Goal: Task Accomplishment & Management: Use online tool/utility

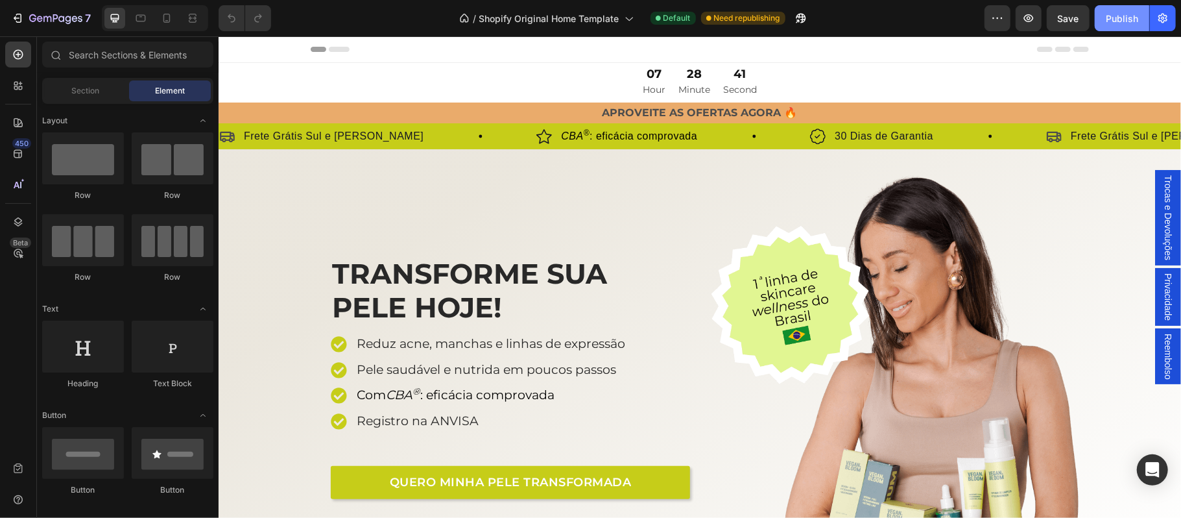
click at [1124, 16] on div "Publish" at bounding box center [1122, 19] width 32 height 14
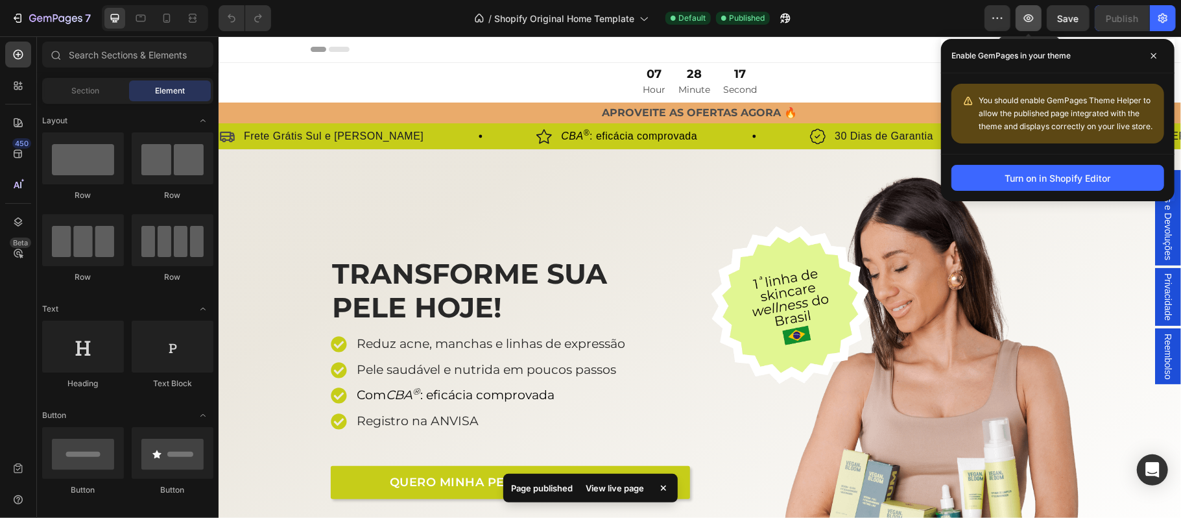
click at [1028, 21] on icon "button" at bounding box center [1029, 18] width 10 height 8
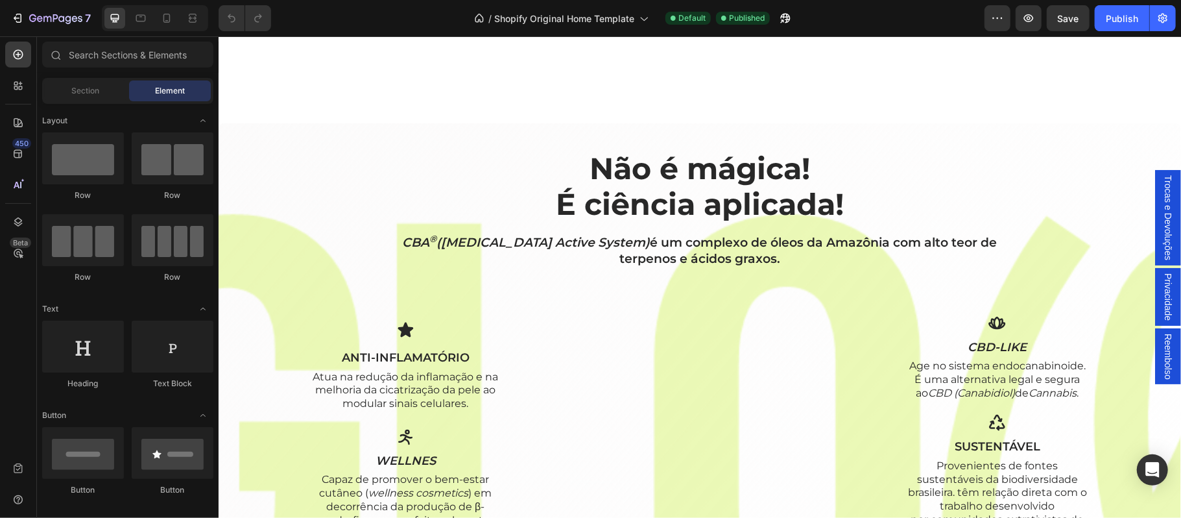
scroll to position [1239, 0]
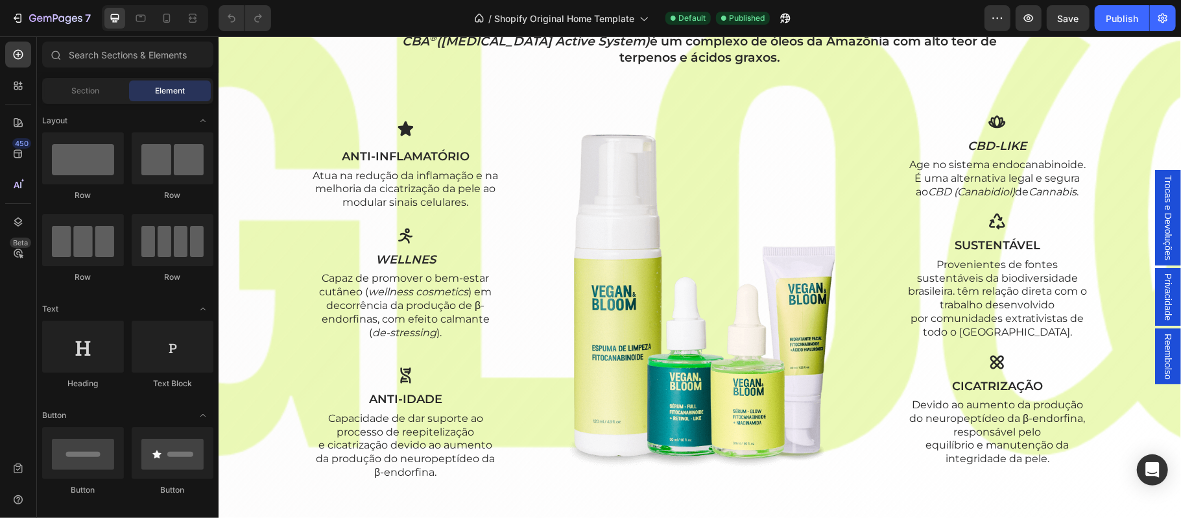
click at [673, 197] on img at bounding box center [703, 297] width 366 height 366
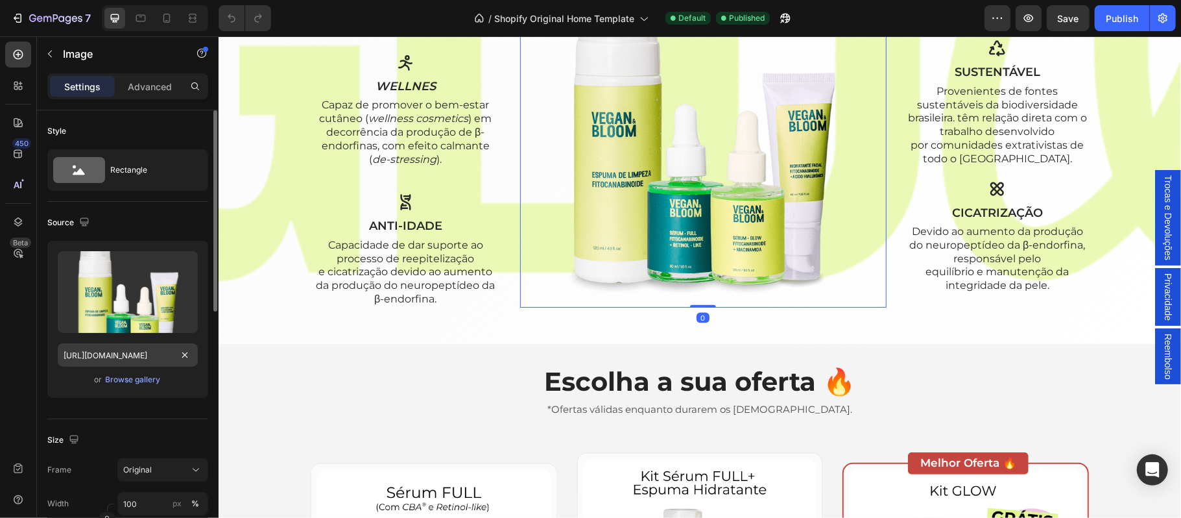
scroll to position [86, 0]
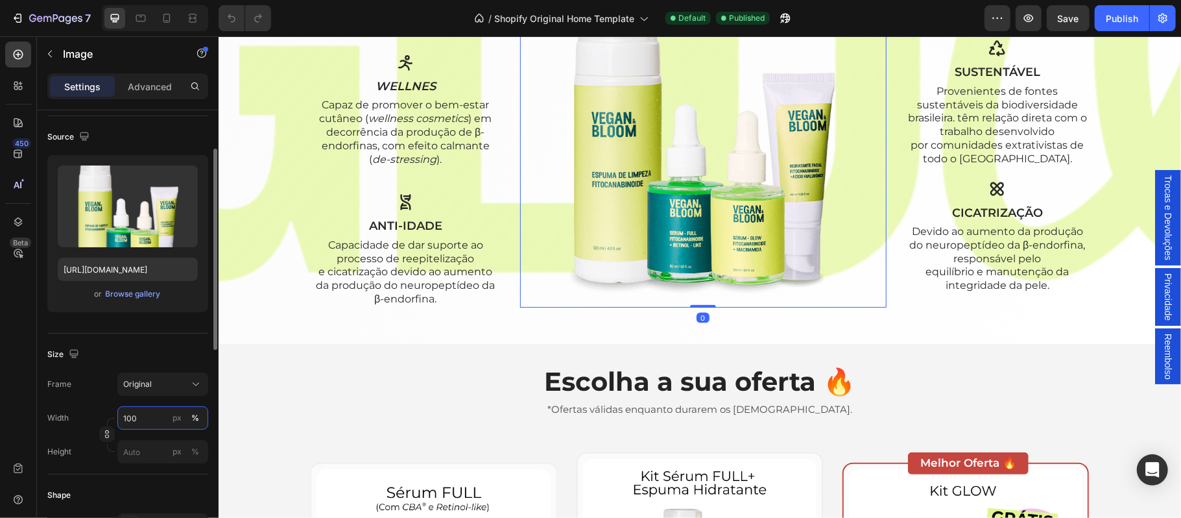
click at [143, 418] on input "100" at bounding box center [162, 417] width 91 height 23
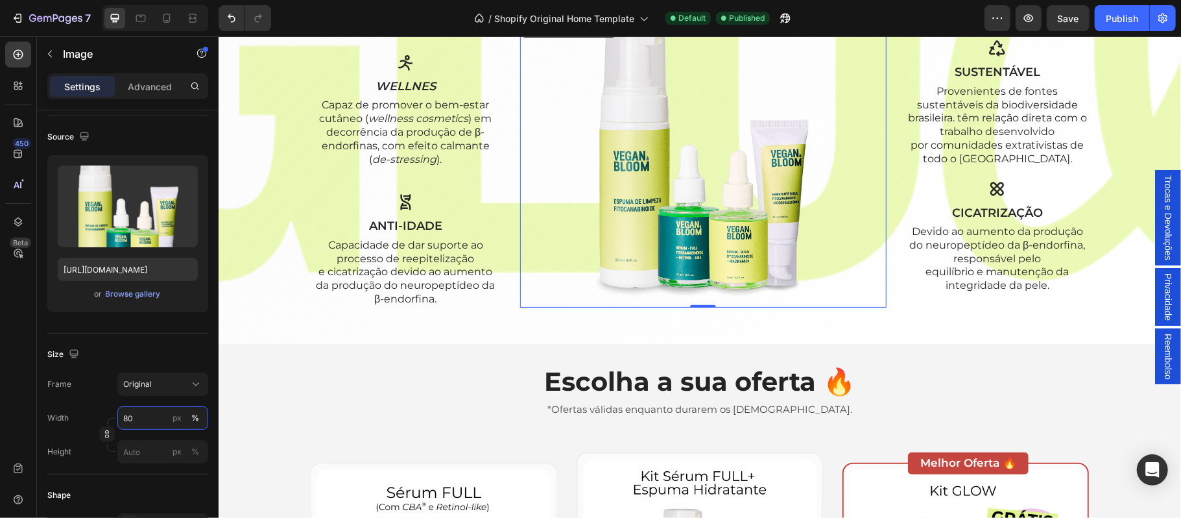
type input "80"
click at [556, 278] on img at bounding box center [702, 160] width 293 height 293
click at [195, 384] on icon at bounding box center [195, 383] width 13 height 13
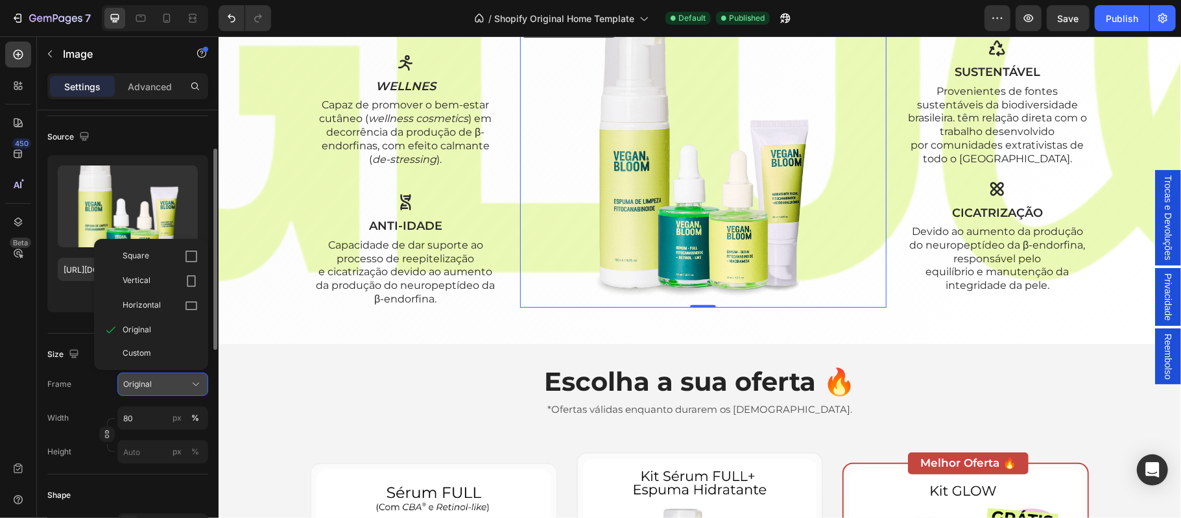
click at [195, 384] on icon at bounding box center [195, 383] width 13 height 13
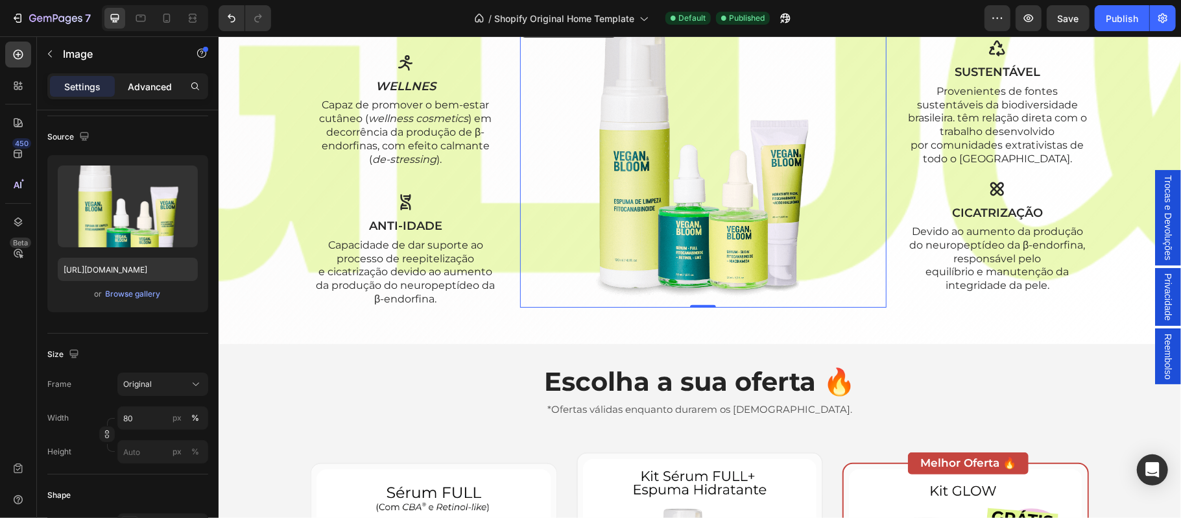
click at [148, 91] on p "Advanced" at bounding box center [150, 87] width 44 height 14
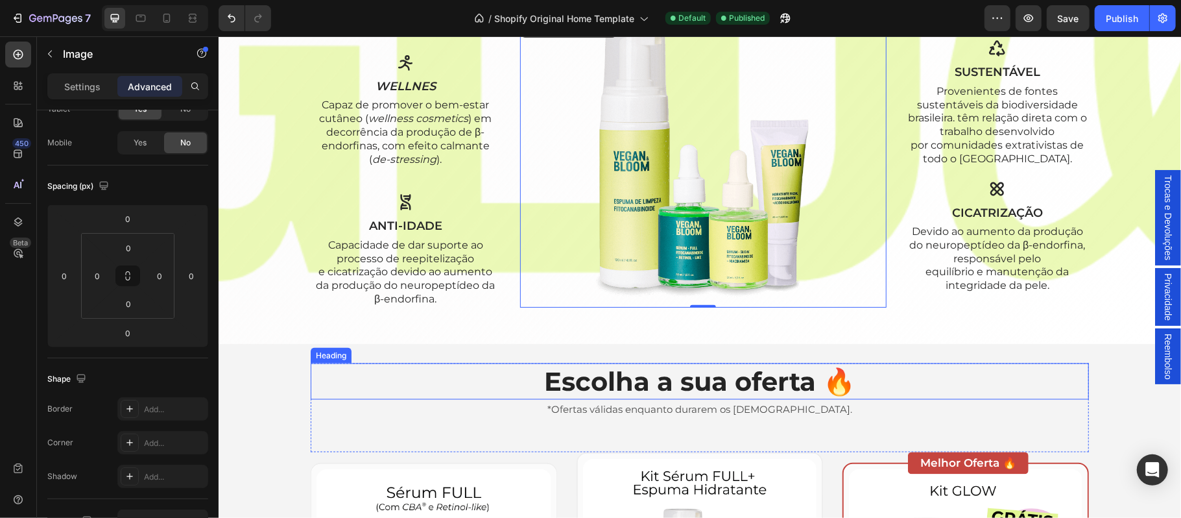
click at [401, 382] on h2 "Escolha a sua oferta 🔥" at bounding box center [699, 381] width 778 height 36
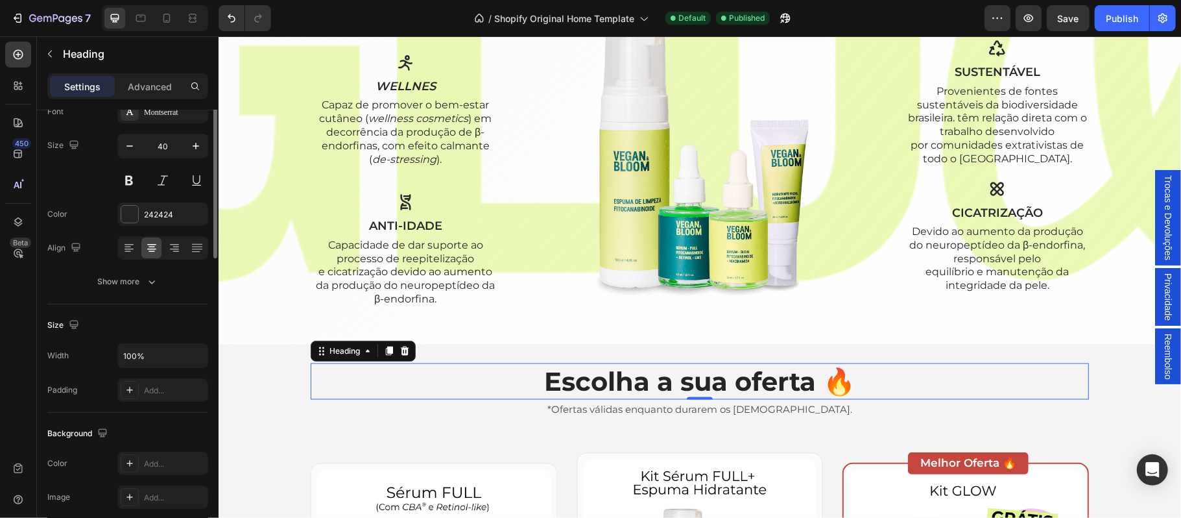
scroll to position [0, 0]
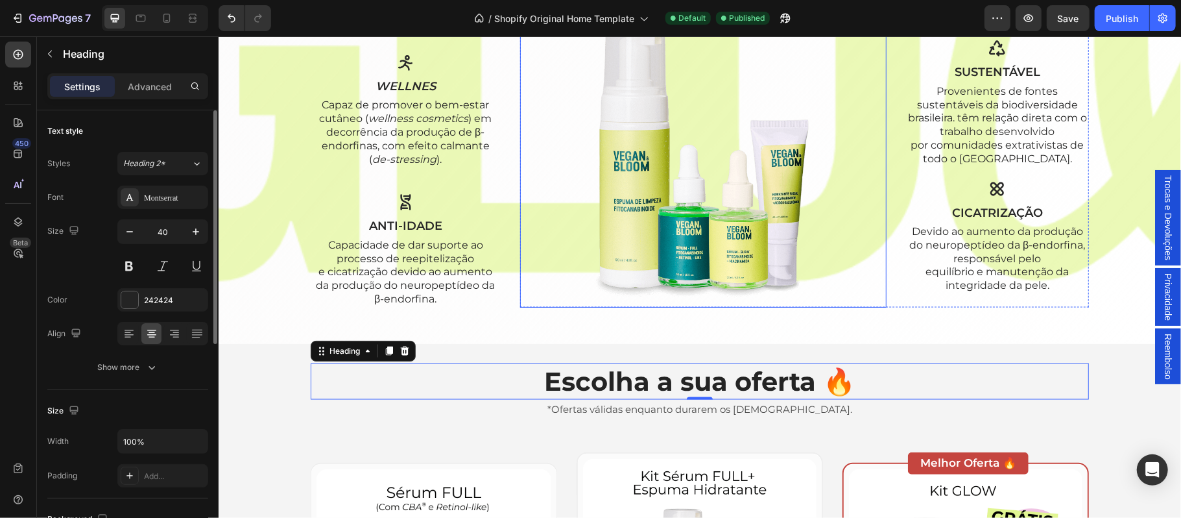
click at [671, 226] on img at bounding box center [702, 160] width 293 height 293
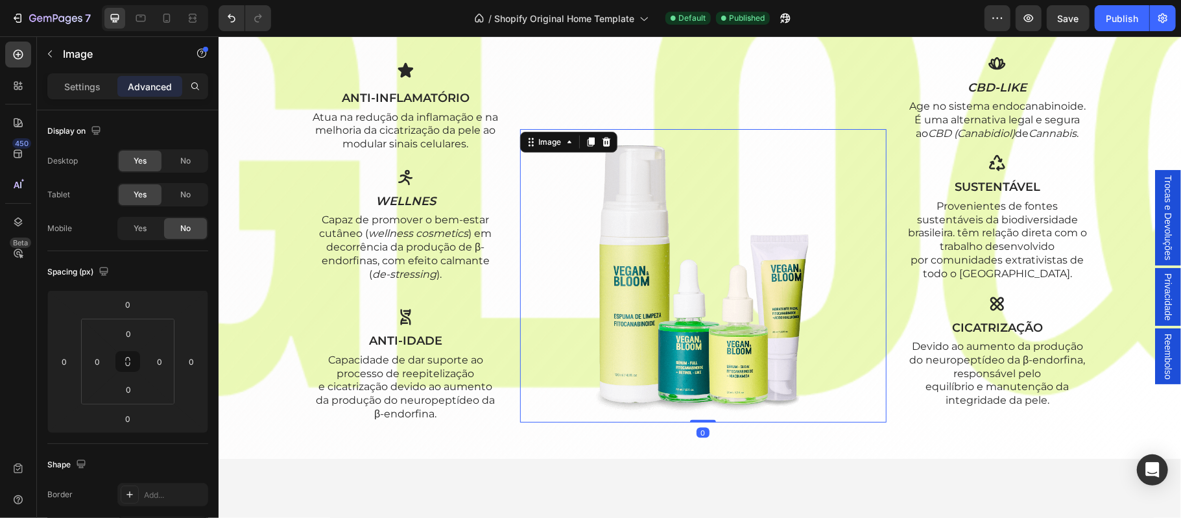
scroll to position [1182, 0]
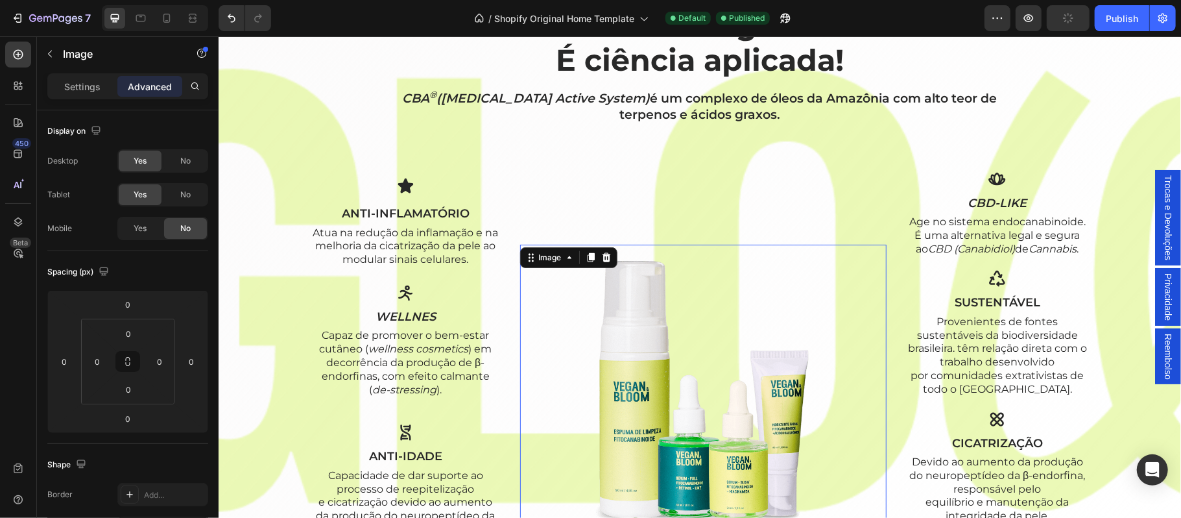
click at [520, 301] on div at bounding box center [703, 390] width 366 height 293
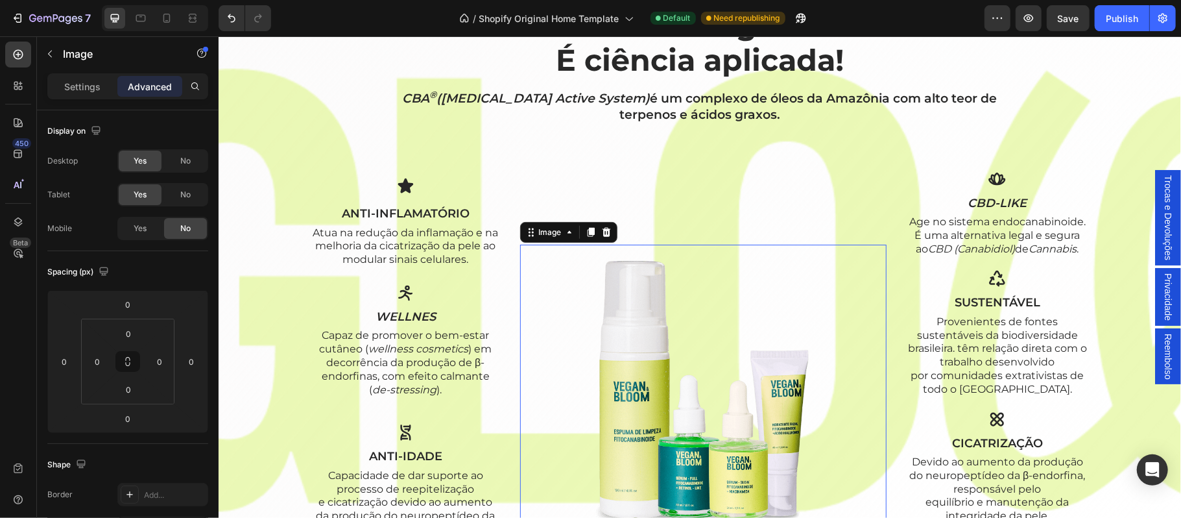
scroll to position [1269, 0]
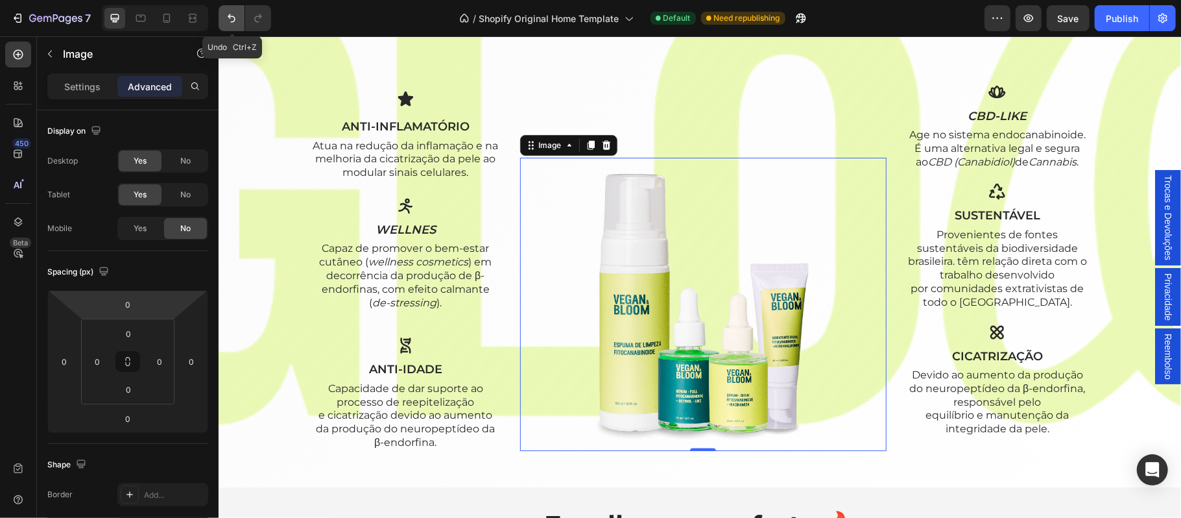
click at [231, 16] on icon "Undo/Redo" at bounding box center [231, 18] width 13 height 13
click at [235, 22] on icon "Undo/Redo" at bounding box center [231, 18] width 13 height 13
click at [231, 22] on icon "Undo/Redo" at bounding box center [231, 18] width 13 height 13
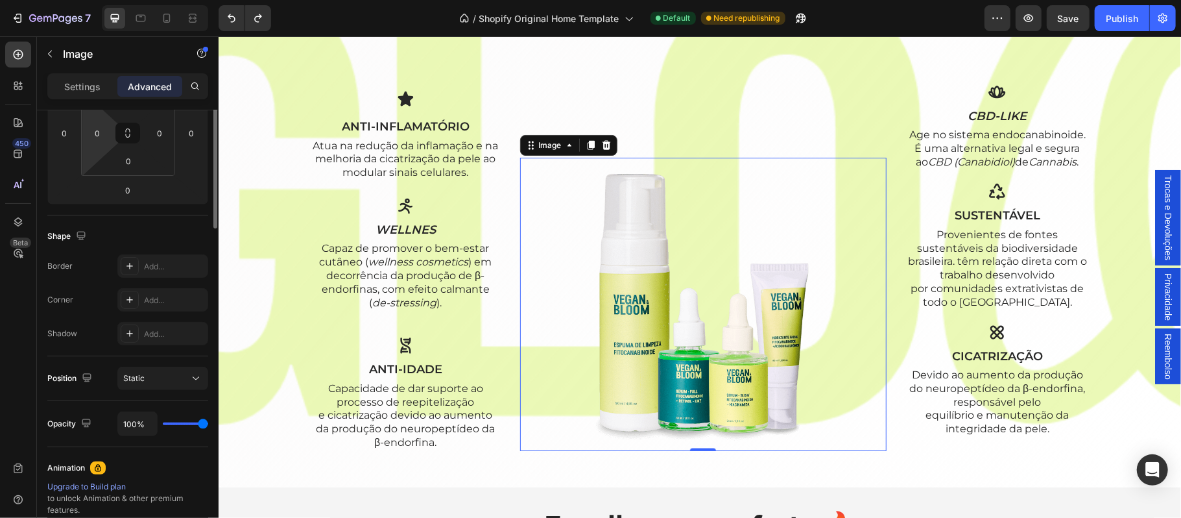
scroll to position [86, 0]
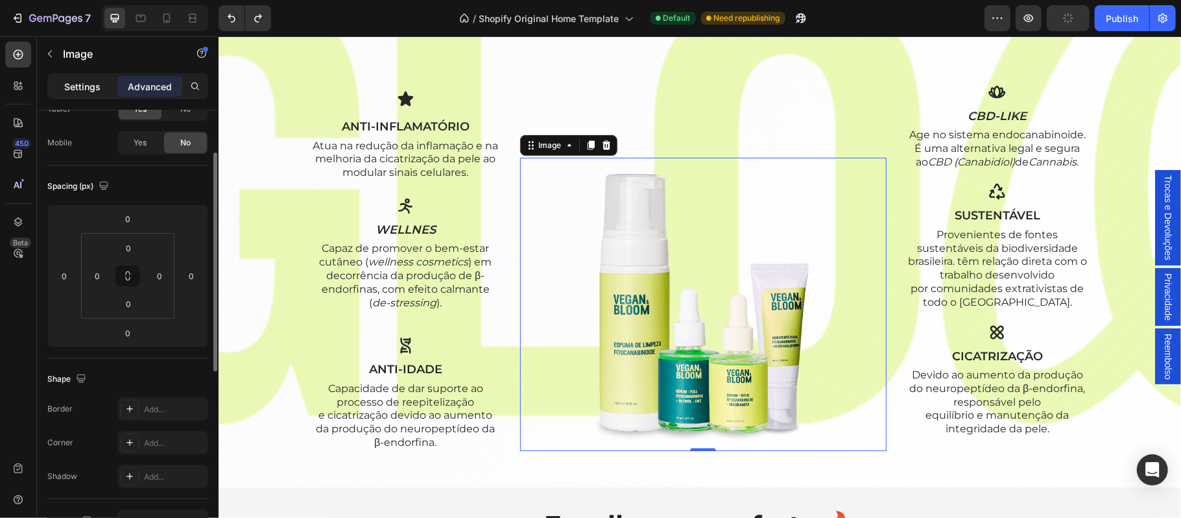
click at [86, 91] on p "Settings" at bounding box center [82, 87] width 36 height 14
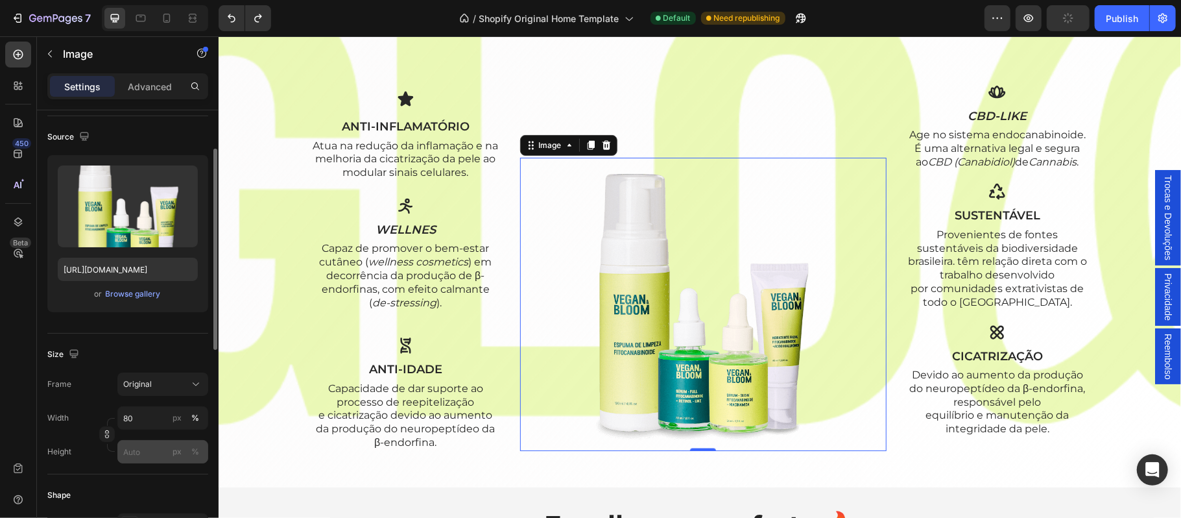
scroll to position [143, 0]
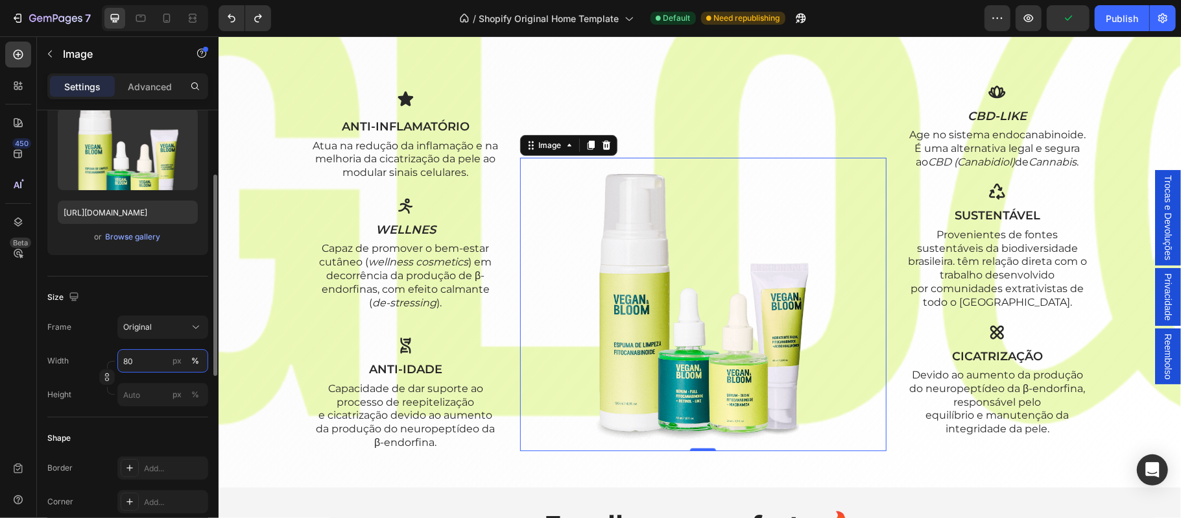
click at [143, 362] on input "80" at bounding box center [162, 360] width 91 height 23
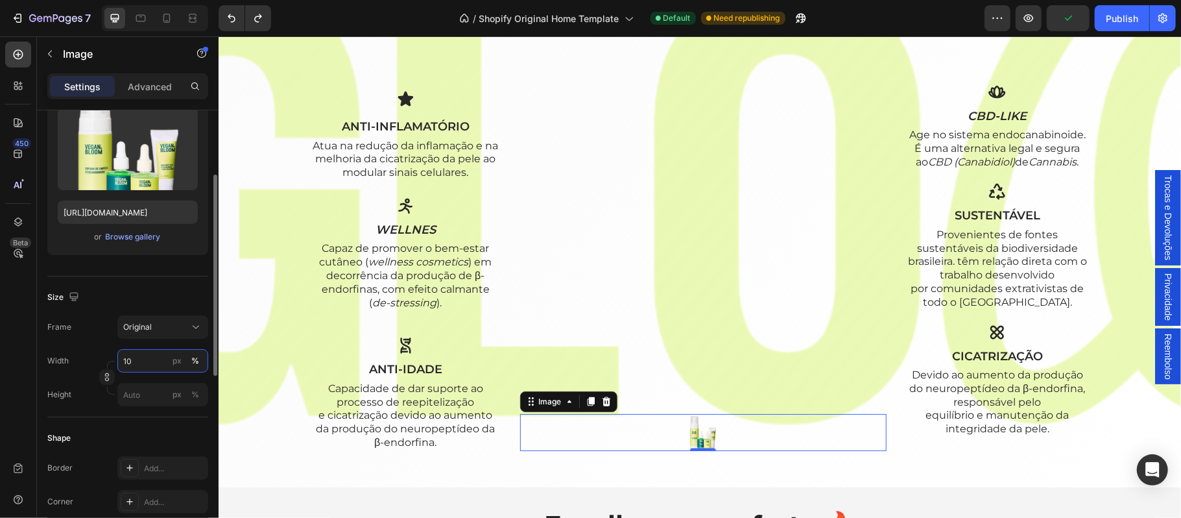
type input "100"
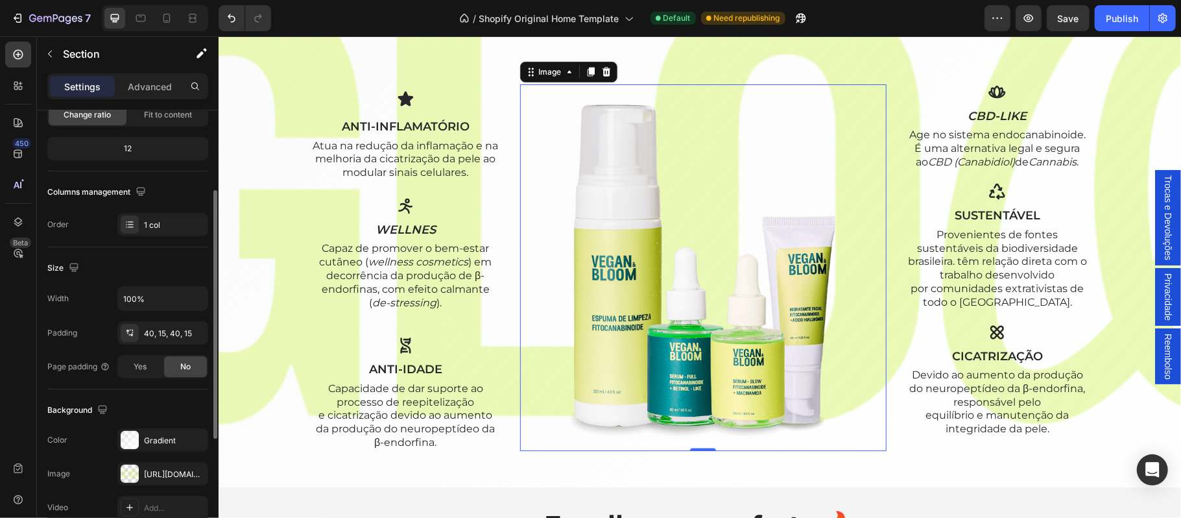
click at [935, 453] on div "Não é mágica! É ciência aplicada! Heading CBA ® ([MEDICAL_DATA] Active System) …" at bounding box center [699, 189] width 943 height 543
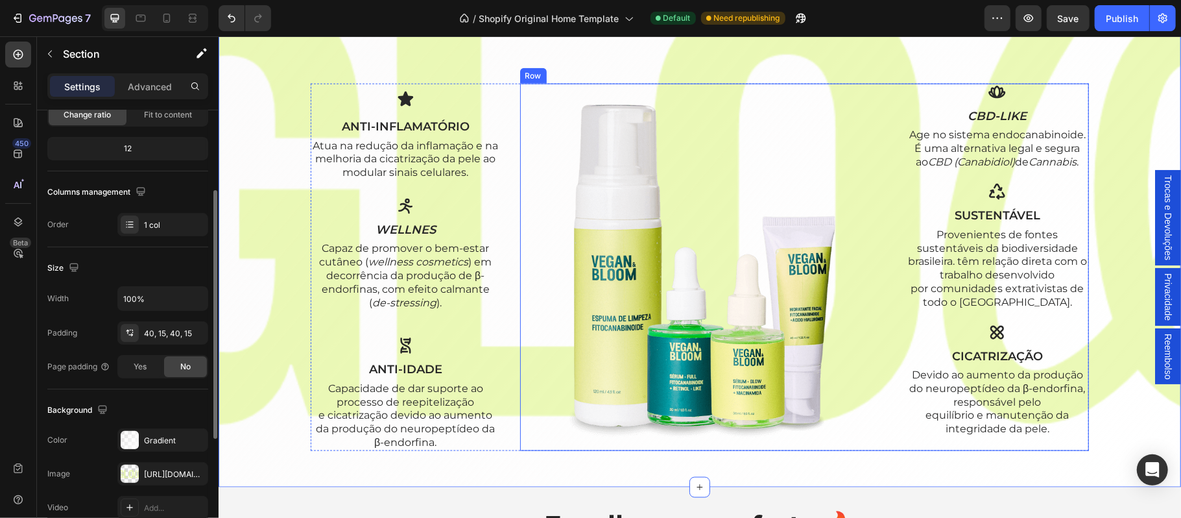
scroll to position [0, 0]
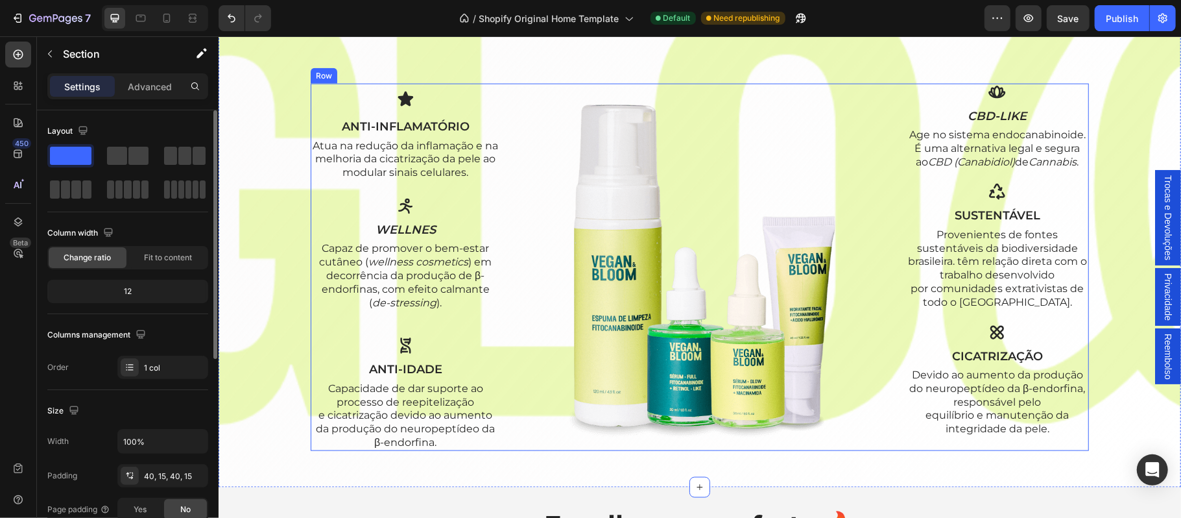
click at [501, 449] on div "Icon ANTI-INFLAMATÓRIO Text Block Atua na redução da inflamação e na melhoria d…" at bounding box center [699, 266] width 778 height 367
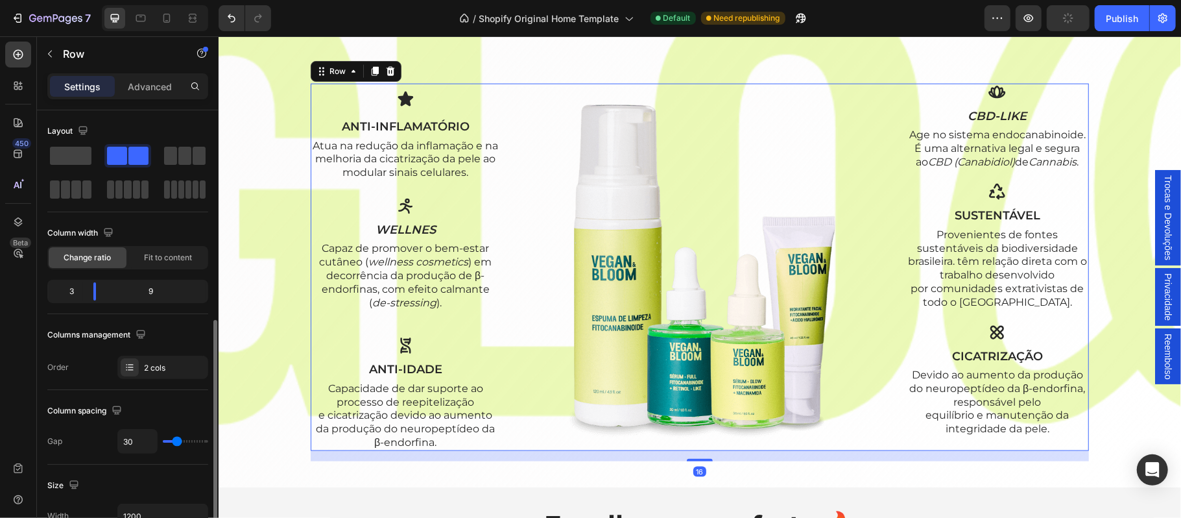
scroll to position [143, 0]
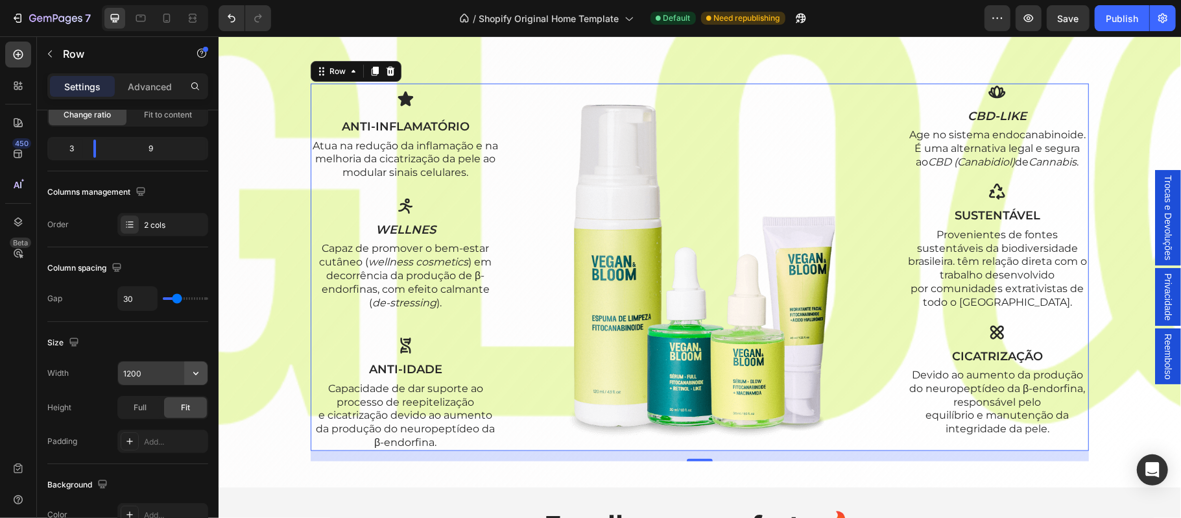
click at [197, 377] on icon "button" at bounding box center [195, 372] width 13 height 13
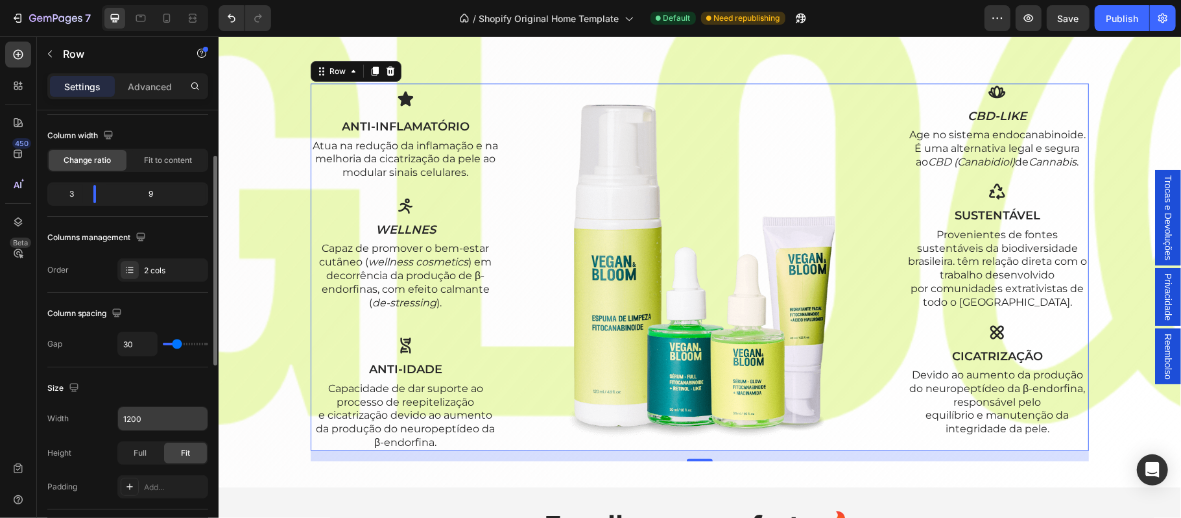
scroll to position [0, 0]
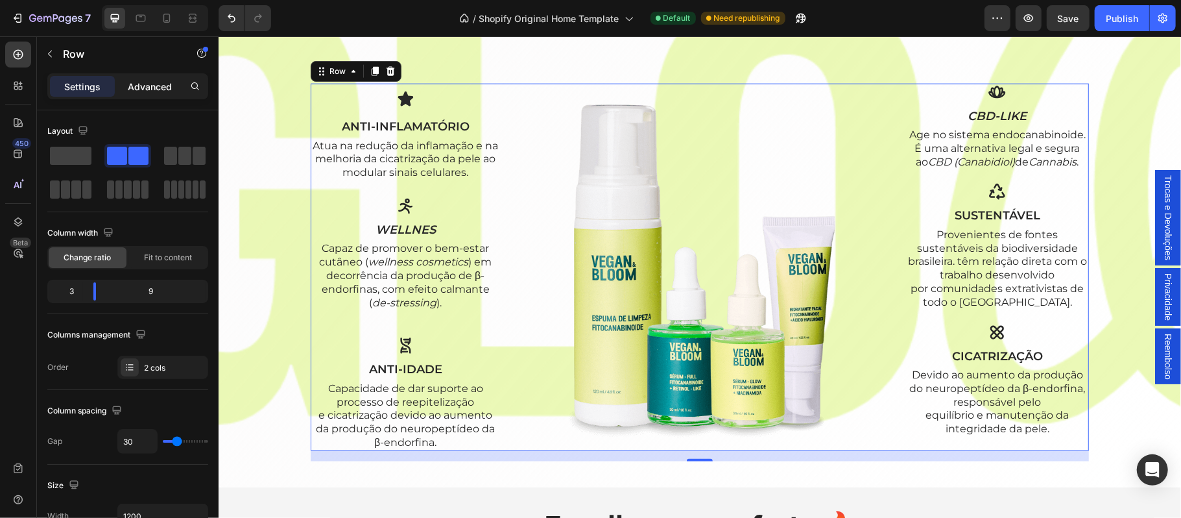
click at [149, 94] on div "Advanced" at bounding box center [149, 86] width 65 height 21
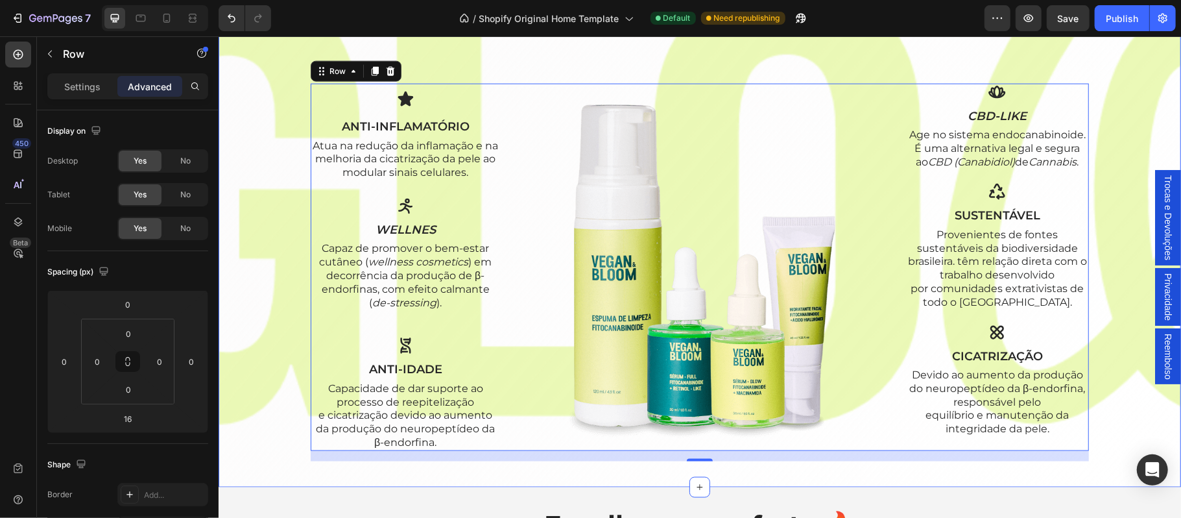
click at [722, 480] on div "Não é mágica! É ciência aplicada! Heading CBA ® ([MEDICAL_DATA] Active System) …" at bounding box center [699, 189] width 963 height 595
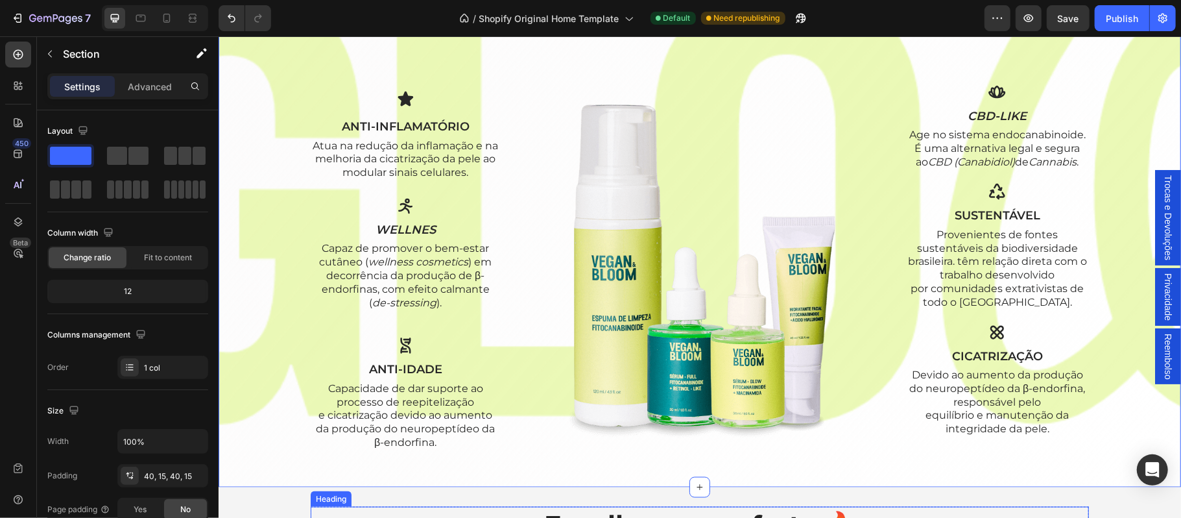
click at [1075, 506] on h2 "Escolha a sua oferta 🔥" at bounding box center [699, 524] width 778 height 36
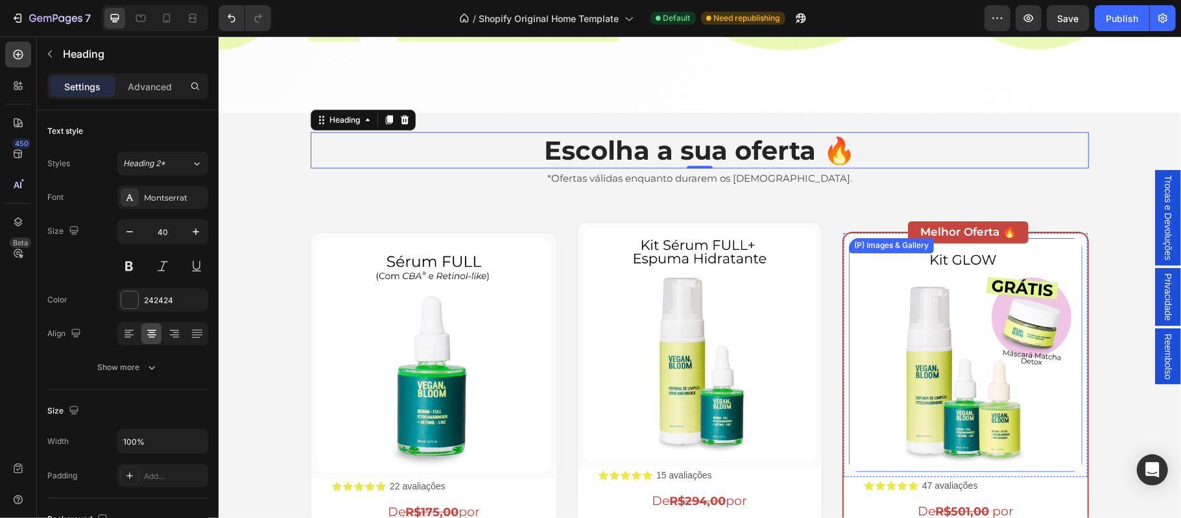
scroll to position [1758, 0]
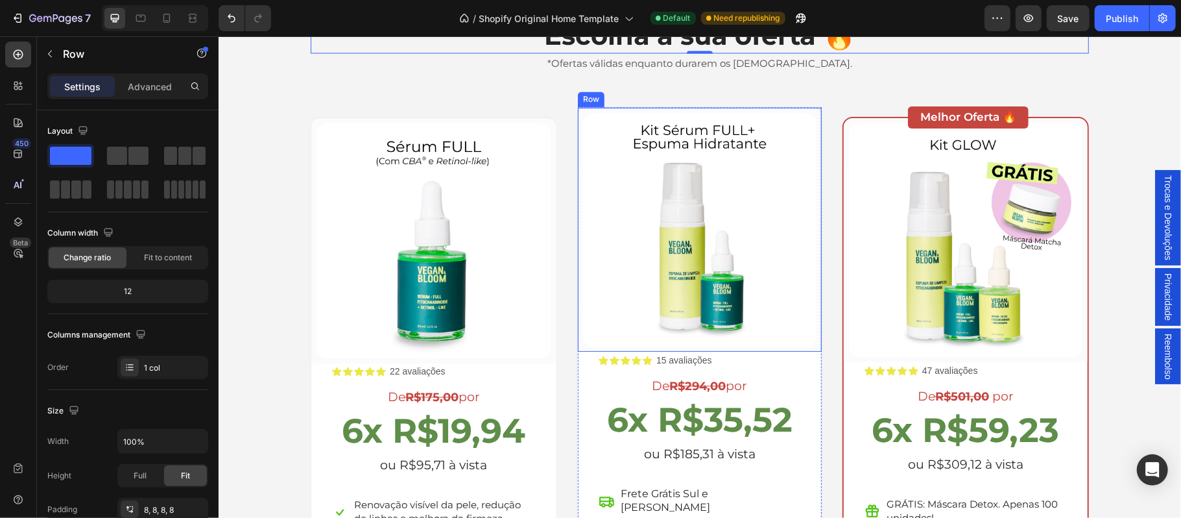
click at [577, 110] on div "(P) Images & Gallery Row" at bounding box center [699, 229] width 244 height 244
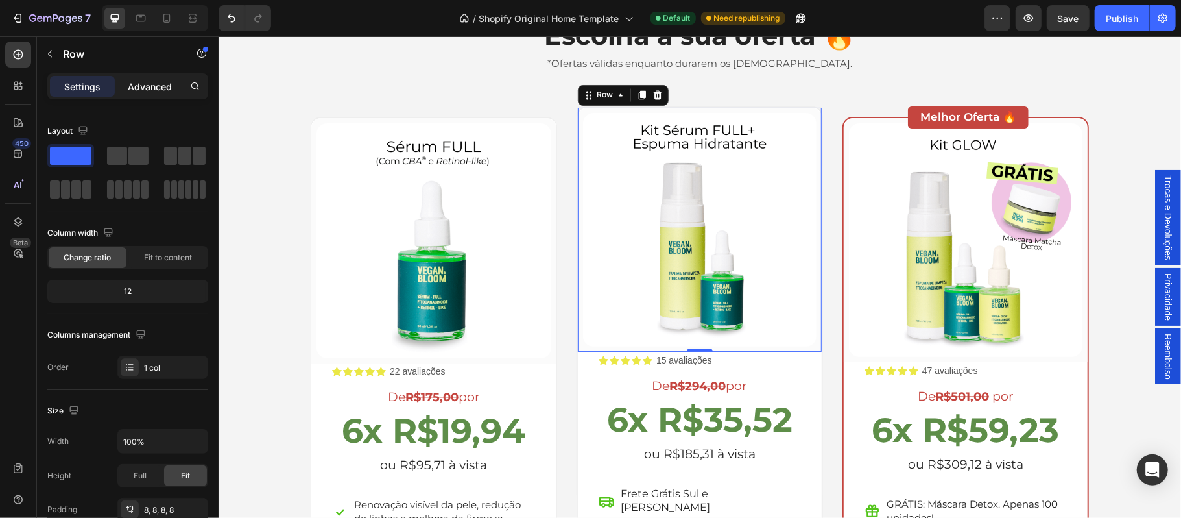
click at [143, 82] on p "Advanced" at bounding box center [150, 87] width 44 height 14
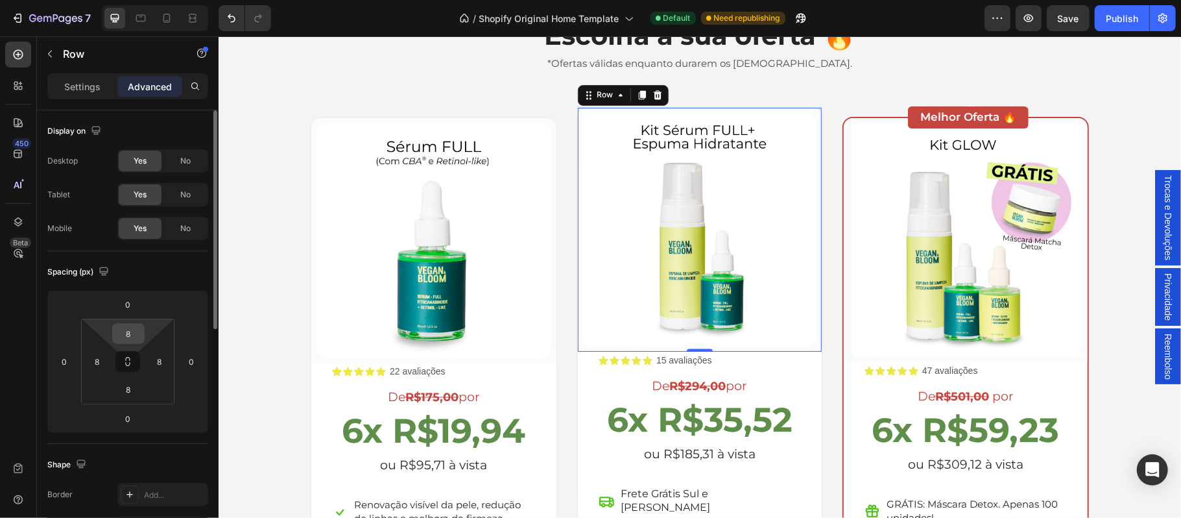
click at [136, 339] on input "8" at bounding box center [128, 333] width 26 height 19
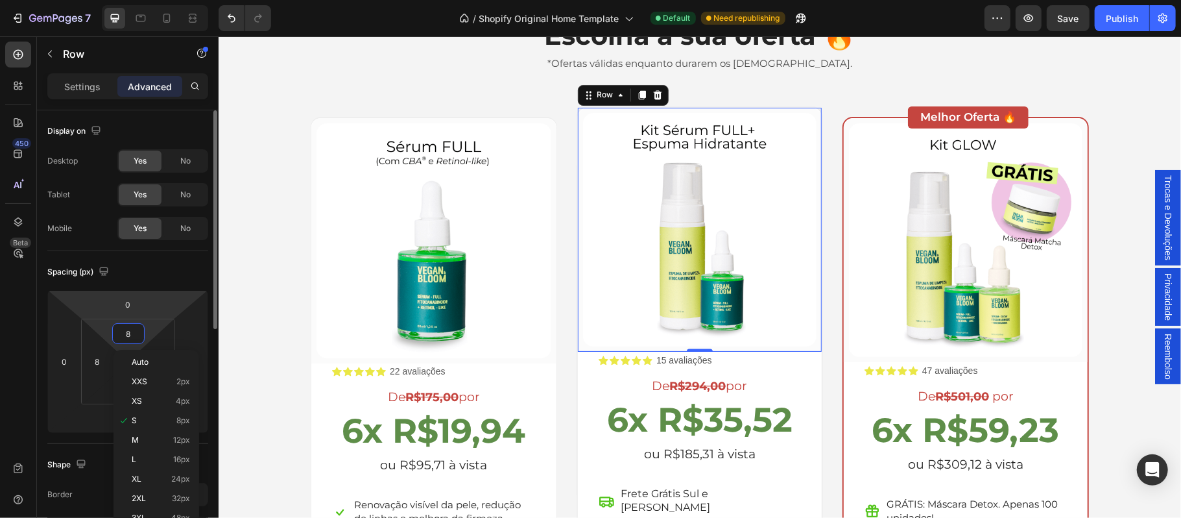
type input "4"
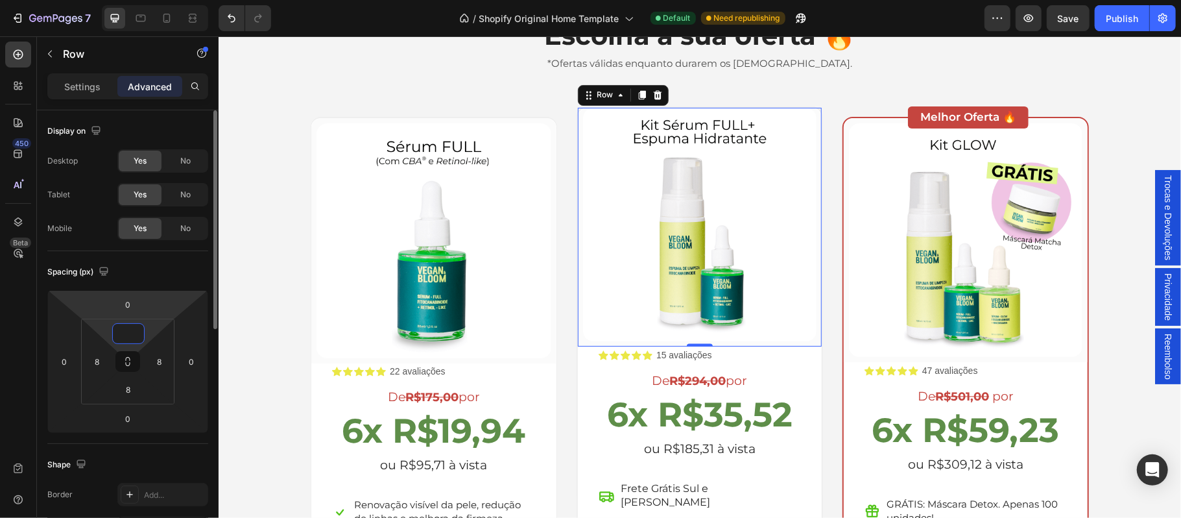
type input "8"
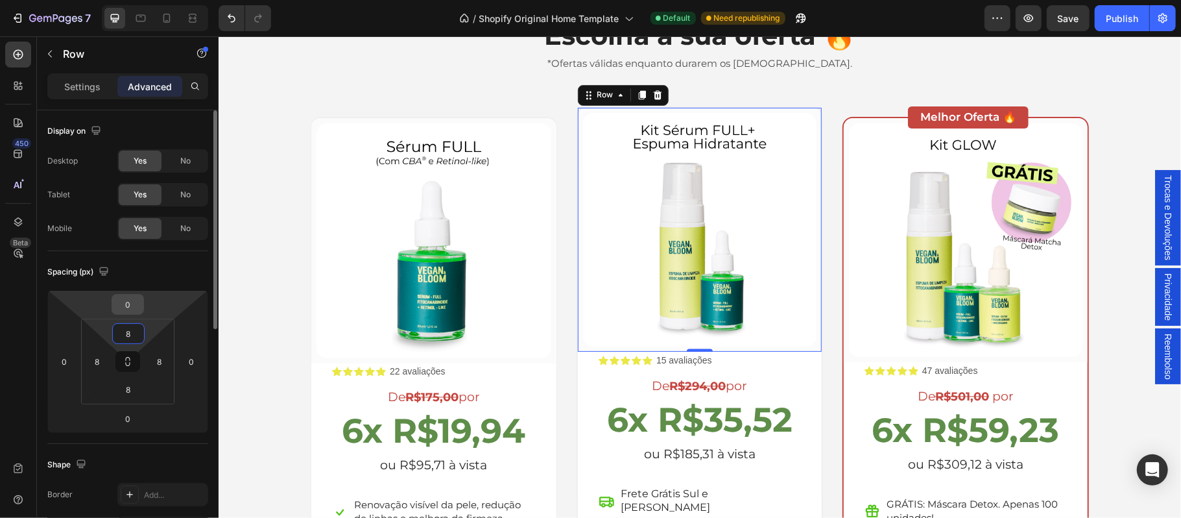
click at [132, 307] on input "0" at bounding box center [128, 303] width 26 height 19
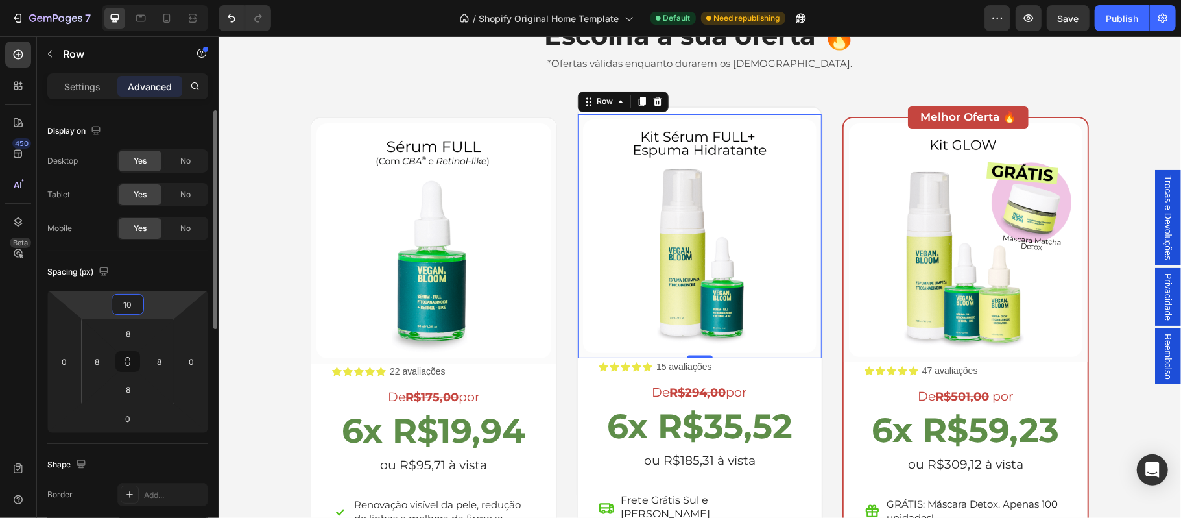
type input "1"
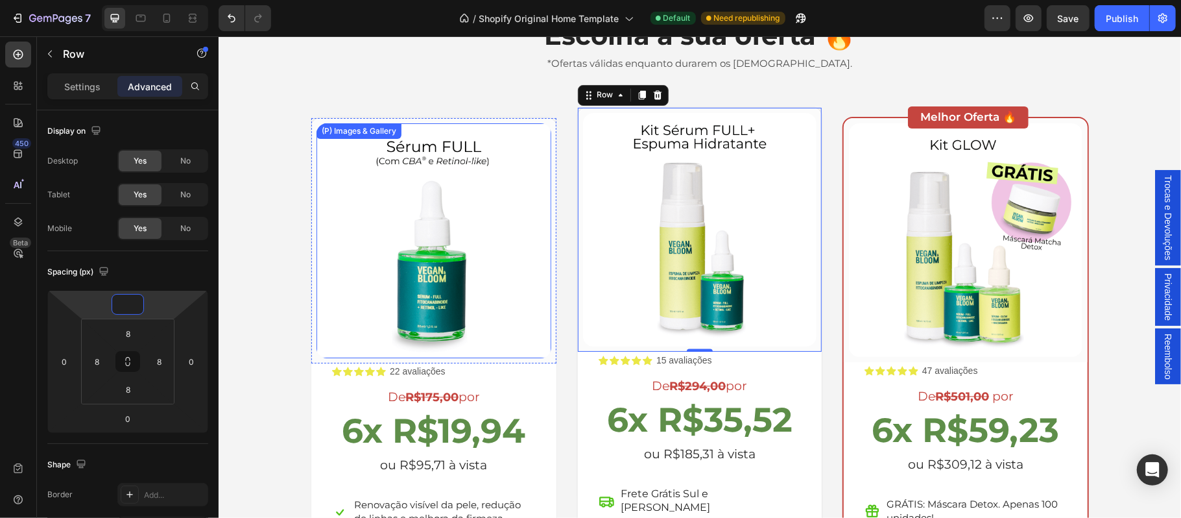
click at [509, 128] on img at bounding box center [433, 240] width 235 height 235
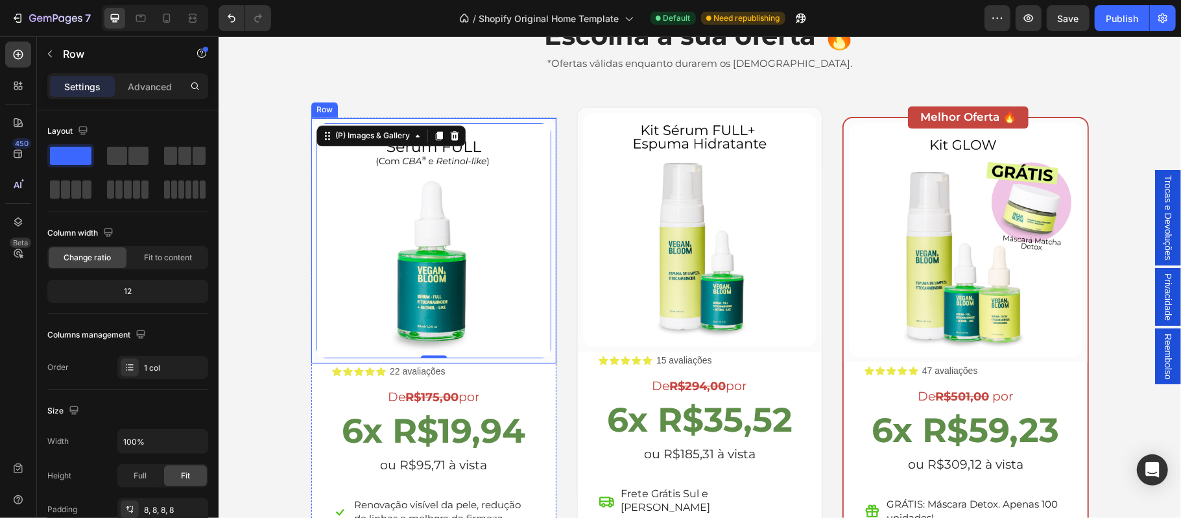
click at [514, 119] on div "(P) Images & Gallery 0 Row" at bounding box center [433, 239] width 245 height 245
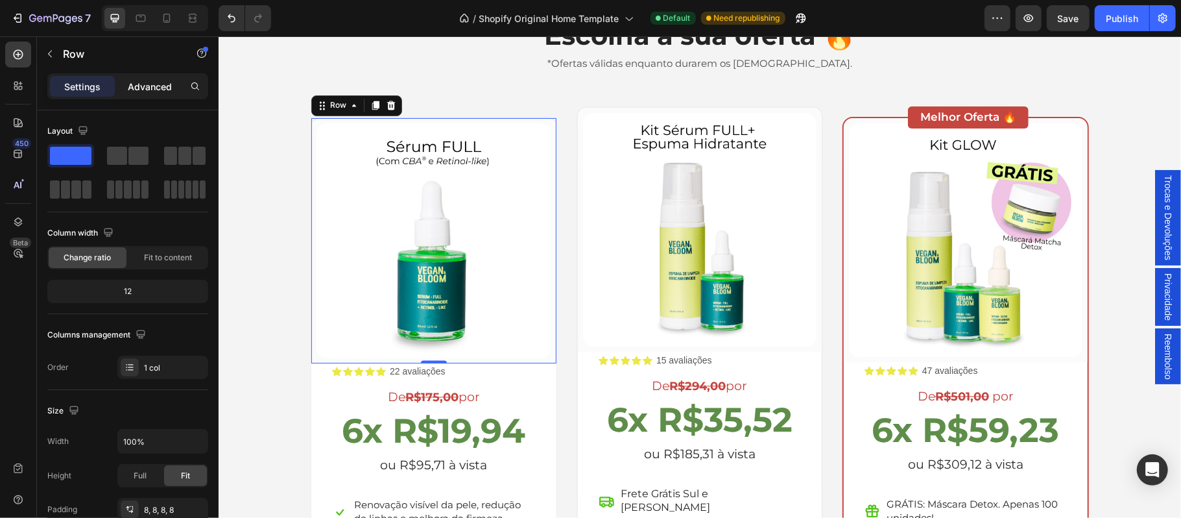
click at [143, 86] on p "Advanced" at bounding box center [150, 87] width 44 height 14
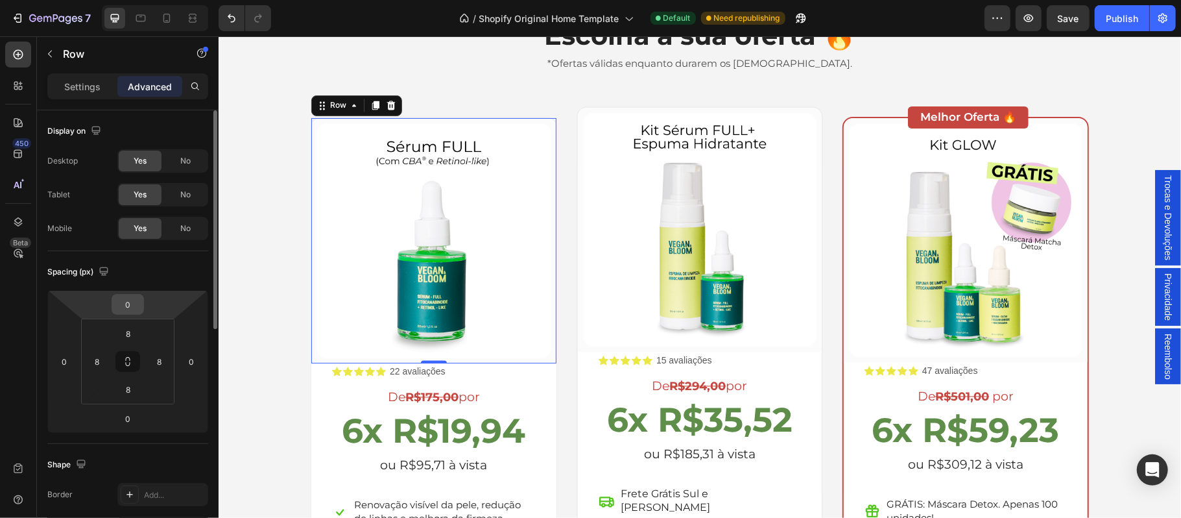
click at [135, 306] on input "0" at bounding box center [128, 303] width 26 height 19
click at [134, 333] on input "8" at bounding box center [128, 333] width 26 height 19
type input "0"
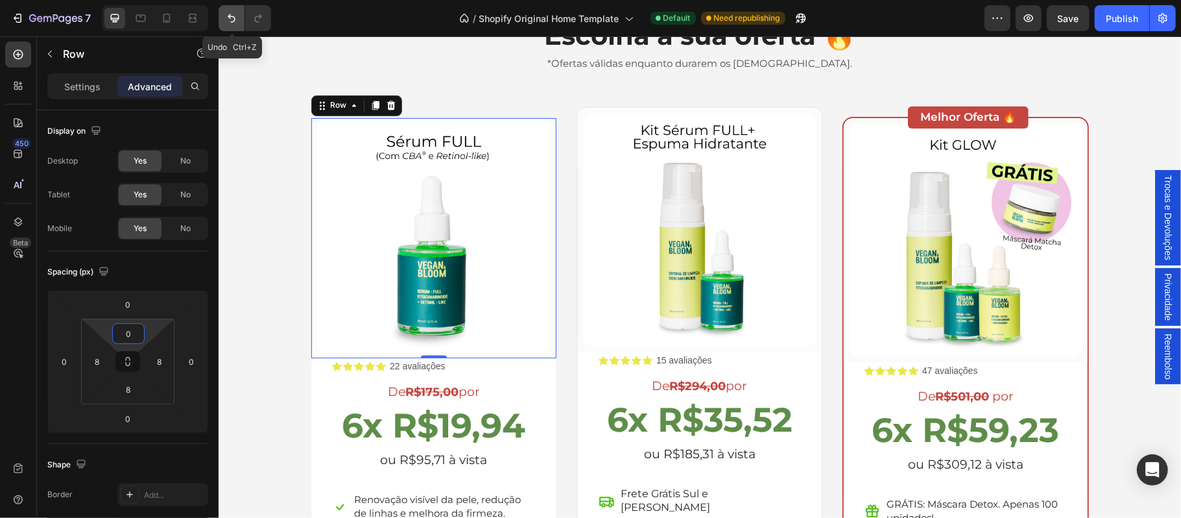
click at [228, 24] on icon "Undo/Redo" at bounding box center [231, 18] width 13 height 13
click at [230, 18] on icon "Undo/Redo" at bounding box center [231, 18] width 13 height 13
type input "8"
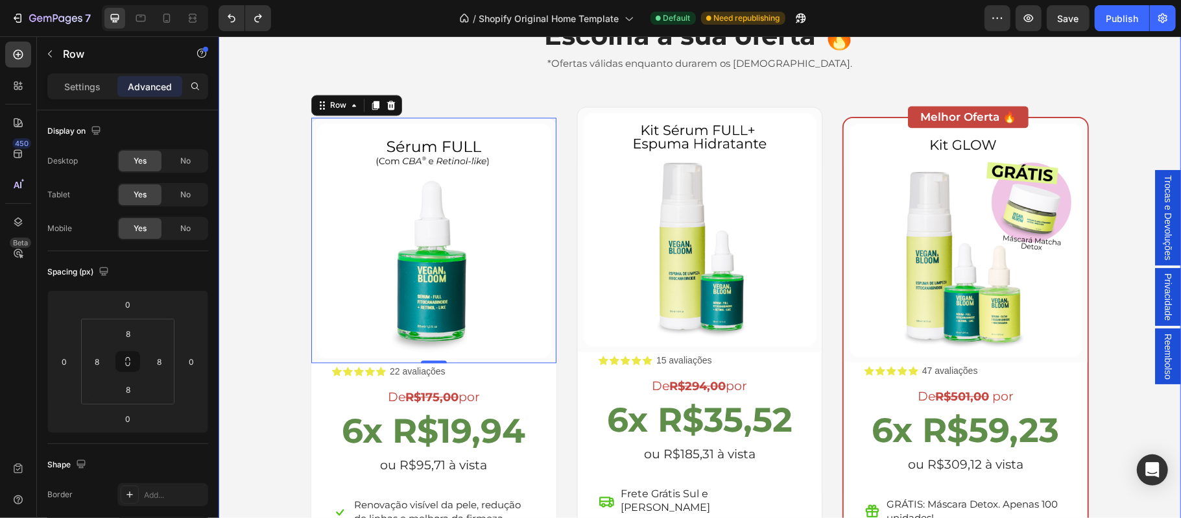
click at [265, 347] on div "Escolha a sua oferta 🔥 Heading *Ofertas válidas enquanto durarem os estoques. T…" at bounding box center [699, 346] width 943 height 658
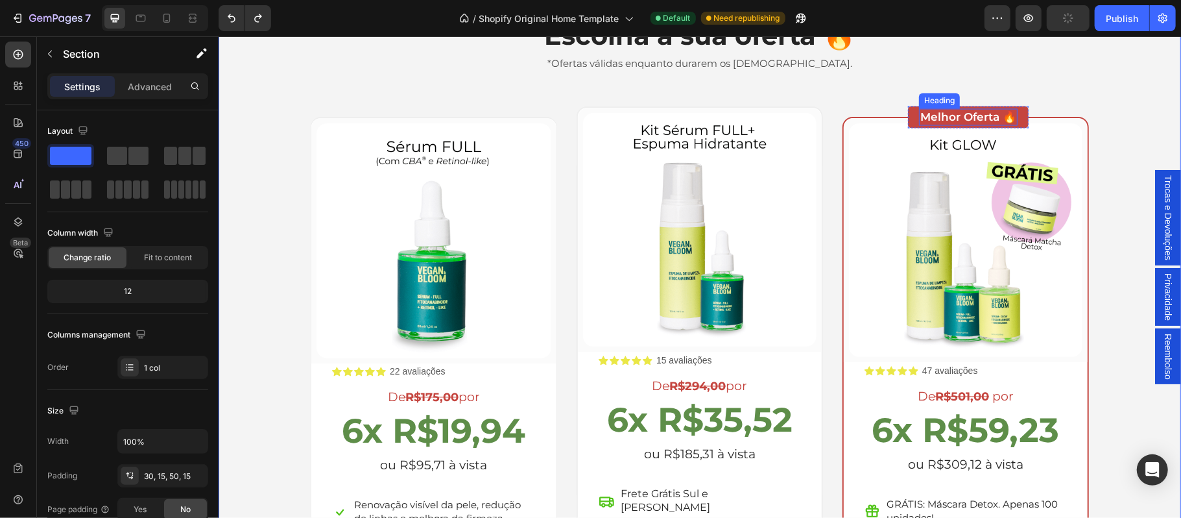
click at [907, 119] on div "Melhor Oferta 🔥 Heading Row" at bounding box center [967, 117] width 121 height 22
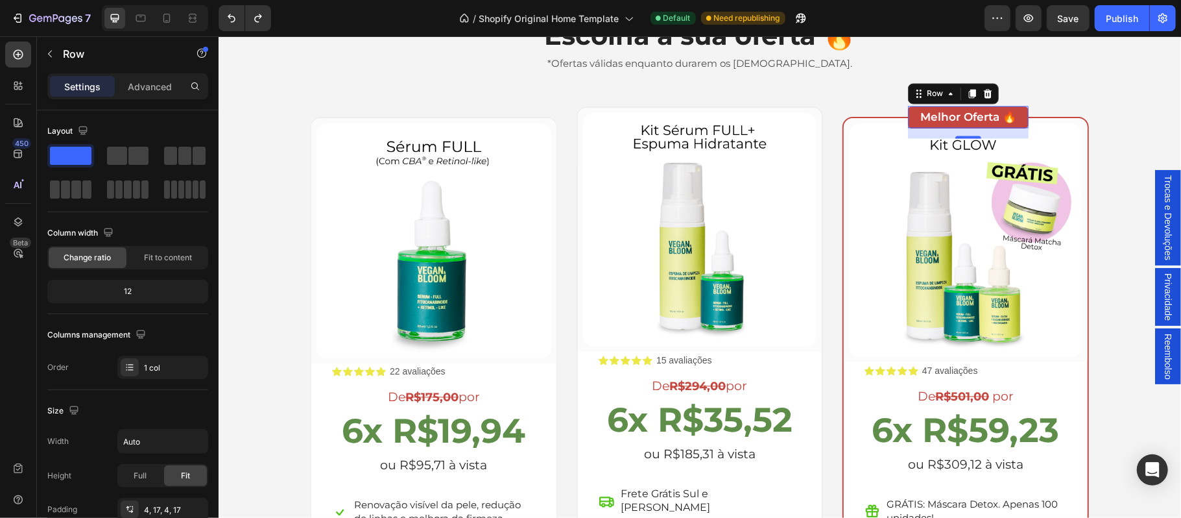
click at [86, 86] on p "Settings" at bounding box center [82, 87] width 36 height 14
click at [50, 53] on icon "button" at bounding box center [50, 54] width 10 height 10
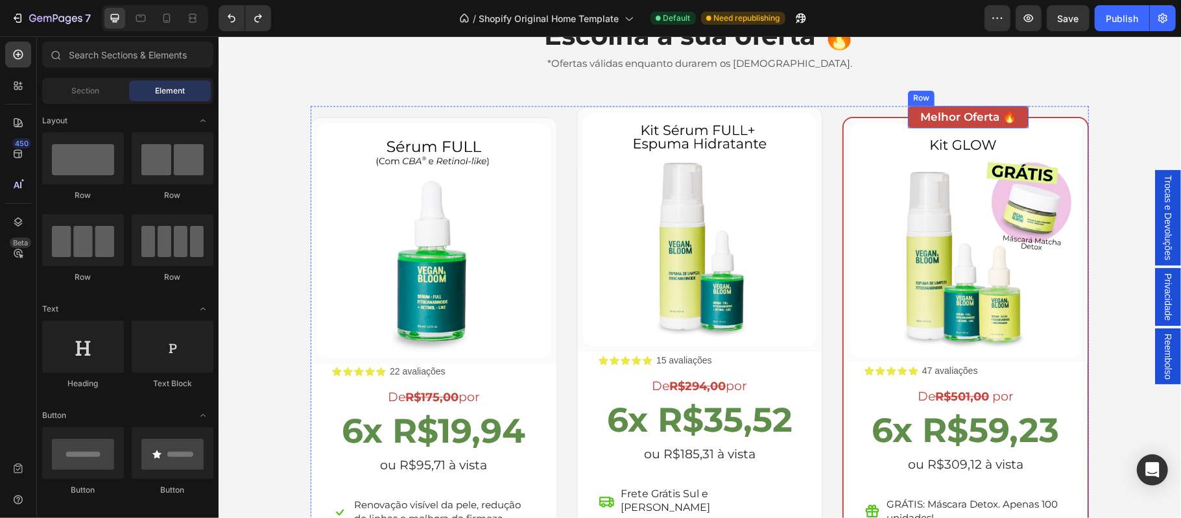
click at [907, 112] on div "Melhor Oferta 🔥 Heading Row" at bounding box center [967, 117] width 121 height 22
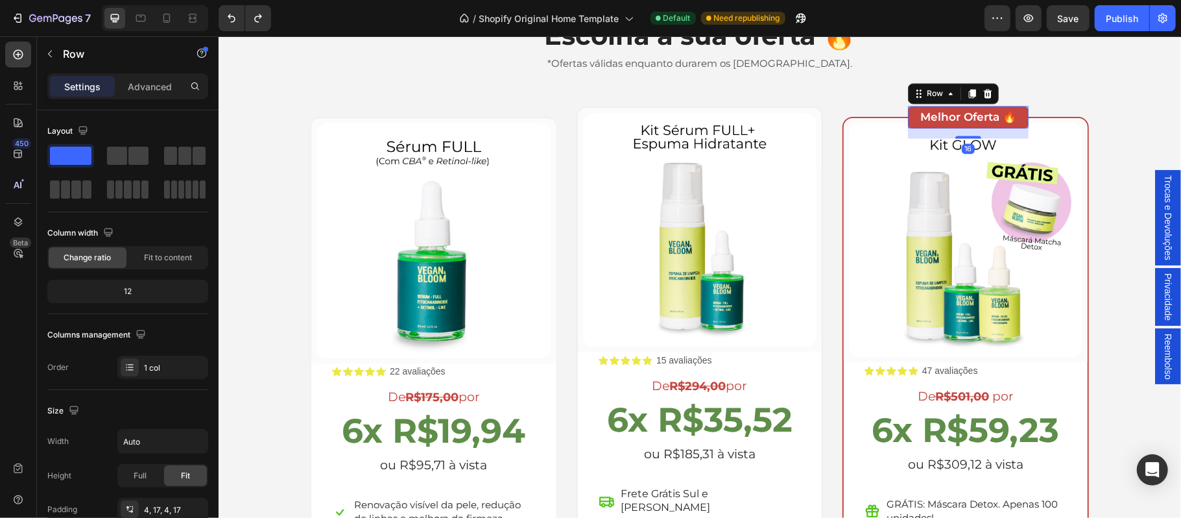
click at [907, 120] on div "Melhor Oferta 🔥 Heading Row 16" at bounding box center [967, 117] width 121 height 22
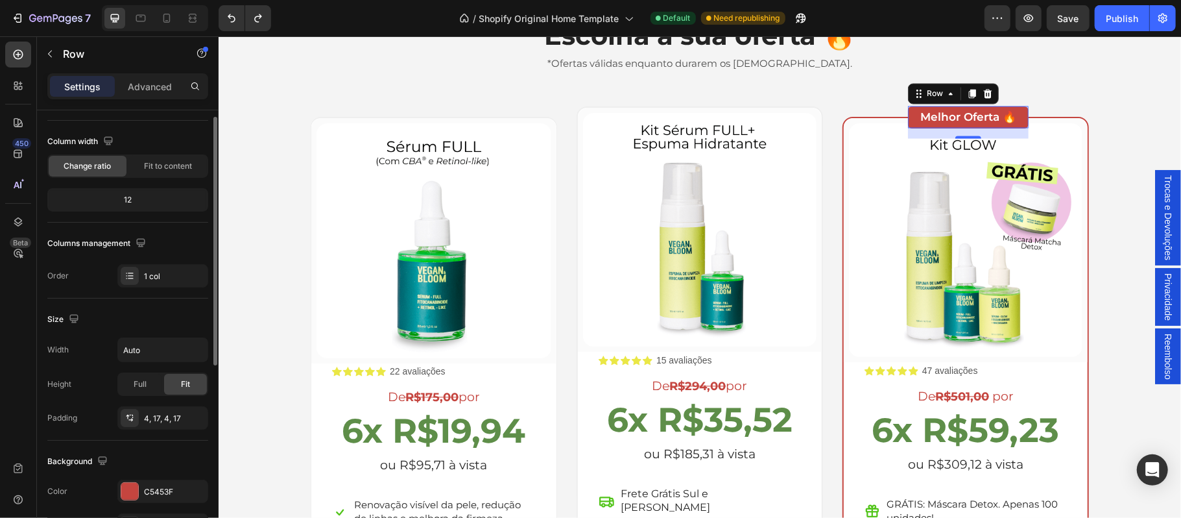
scroll to position [0, 0]
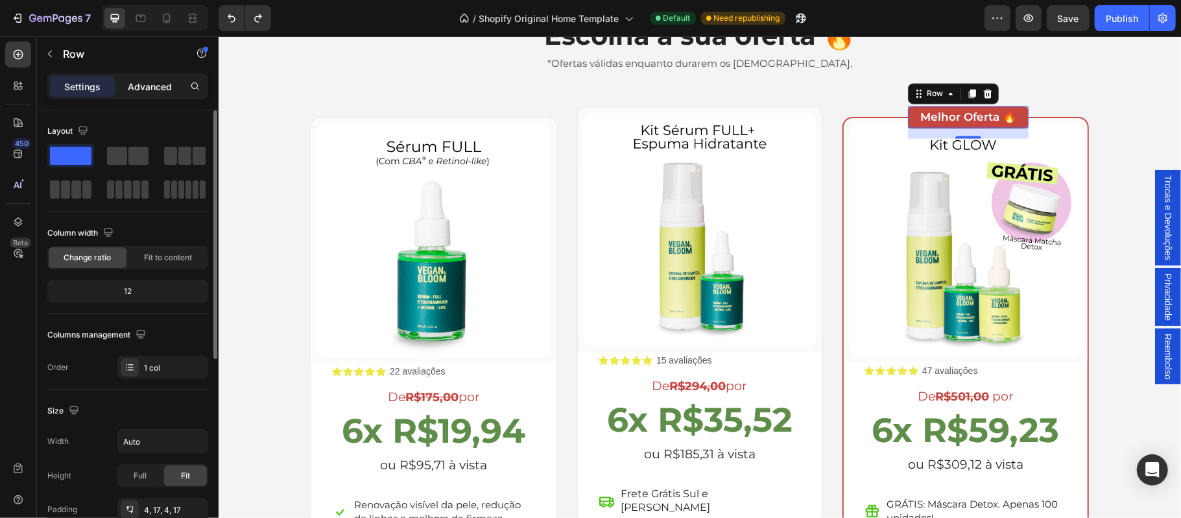
click at [149, 91] on p "Advanced" at bounding box center [150, 87] width 44 height 14
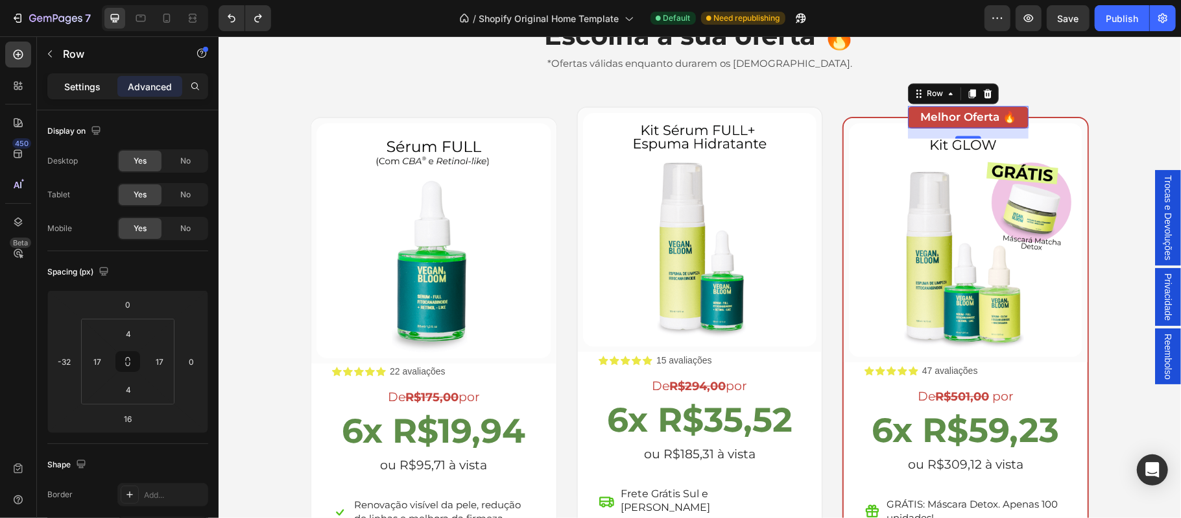
click at [77, 90] on p "Settings" at bounding box center [82, 87] width 36 height 14
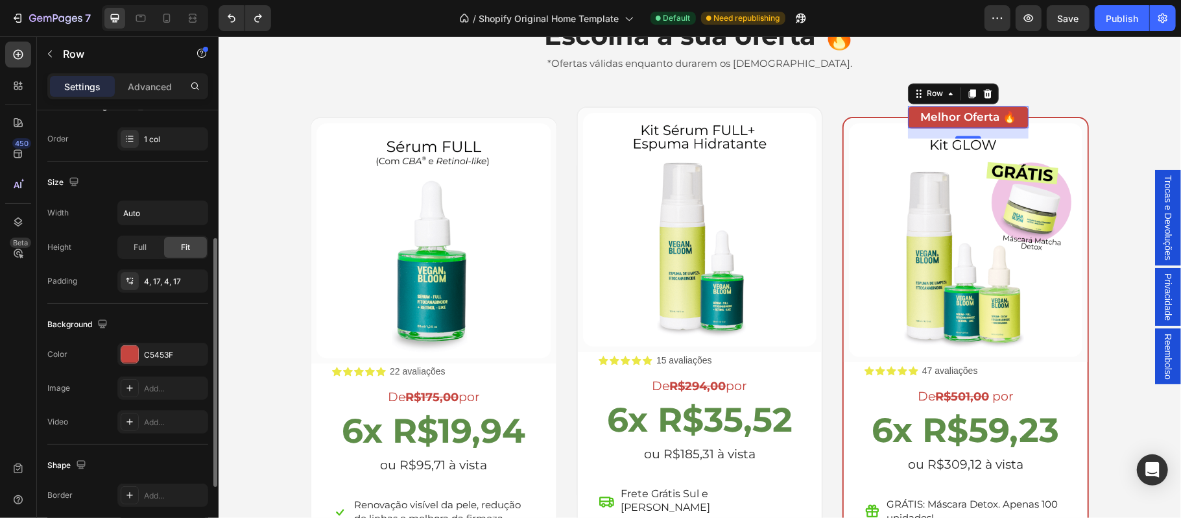
scroll to position [342, 0]
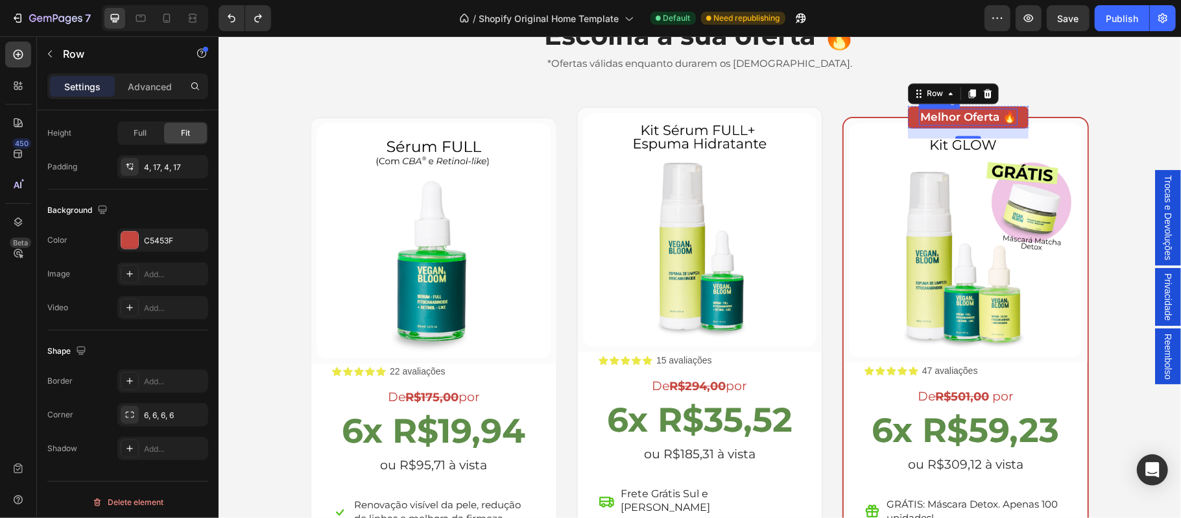
click at [956, 117] on h3 "Melhor Oferta 🔥" at bounding box center [967, 116] width 99 height 17
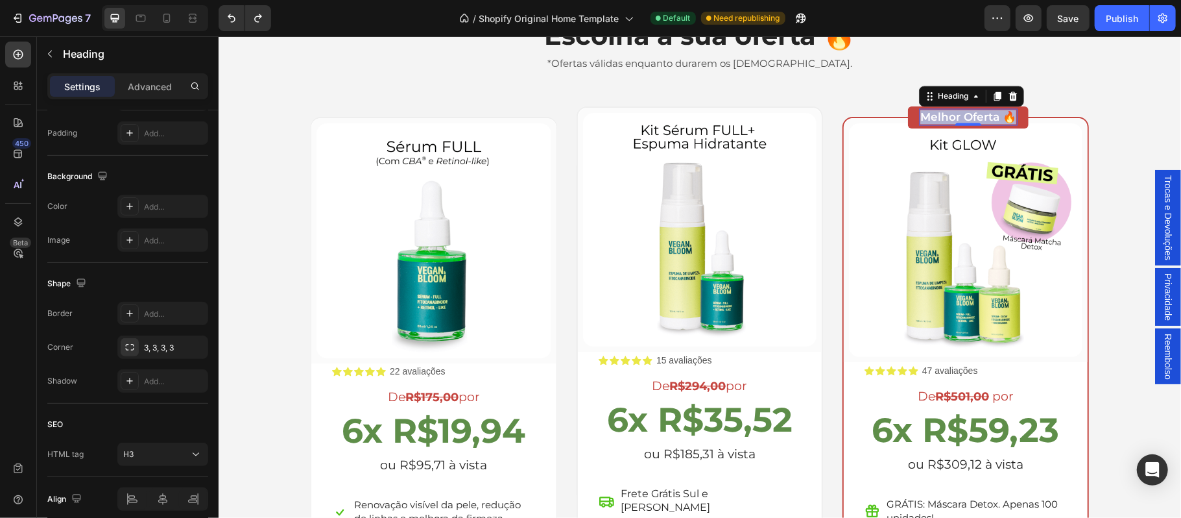
scroll to position [0, 0]
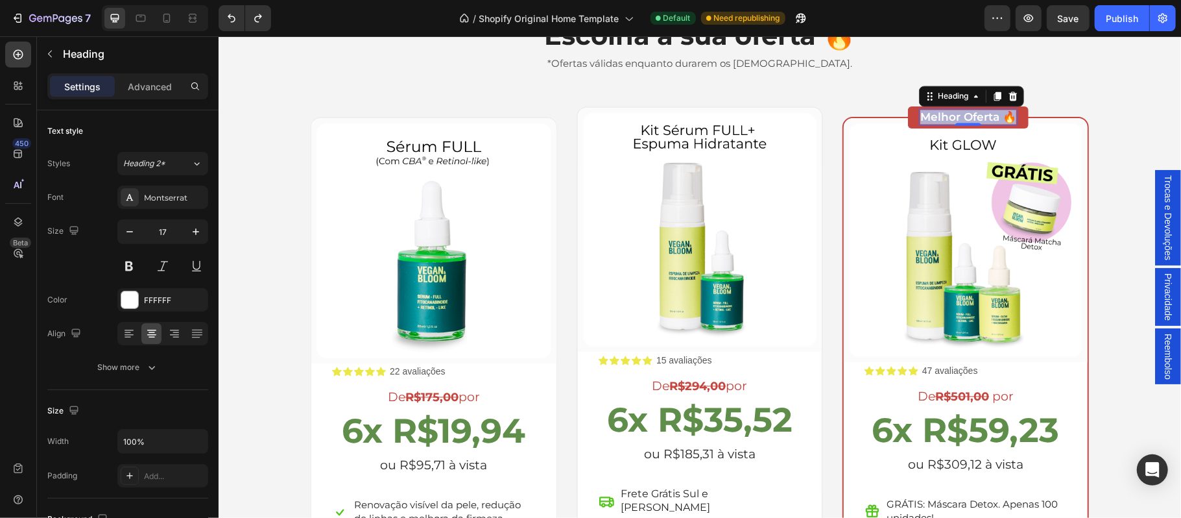
click at [956, 117] on p "Melhor Oferta 🔥" at bounding box center [968, 117] width 96 height 14
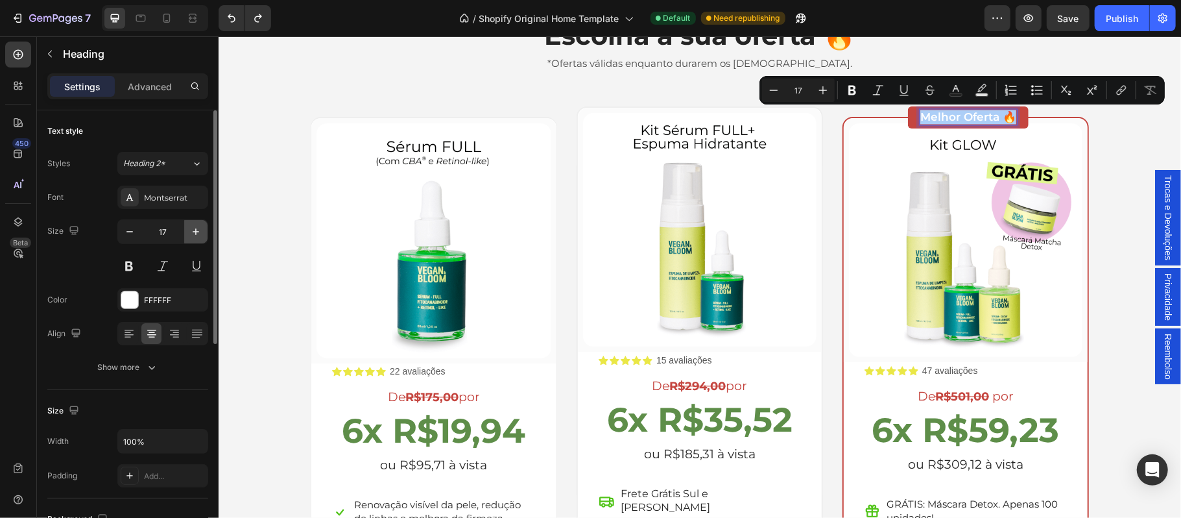
click at [197, 233] on icon "button" at bounding box center [195, 231] width 13 height 13
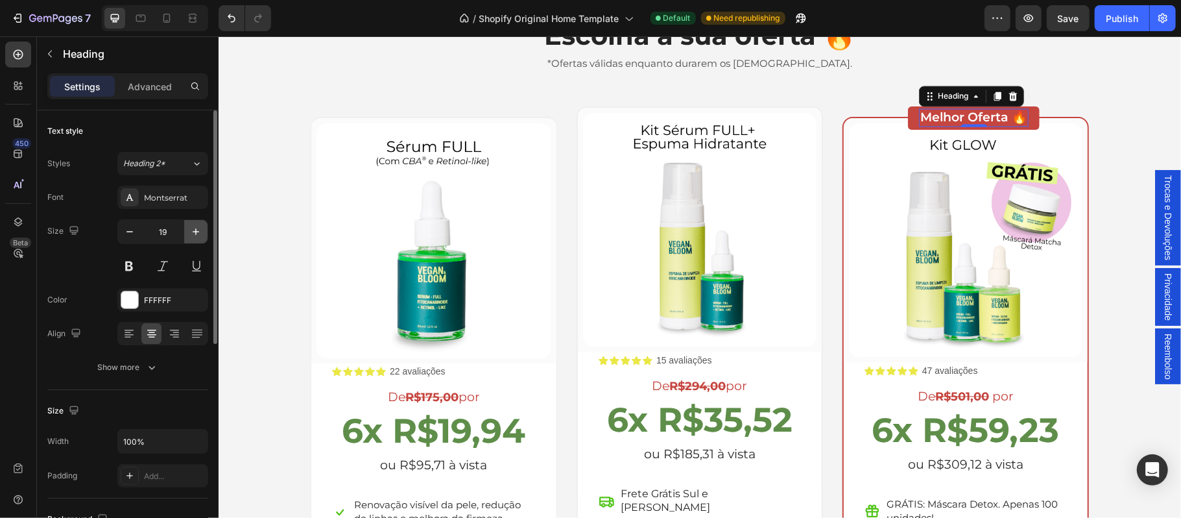
click at [197, 233] on icon "button" at bounding box center [195, 231] width 13 height 13
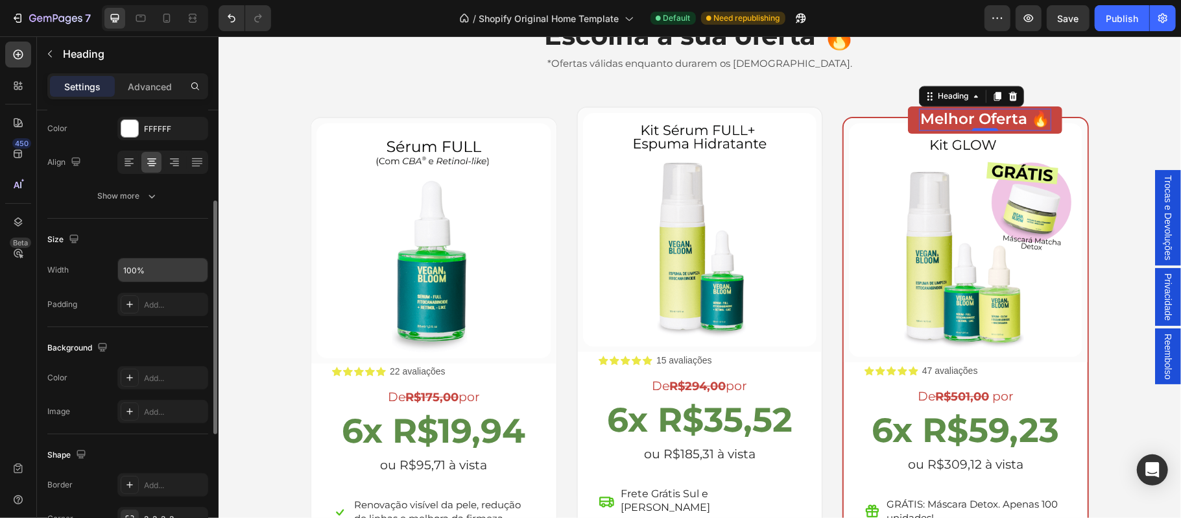
scroll to position [57, 0]
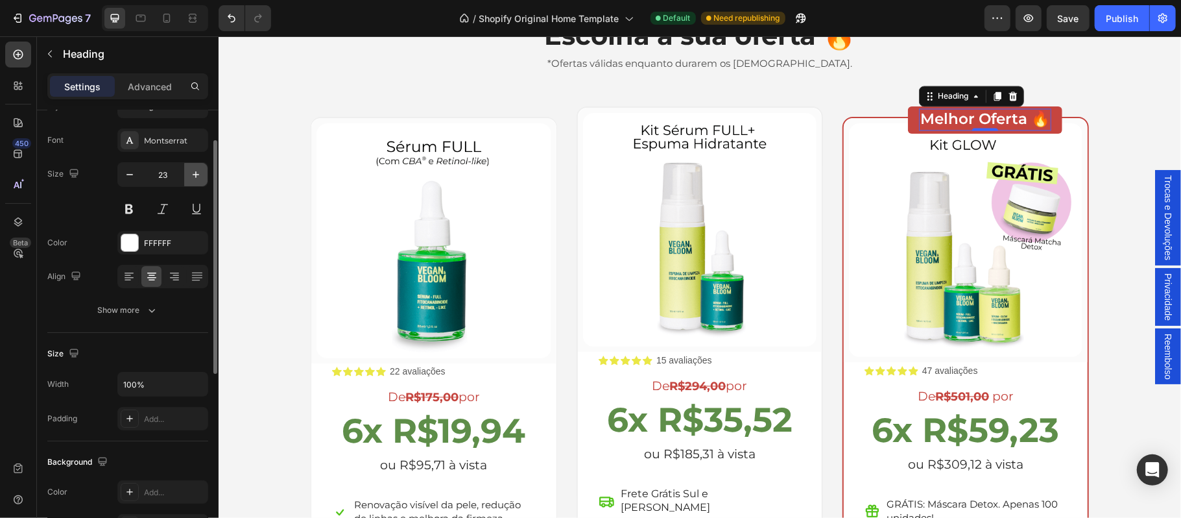
click at [193, 182] on button "button" at bounding box center [195, 174] width 23 height 23
type input "24"
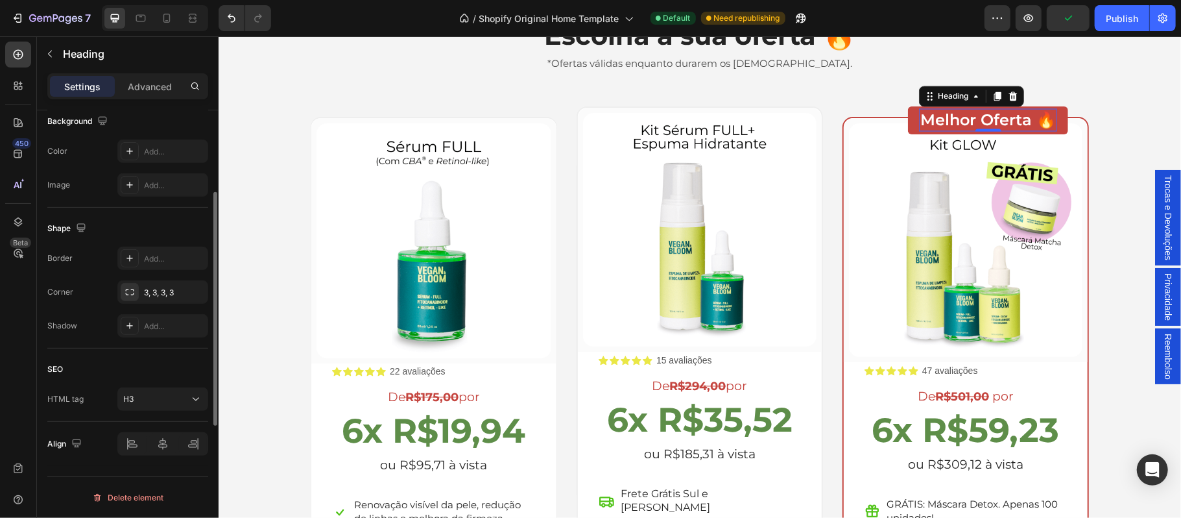
scroll to position [285, 0]
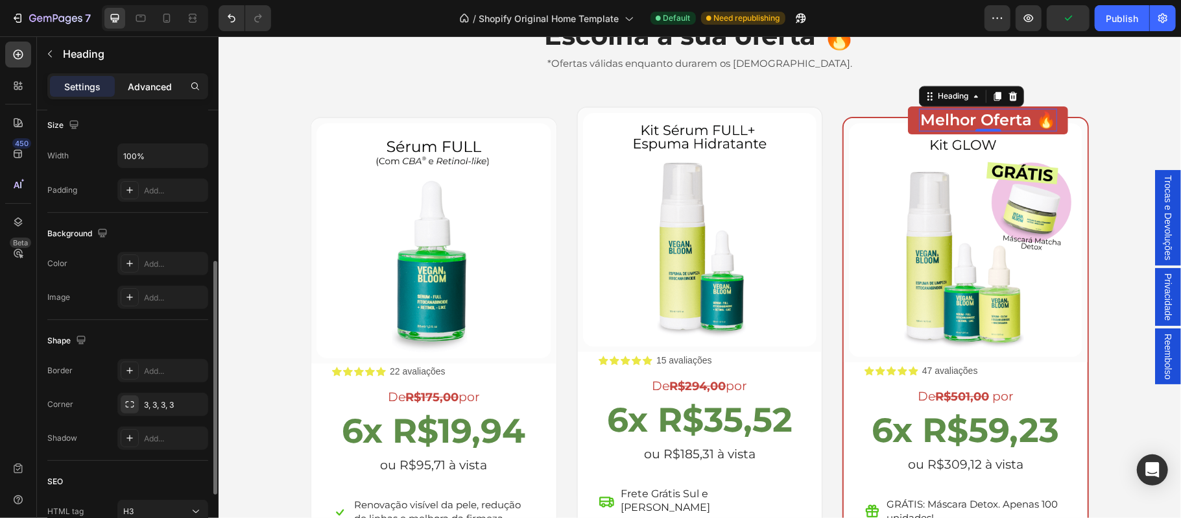
click at [156, 94] on div "Advanced" at bounding box center [149, 86] width 65 height 21
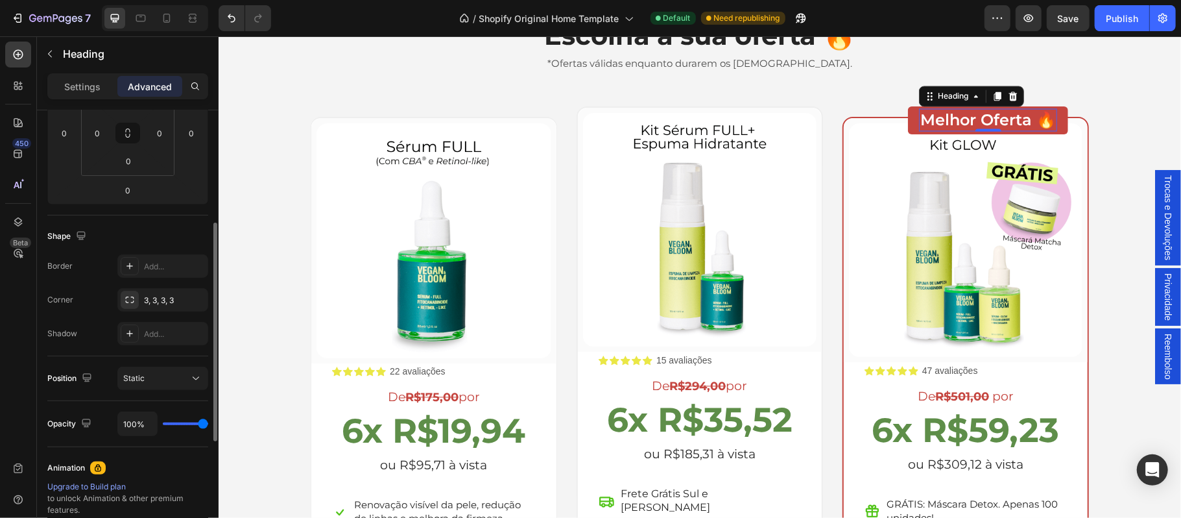
scroll to position [372, 0]
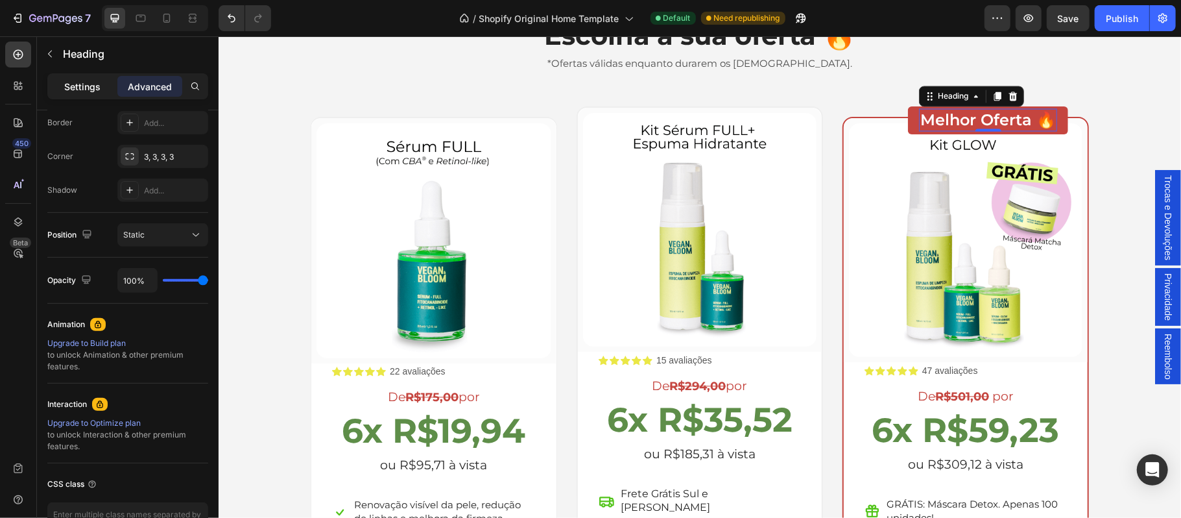
click at [79, 91] on p "Settings" at bounding box center [82, 87] width 36 height 14
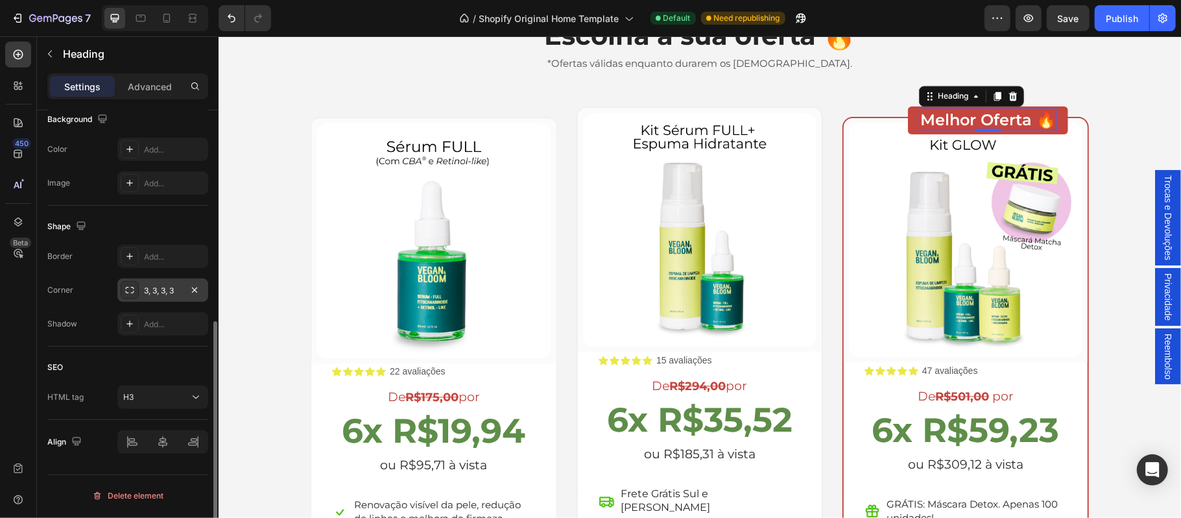
scroll to position [285, 0]
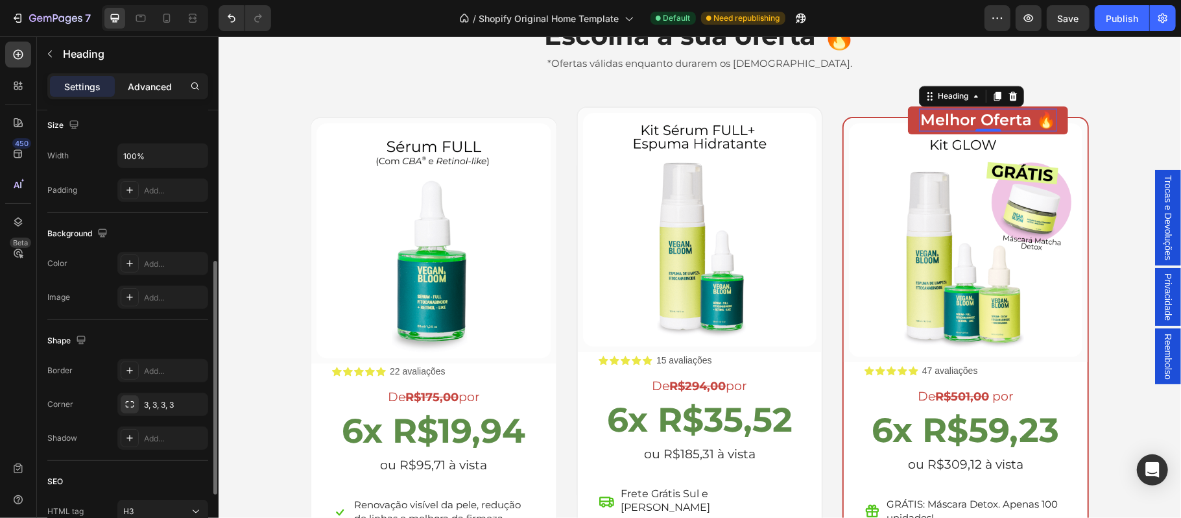
click at [149, 90] on p "Advanced" at bounding box center [150, 87] width 44 height 14
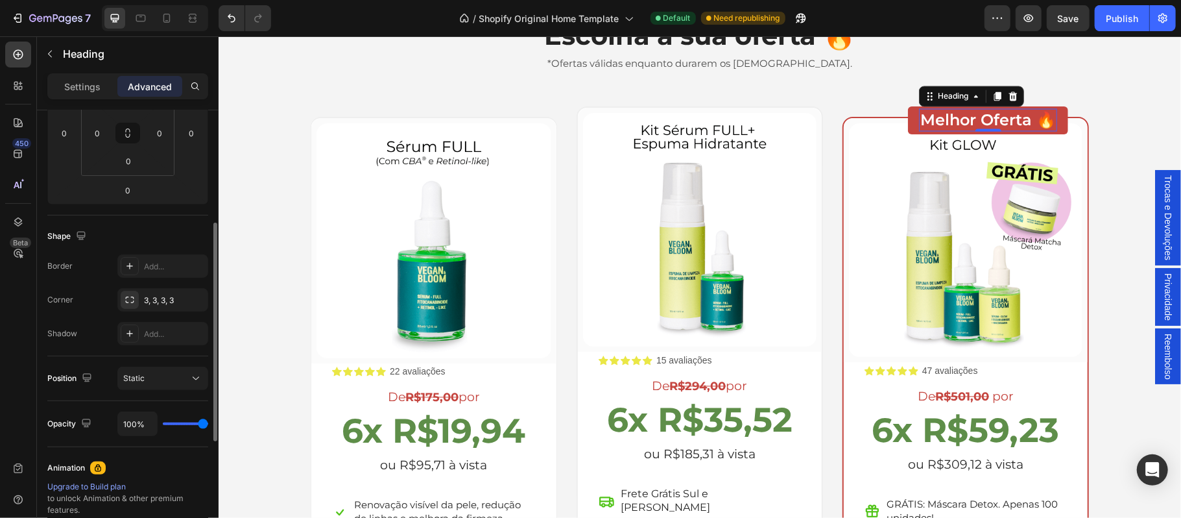
scroll to position [343, 0]
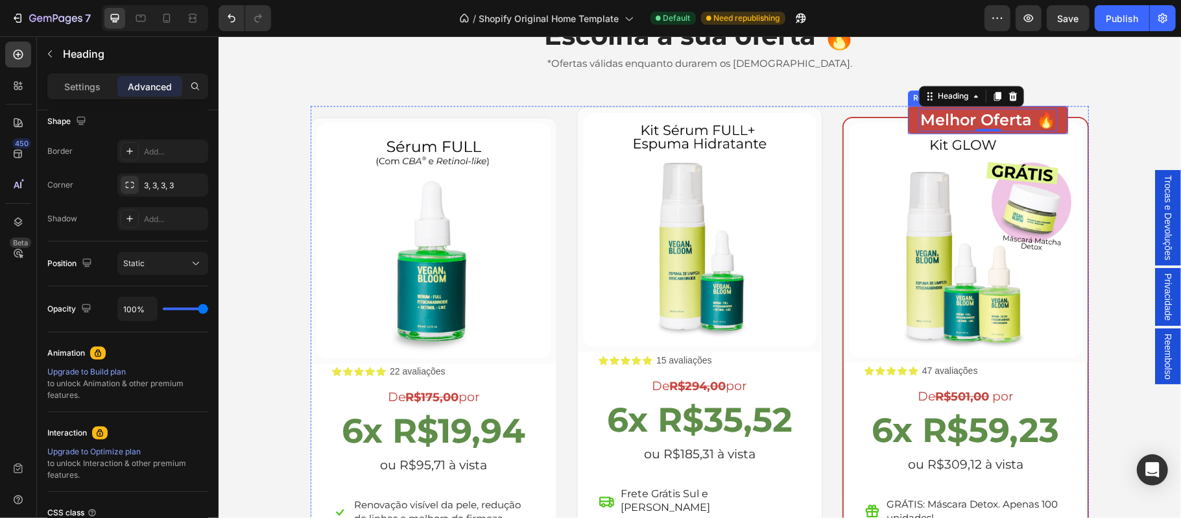
click at [907, 114] on div "Melhor Oferta 🔥 Heading 0 Row" at bounding box center [987, 120] width 160 height 28
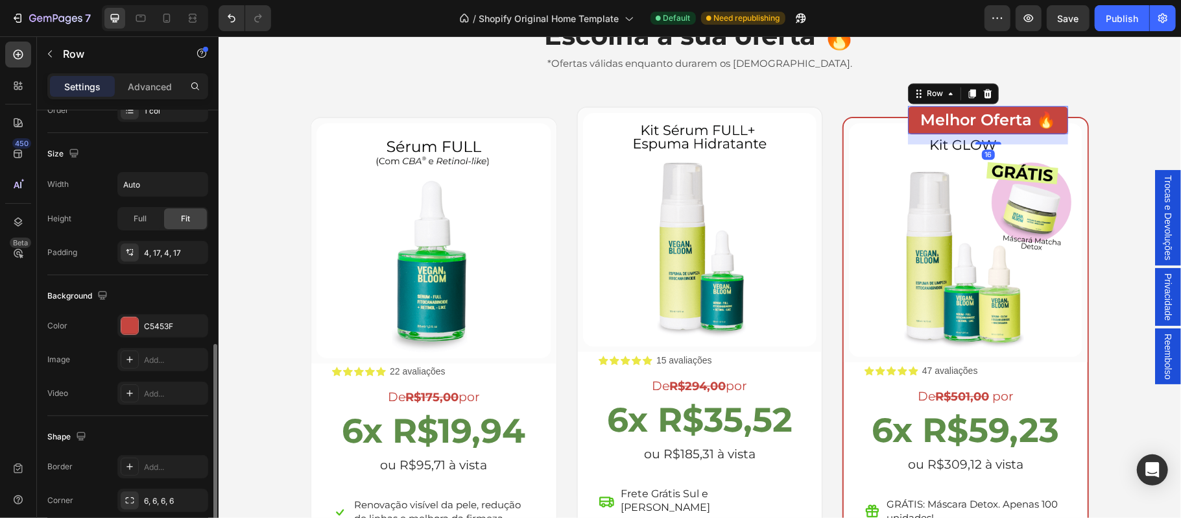
scroll to position [348, 0]
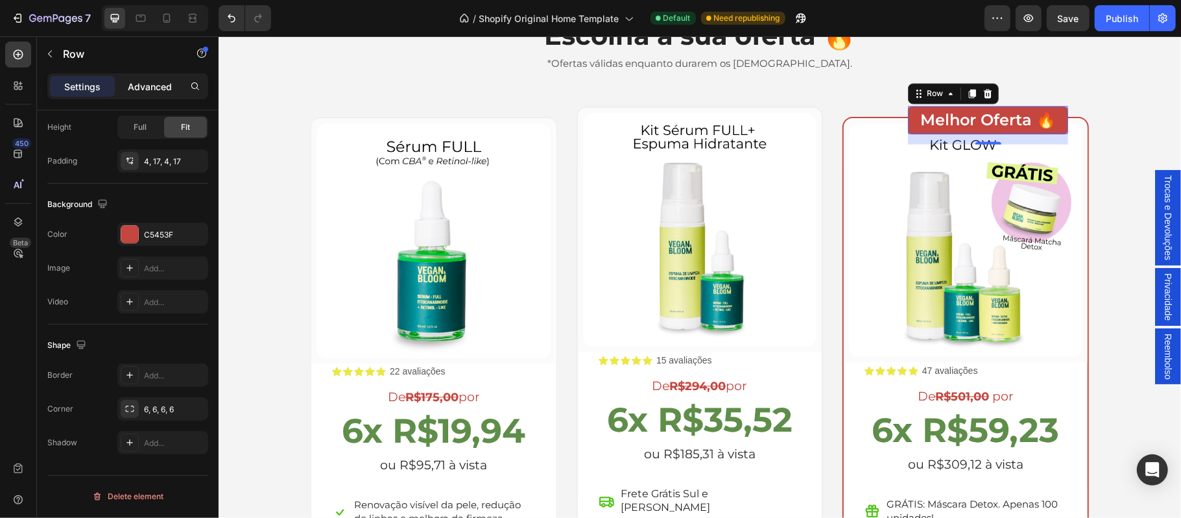
click at [156, 91] on p "Advanced" at bounding box center [150, 87] width 44 height 14
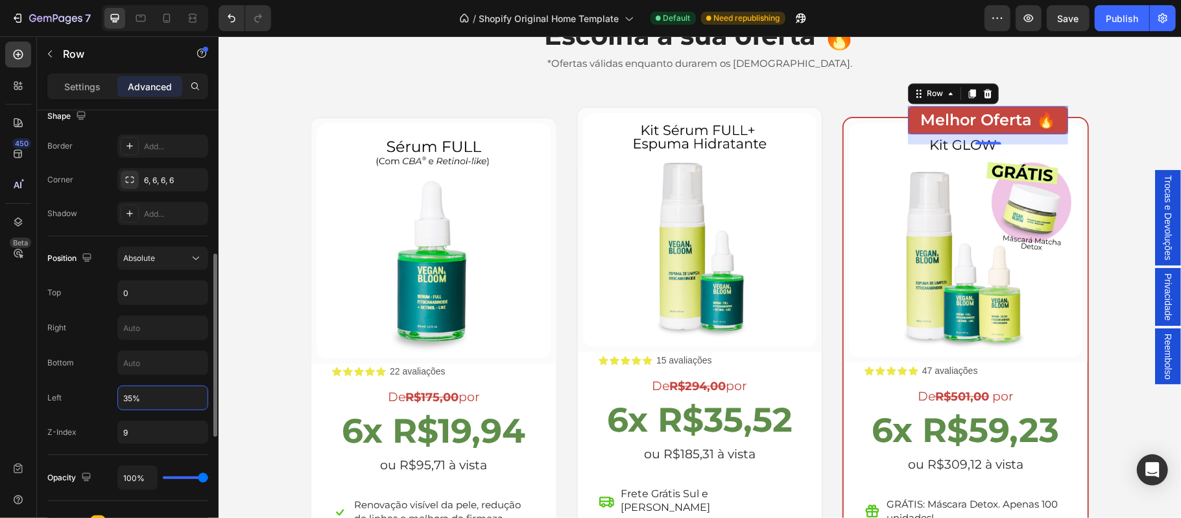
click at [134, 405] on input "35%" at bounding box center [163, 397] width 90 height 23
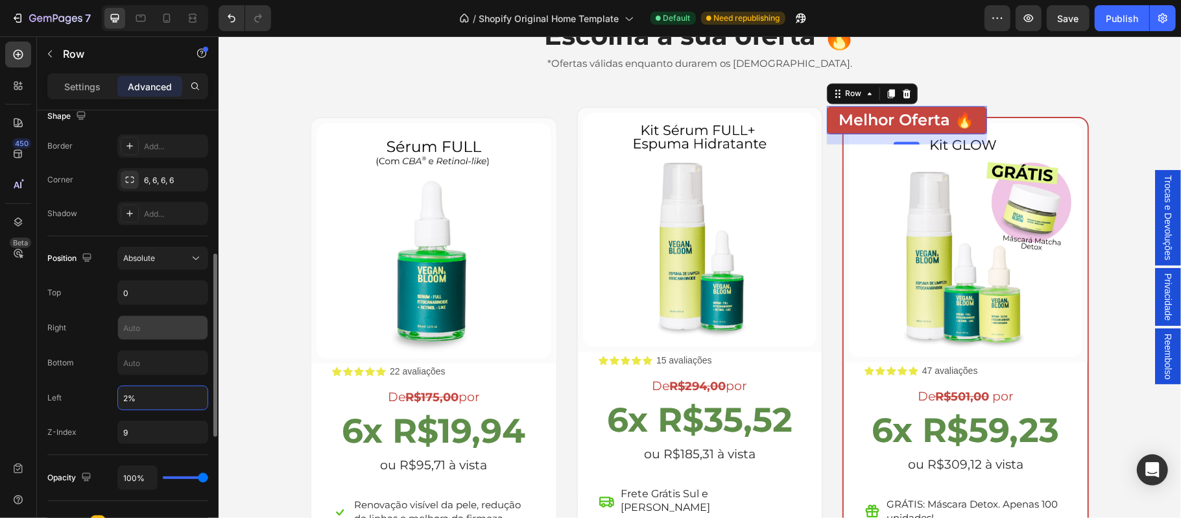
type input "25%"
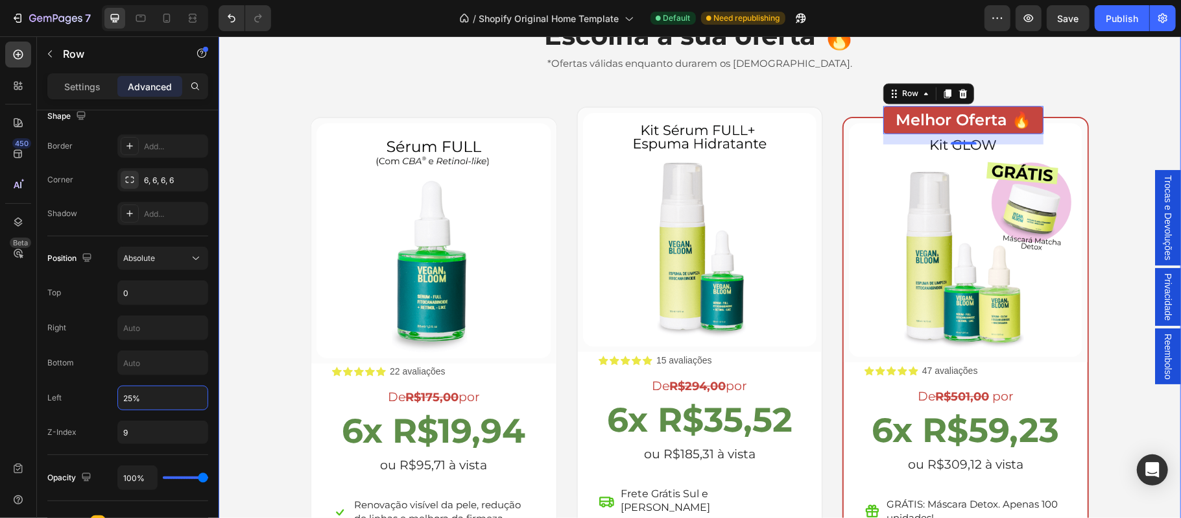
click at [1125, 150] on div "Escolha a sua oferta 🔥 Heading *Ofertas válidas enquanto durarem os estoques. T…" at bounding box center [699, 346] width 943 height 658
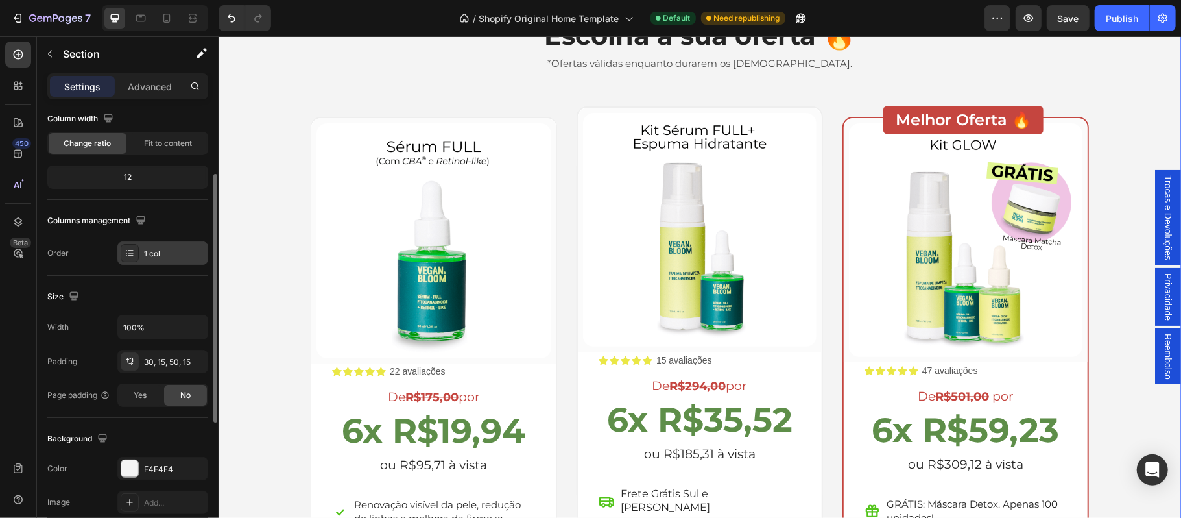
scroll to position [0, 0]
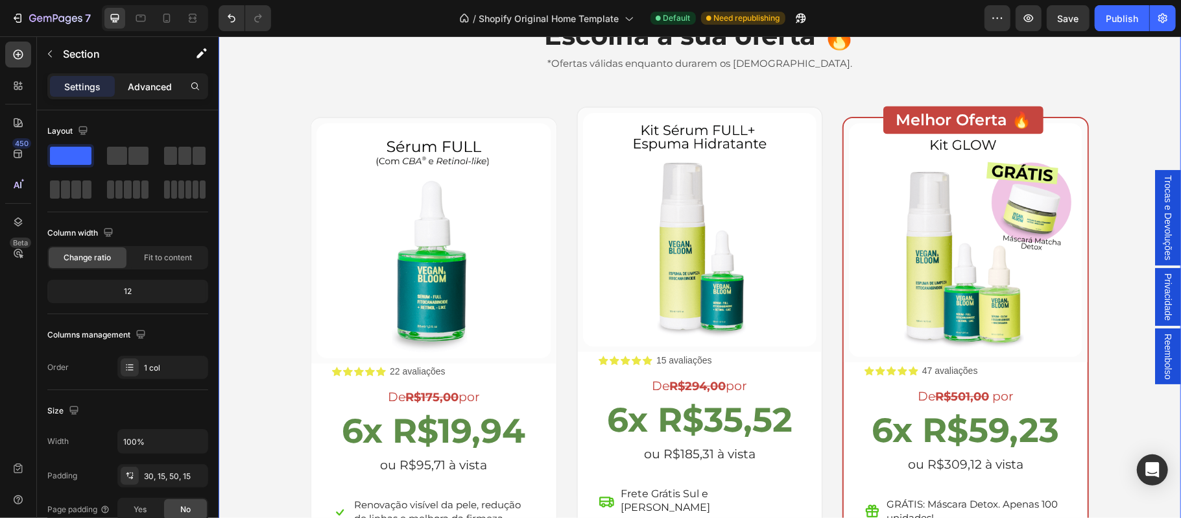
click at [146, 88] on p "Advanced" at bounding box center [150, 87] width 44 height 14
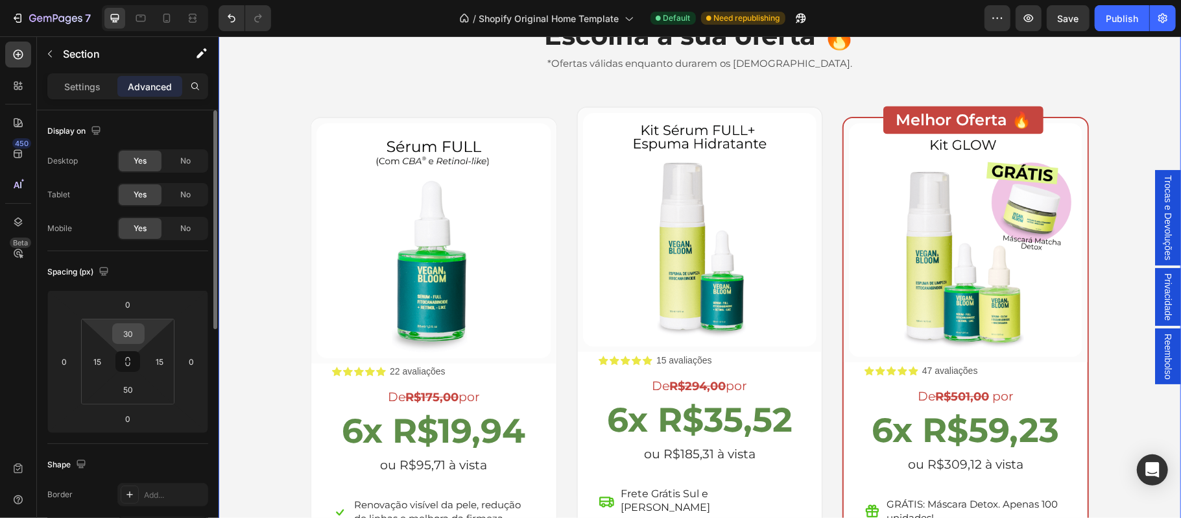
click at [136, 332] on input "30" at bounding box center [128, 333] width 26 height 19
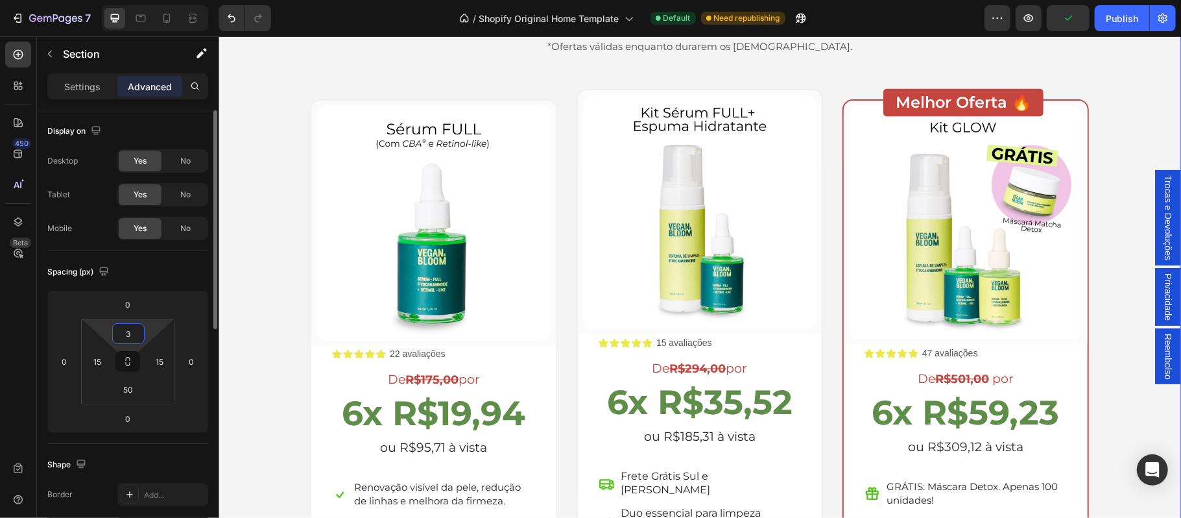
type input "30"
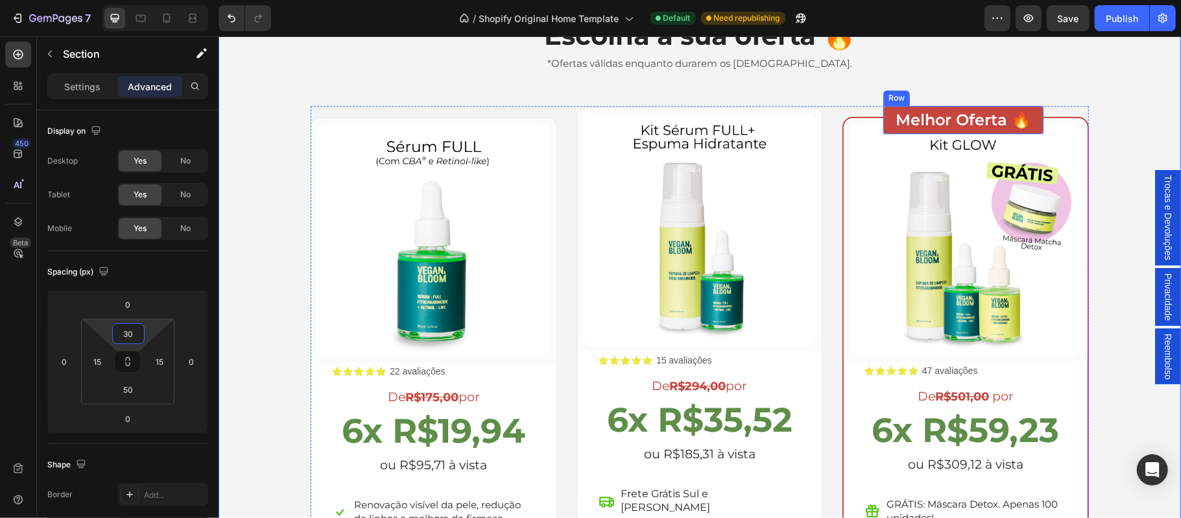
click at [883, 117] on div "Melhor Oferta 🔥 Heading Row" at bounding box center [963, 120] width 160 height 28
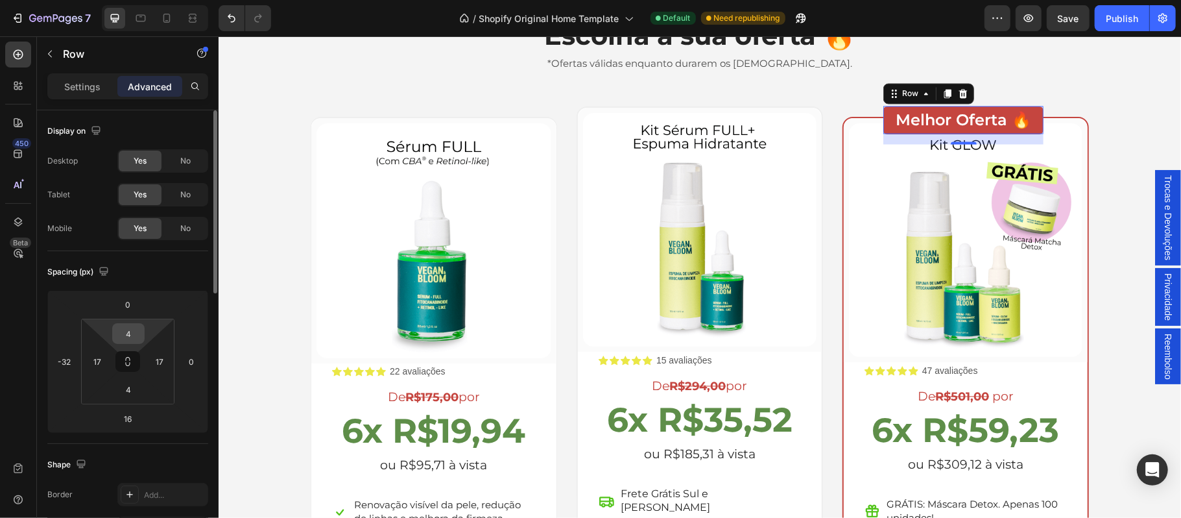
click at [135, 331] on input "4" at bounding box center [128, 333] width 26 height 19
type input "8"
type input "4"
click at [130, 418] on input "16" at bounding box center [128, 418] width 26 height 19
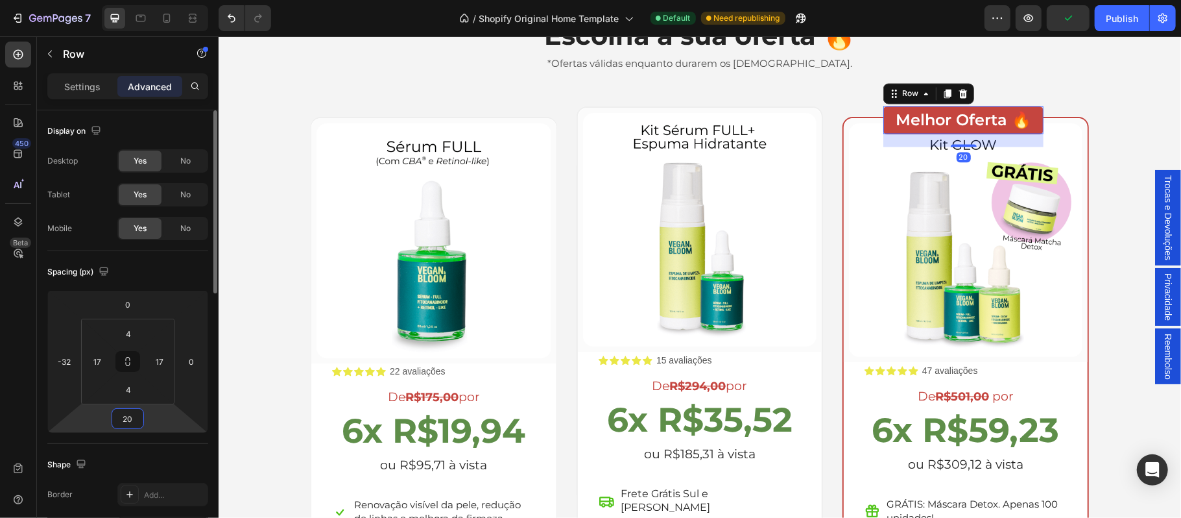
type input "2"
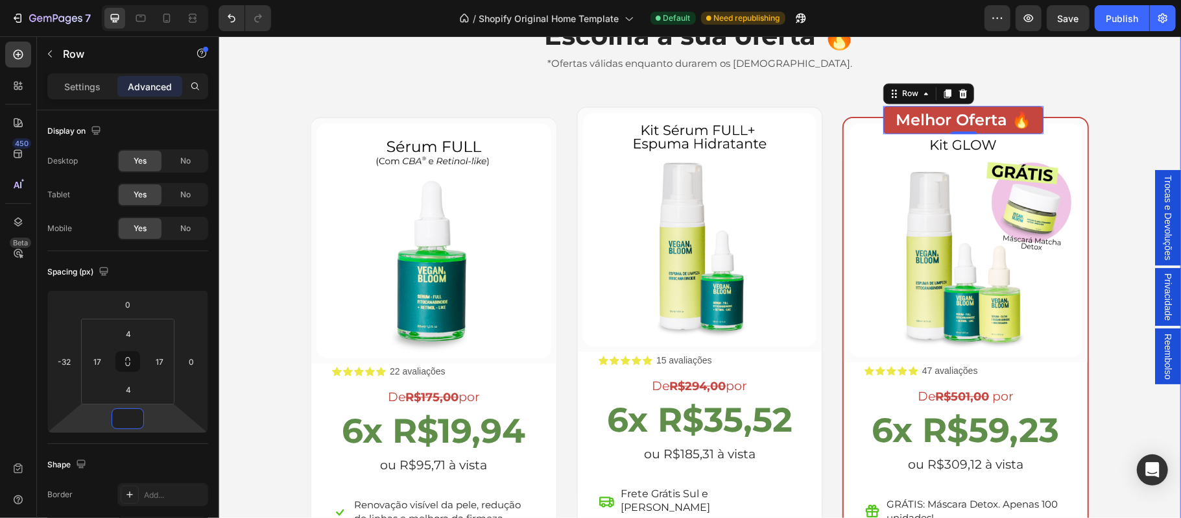
click at [1134, 150] on div "Escolha a sua oferta 🔥 Heading *Ofertas válidas enquanto durarem os estoques. T…" at bounding box center [699, 346] width 943 height 658
click at [883, 112] on div "Melhor Oferta 🔥 Heading Row" at bounding box center [963, 120] width 160 height 28
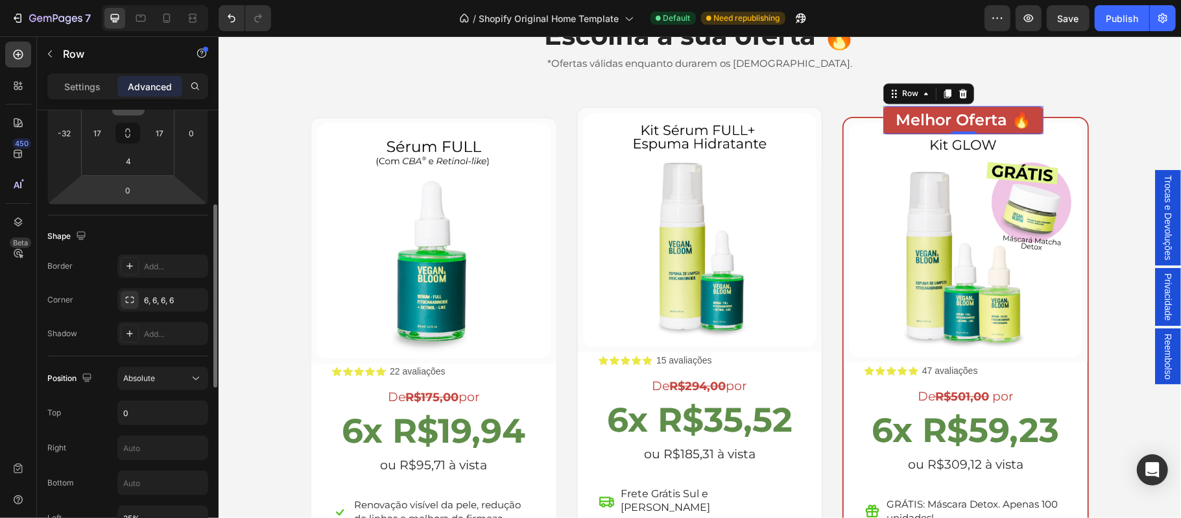
scroll to position [371, 0]
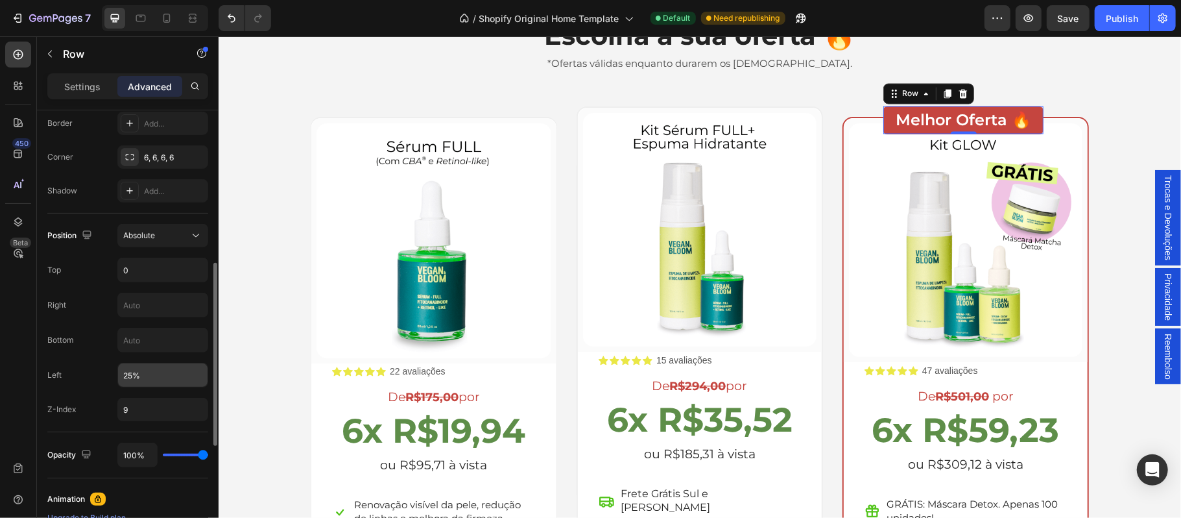
click at [133, 377] on input "25%" at bounding box center [163, 374] width 90 height 23
click at [156, 272] on input "0" at bounding box center [163, 269] width 90 height 23
type input "5"
type input "-5"
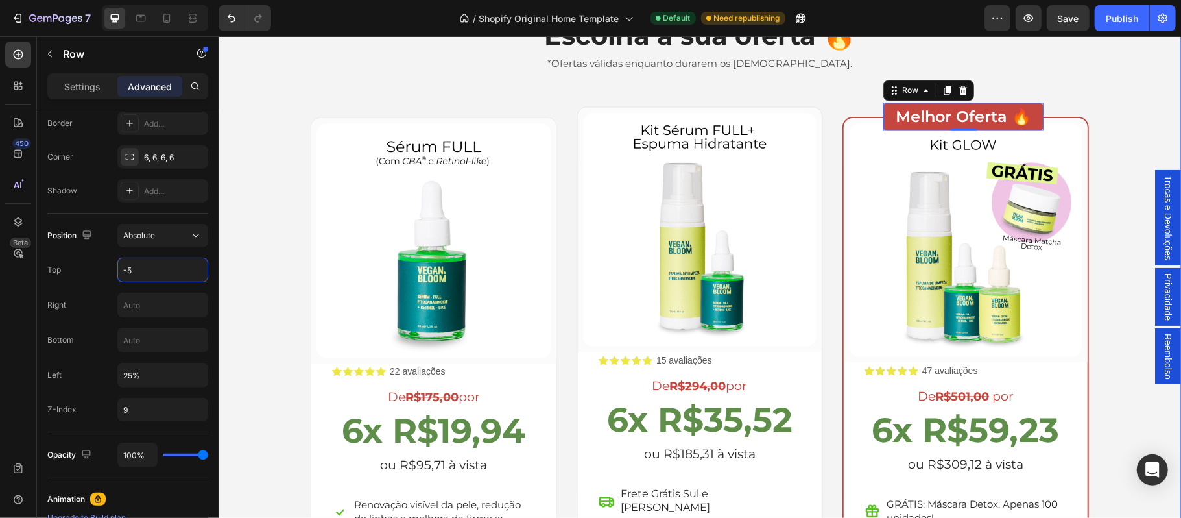
click at [1140, 121] on div "Escolha a sua oferta 🔥 Heading *Ofertas válidas enquanto durarem os estoques. T…" at bounding box center [699, 346] width 943 height 658
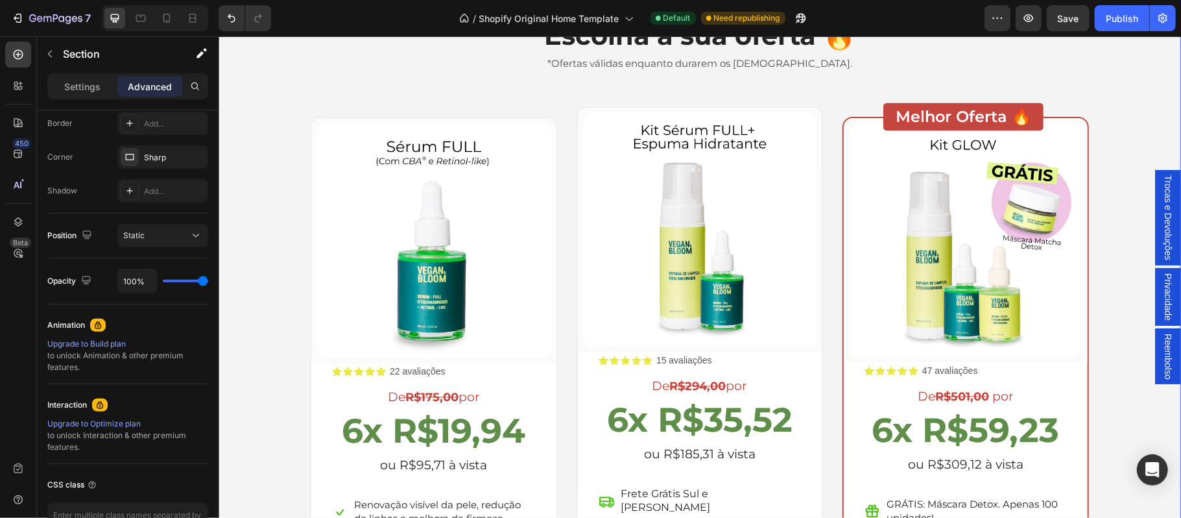
scroll to position [0, 0]
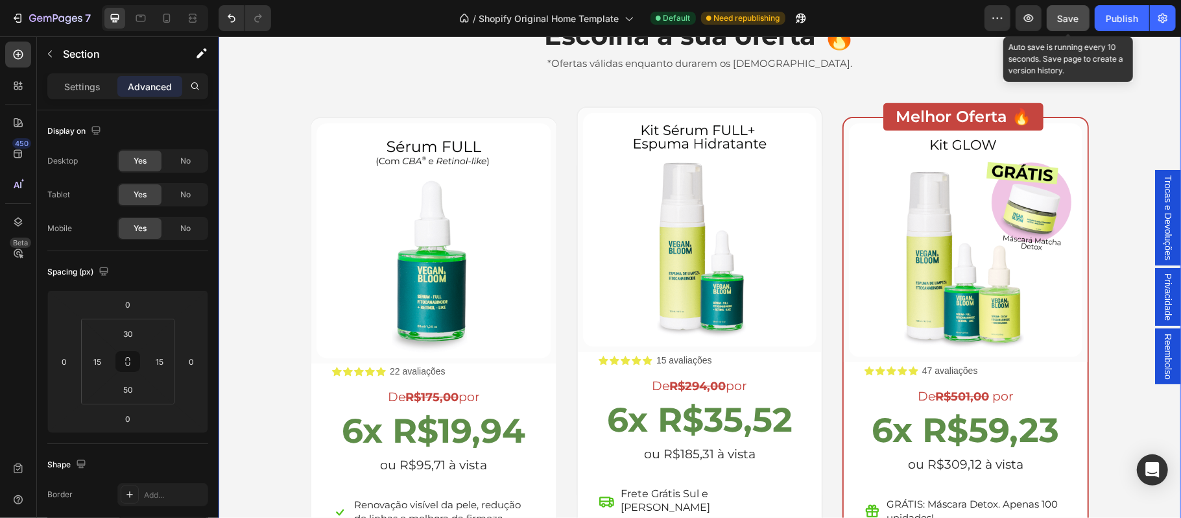
click at [1070, 22] on span "Save" at bounding box center [1068, 18] width 21 height 11
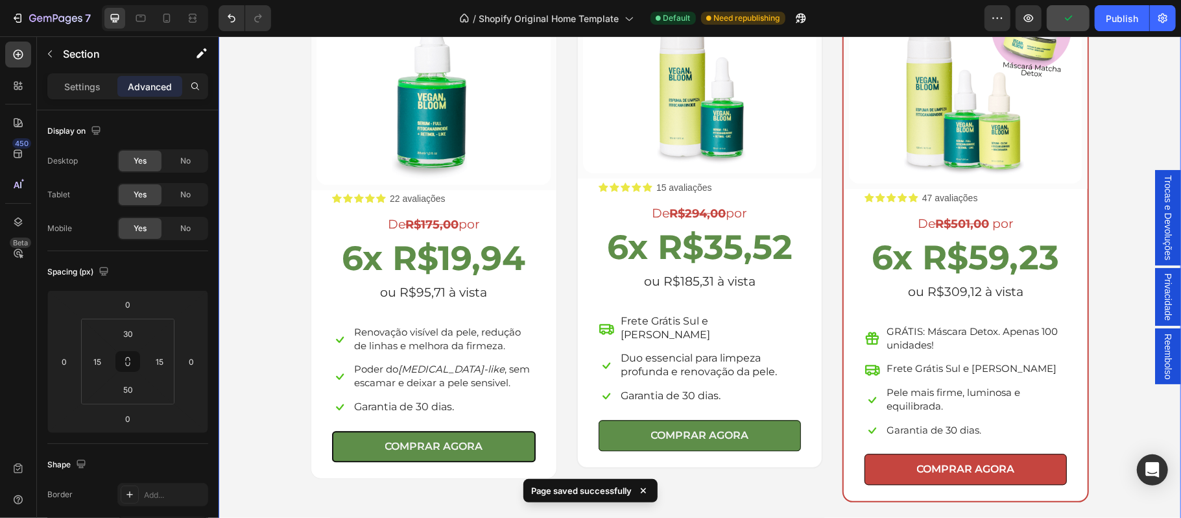
scroll to position [2017, 0]
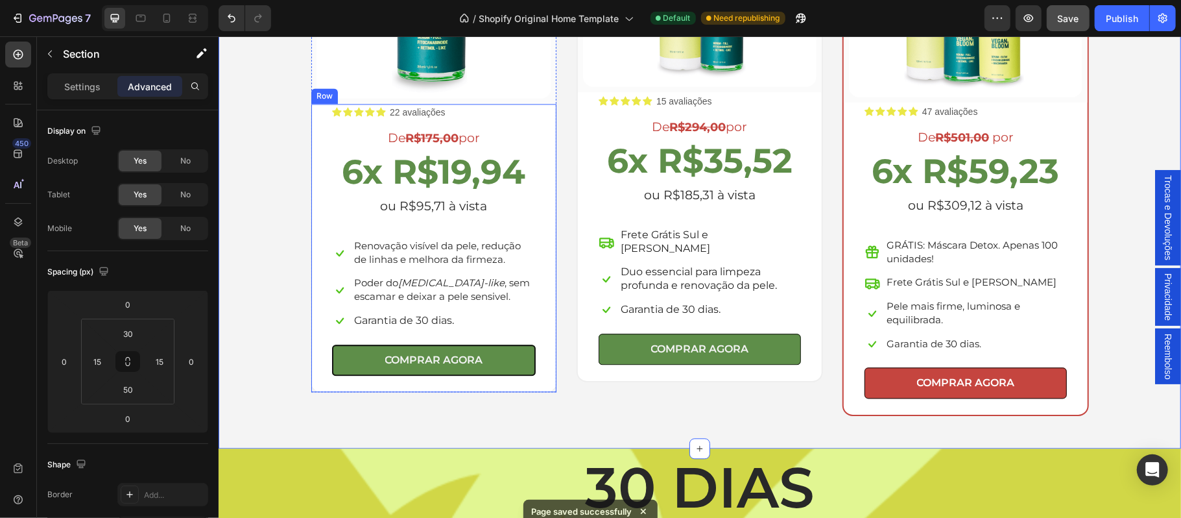
click at [311, 212] on div "Icon Icon Icon Icon Icon Icon List 22 avaliações Text Block Row De R$175,00 por…" at bounding box center [433, 247] width 245 height 288
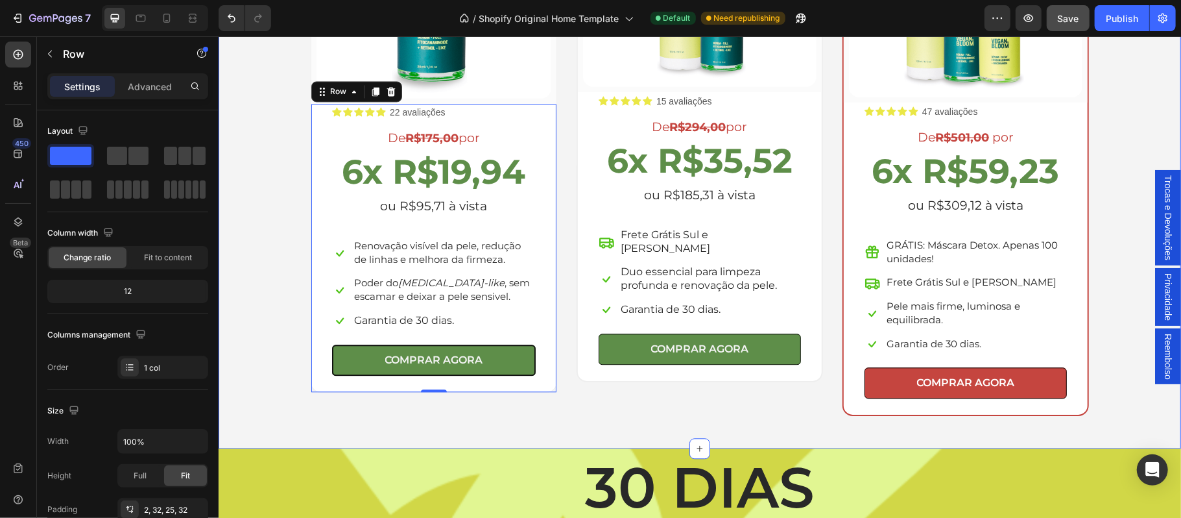
click at [281, 260] on div "Escolha a sua oferta 🔥 Heading *Ofertas válidas enquanto durarem os estoques. T…" at bounding box center [699, 86] width 943 height 658
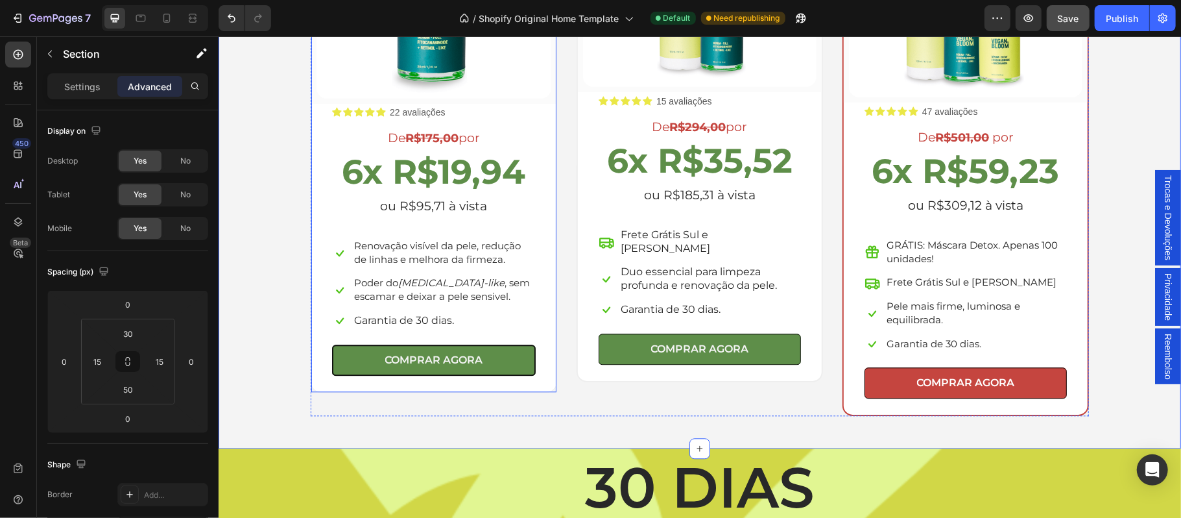
click at [310, 260] on div "(P) Images & Gallery Row Icon Icon Icon Icon Icon Icon List 22 avaliações Text …" at bounding box center [433, 124] width 246 height 535
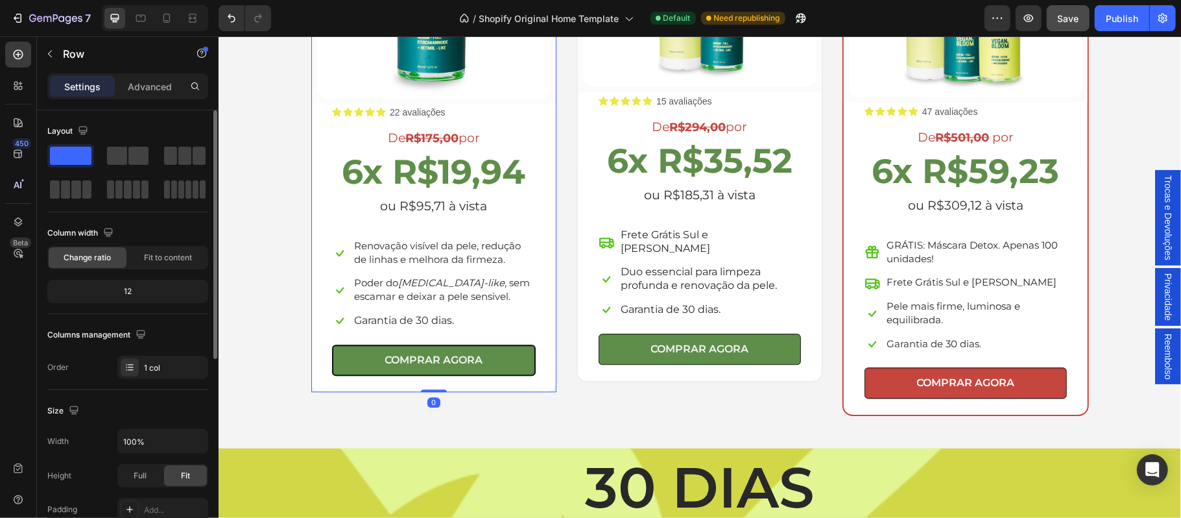
scroll to position [114, 0]
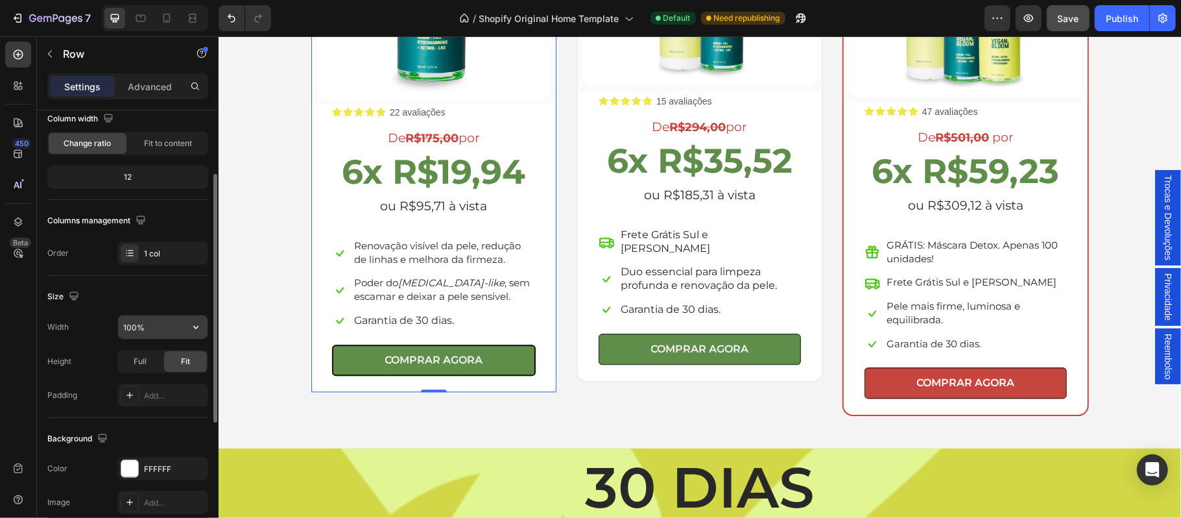
click at [138, 329] on input "100%" at bounding box center [163, 326] width 90 height 23
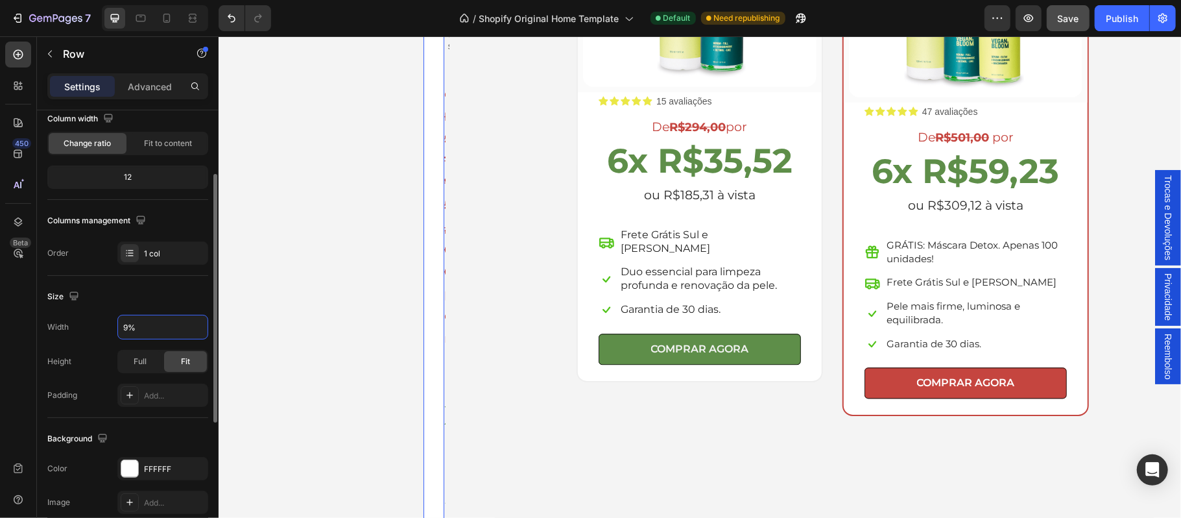
type input "95%"
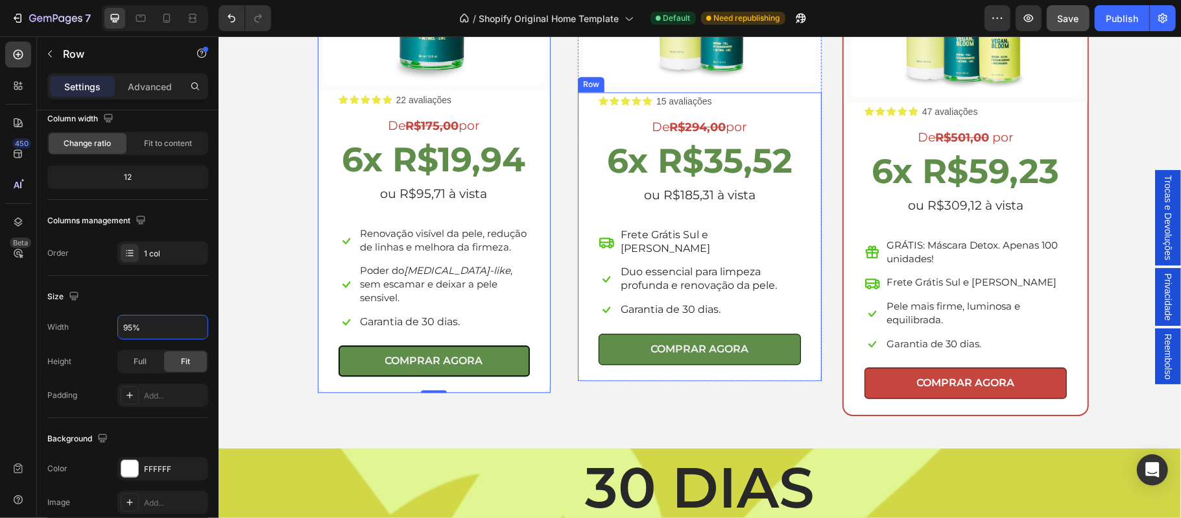
click at [577, 205] on div "Icon Icon Icon Icon Icon Icon List 15 avaliações Text Block Row De R$294,00 por…" at bounding box center [699, 235] width 244 height 289
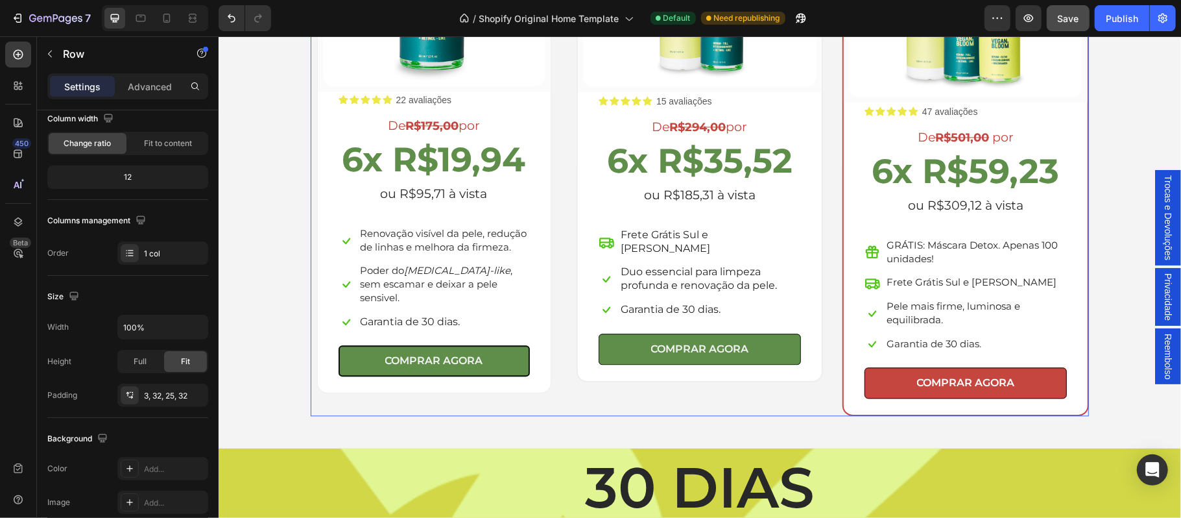
click at [561, 145] on div "(P) Images & Gallery Row Icon Icon Icon Icon Icon Icon List 22 avaliações Text …" at bounding box center [699, 130] width 778 height 569
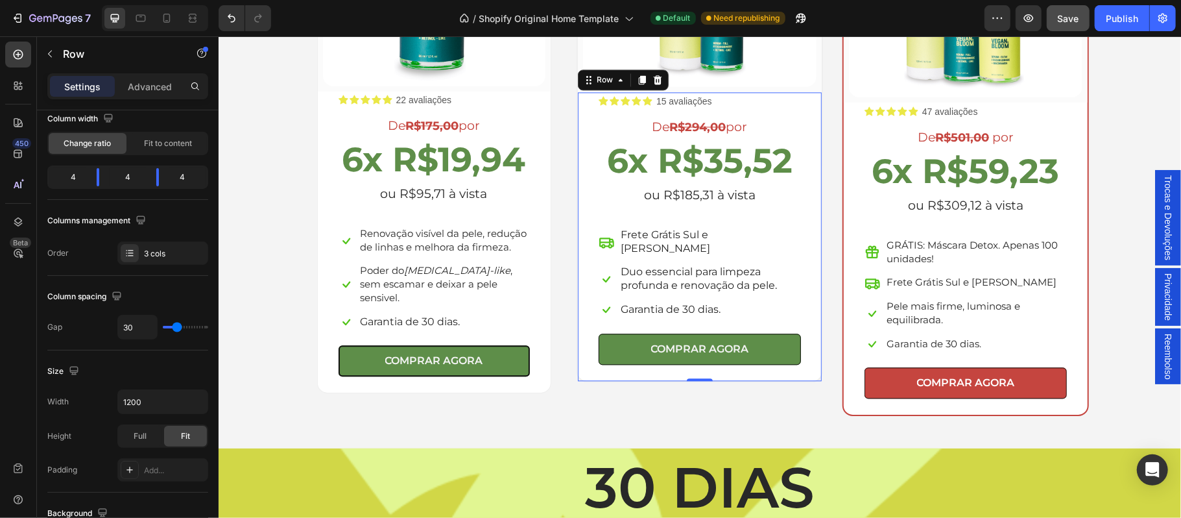
click at [577, 262] on div "Icon Icon Icon Icon Icon Icon List 15 avaliações Text Block Row De R$294,00 por…" at bounding box center [699, 235] width 244 height 289
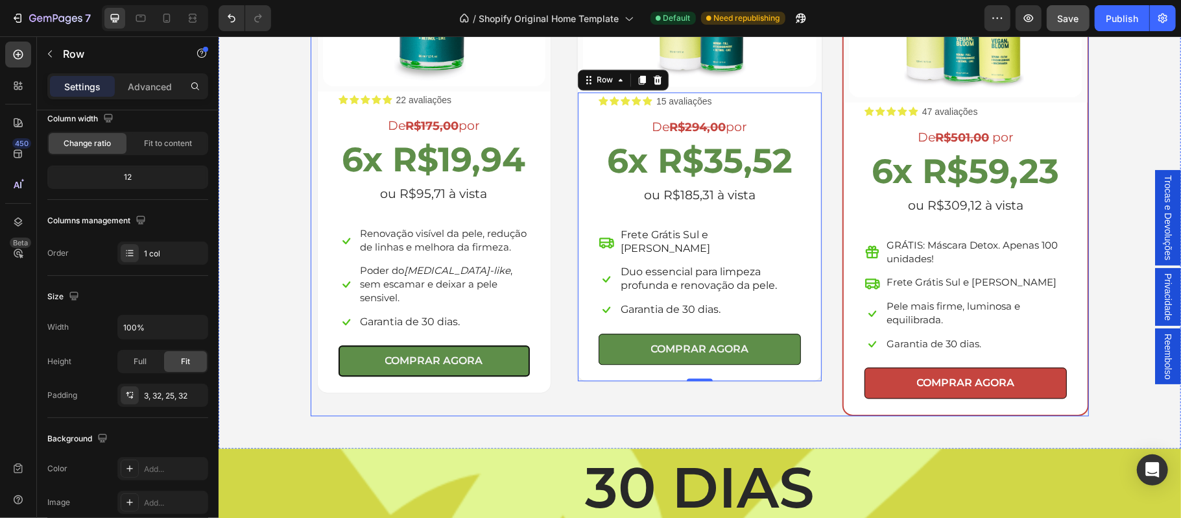
click at [820, 337] on div "(P) Images & Gallery Row Icon Icon Icon Icon Icon Icon List 22 avaliações Text …" at bounding box center [699, 130] width 778 height 569
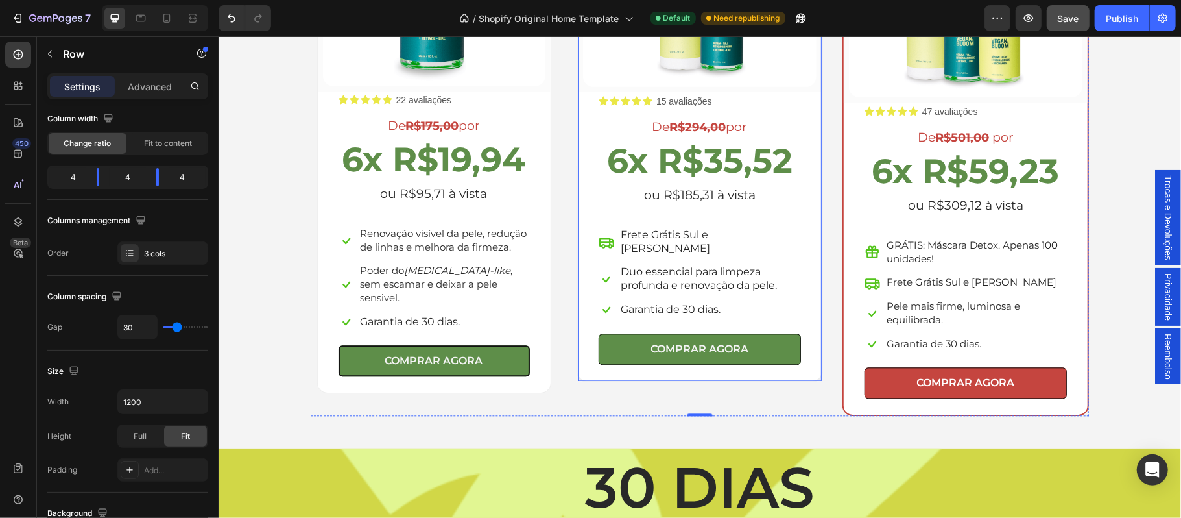
click at [576, 75] on div "(P) Images & Gallery Row Icon Icon Icon Icon Icon Icon List 15 avaliações Text …" at bounding box center [699, 113] width 246 height 535
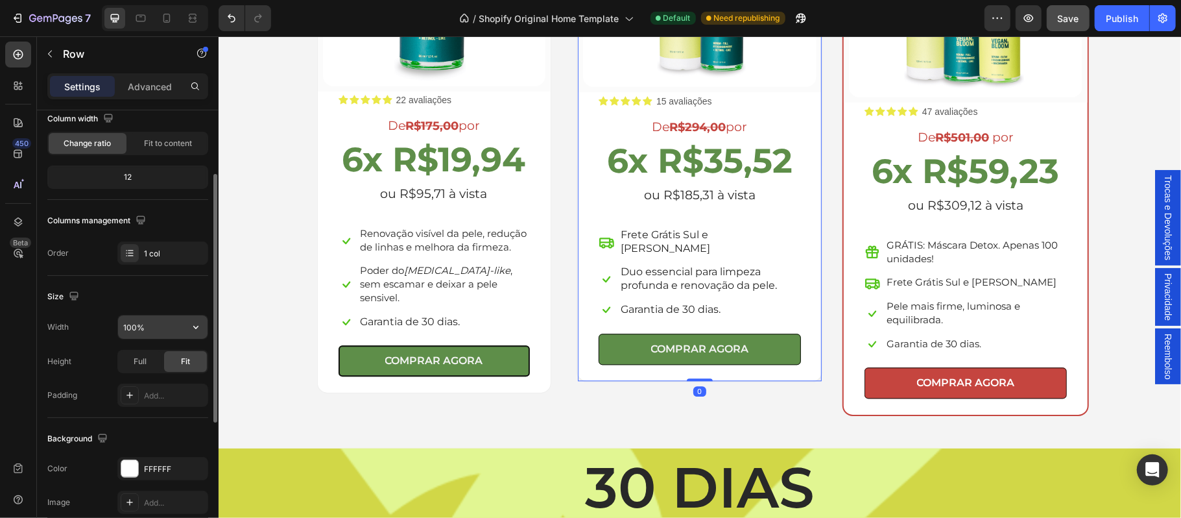
click at [136, 329] on input "100%" at bounding box center [163, 326] width 90 height 23
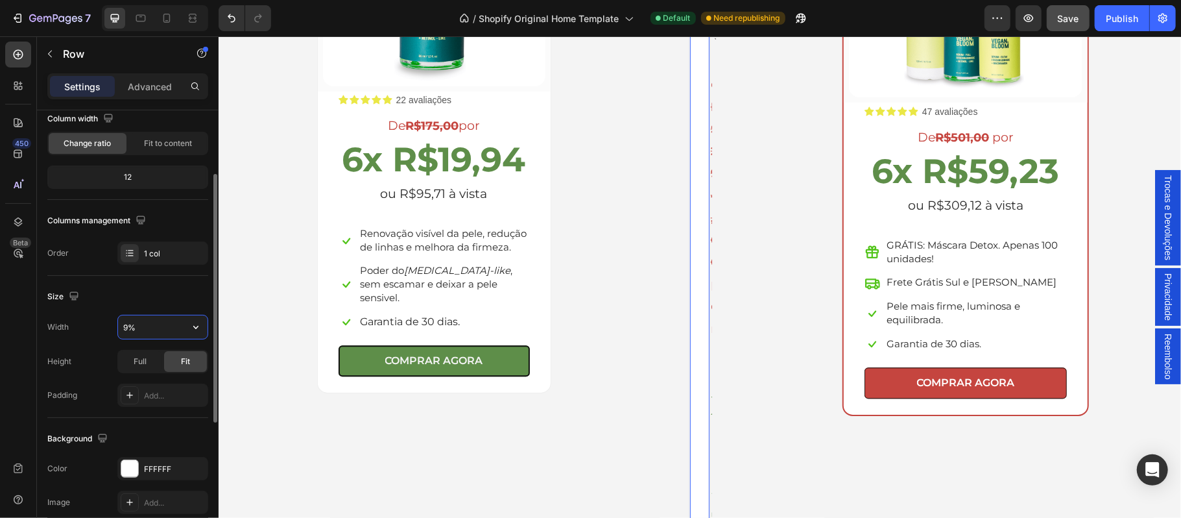
type input "95%"
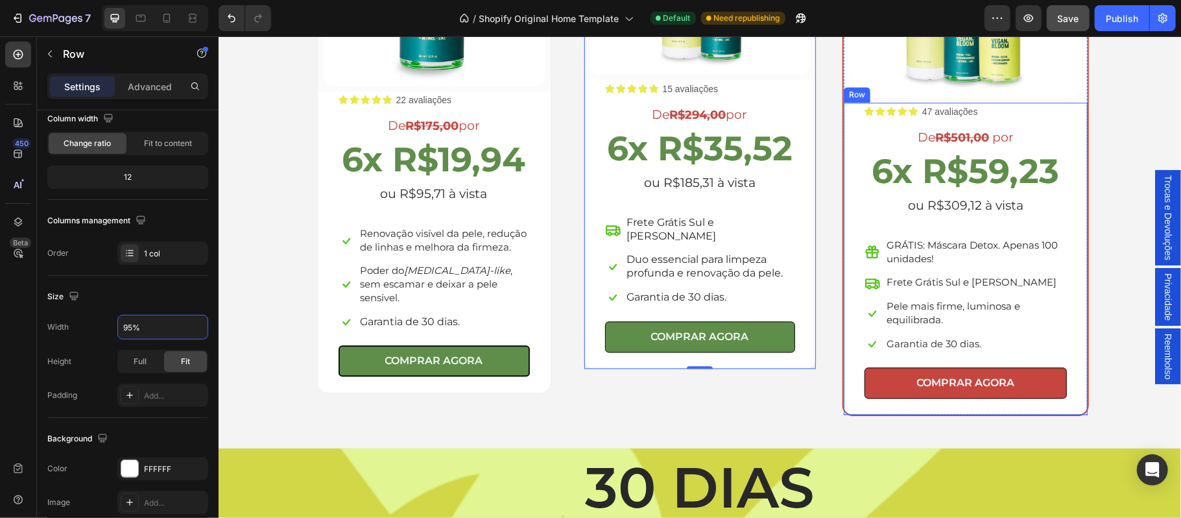
click at [843, 222] on div "Icon Icon Icon Icon Icon Icon List 47 avaliações Text Block Row De R$501,00 por…" at bounding box center [965, 258] width 244 height 313
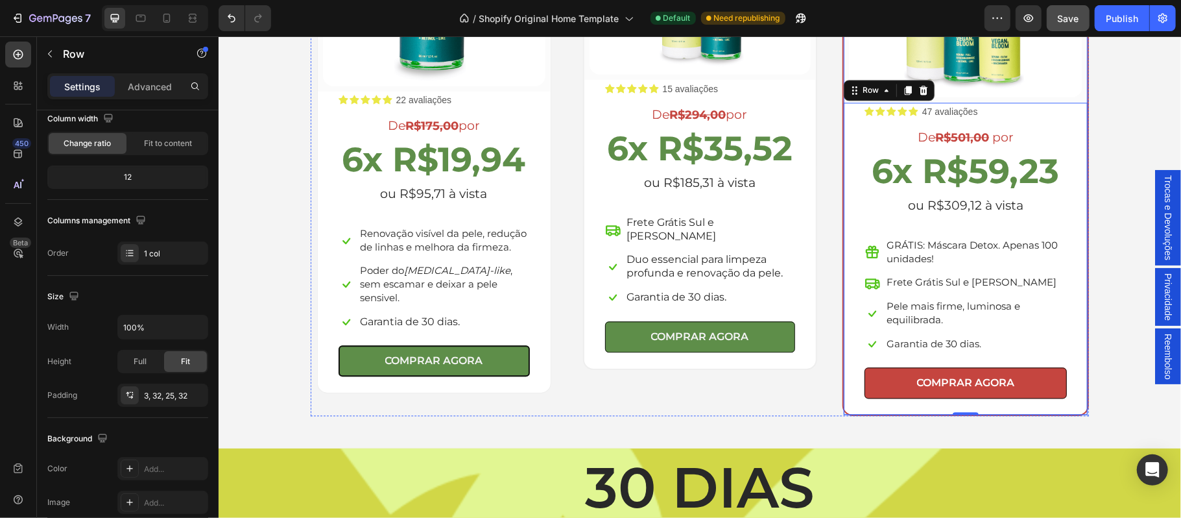
click at [842, 172] on div "(P) Images & Gallery Row Icon Icon Icon Icon Icon Icon List 47 avaliações Text …" at bounding box center [965, 136] width 246 height 559
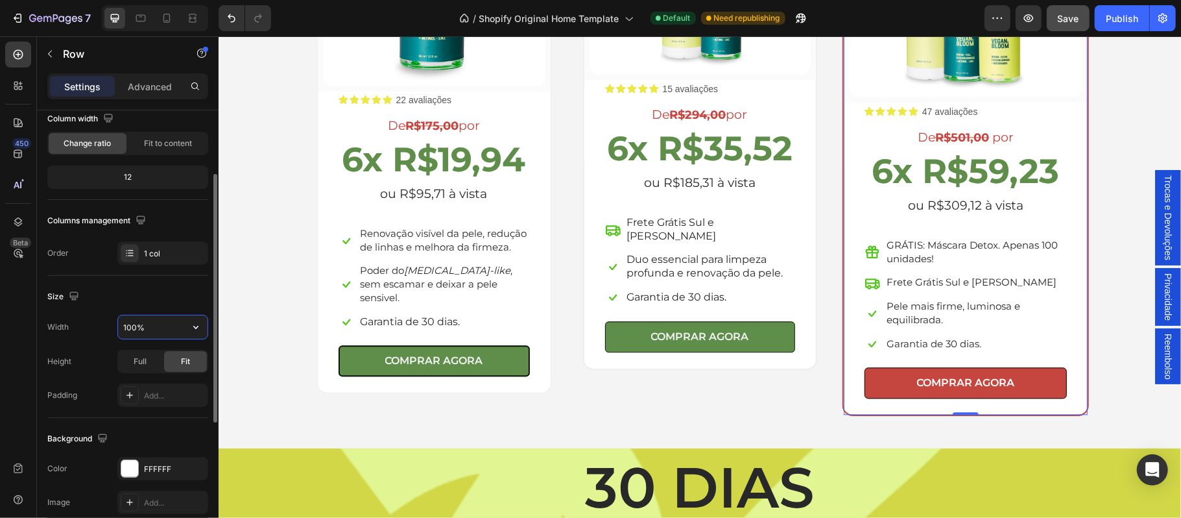
click at [138, 328] on input "100%" at bounding box center [163, 326] width 90 height 23
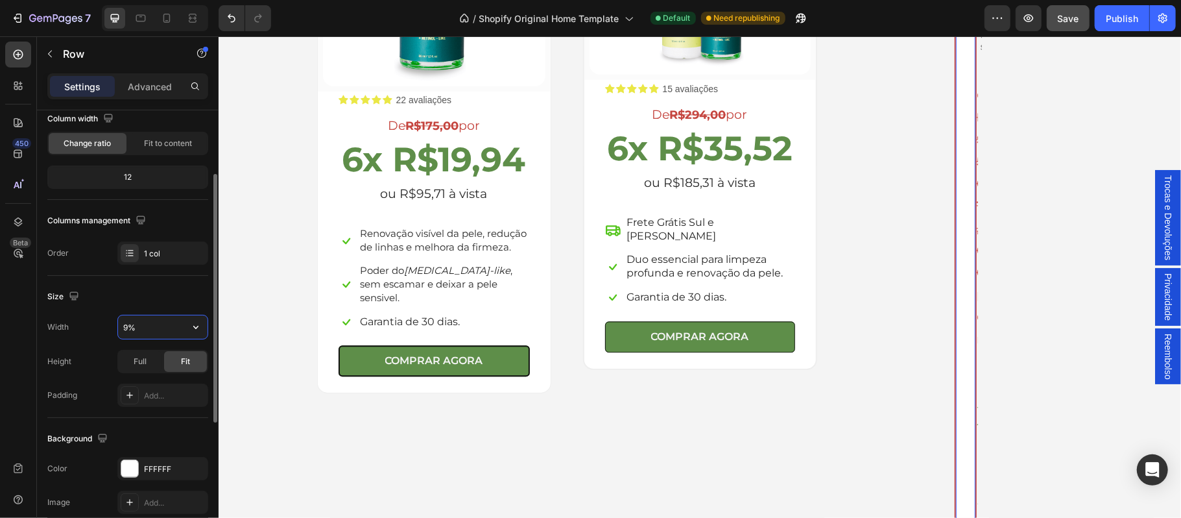
type input "95%"
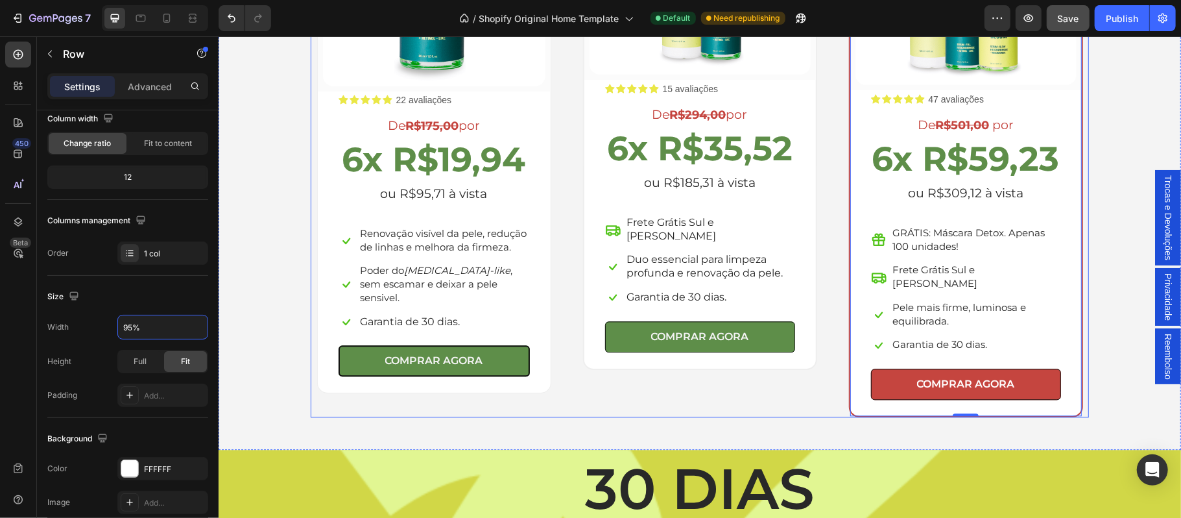
click at [717, 385] on div "(P) Images & Gallery Row Icon Icon Icon Icon Icon Icon List 15 avaliações Text …" at bounding box center [699, 131] width 246 height 571
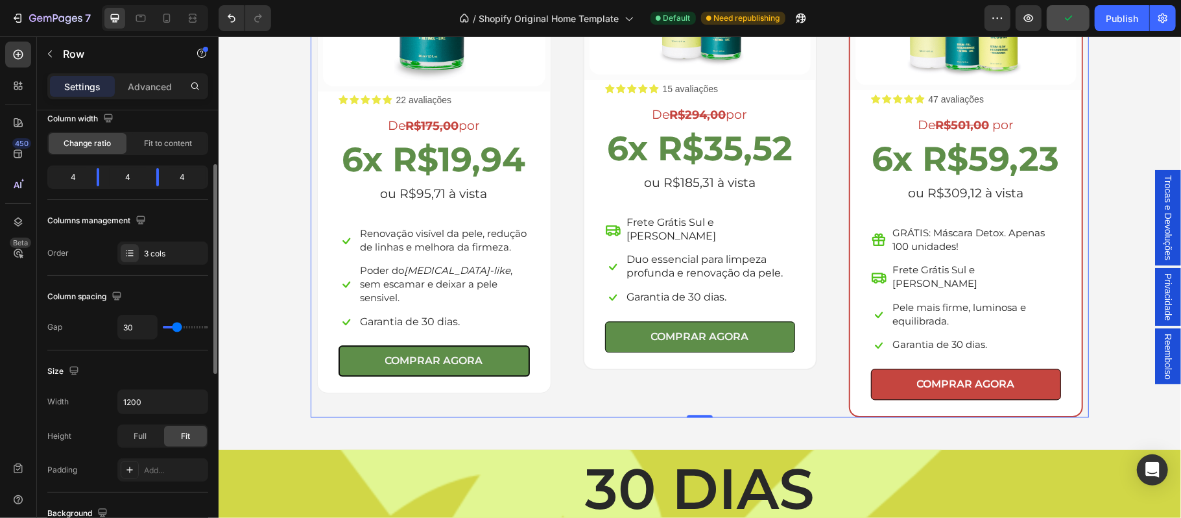
click at [133, 180] on div "4" at bounding box center [128, 177] width 36 height 18
click at [128, 180] on div "4" at bounding box center [128, 177] width 36 height 18
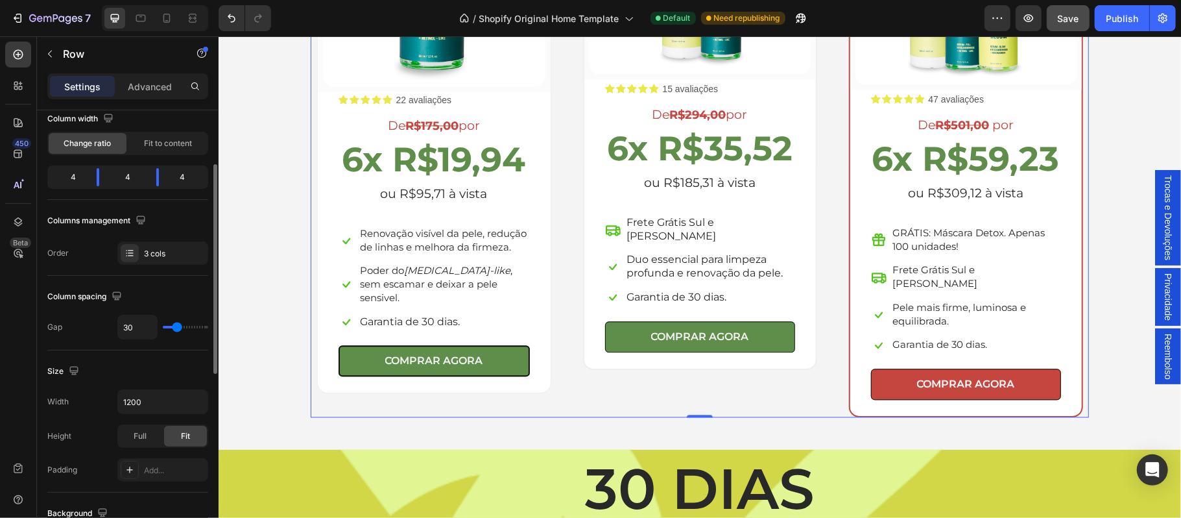
type input "32"
type input "56"
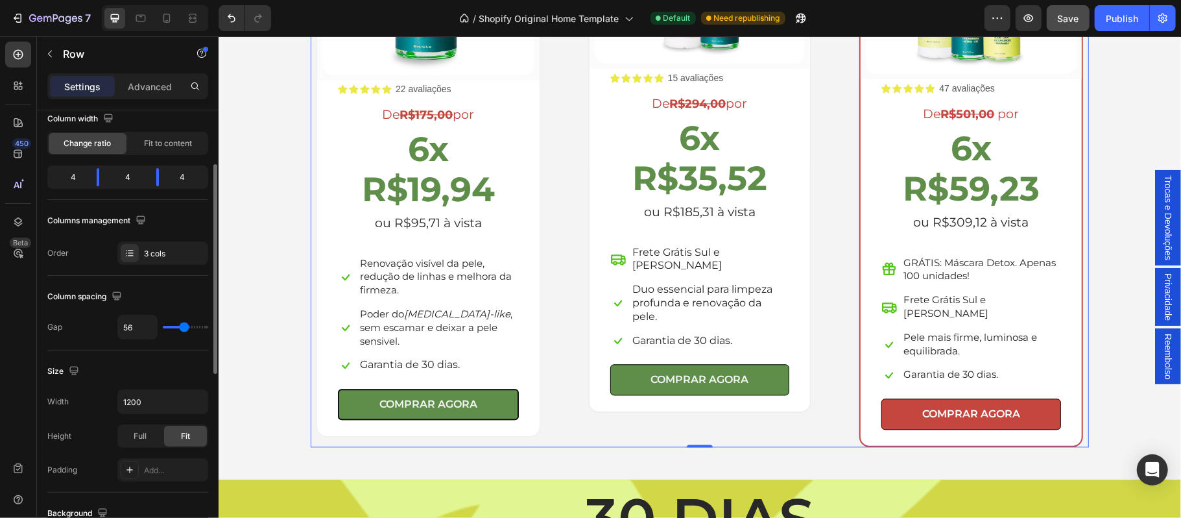
type input "50"
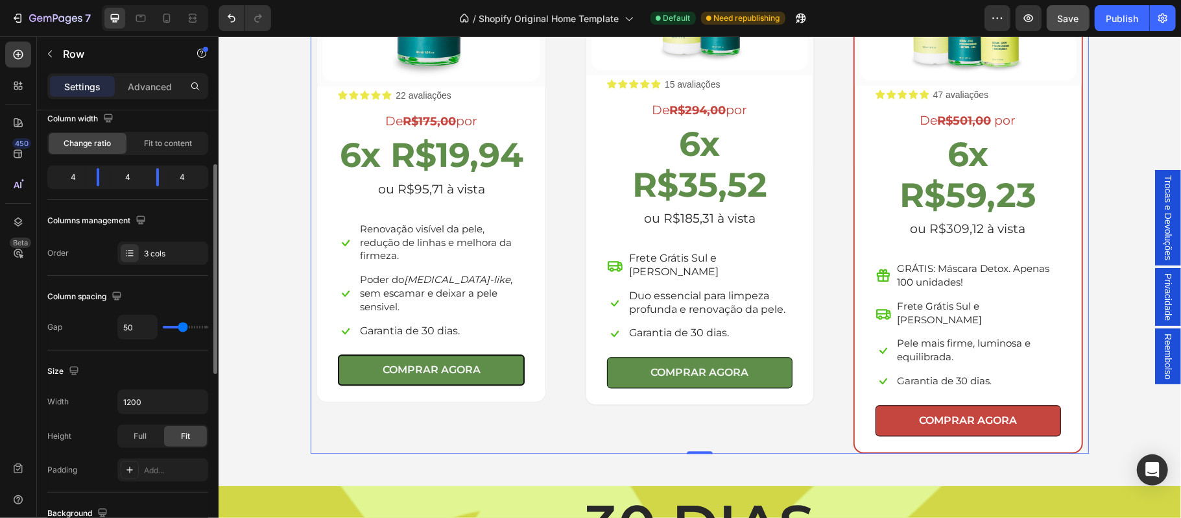
type input "41"
type input "32"
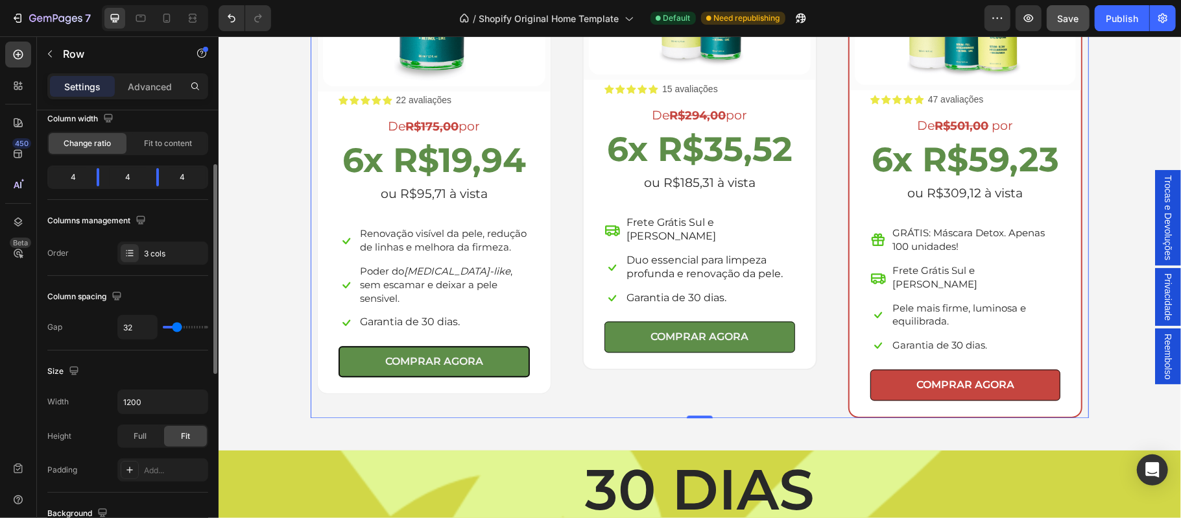
type input "29"
type input "26"
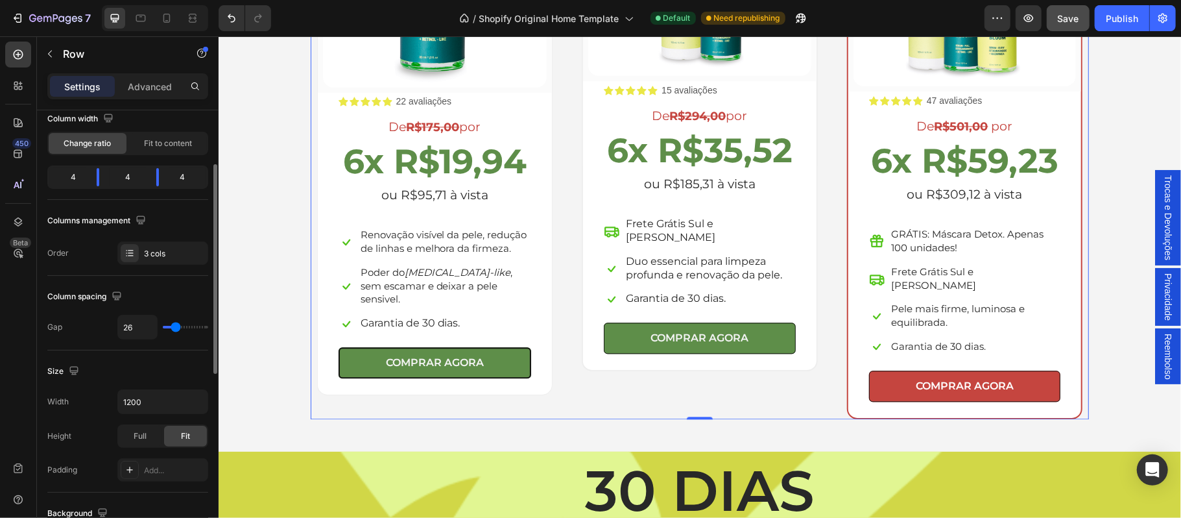
drag, startPoint x: 176, startPoint y: 333, endPoint x: 40, endPoint y: 298, distance: 140.5
type input "26"
click at [175, 328] on input "range" at bounding box center [185, 327] width 45 height 3
click at [263, 334] on div "Escolha a sua oferta 🔥 Heading *Ofertas válidas enquanto durarem os estoques. T…" at bounding box center [699, 87] width 943 height 661
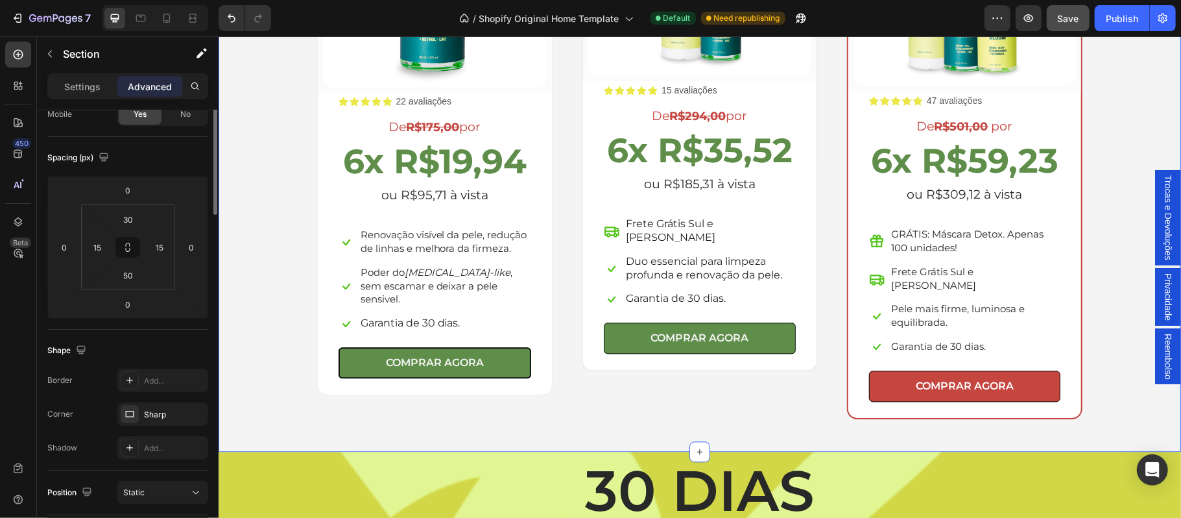
scroll to position [0, 0]
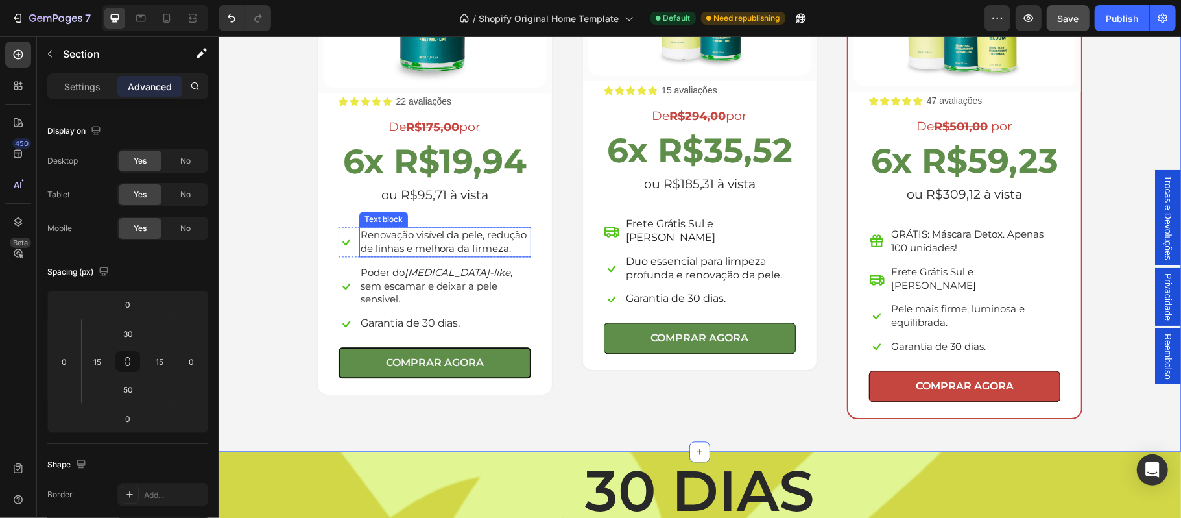
click at [436, 241] on p "Renovação visível da pele, redução de linhas e melhora da firmeza." at bounding box center [445, 241] width 170 height 27
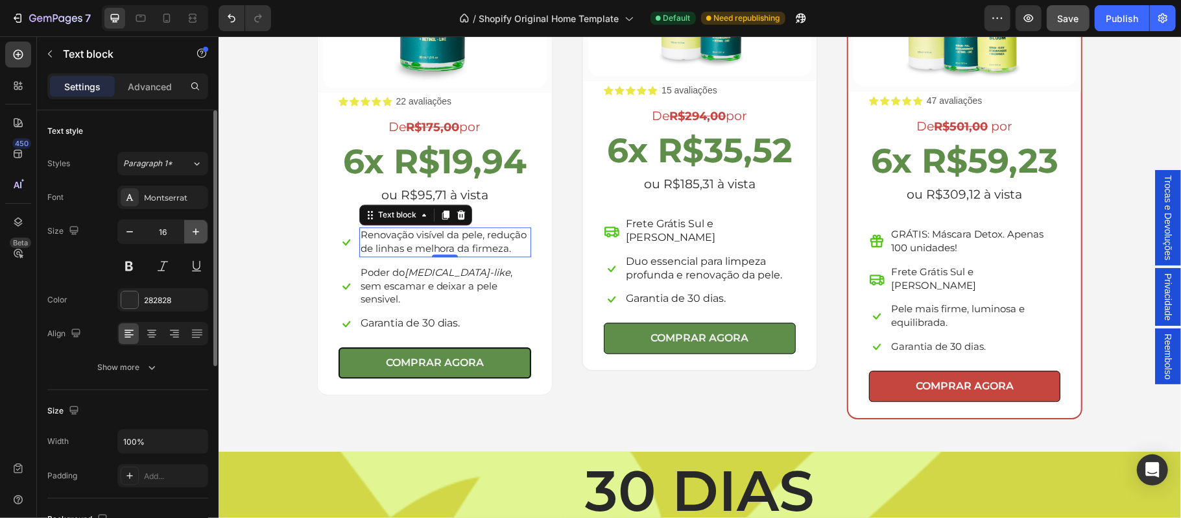
click at [198, 231] on icon "button" at bounding box center [195, 231] width 13 height 13
type input "17"
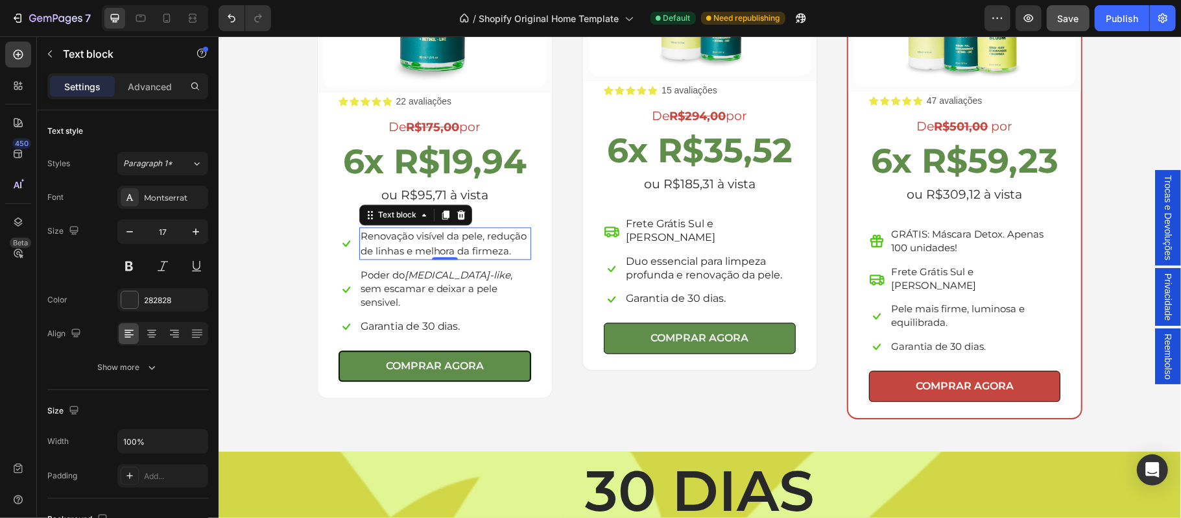
click at [423, 239] on p "Renovação visível da pele, redução de linhas e melhora da firmeza." at bounding box center [445, 243] width 170 height 30
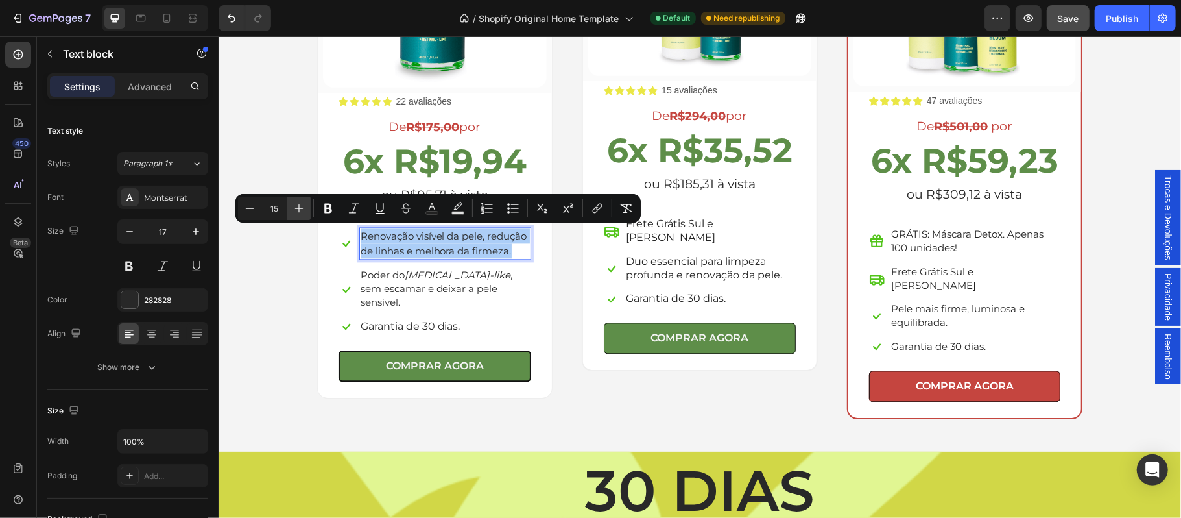
click at [297, 208] on icon "Editor contextual toolbar" at bounding box center [299, 208] width 13 height 13
type input "16"
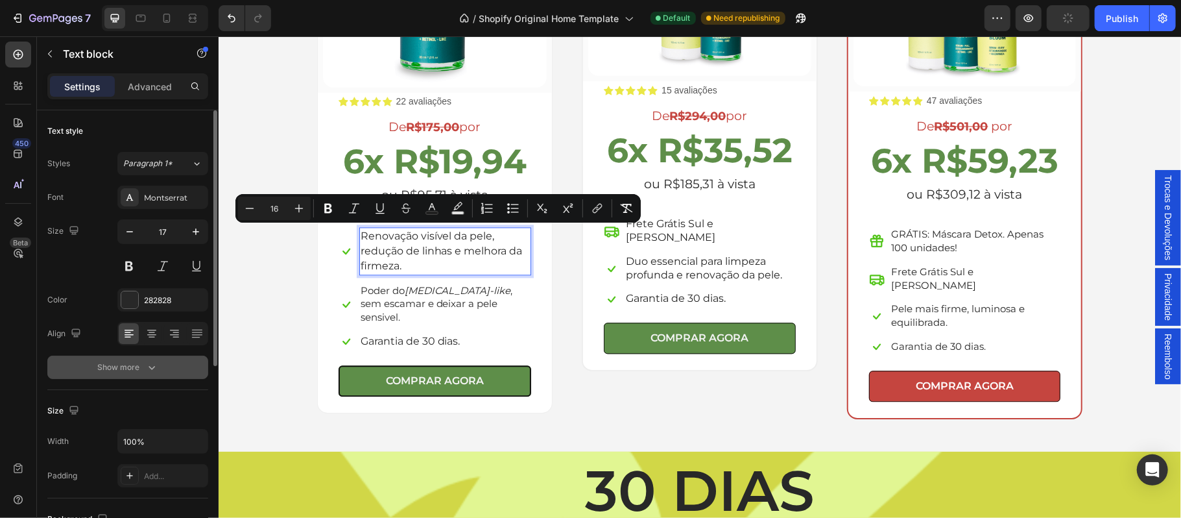
click at [138, 364] on div "Show more" at bounding box center [128, 367] width 60 height 13
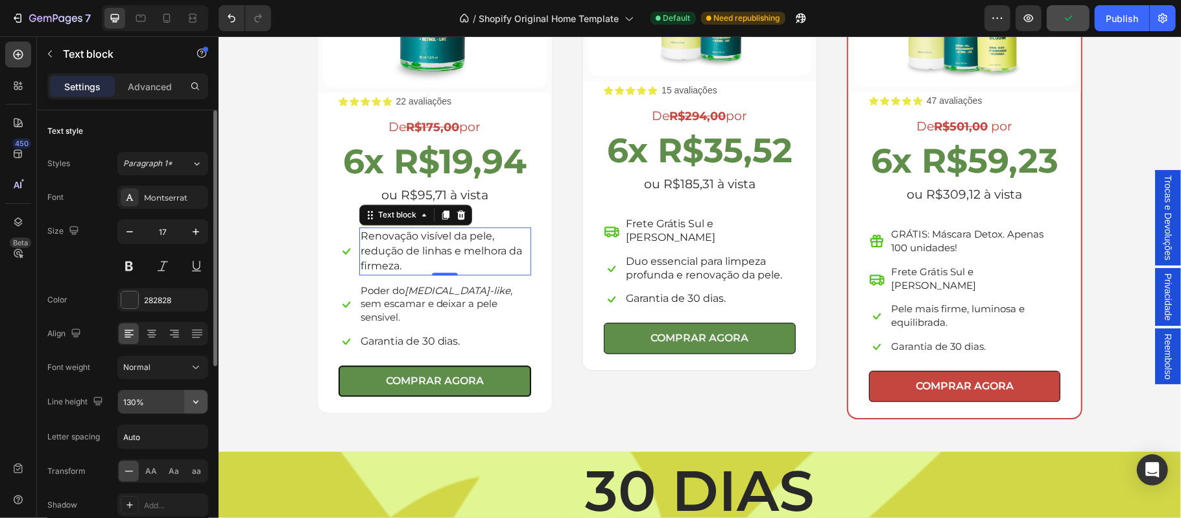
click at [187, 403] on button "button" at bounding box center [195, 401] width 23 height 23
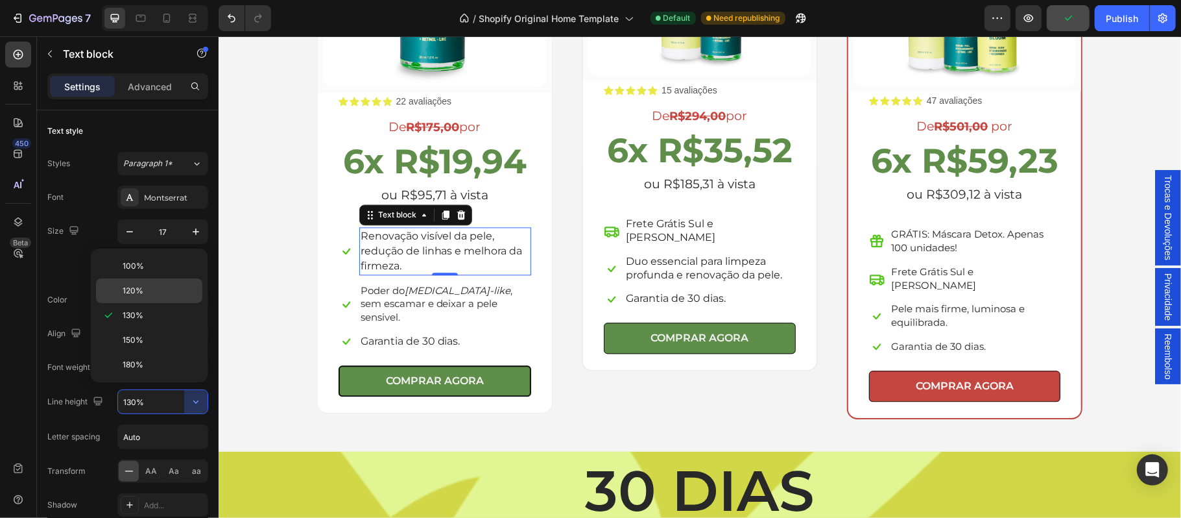
click at [147, 285] on p "120%" at bounding box center [160, 291] width 74 height 12
type input "120%"
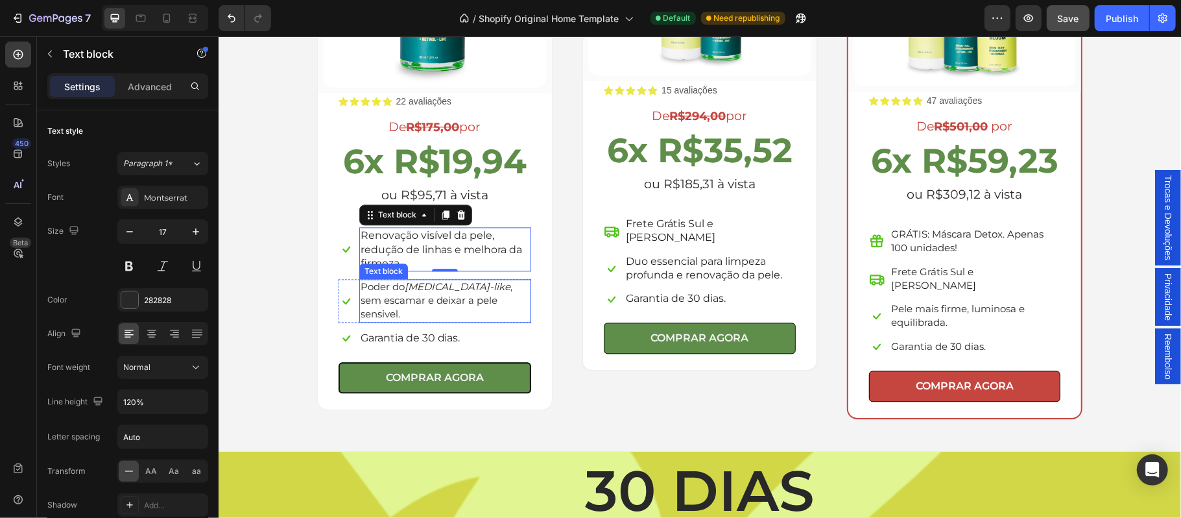
click at [445, 296] on span "Poder do [MEDICAL_DATA]-like , sem escamar e deixar a pele sensivel." at bounding box center [436, 300] width 152 height 40
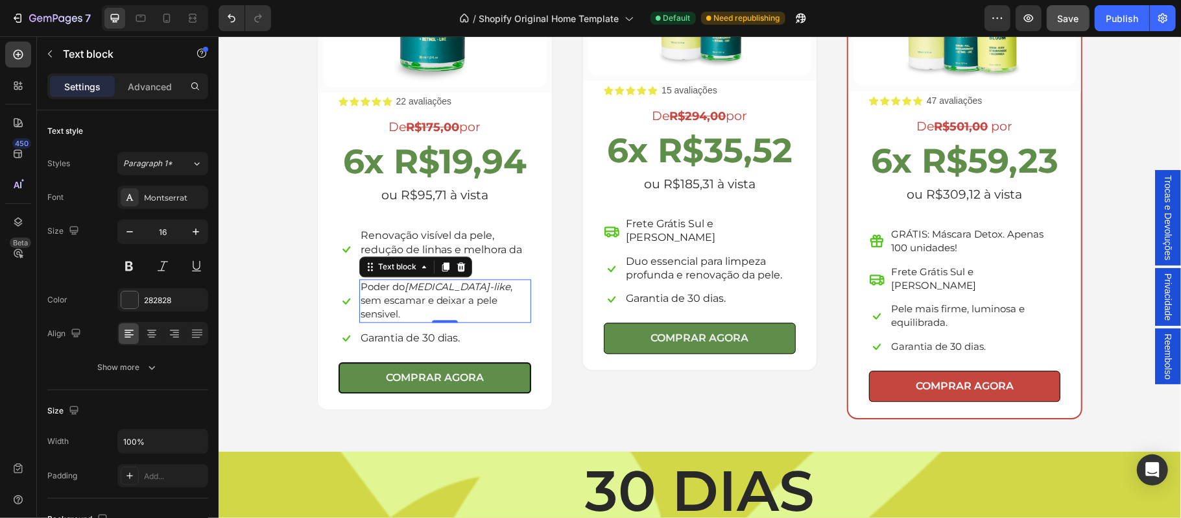
click at [445, 296] on span "Poder do [MEDICAL_DATA]-like , sem escamar e deixar a pele sensivel." at bounding box center [436, 300] width 152 height 40
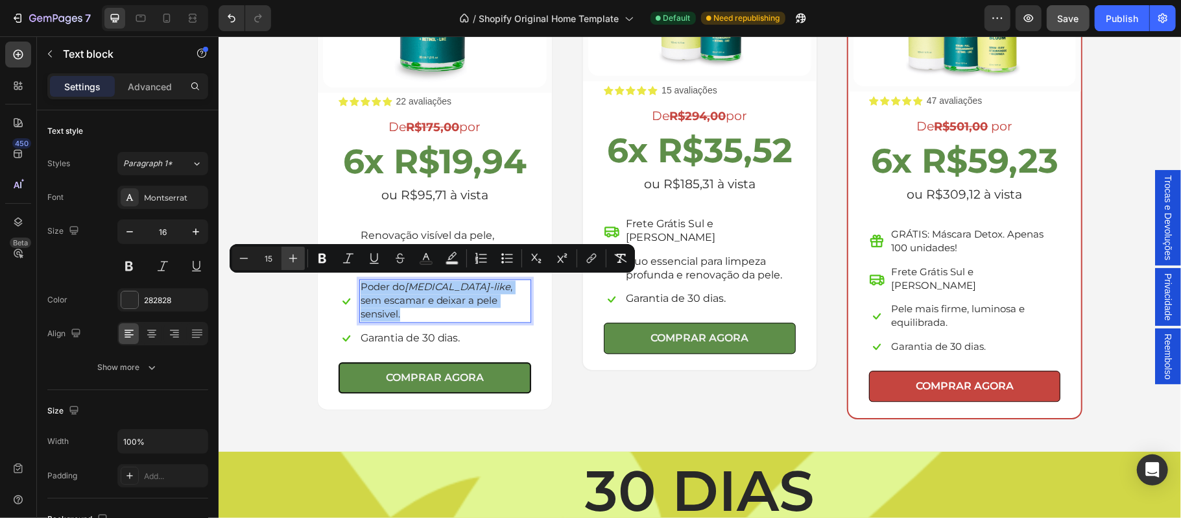
click at [294, 256] on icon "Editor contextual toolbar" at bounding box center [293, 258] width 13 height 13
type input "16"
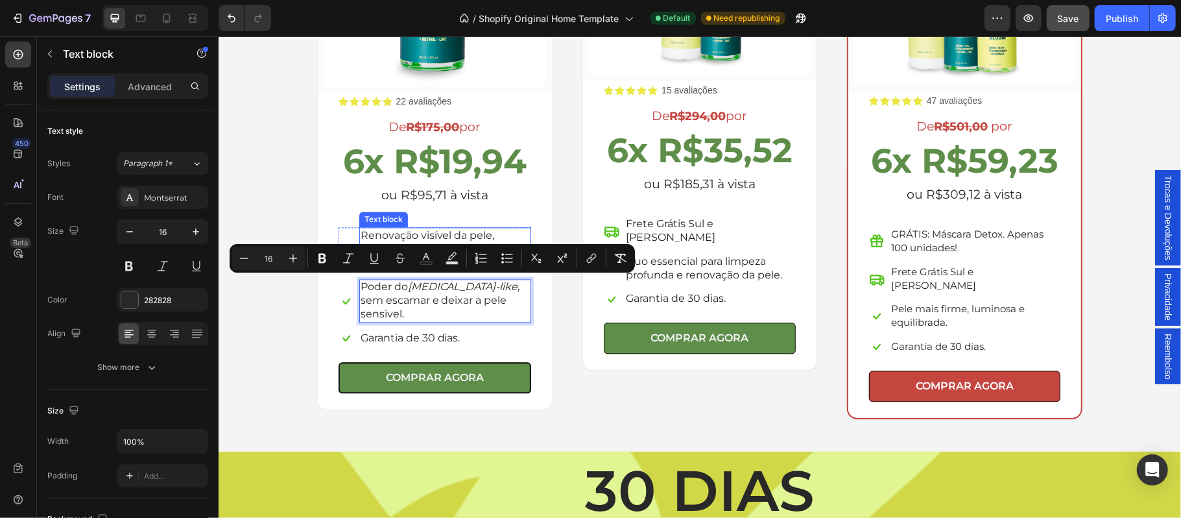
click at [369, 232] on span "Renovação visível da pele, redução de linhas e melhora da firmeza." at bounding box center [441, 248] width 162 height 40
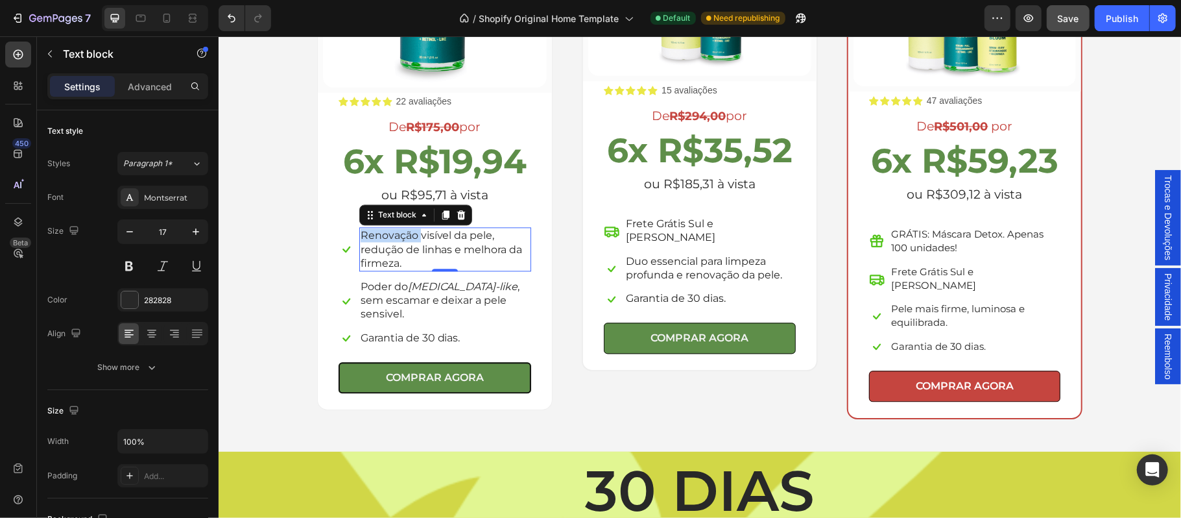
click at [394, 235] on span "Renovação visível da pele, redução de linhas e melhora da firmeza." at bounding box center [441, 248] width 162 height 40
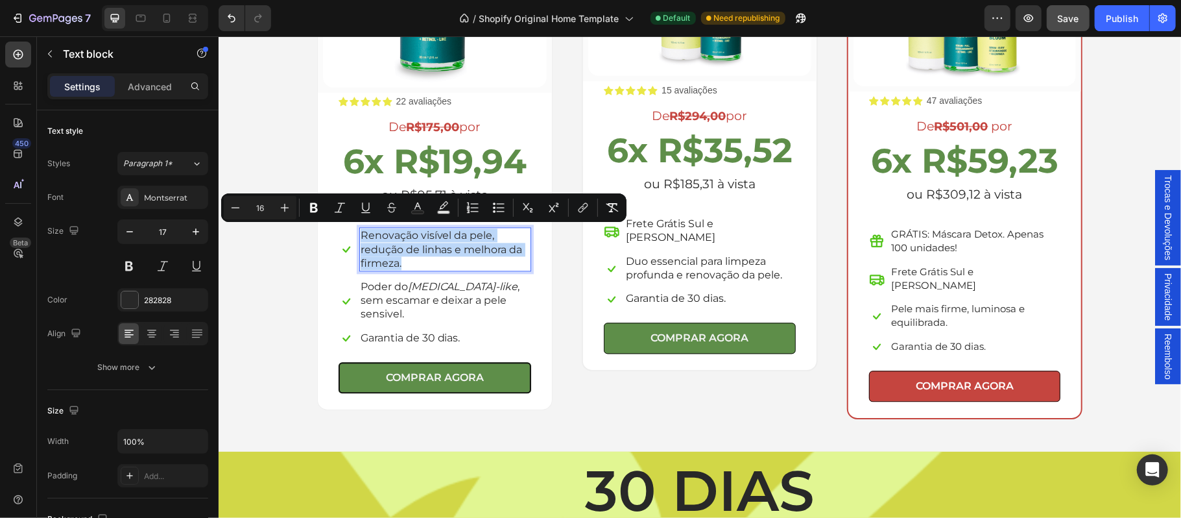
click at [394, 235] on span "Renovação visível da pele, redução de linhas e melhora da firmeza." at bounding box center [441, 248] width 162 height 40
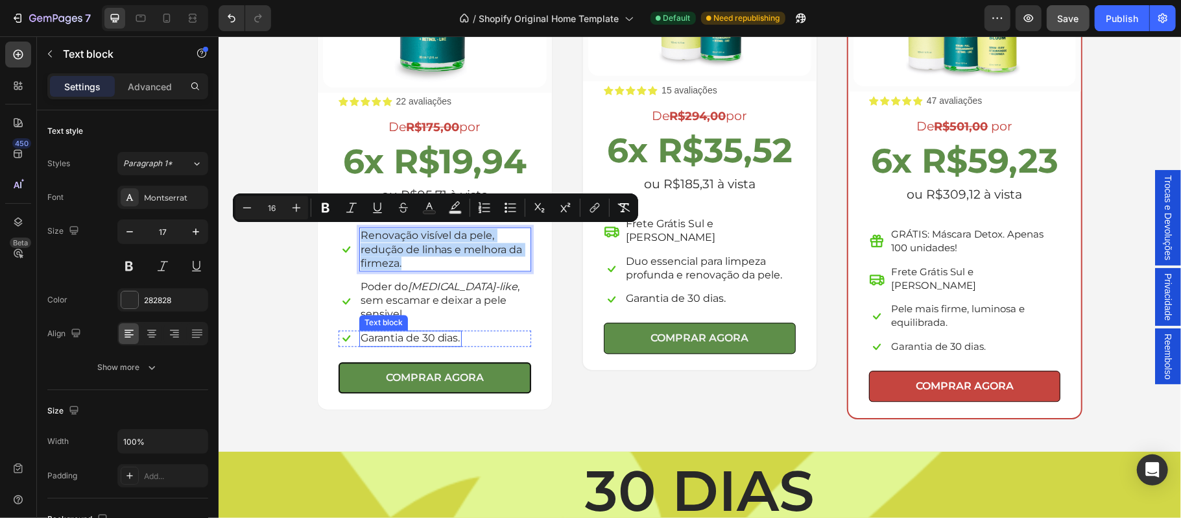
click at [385, 296] on span "Poder do [MEDICAL_DATA]-like , sem escamar e deixar a pele sensivel." at bounding box center [440, 300] width 160 height 40
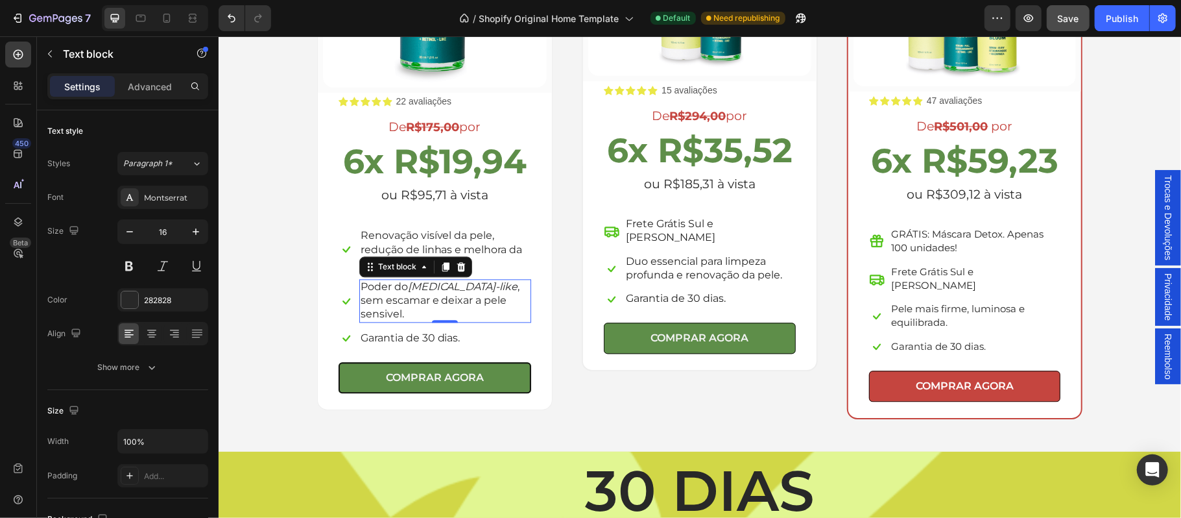
click at [385, 296] on span "Poder do [MEDICAL_DATA]-like , sem escamar e deixar a pele sensivel." at bounding box center [440, 300] width 160 height 40
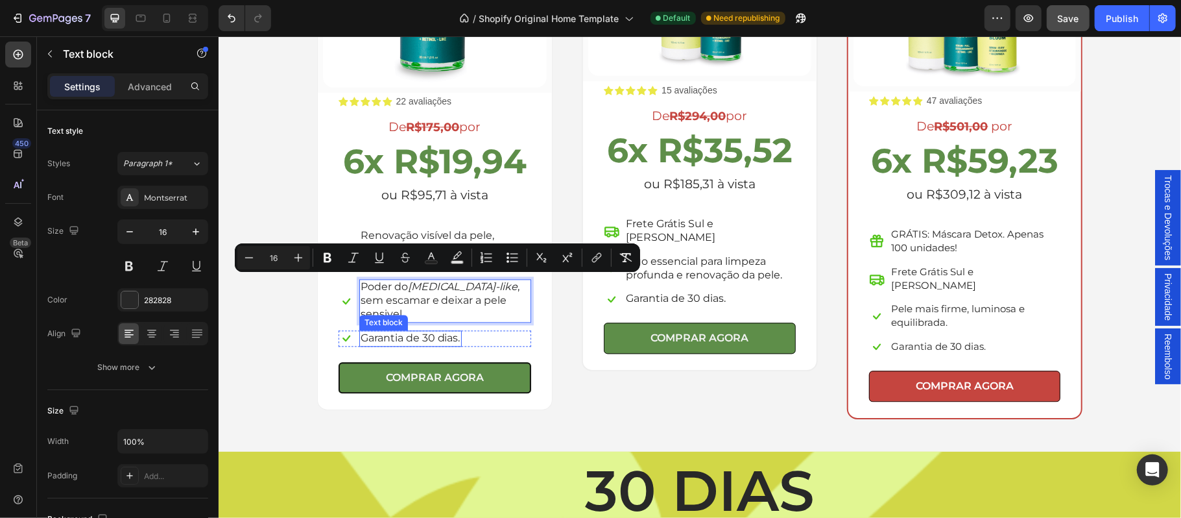
click at [381, 331] on p "Garantia de 30 dias." at bounding box center [410, 338] width 100 height 14
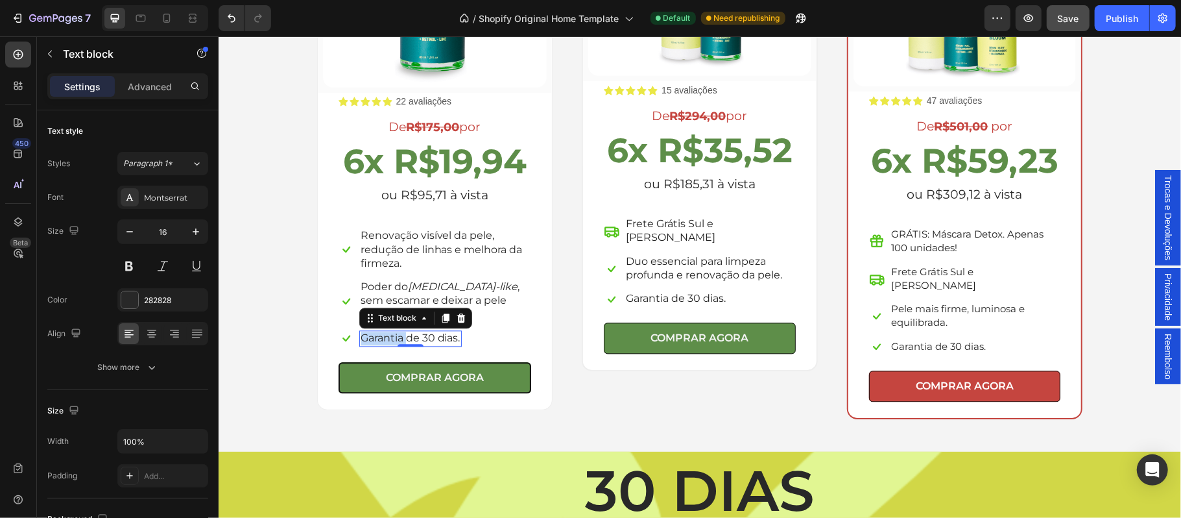
click at [381, 331] on p "Garantia de 30 dias." at bounding box center [410, 338] width 100 height 14
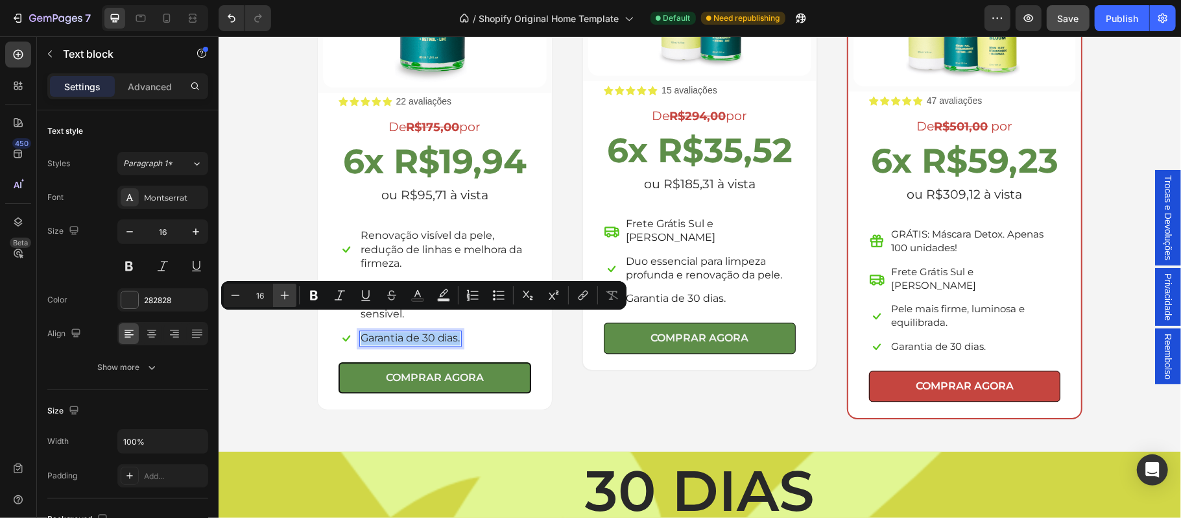
click at [285, 297] on icon "Editor contextual toolbar" at bounding box center [284, 295] width 13 height 13
click at [236, 299] on icon "Editor contextual toolbar" at bounding box center [235, 295] width 13 height 13
click at [280, 296] on icon "Editor contextual toolbar" at bounding box center [284, 295] width 13 height 13
type input "17"
click at [268, 241] on div "Escolha a sua oferta 🔥 Heading *Ofertas válidas enquanto durarem os estoques. T…" at bounding box center [699, 87] width 943 height 661
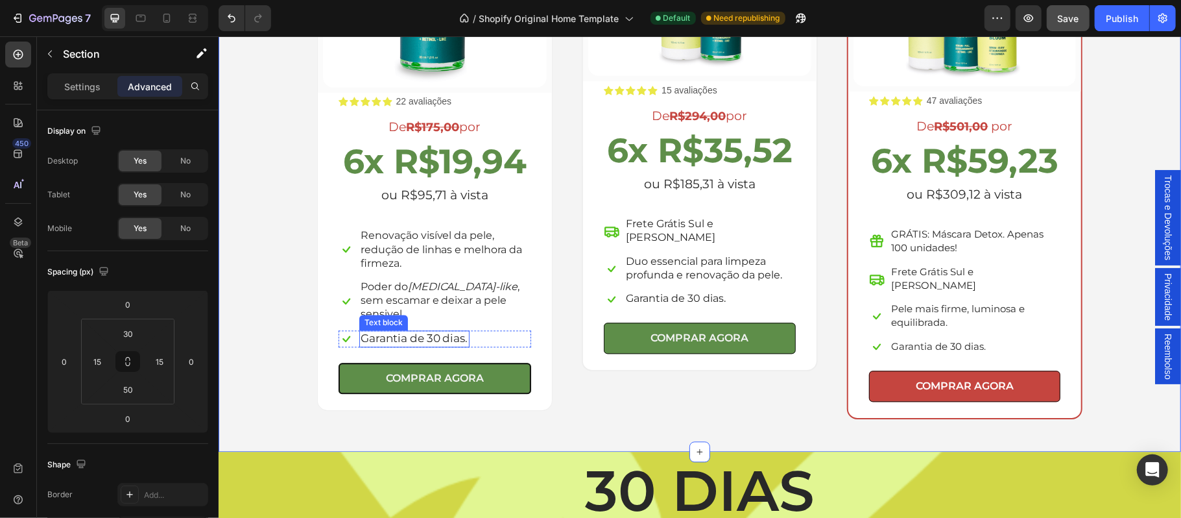
click at [439, 331] on span "Garantia de 30 dias." at bounding box center [414, 337] width 108 height 13
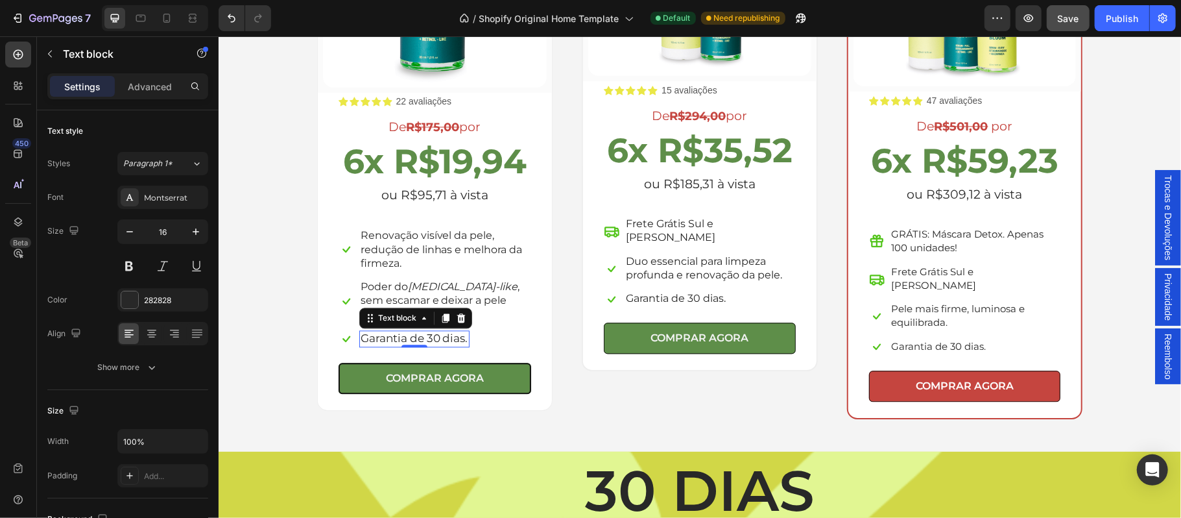
click at [439, 331] on span "Garantia de 30 dias." at bounding box center [414, 337] width 108 height 13
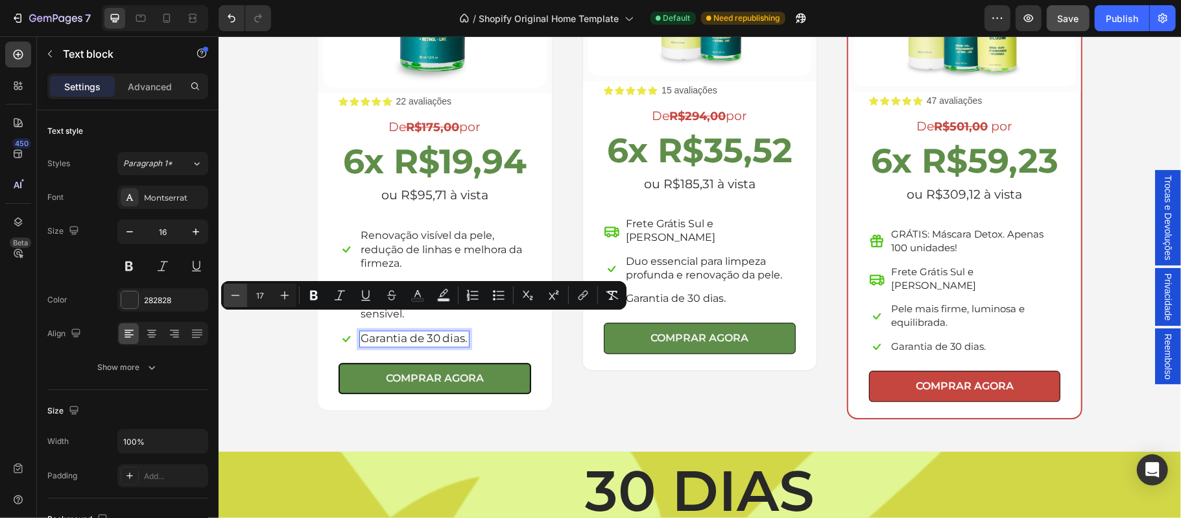
click at [237, 296] on icon "Editor contextual toolbar" at bounding box center [235, 295] width 13 height 13
type input "16"
click at [719, 221] on p "Frete Grátis Sul e [PERSON_NAME]" at bounding box center [709, 230] width 169 height 27
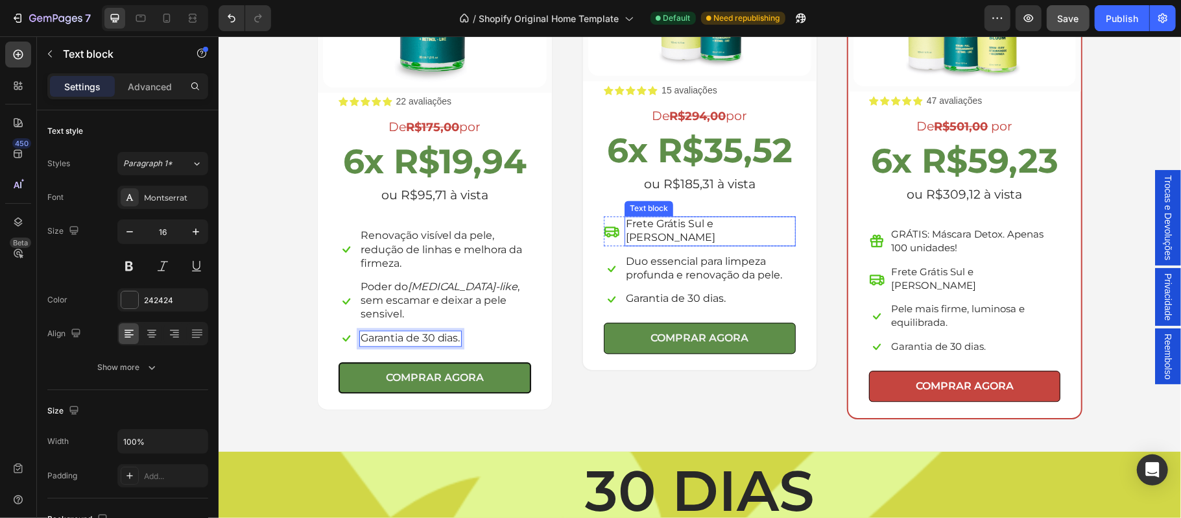
click at [719, 221] on p "Frete Grátis Sul e [PERSON_NAME]" at bounding box center [709, 230] width 169 height 27
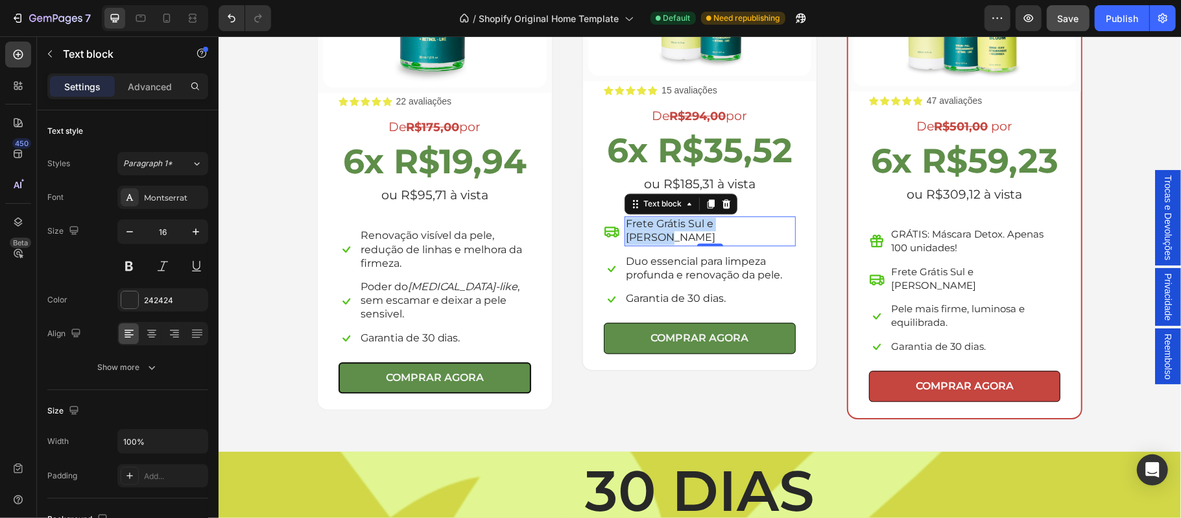
click at [719, 221] on p "Frete Grátis Sul e [PERSON_NAME]" at bounding box center [709, 230] width 169 height 27
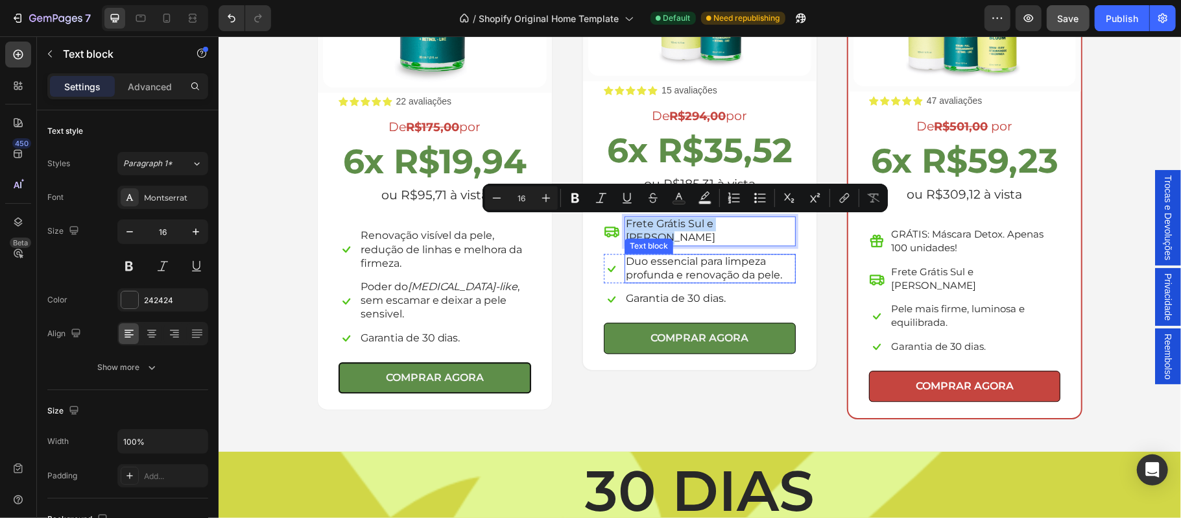
click at [667, 254] on p "Duo essencial para limpeza profunda e renovação da pele." at bounding box center [709, 267] width 169 height 27
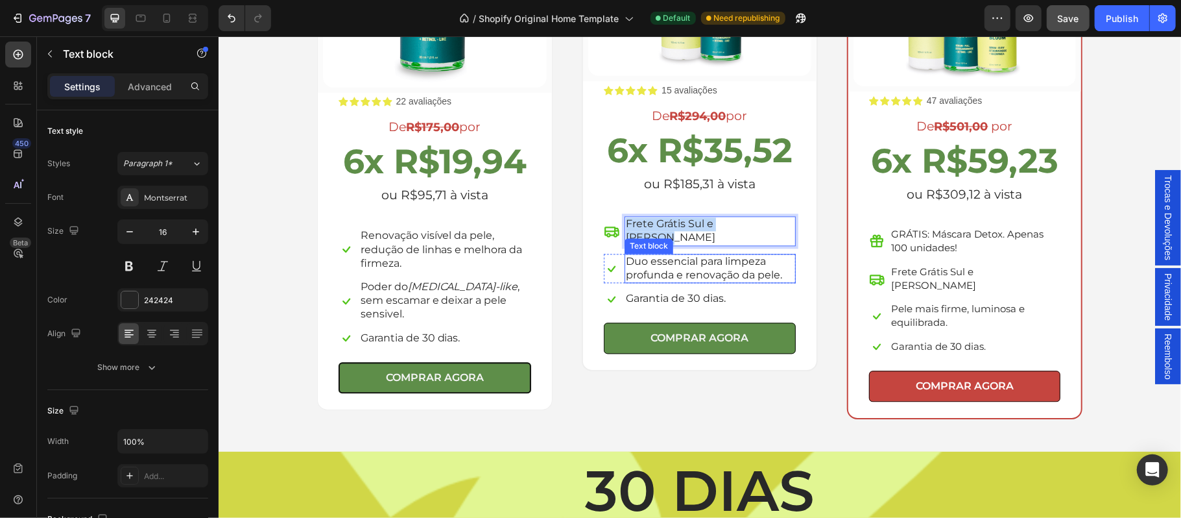
click at [667, 254] on p "Duo essencial para limpeza profunda e renovação da pele." at bounding box center [709, 267] width 169 height 27
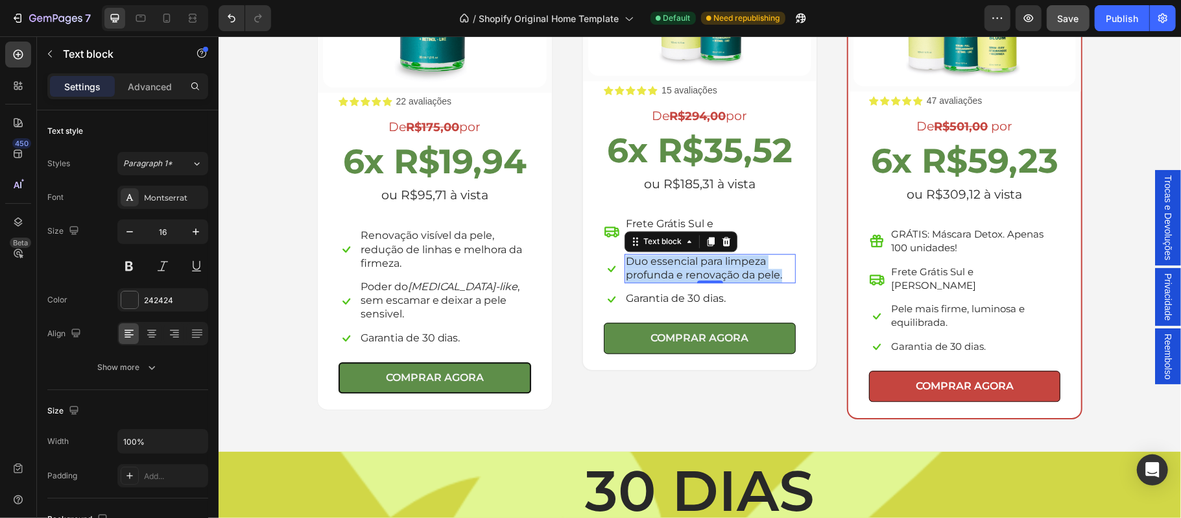
click at [667, 254] on p "Duo essencial para limpeza profunda e renovação da pele." at bounding box center [709, 267] width 169 height 27
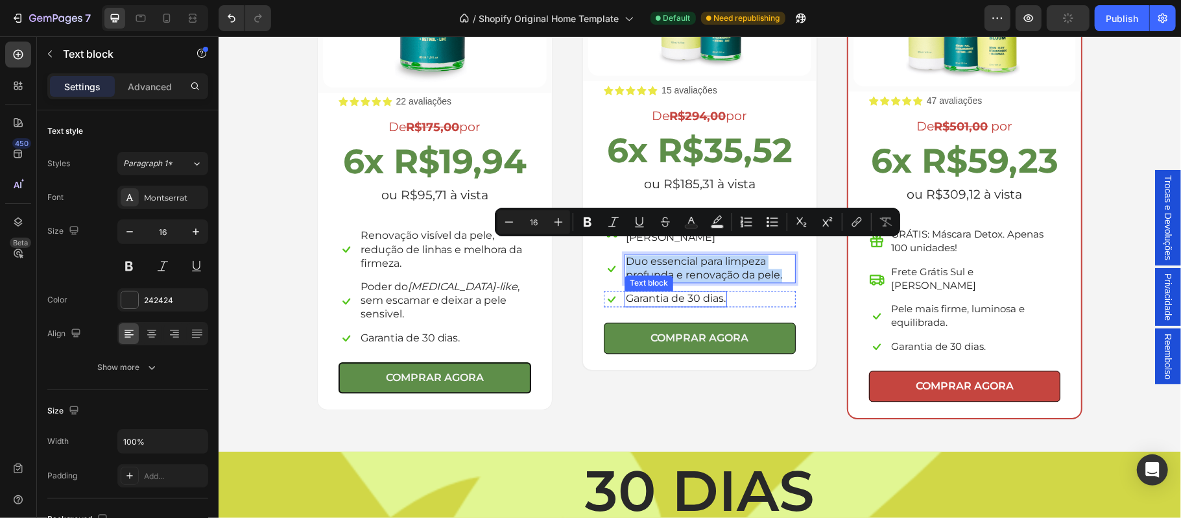
click at [699, 291] on p "Garantia de 30 dias." at bounding box center [675, 298] width 100 height 14
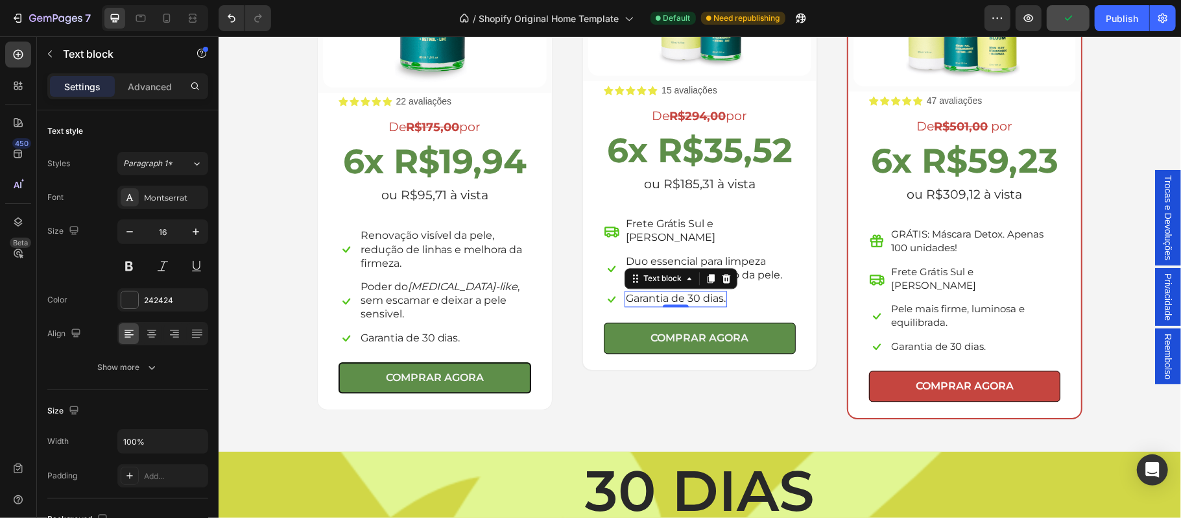
click at [699, 291] on p "Garantia de 30 dias." at bounding box center [675, 298] width 100 height 14
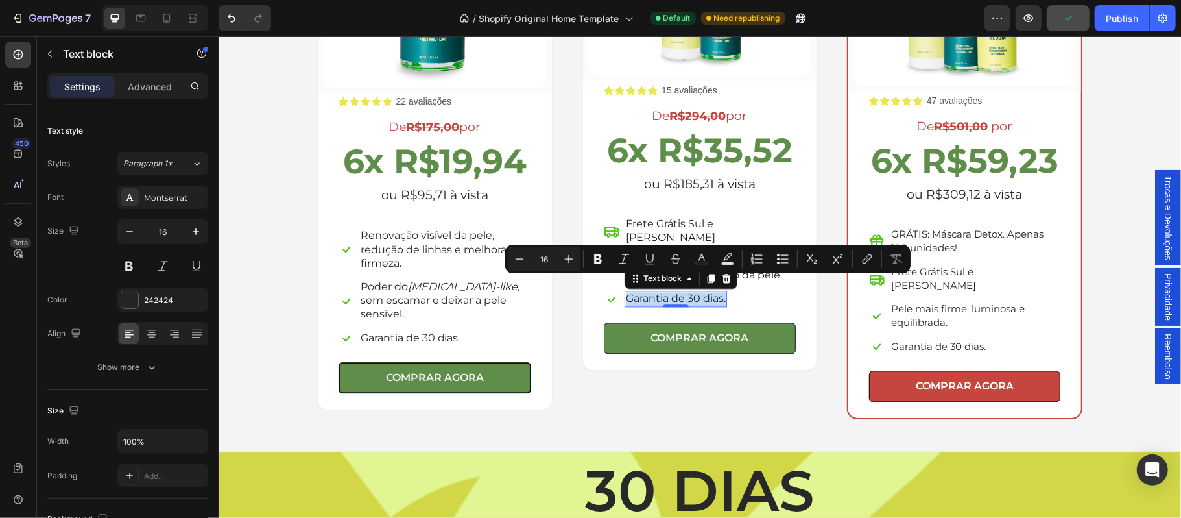
click at [699, 291] on p "Garantia de 30 dias." at bounding box center [675, 298] width 100 height 14
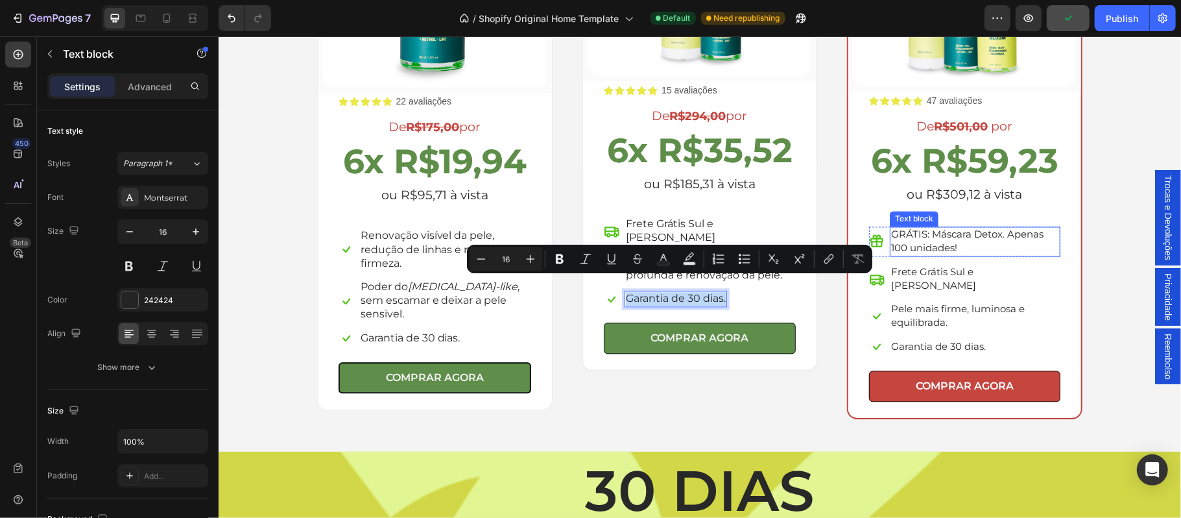
click at [937, 249] on span "GRÁTIS: Máscara Detox. Apenas 100 unidades!" at bounding box center [967, 240] width 152 height 26
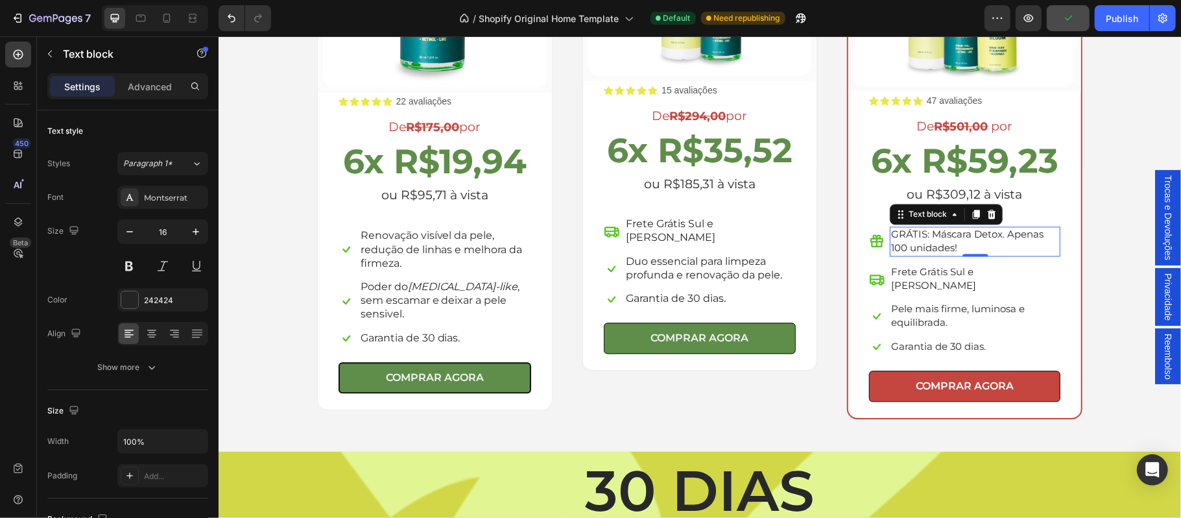
click at [937, 249] on span "GRÁTIS: Máscara Detox. Apenas 100 unidades!" at bounding box center [967, 240] width 152 height 26
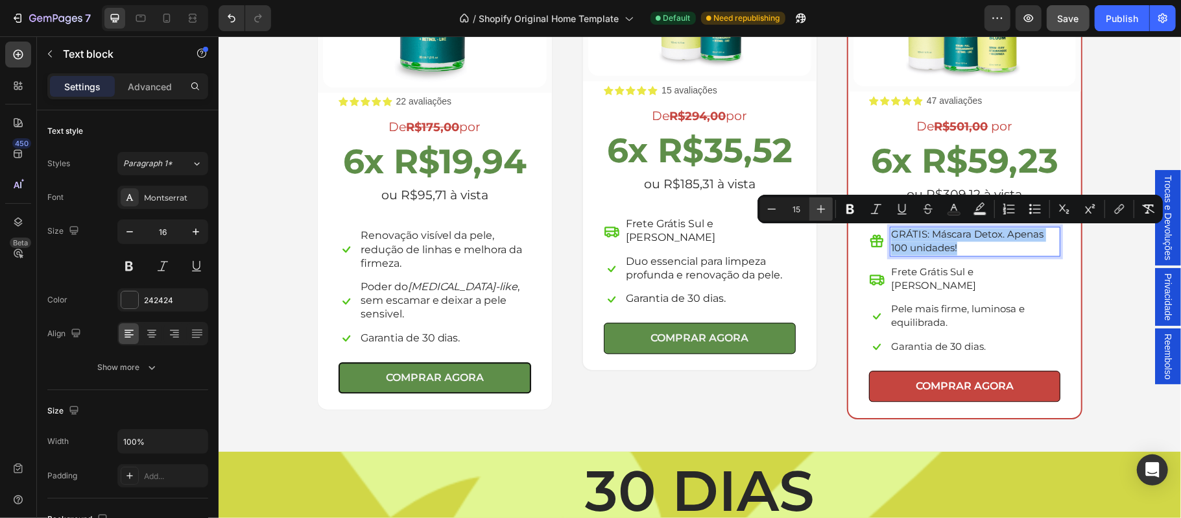
click at [820, 208] on icon "Editor contextual toolbar" at bounding box center [821, 208] width 13 height 13
type input "16"
click at [921, 270] on span "Frete Grátis Sul e [PERSON_NAME]" at bounding box center [933, 278] width 85 height 26
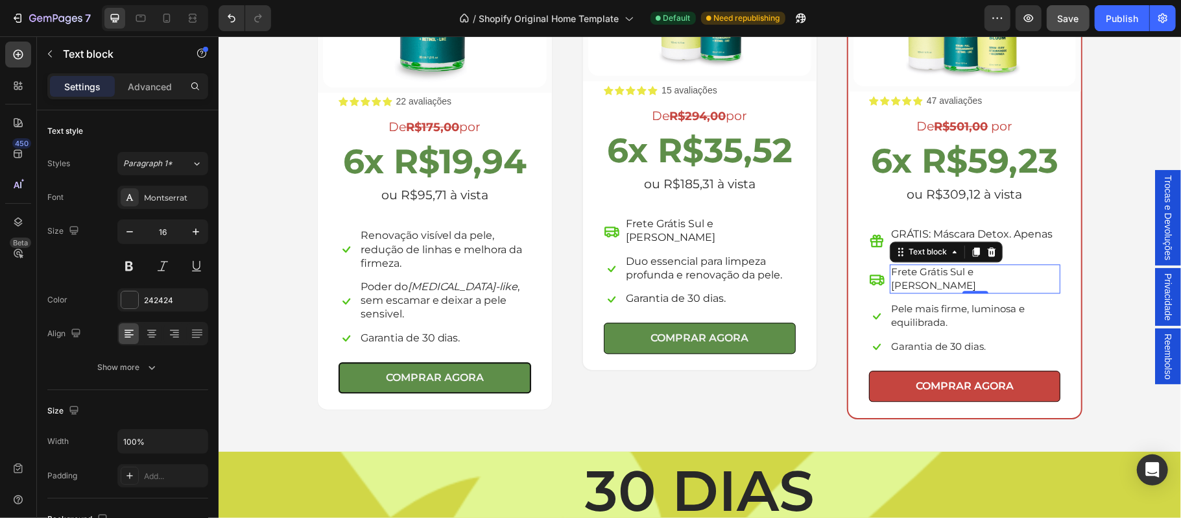
click at [921, 270] on span "Frete Grátis Sul e [PERSON_NAME]" at bounding box center [933, 278] width 85 height 26
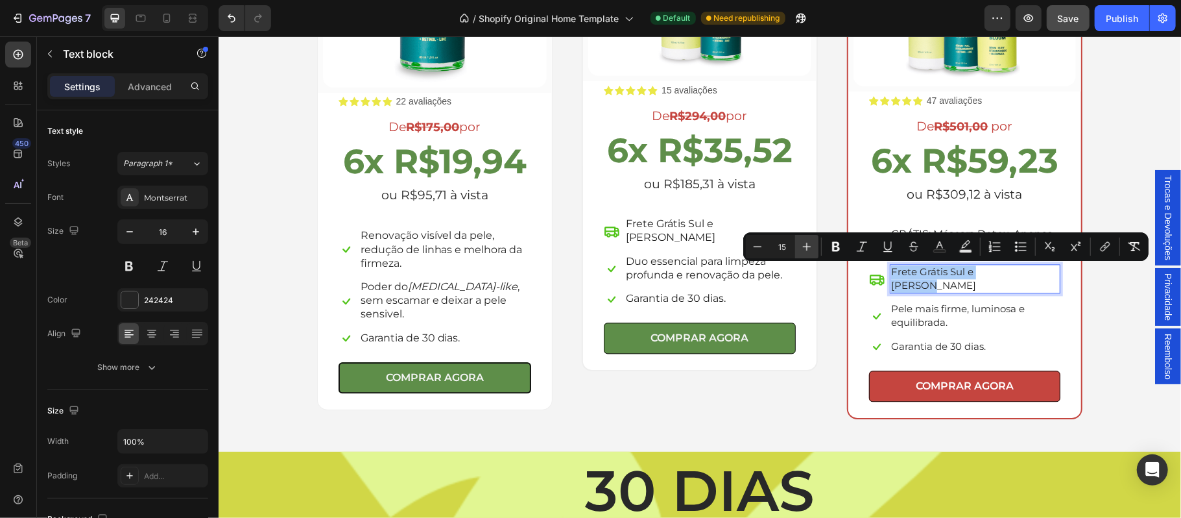
click at [804, 245] on icon "Editor contextual toolbar" at bounding box center [806, 246] width 13 height 13
type input "16"
click at [940, 302] on span "Pele mais firme, luminosa e equilibrada." at bounding box center [958, 315] width 134 height 26
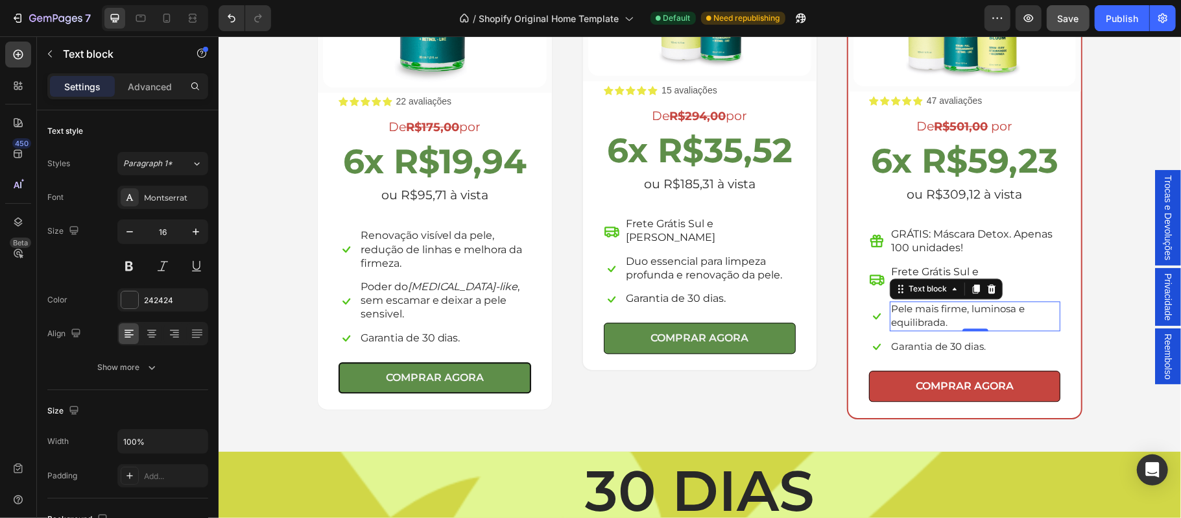
click at [940, 302] on span "Pele mais firme, luminosa e equilibrada." at bounding box center [958, 315] width 134 height 26
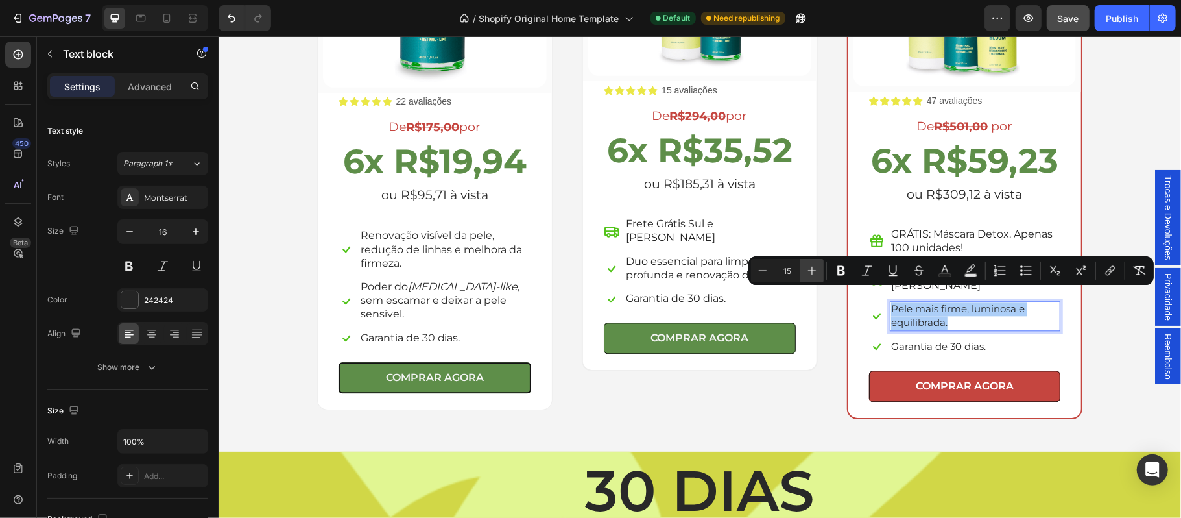
click at [808, 269] on icon "Editor contextual toolbar" at bounding box center [812, 270] width 13 height 13
type input "16"
click at [947, 339] on span "Garantia de 30 dias." at bounding box center [938, 345] width 95 height 12
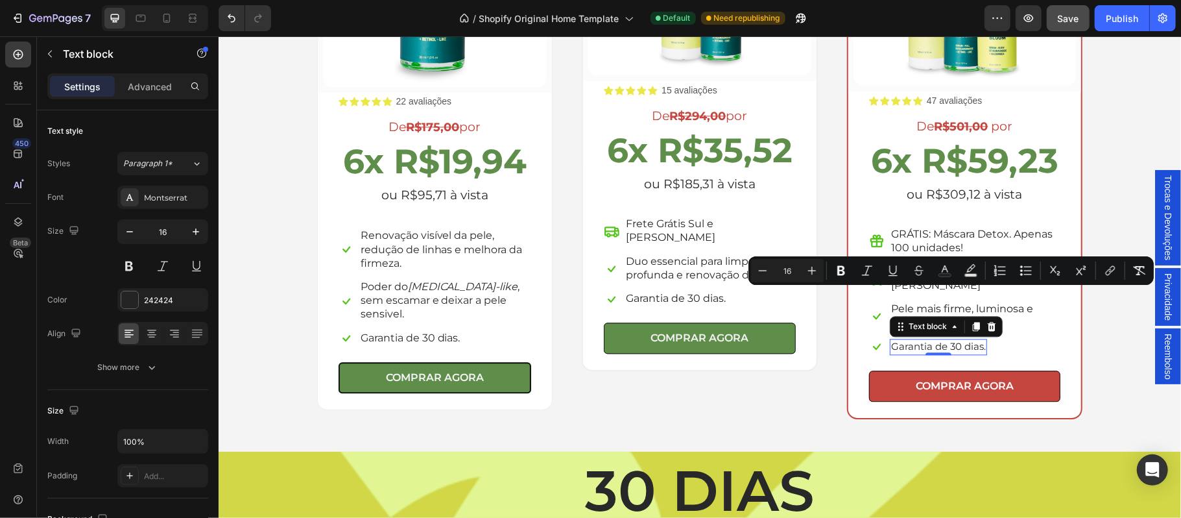
click at [947, 339] on span "Garantia de 30 dias." at bounding box center [938, 345] width 95 height 12
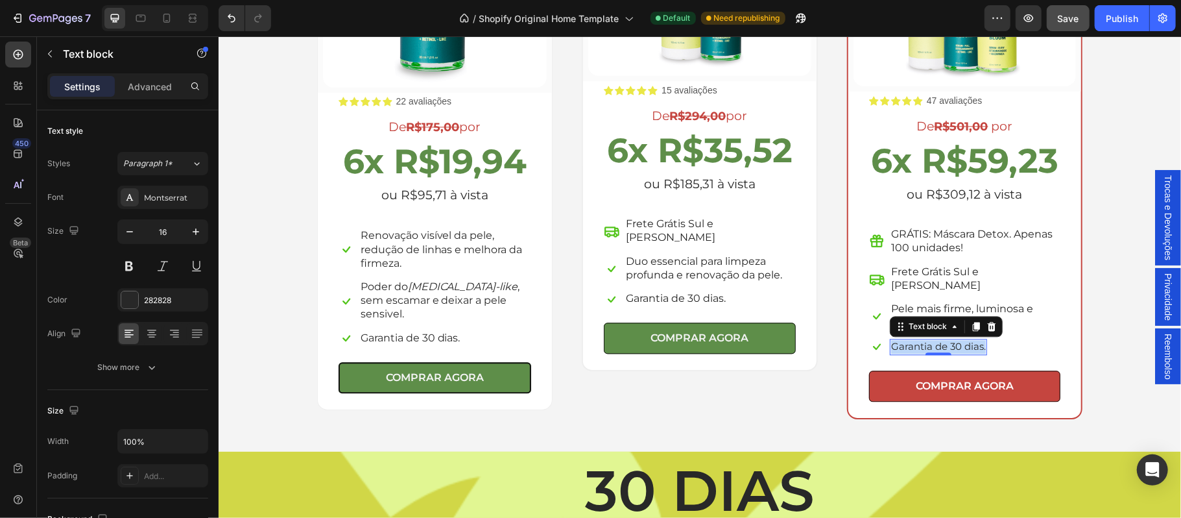
click at [947, 339] on span "Garantia de 30 dias." at bounding box center [938, 345] width 95 height 12
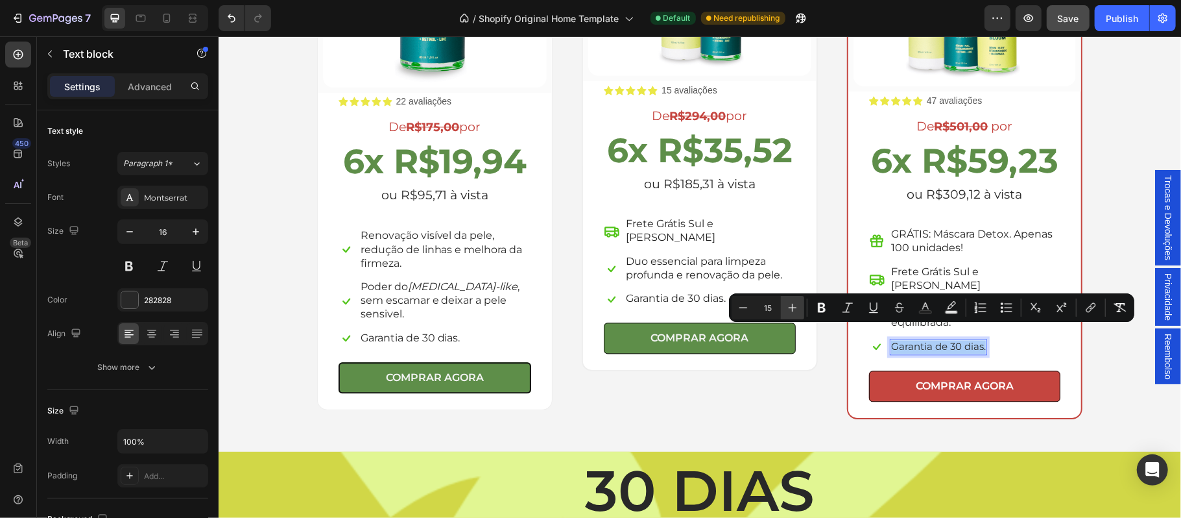
click at [791, 309] on icon "Editor contextual toolbar" at bounding box center [792, 307] width 13 height 13
type input "16"
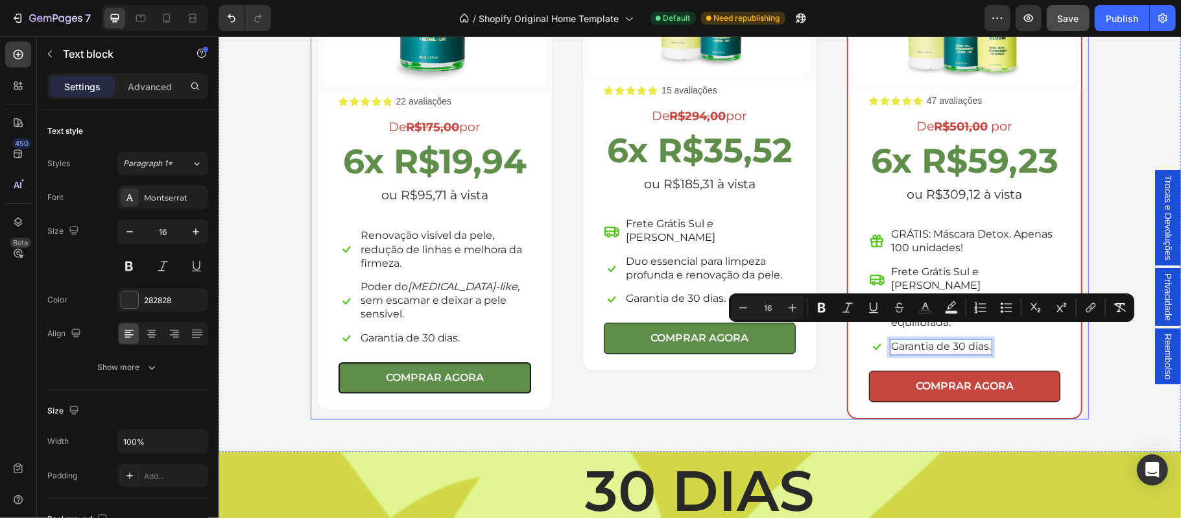
click at [819, 360] on div "(P) Images & Gallery Row Icon Icon Icon Icon Icon Icon List 22 avaliações Text …" at bounding box center [699, 132] width 778 height 572
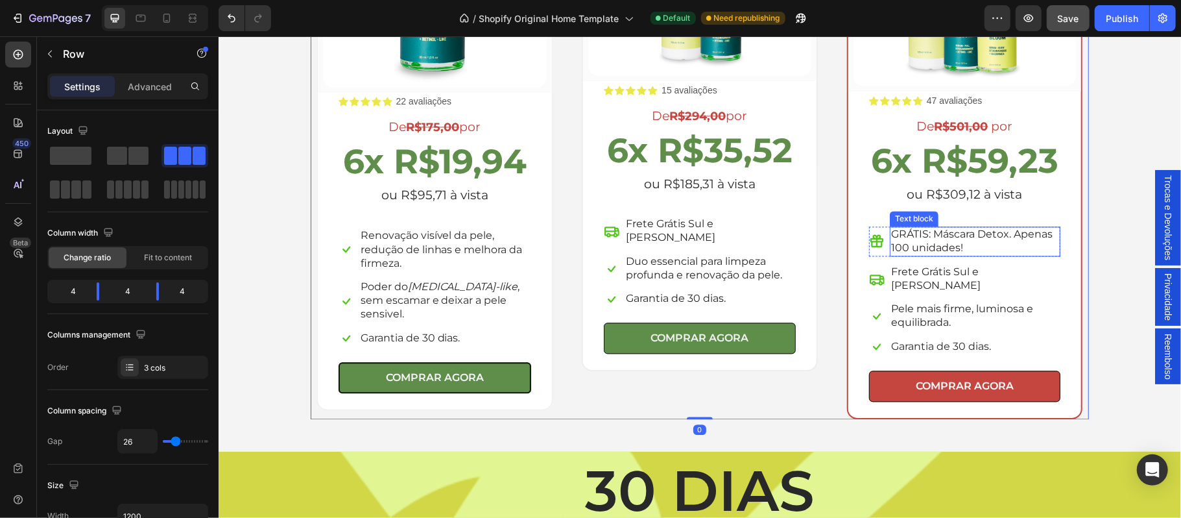
click at [931, 239] on span "GRÁTIS: Máscara Detox. Apenas 100 unidades!" at bounding box center [972, 240] width 162 height 26
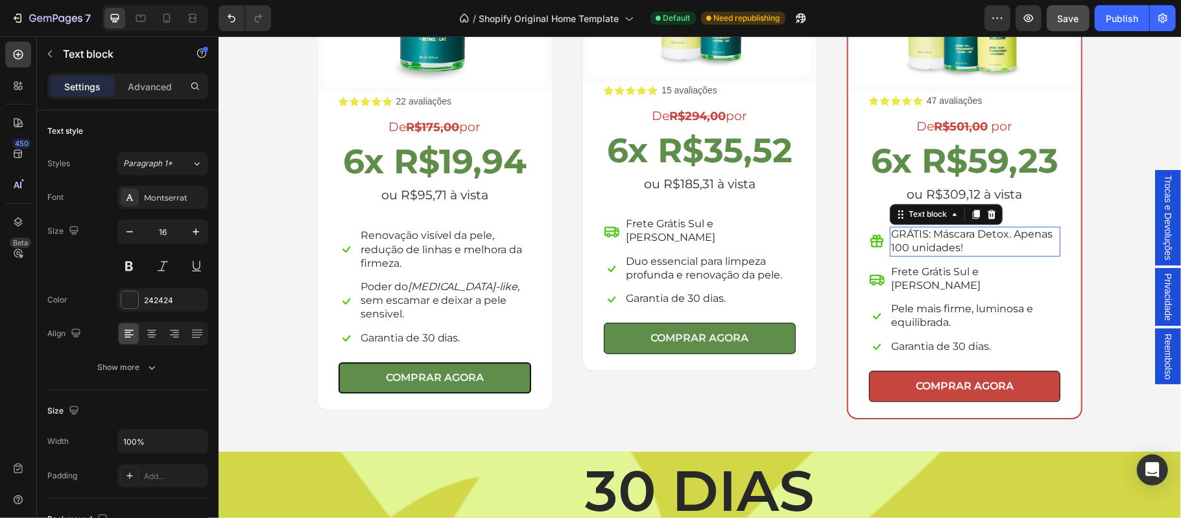
click at [931, 239] on span "GRÁTIS: Máscara Detox. Apenas 100 unidades!" at bounding box center [972, 240] width 162 height 26
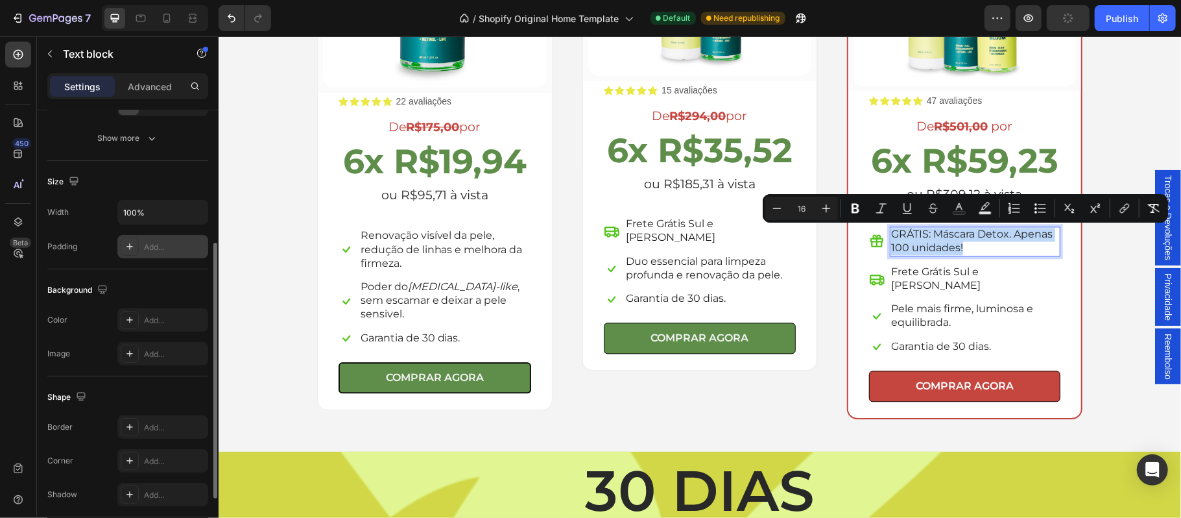
scroll to position [115, 0]
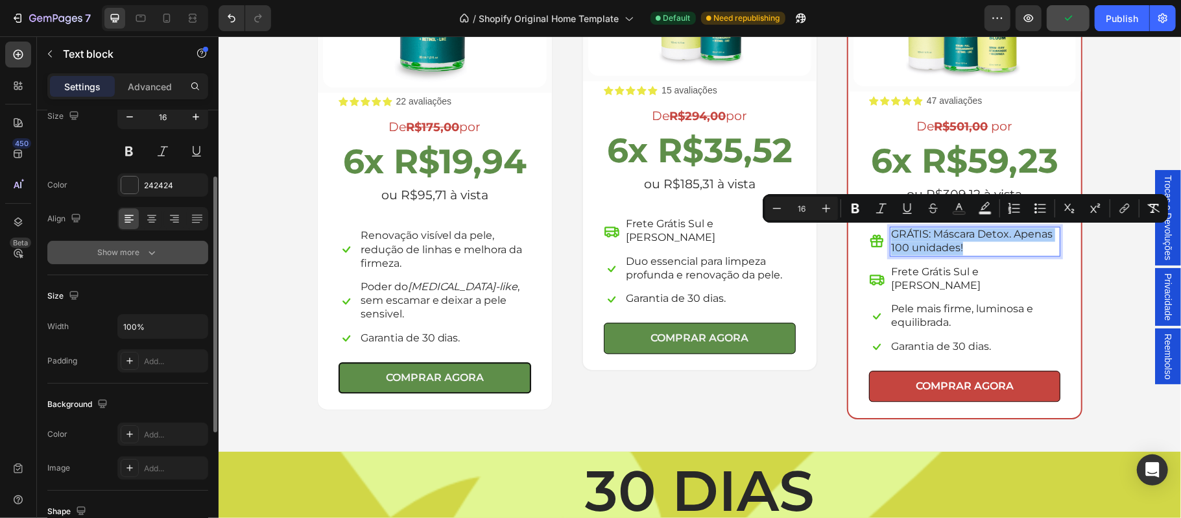
click at [141, 263] on button "Show more" at bounding box center [127, 252] width 161 height 23
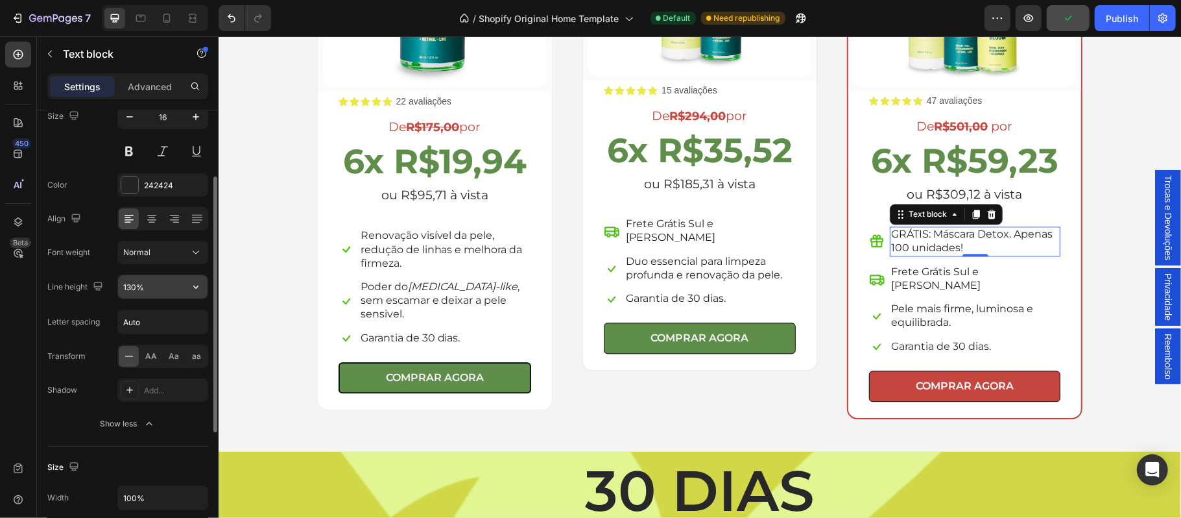
click at [196, 291] on icon "button" at bounding box center [195, 286] width 13 height 13
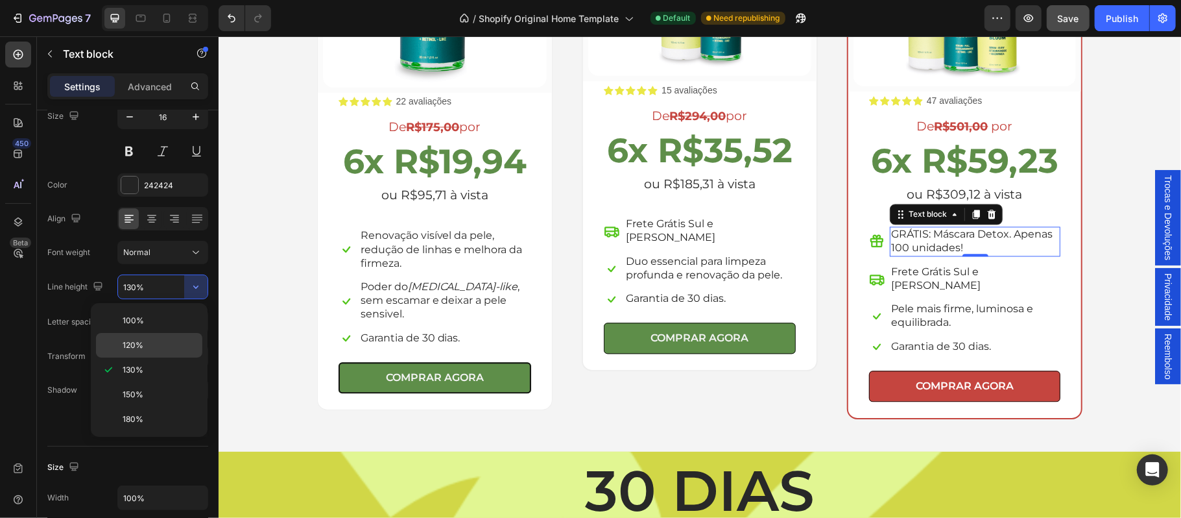
click at [148, 348] on p "120%" at bounding box center [160, 345] width 74 height 12
type input "120%"
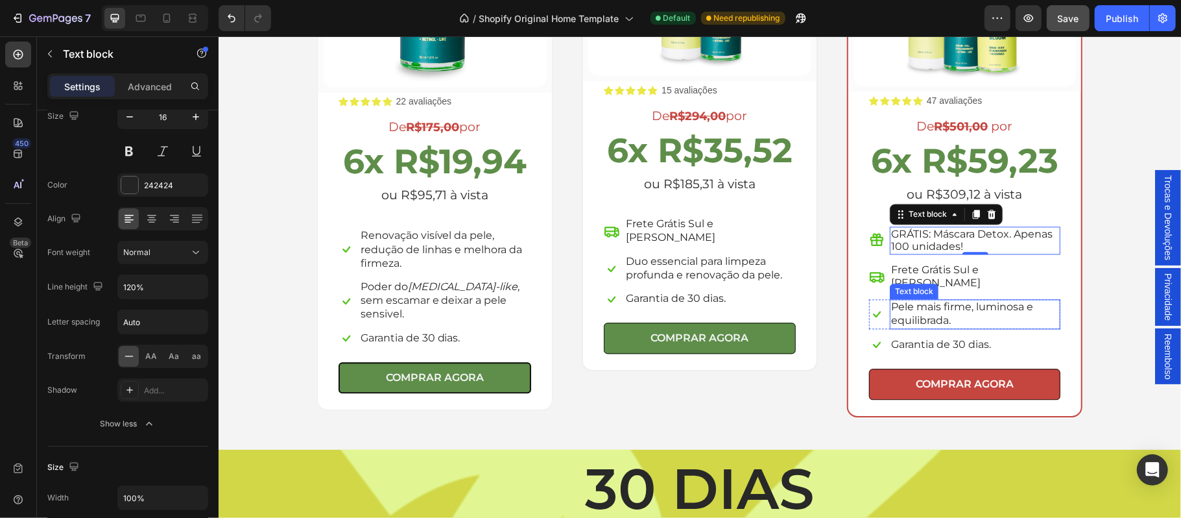
click at [945, 300] on span "Pele mais firme, luminosa e equilibrada." at bounding box center [962, 313] width 142 height 26
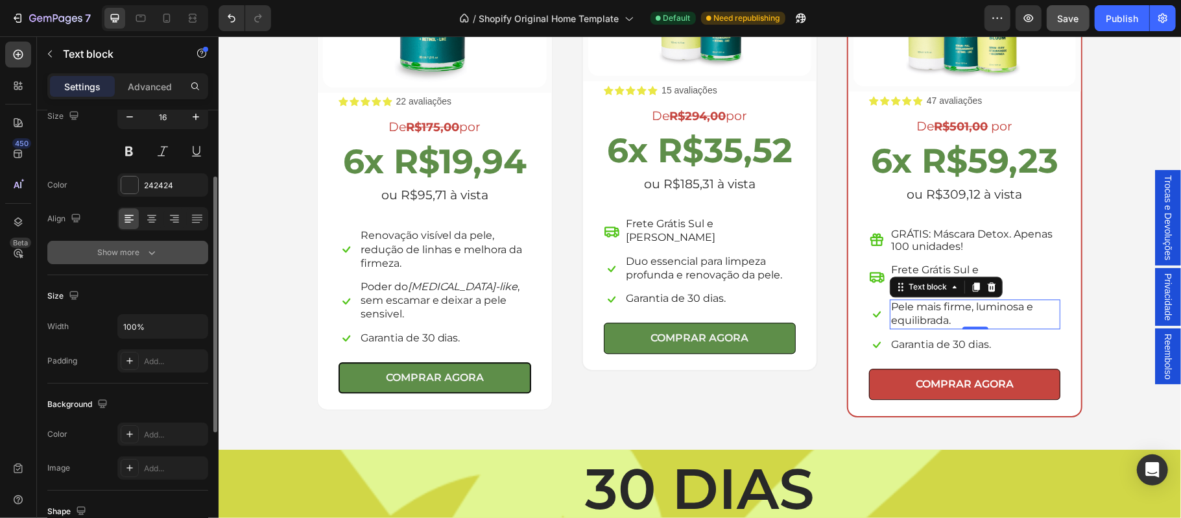
click at [126, 258] on div "Show more" at bounding box center [128, 252] width 60 height 13
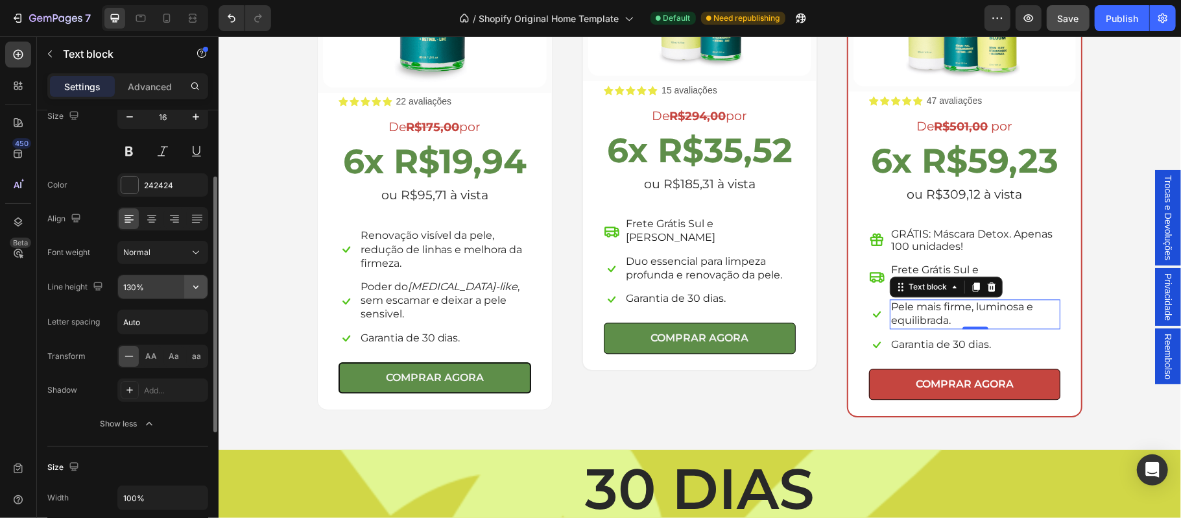
click at [201, 287] on icon "button" at bounding box center [195, 286] width 13 height 13
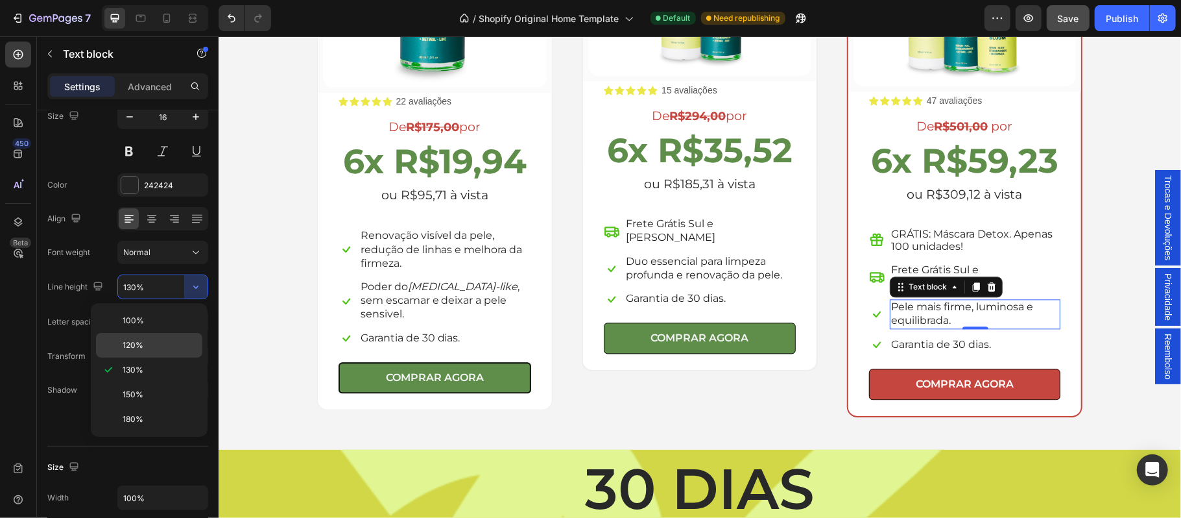
click at [167, 345] on p "120%" at bounding box center [160, 345] width 74 height 12
type input "120%"
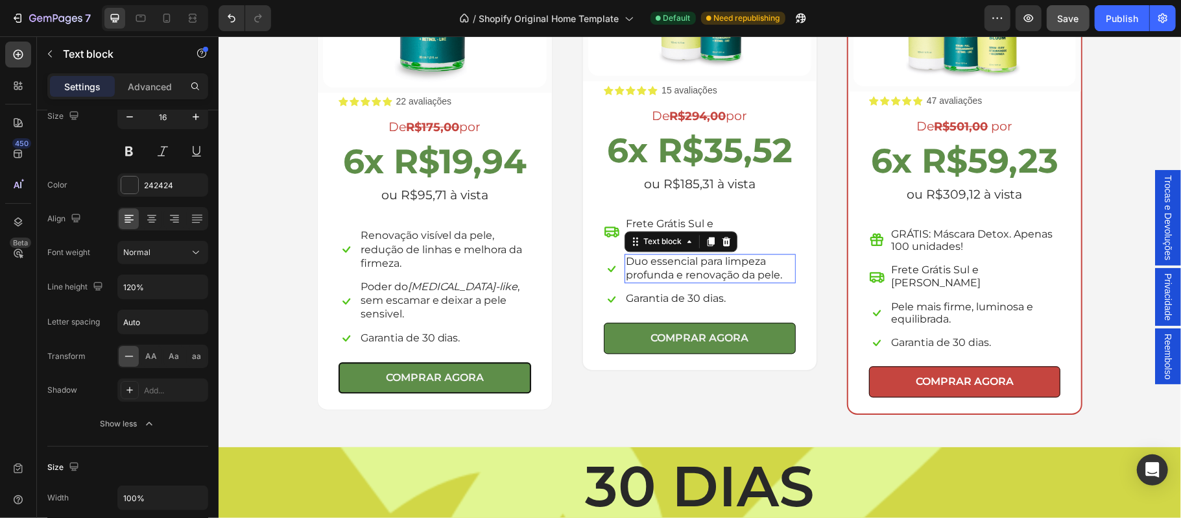
click at [691, 254] on p "Duo essencial para limpeza profunda e renovação da pele." at bounding box center [709, 267] width 169 height 27
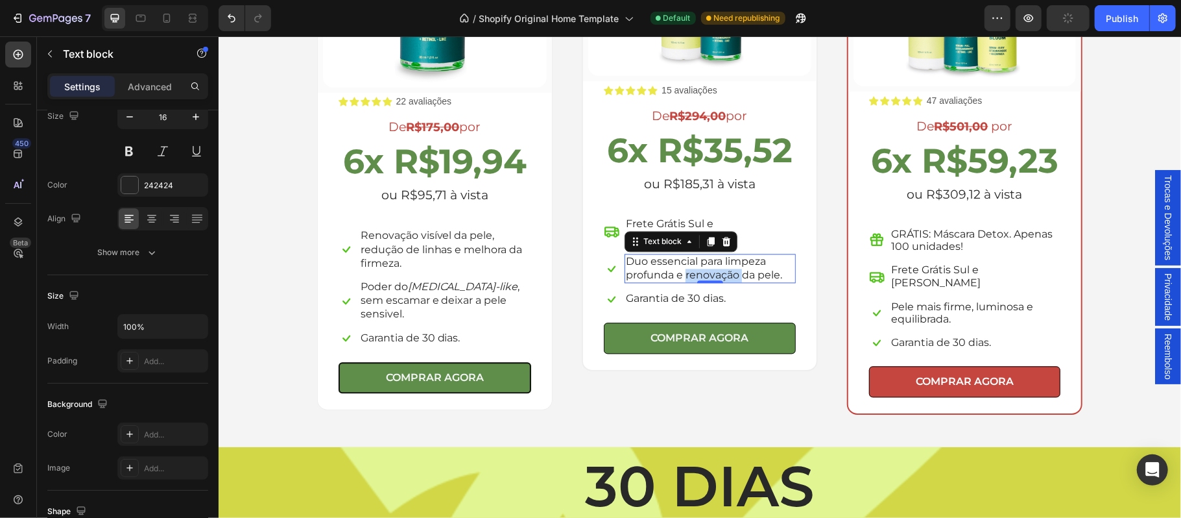
click at [686, 257] on p "Duo essencial para limpeza profunda e renovação da pele." at bounding box center [709, 267] width 169 height 27
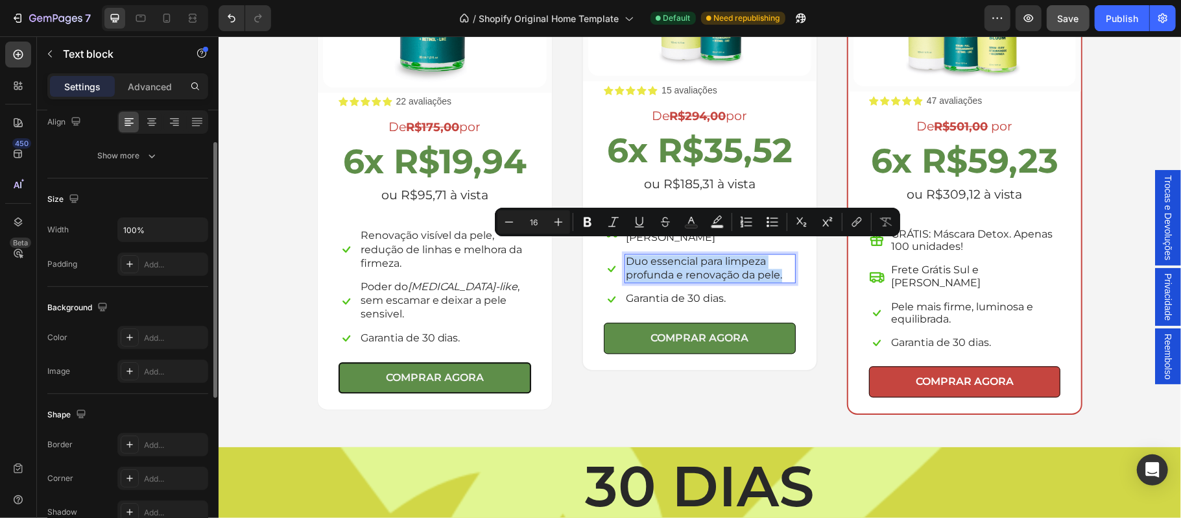
scroll to position [97, 0]
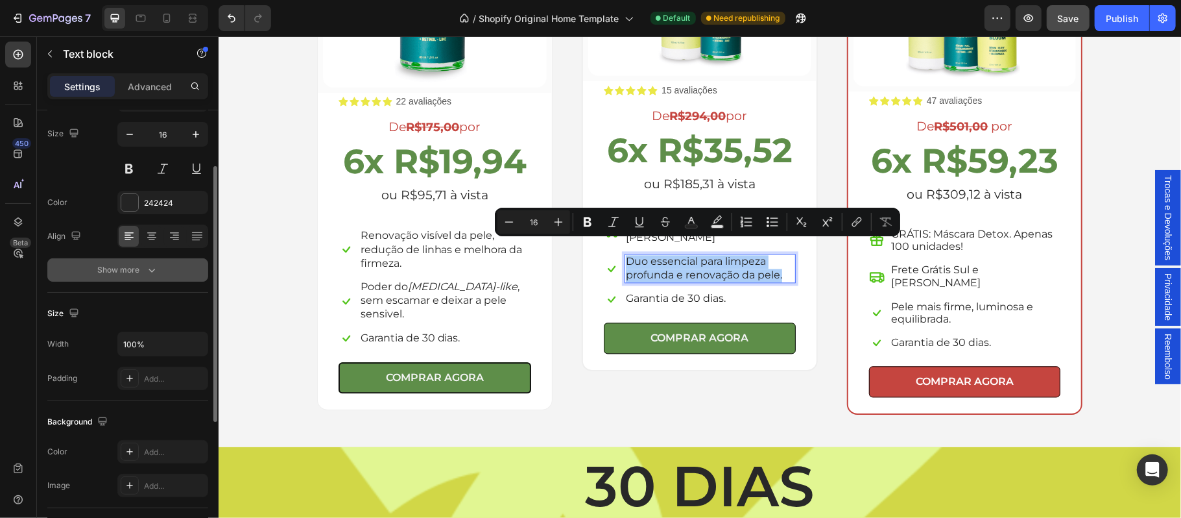
click at [113, 274] on div "Show more" at bounding box center [128, 269] width 60 height 13
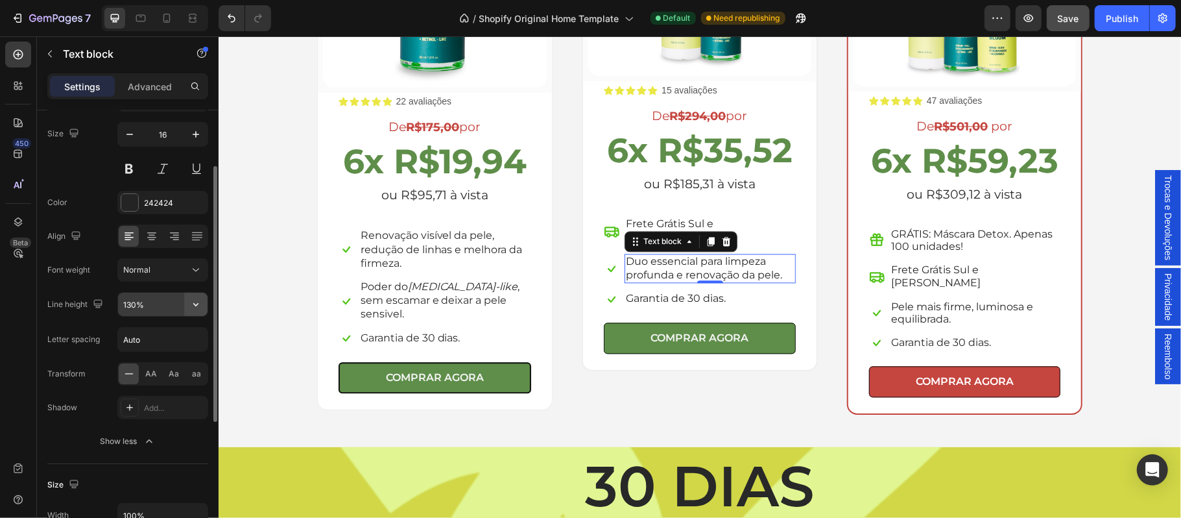
click at [196, 307] on icon "button" at bounding box center [195, 304] width 13 height 13
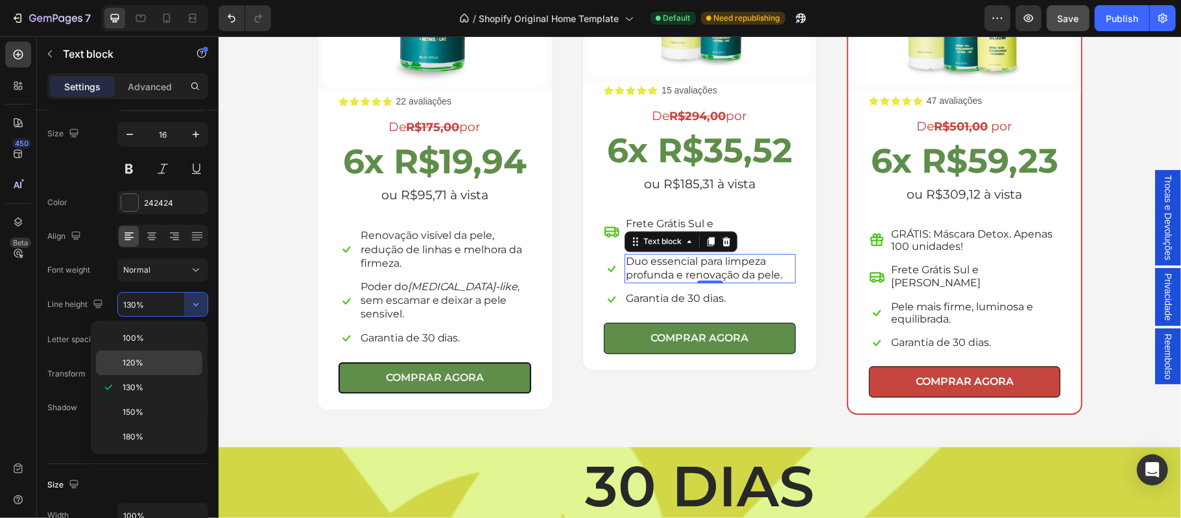
drag, startPoint x: 149, startPoint y: 366, endPoint x: 115, endPoint y: 311, distance: 64.3
click at [149, 366] on p "120%" at bounding box center [160, 363] width 74 height 12
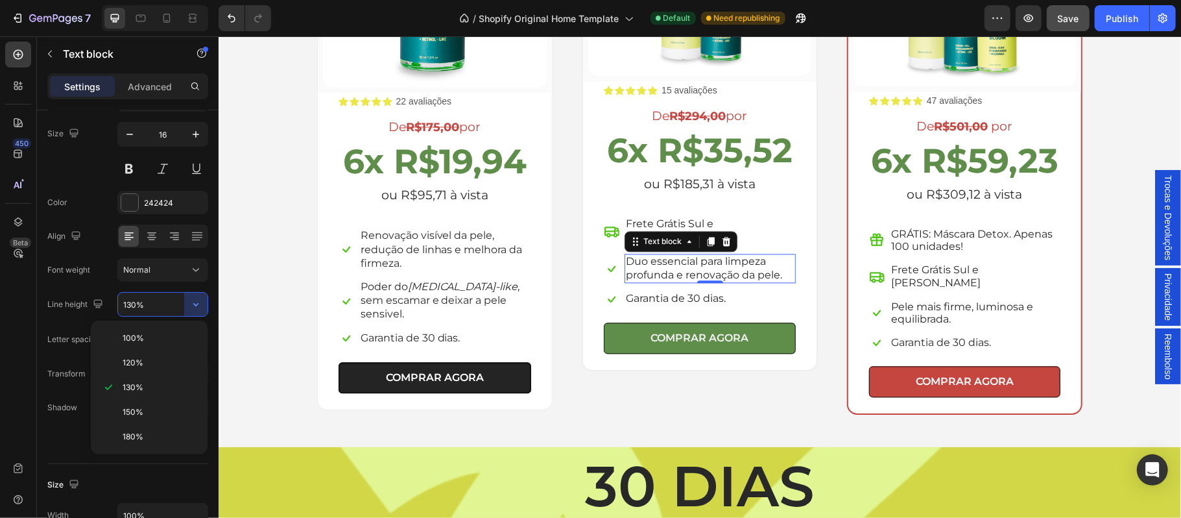
type input "120%"
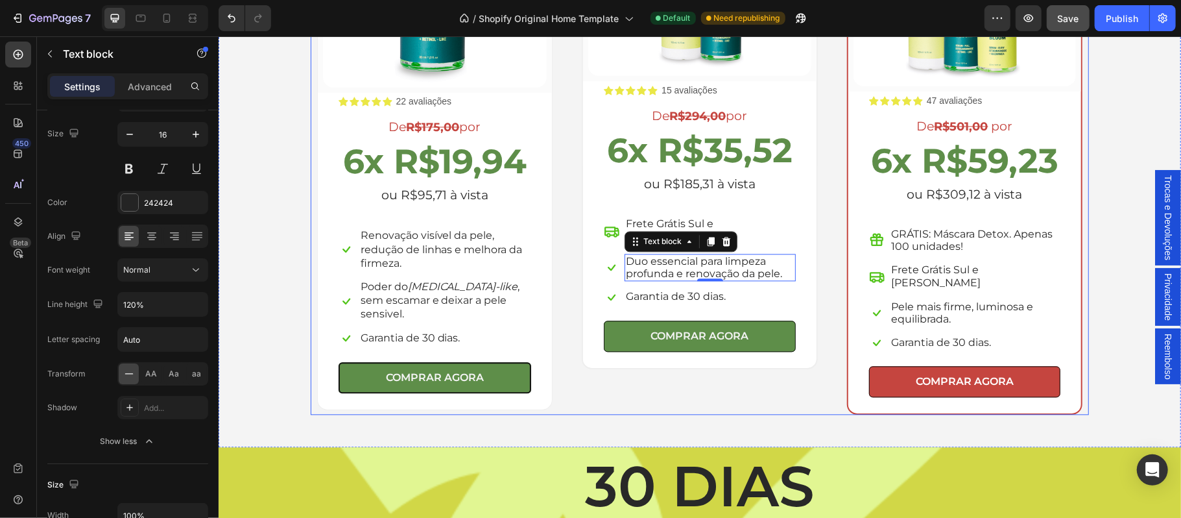
click at [689, 400] on div "(P) Images & Gallery Row Icon Icon Icon Icon Icon Icon List 15 avaliações Text …" at bounding box center [699, 130] width 248 height 568
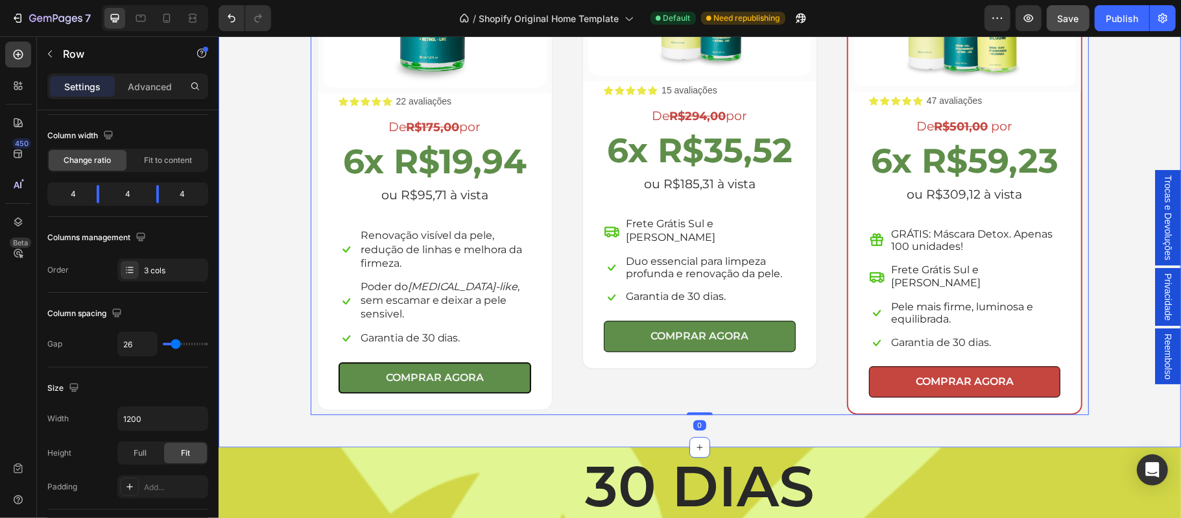
scroll to position [0, 0]
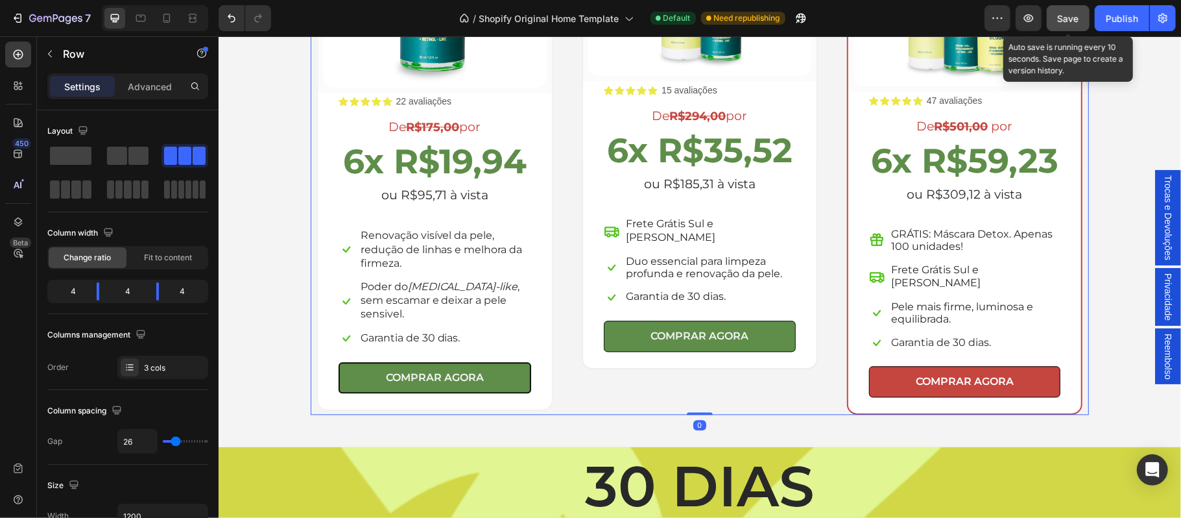
click at [1065, 18] on span "Save" at bounding box center [1068, 18] width 21 height 11
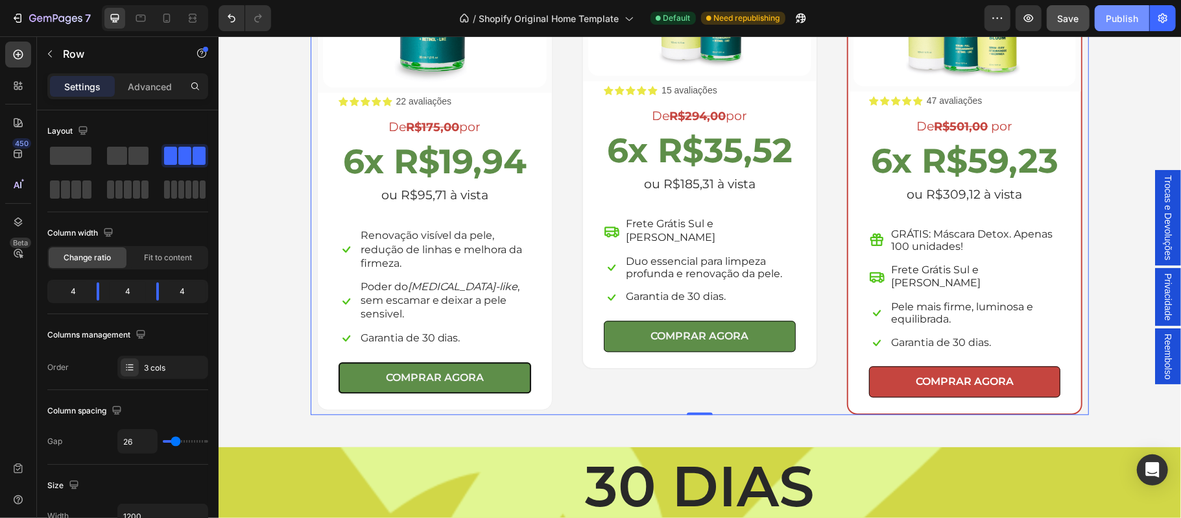
click at [1127, 21] on div "Publish" at bounding box center [1122, 19] width 32 height 14
click at [1108, 405] on div "Escolha a sua oferta 🔥 Heading *Ofertas válidas enquanto durarem os estoques. T…" at bounding box center [699, 92] width 963 height 709
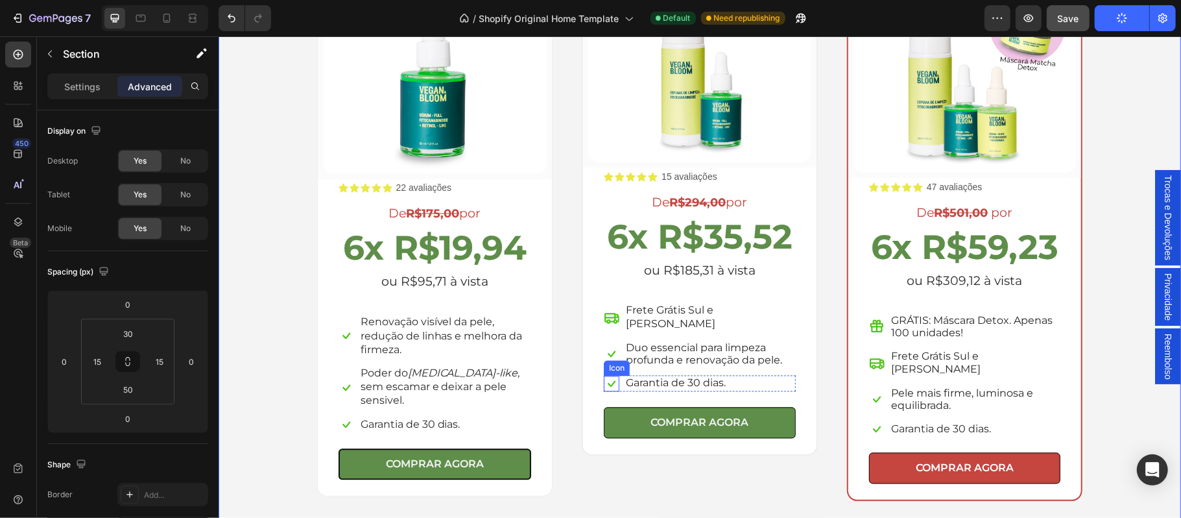
scroll to position [1788, 0]
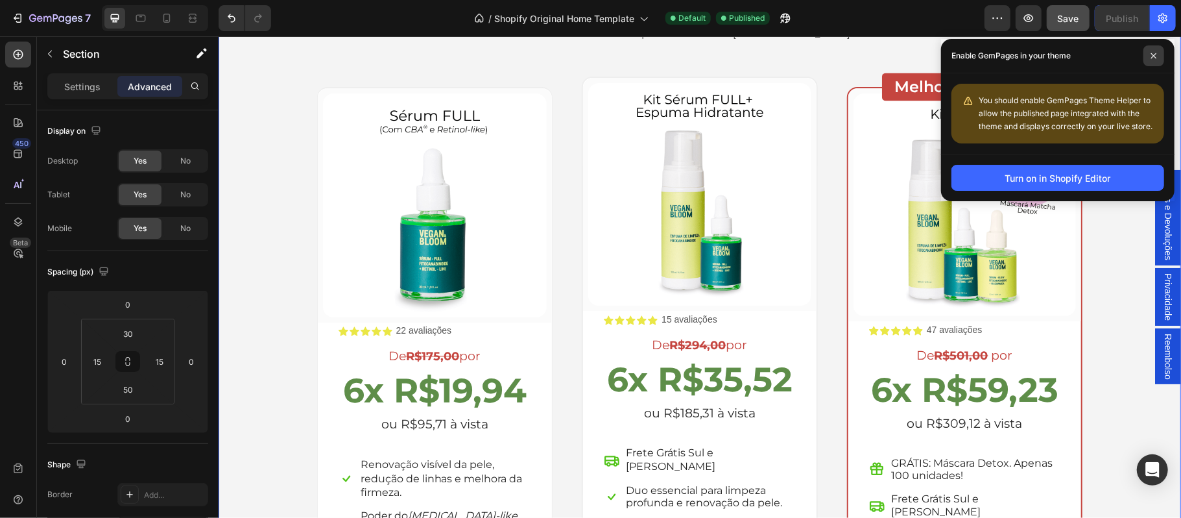
click at [1155, 53] on icon at bounding box center [1154, 56] width 6 height 6
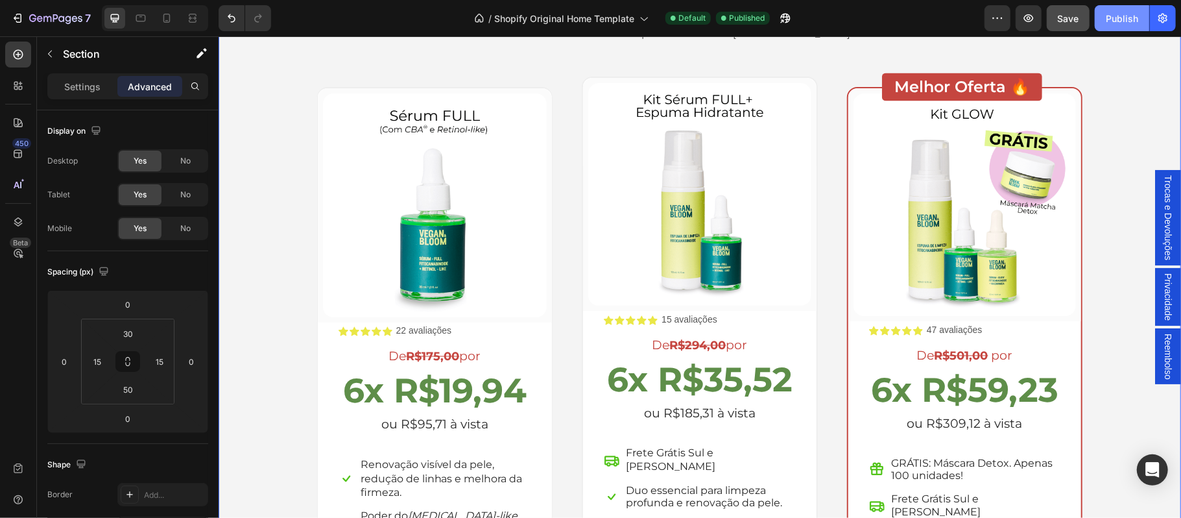
click at [1107, 19] on div "Publish" at bounding box center [1122, 19] width 32 height 14
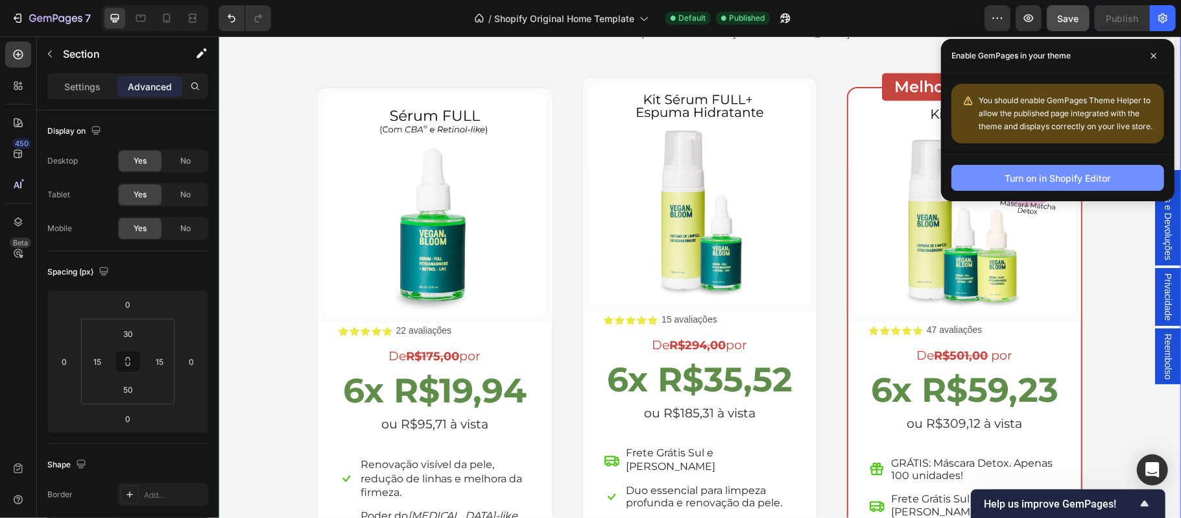
click at [1082, 178] on div "Turn on in Shopify Editor" at bounding box center [1058, 178] width 106 height 14
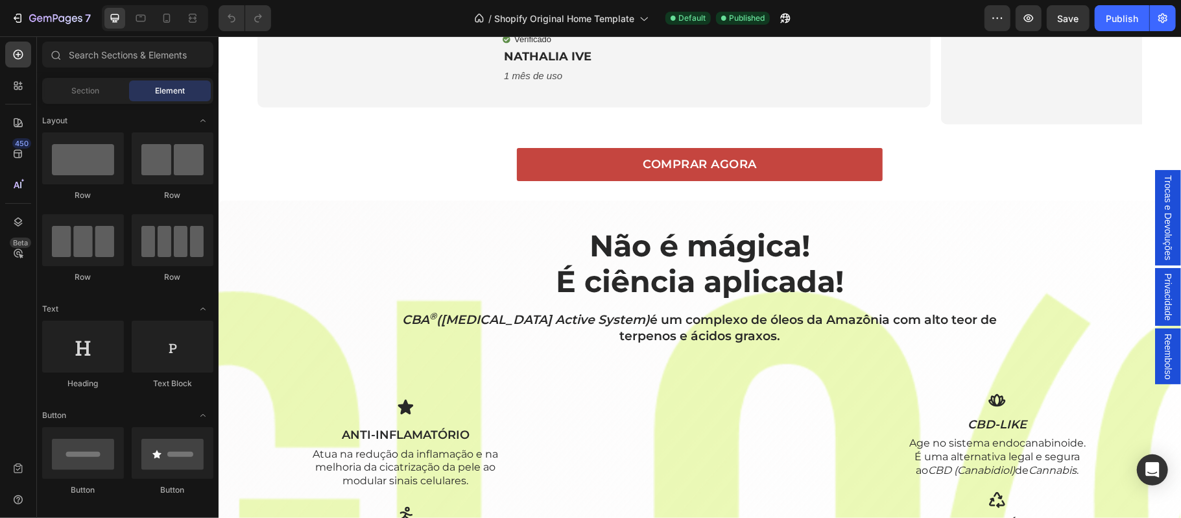
scroll to position [922, 0]
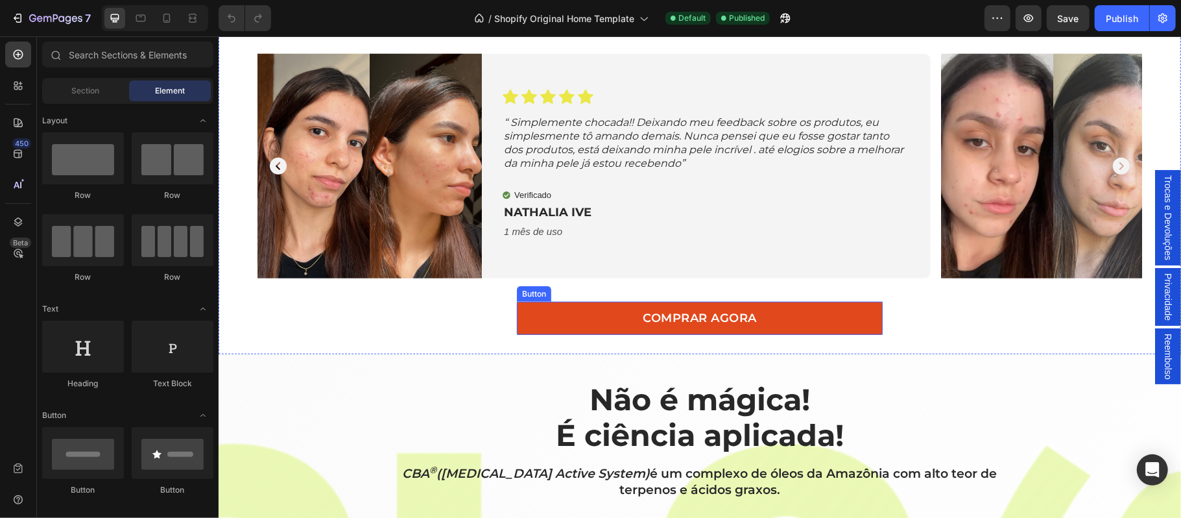
click at [808, 322] on link "COMPRAR AGORA" at bounding box center [699, 317] width 366 height 33
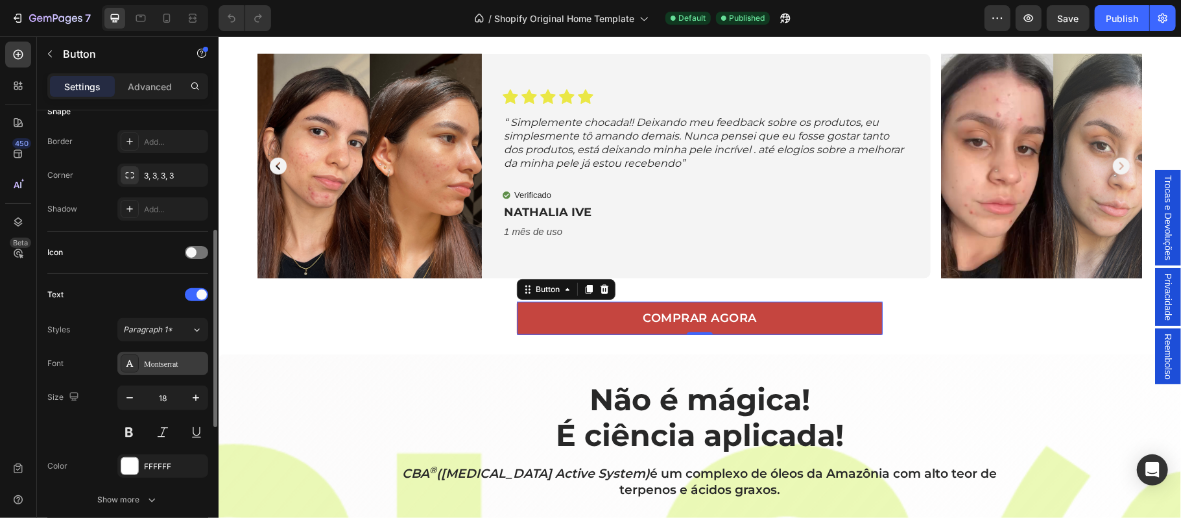
scroll to position [327, 0]
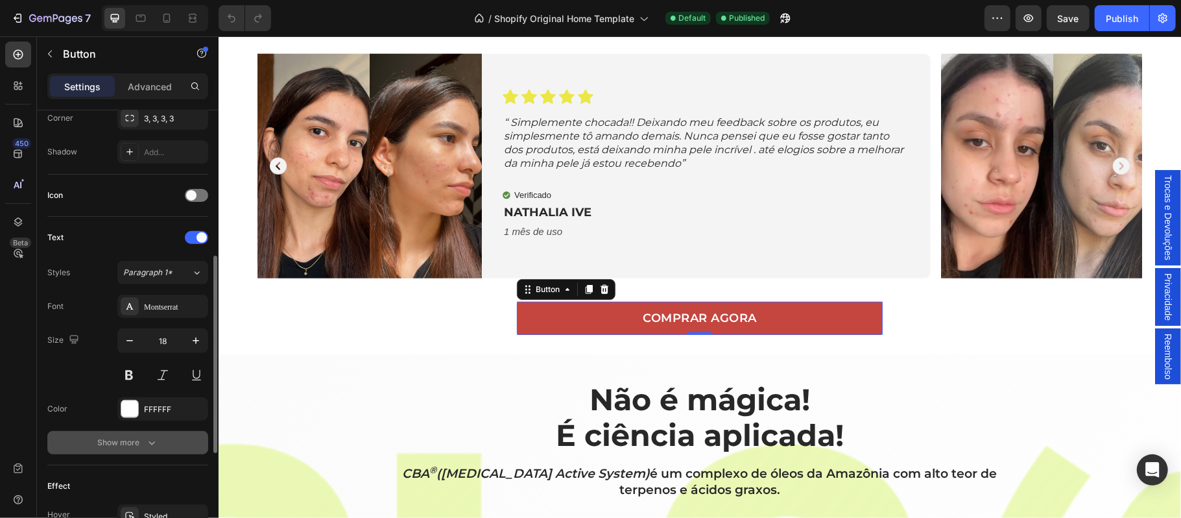
click at [113, 439] on div "Show more" at bounding box center [128, 442] width 60 height 13
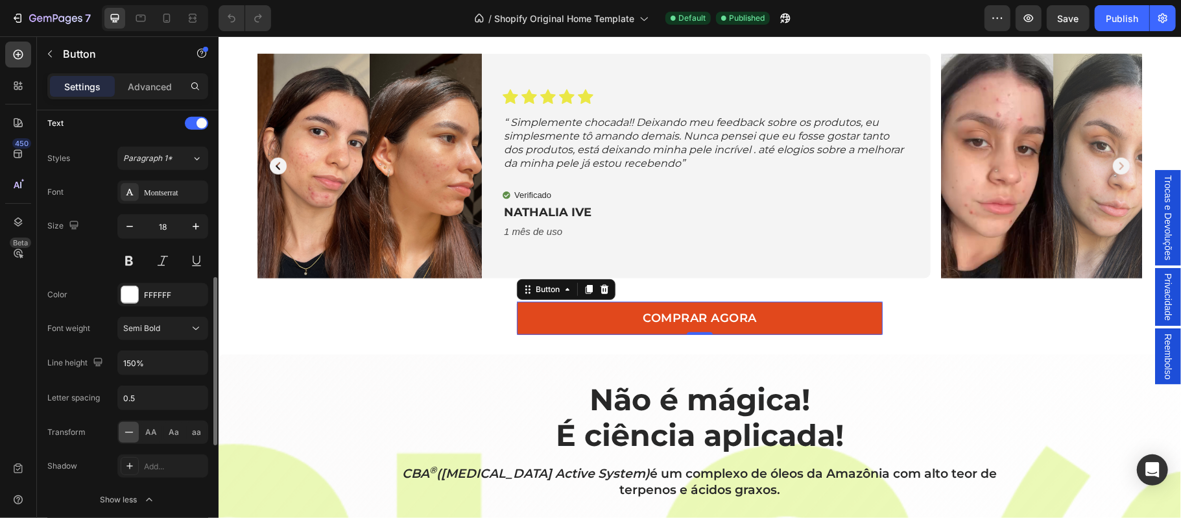
click at [537, 311] on link "COMPRAR AGORA" at bounding box center [699, 317] width 366 height 33
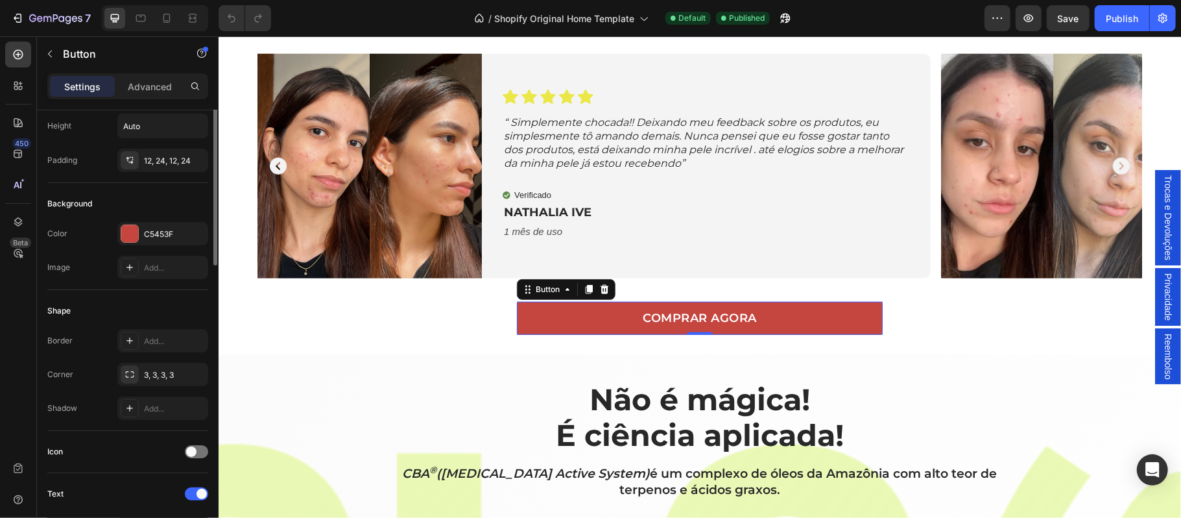
scroll to position [0, 0]
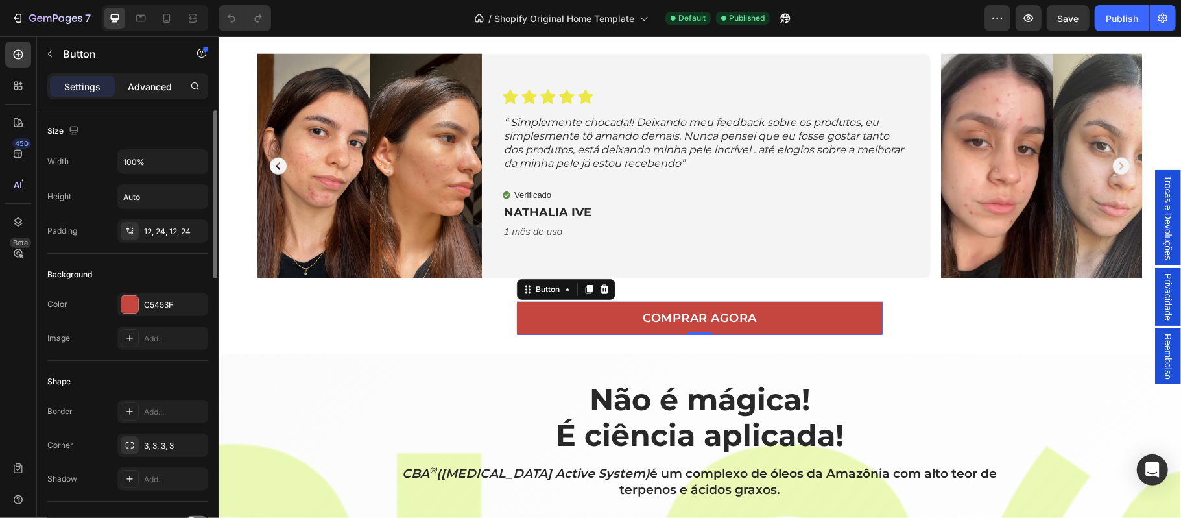
click at [151, 88] on p "Advanced" at bounding box center [150, 87] width 44 height 14
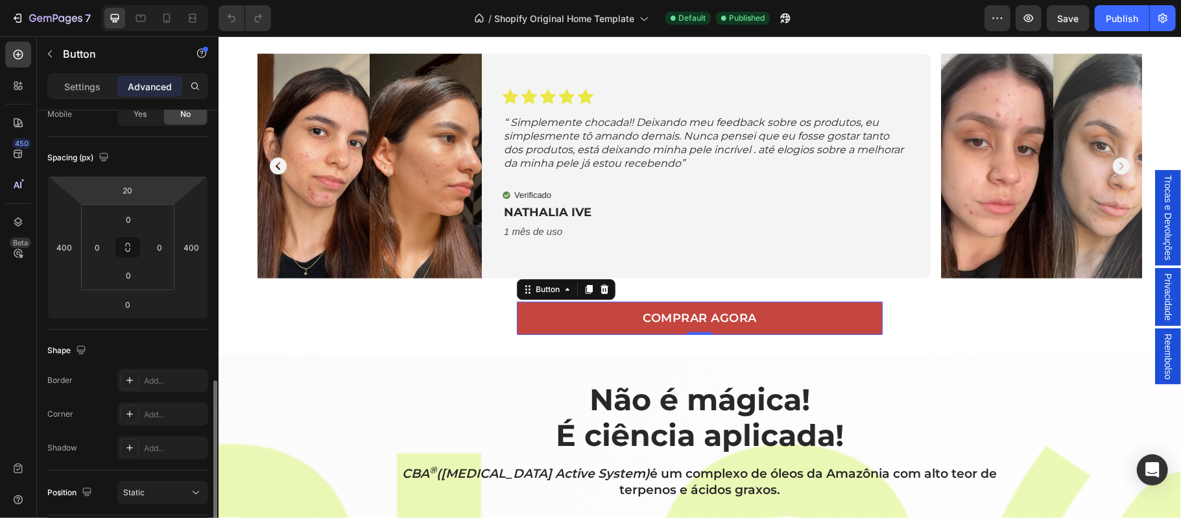
scroll to position [257, 0]
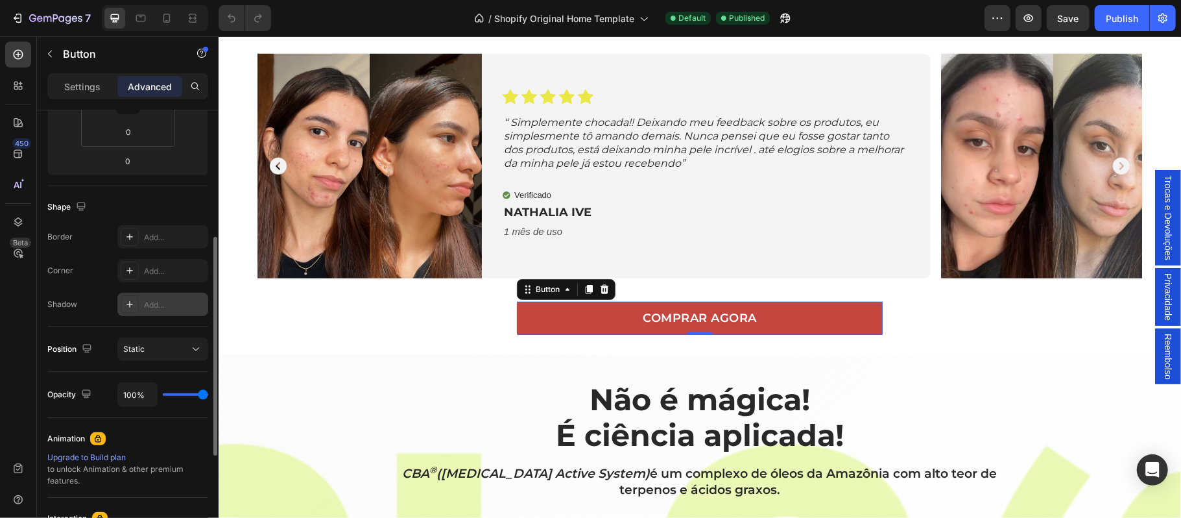
click at [161, 309] on div "Add..." at bounding box center [174, 305] width 61 height 12
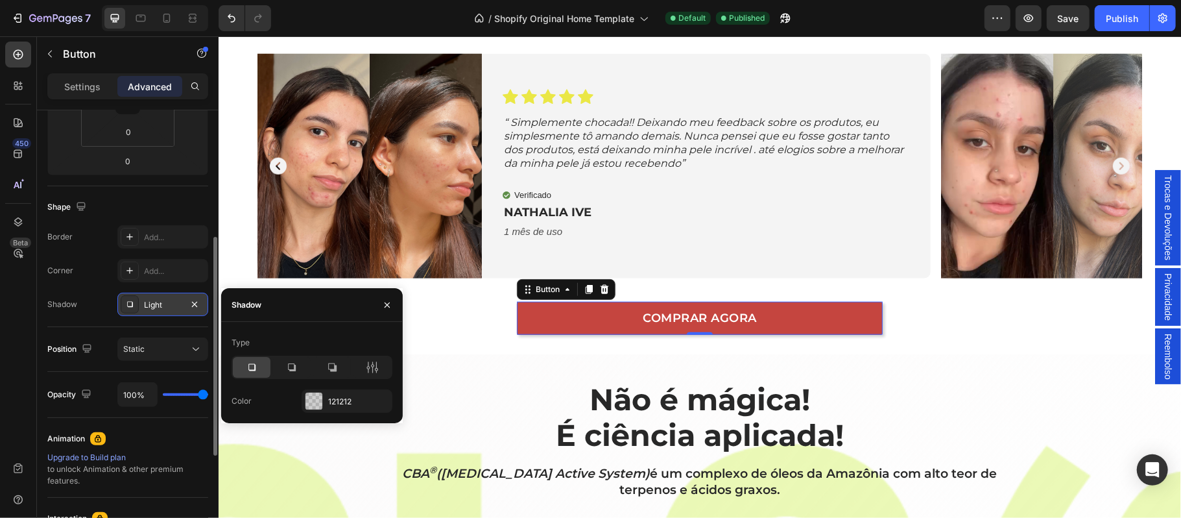
click at [259, 366] on div at bounding box center [252, 367] width 38 height 21
click at [350, 402] on div "121212" at bounding box center [347, 402] width 38 height 12
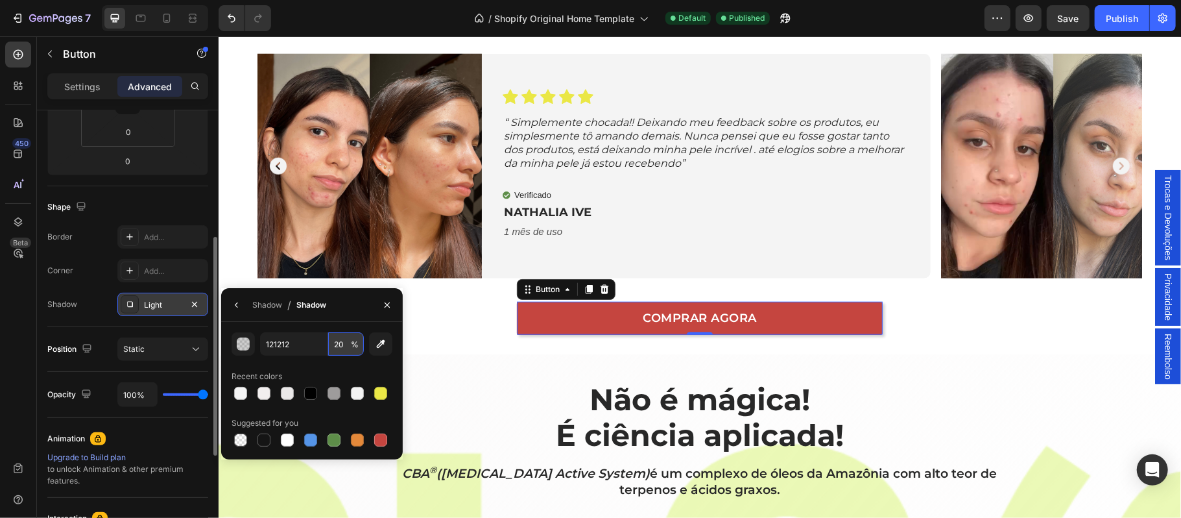
click at [344, 345] on input "20" at bounding box center [346, 343] width 36 height 23
type input "25"
click at [507, 352] on div "Image Icon Icon Icon Icon Icon Icon List “ Simplemente chocada!! Deixando meu f…" at bounding box center [699, 191] width 963 height 323
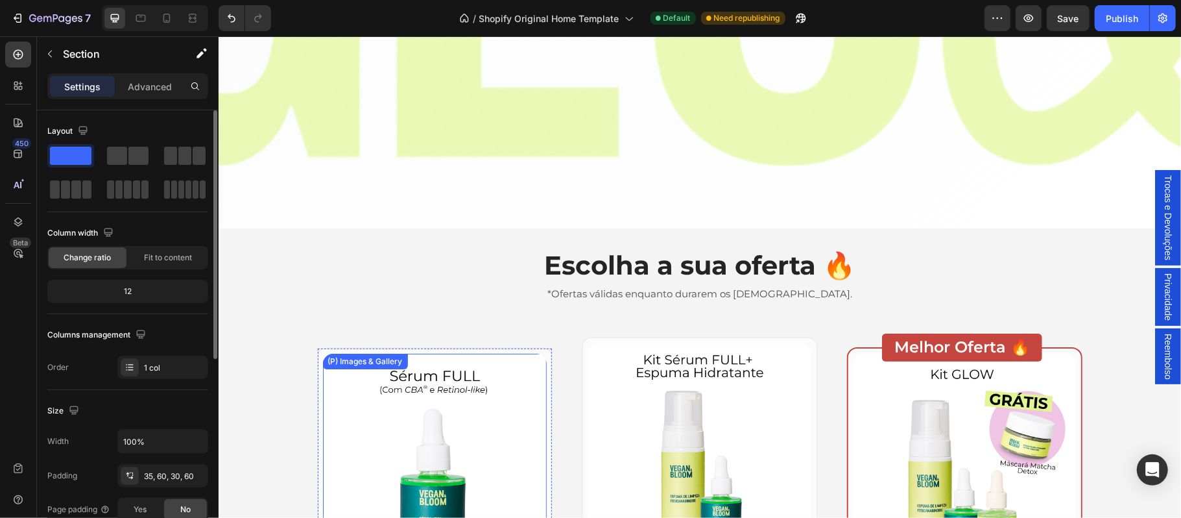
scroll to position [1874, 0]
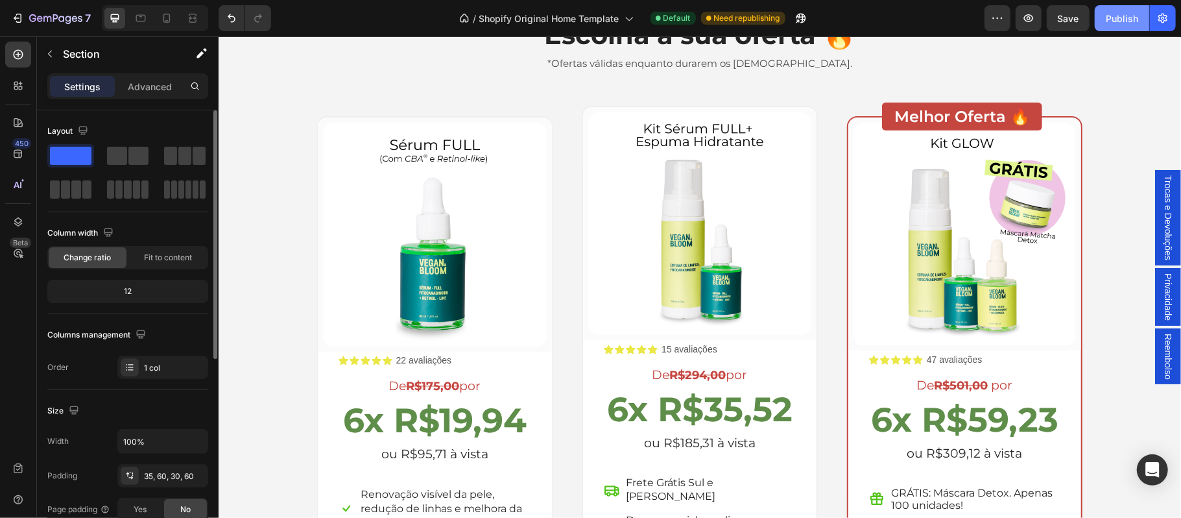
click at [1116, 21] on div "Publish" at bounding box center [1122, 19] width 32 height 14
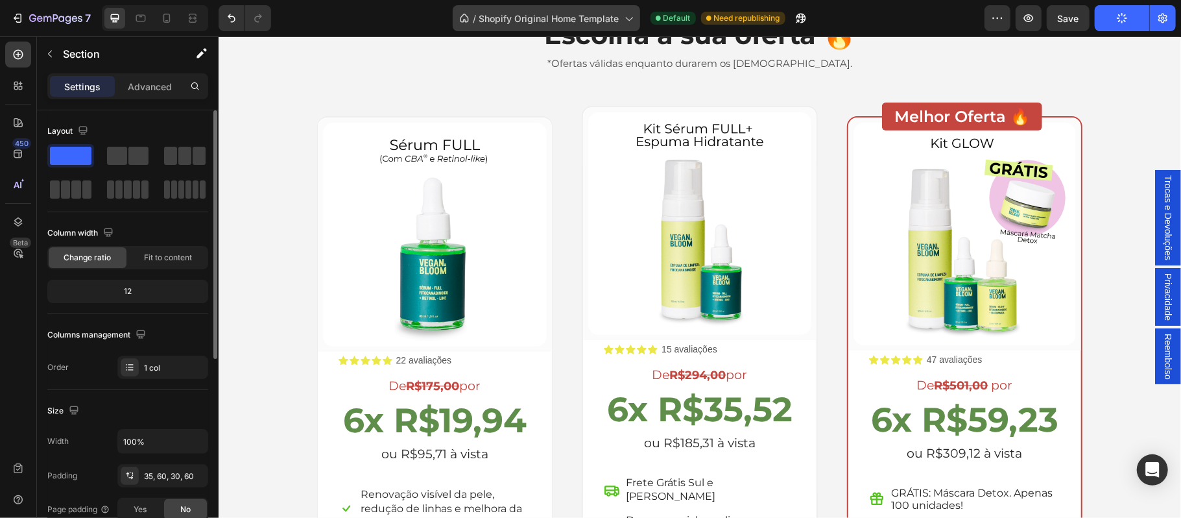
scroll to position [1788, 0]
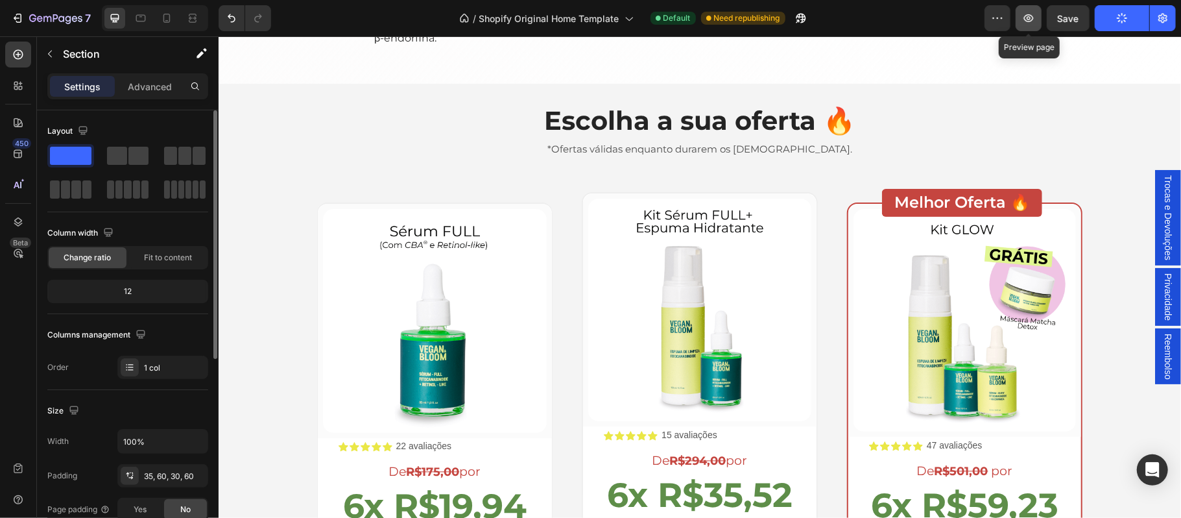
click at [1029, 19] on icon "button" at bounding box center [1029, 18] width 4 height 4
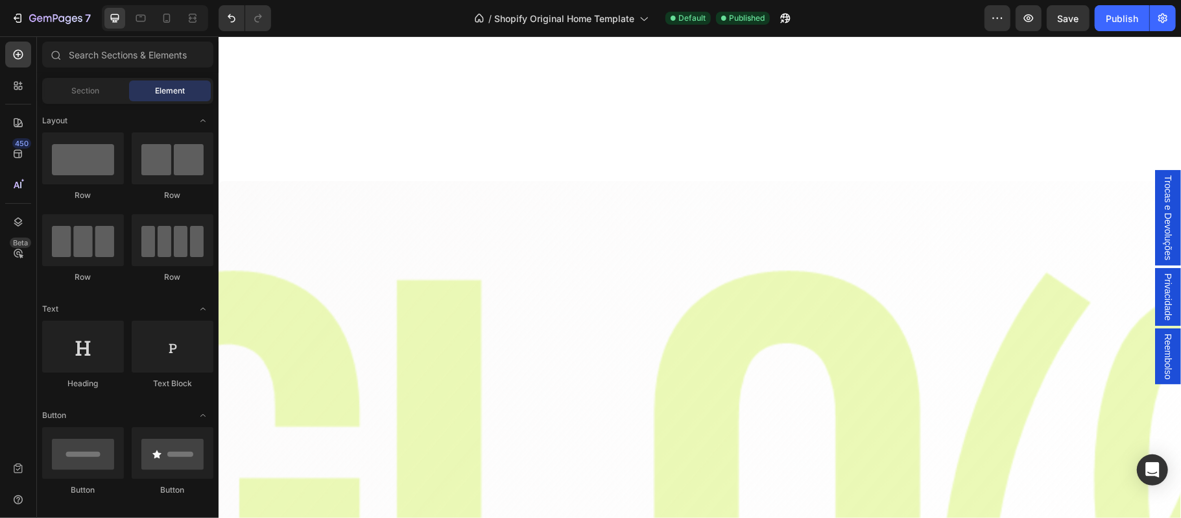
scroll to position [0, 0]
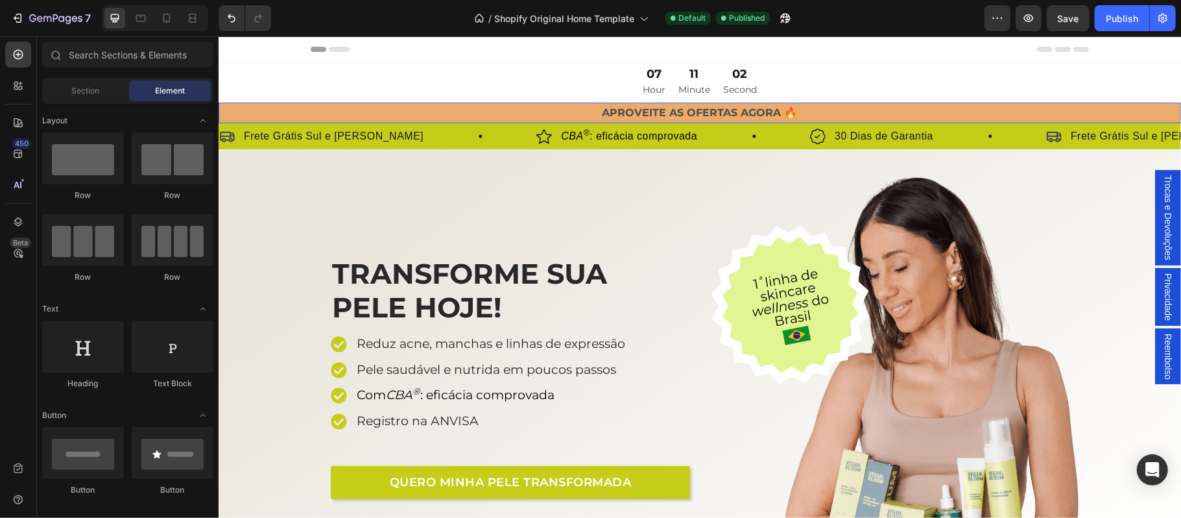
click at [761, 114] on p "APROVEITE AS OFERTAS AGORA 🔥" at bounding box center [699, 112] width 960 height 19
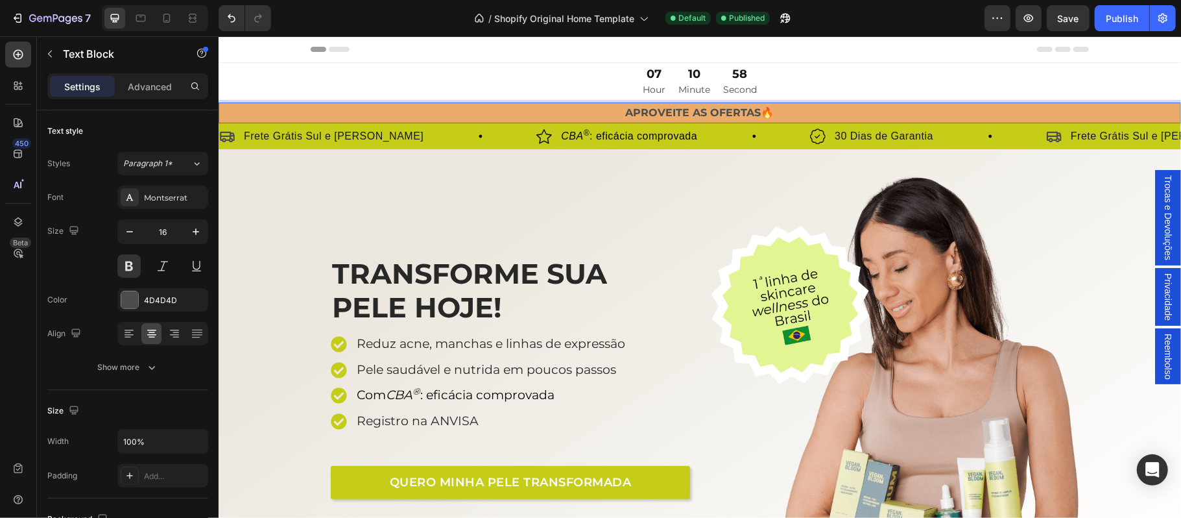
click at [793, 104] on p "APROVEITE AS OFERTAS🔥" at bounding box center [699, 112] width 960 height 19
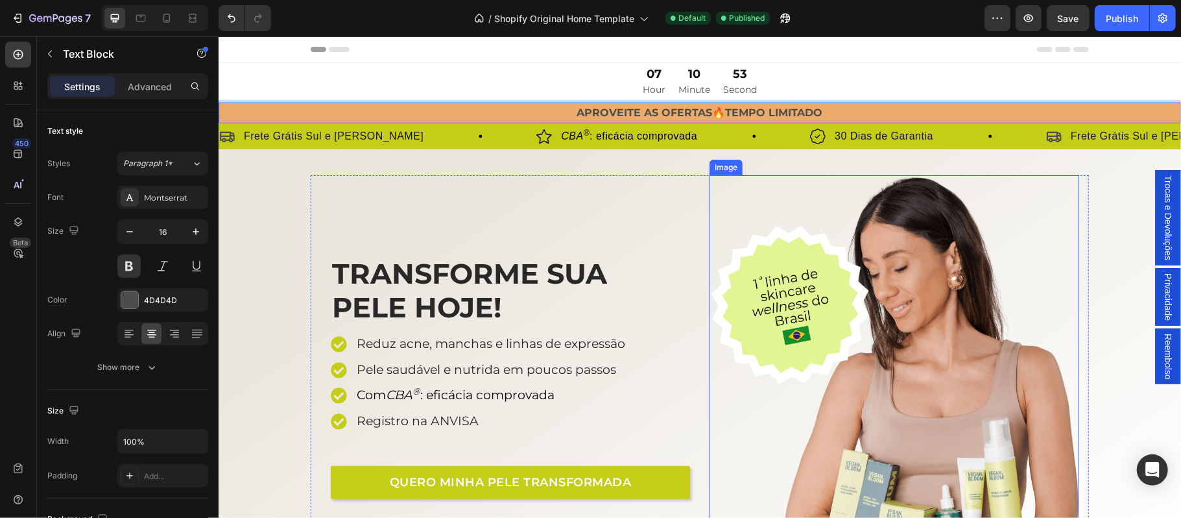
click at [1049, 182] on img at bounding box center [894, 371] width 370 height 394
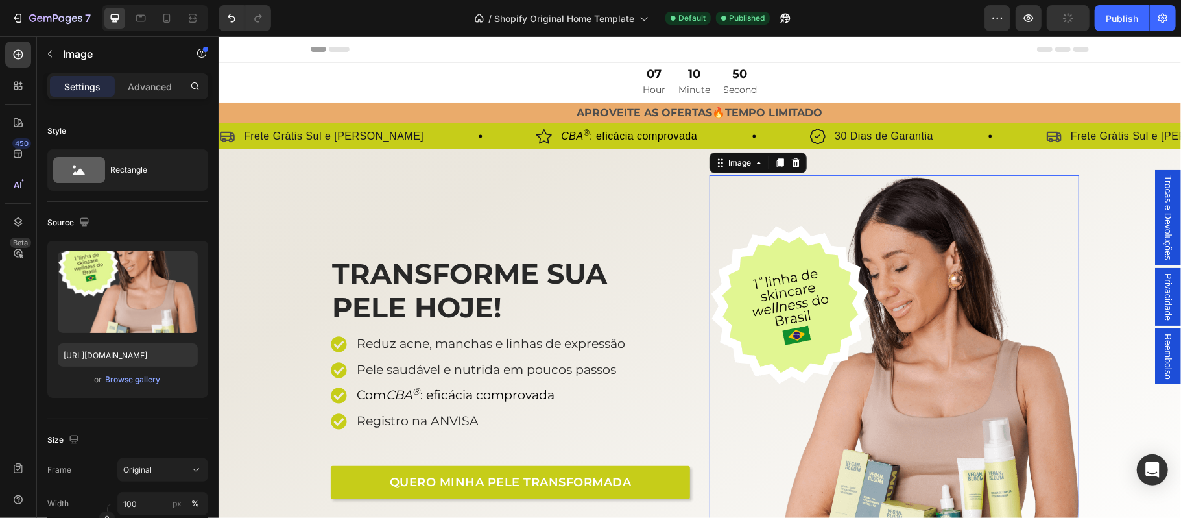
scroll to position [29, 0]
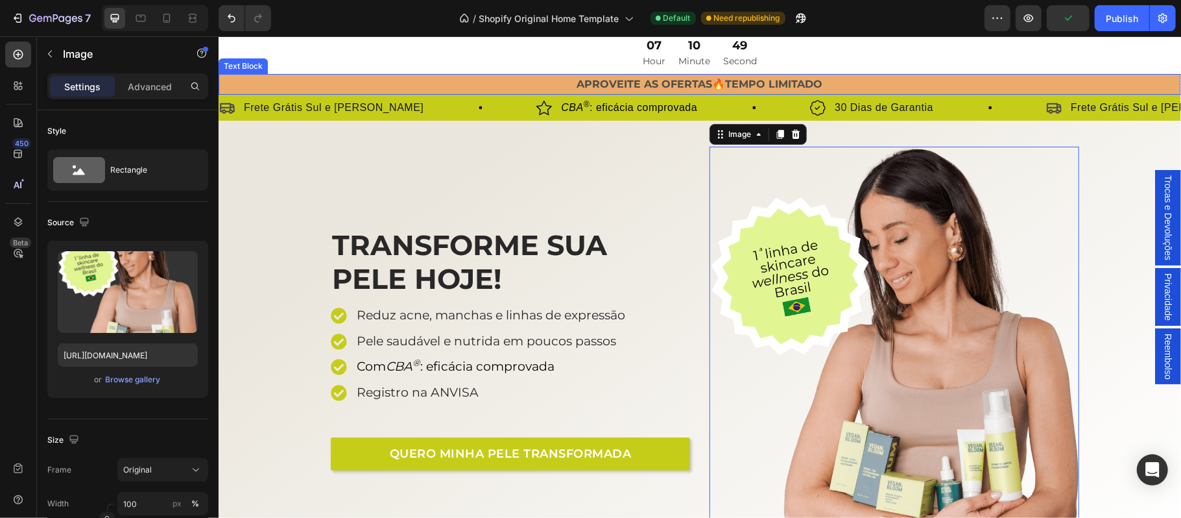
click at [706, 89] on p "APROVEITE AS OFERTAS🔥TEMPO LIMITADO" at bounding box center [699, 84] width 960 height 19
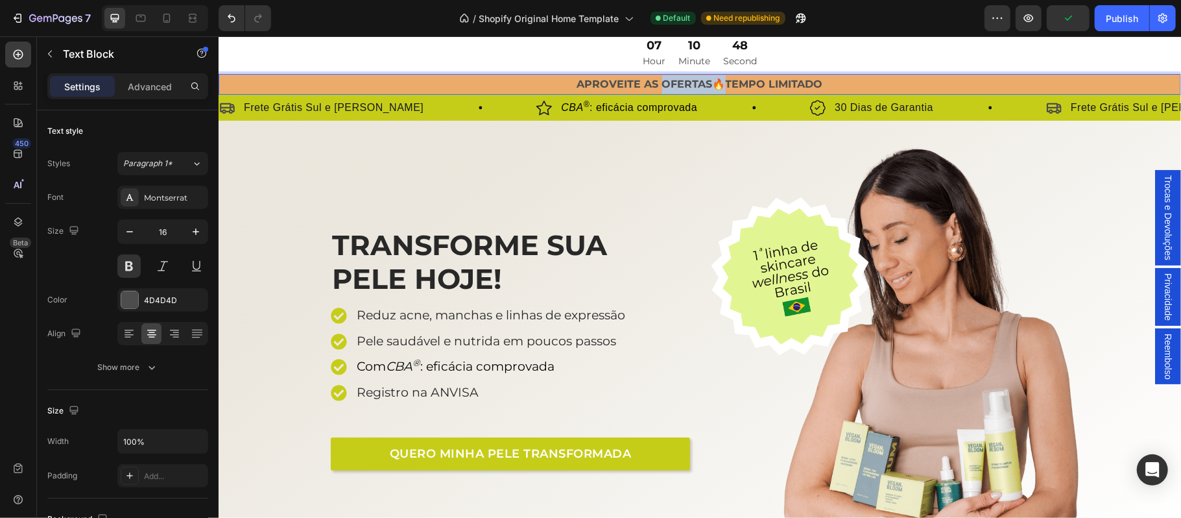
click at [706, 84] on p "APROVEITE AS OFERTAS🔥TEMPO LIMITADO" at bounding box center [699, 84] width 960 height 19
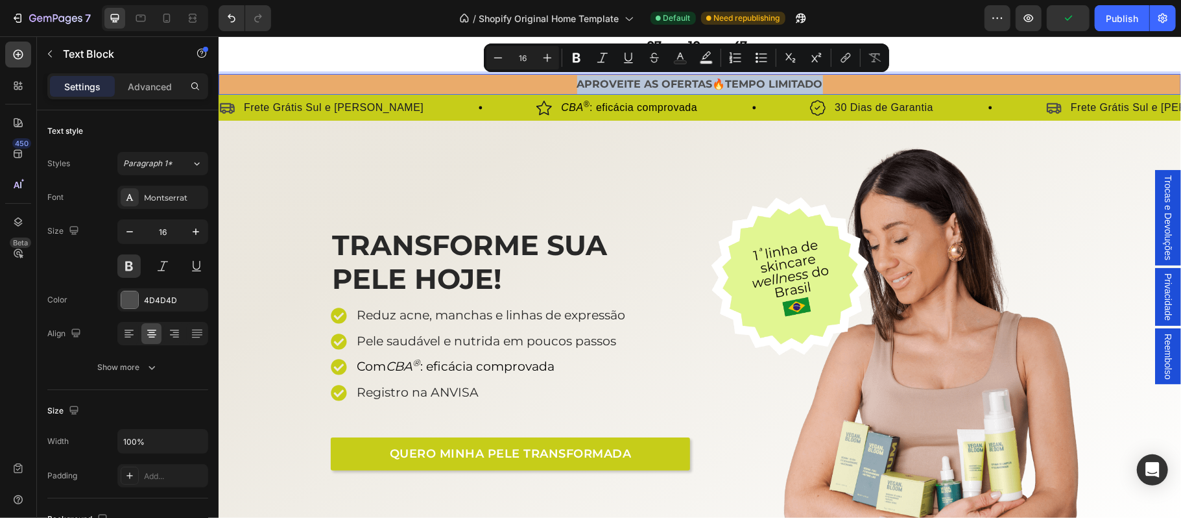
click at [706, 84] on p "APROVEITE AS OFERTAS🔥TEMPO LIMITADO" at bounding box center [699, 84] width 960 height 19
click at [706, 82] on p "APROVEITE AS OFERTAS🔥TEMPO LIMITADO" at bounding box center [699, 84] width 960 height 19
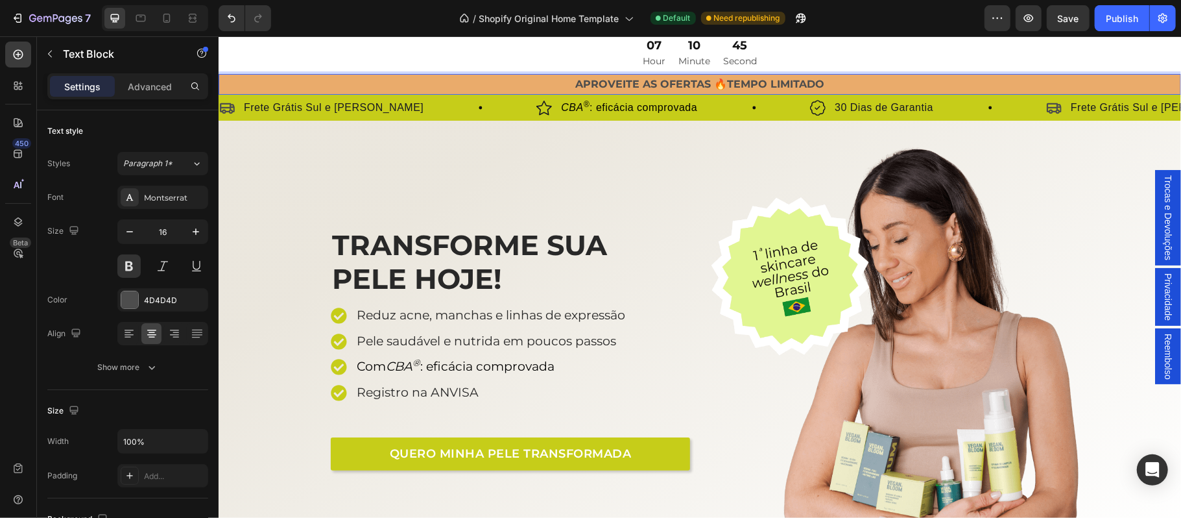
click at [721, 86] on p "APROVEITE AS OFERTAS 🔥TEMPO LIMITADO" at bounding box center [699, 84] width 960 height 19
click at [169, 21] on icon at bounding box center [166, 20] width 3 height 1
type input "14"
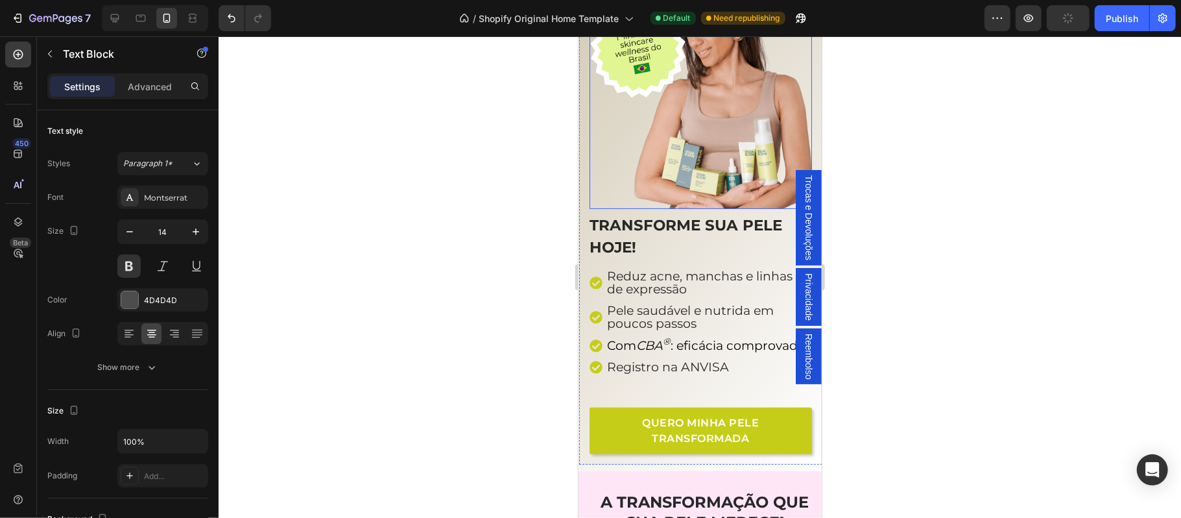
scroll to position [317, 0]
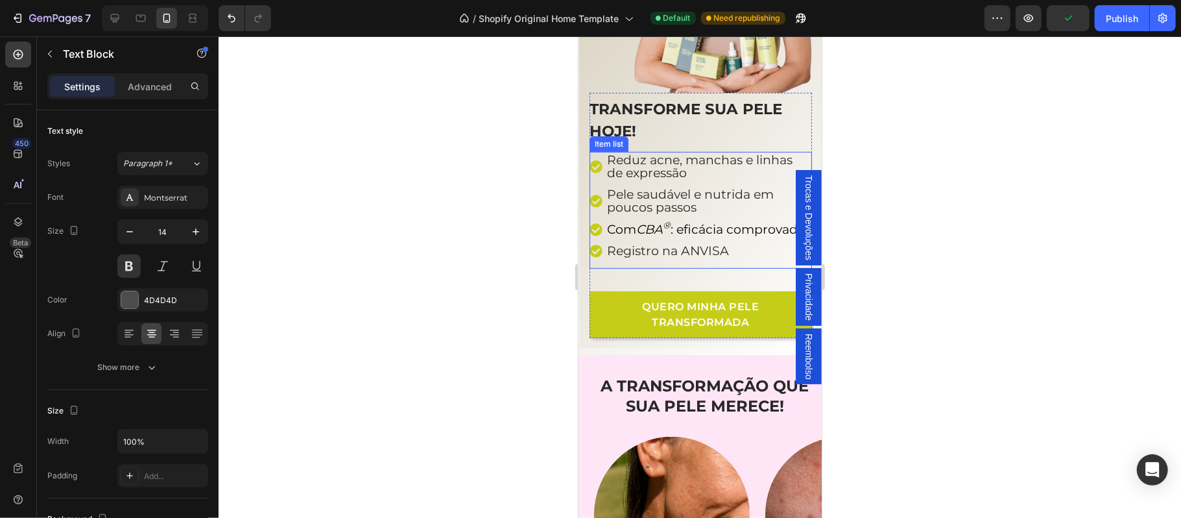
click at [713, 246] on span "Registro na ANVISA" at bounding box center [667, 250] width 122 height 15
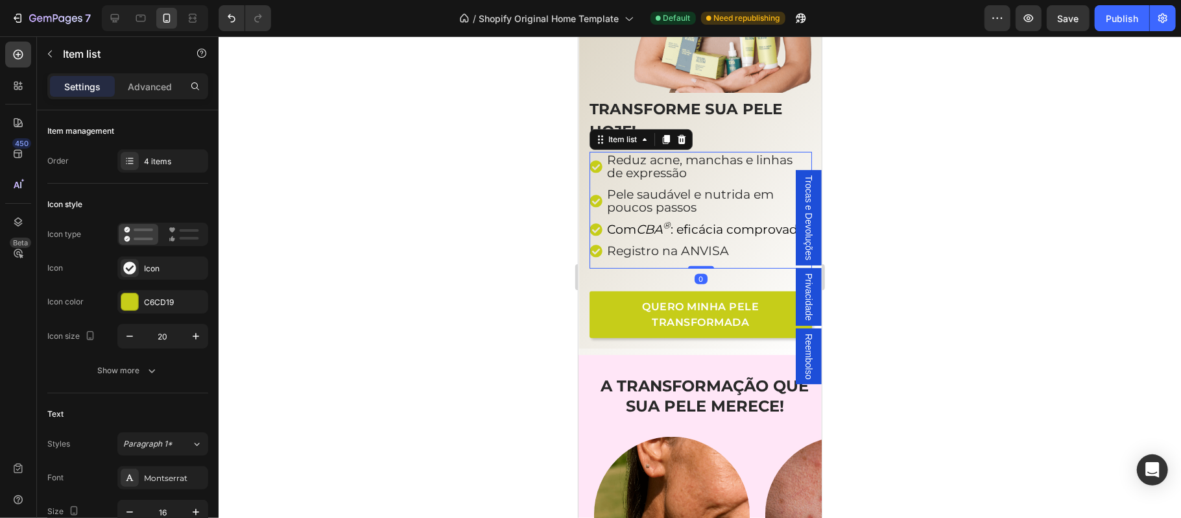
click at [677, 221] on span "Com CBA ® : eficácia comprovada" at bounding box center [705, 228] width 198 height 15
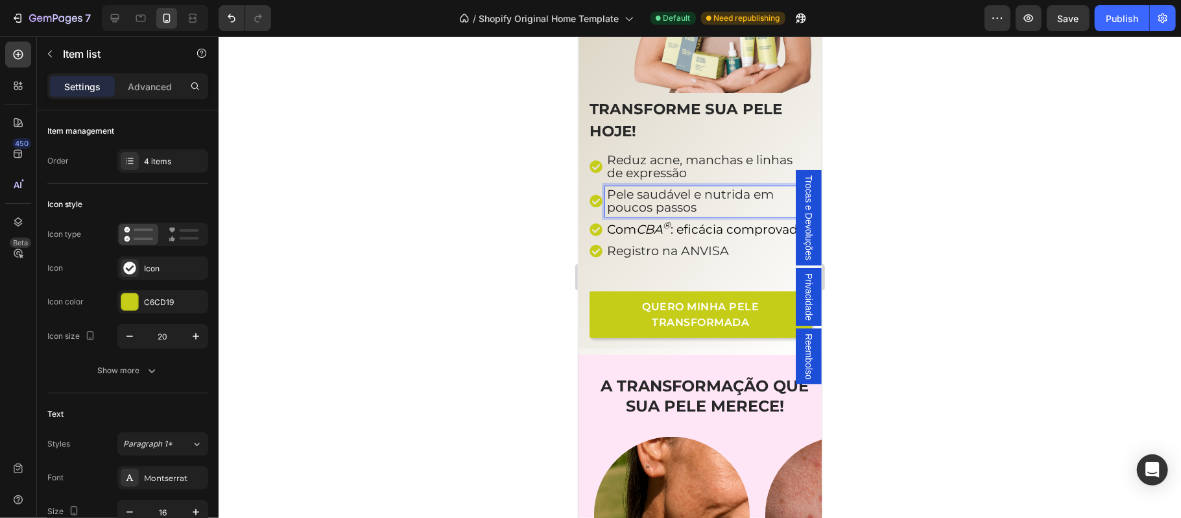
click at [679, 186] on span "Pele saudável e nutrida em poucos passos" at bounding box center [689, 200] width 167 height 28
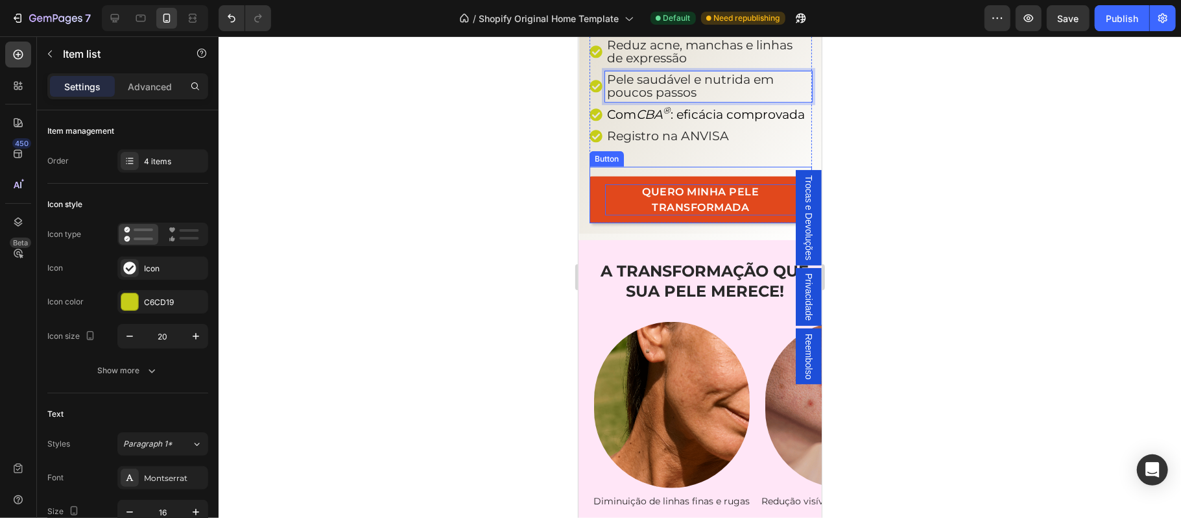
click at [702, 208] on p "QUERO MINHA PELE TRANSFORMADA" at bounding box center [699, 199] width 191 height 31
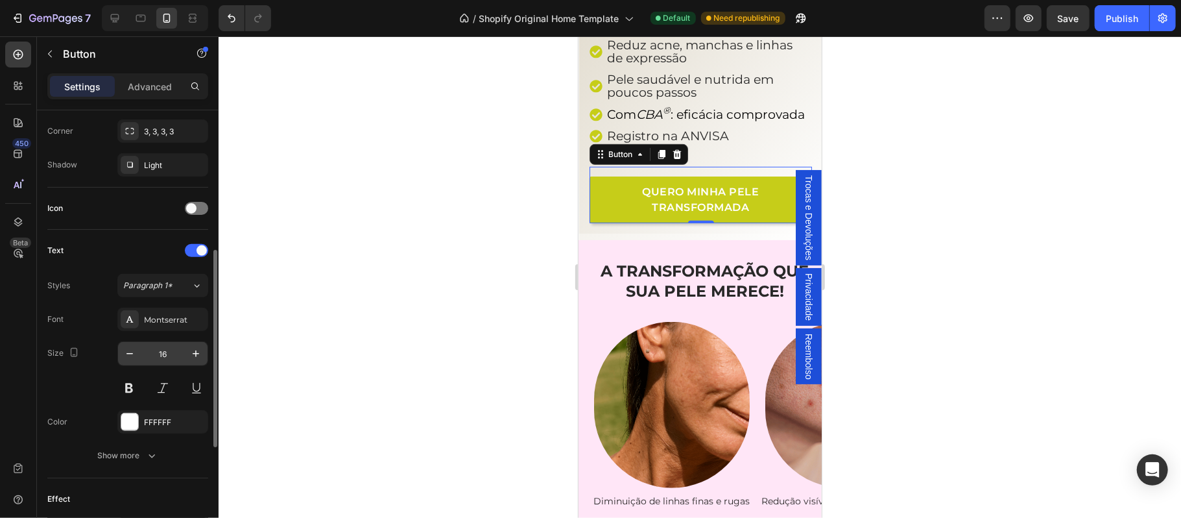
scroll to position [428, 0]
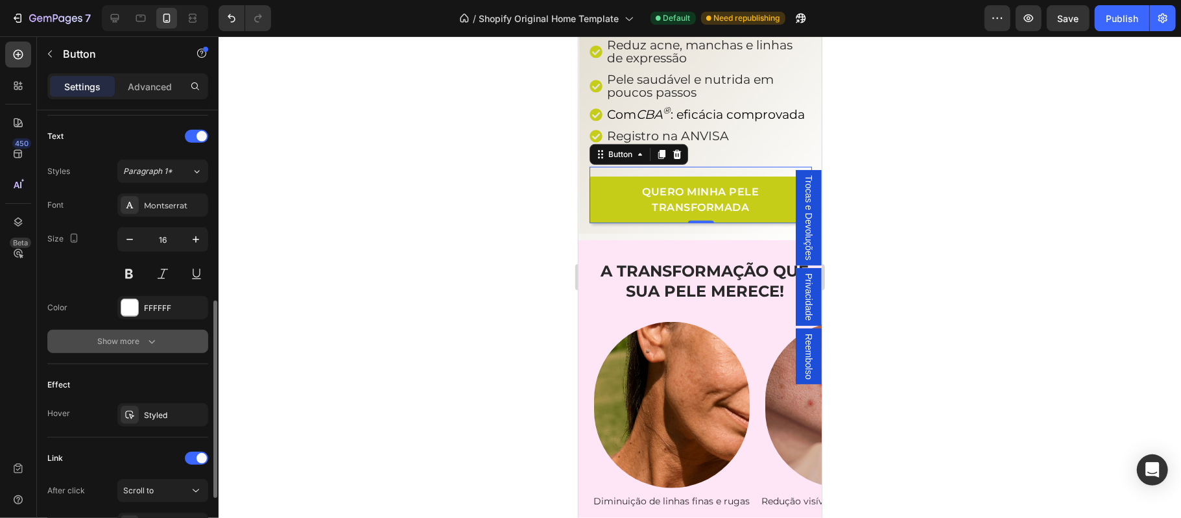
click at [118, 348] on div "Show more" at bounding box center [128, 341] width 60 height 13
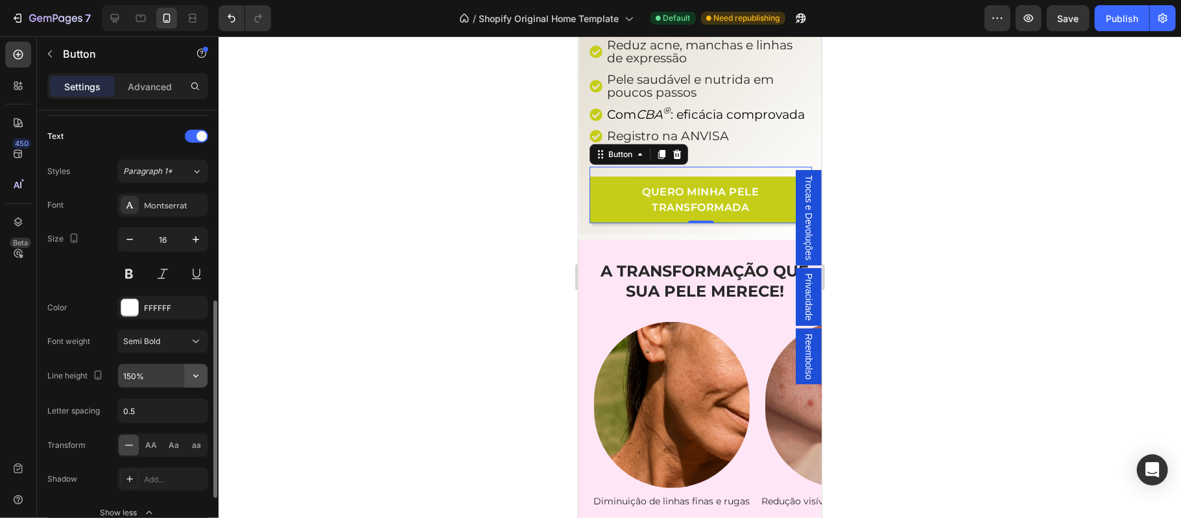
click at [193, 380] on icon "button" at bounding box center [195, 375] width 13 height 13
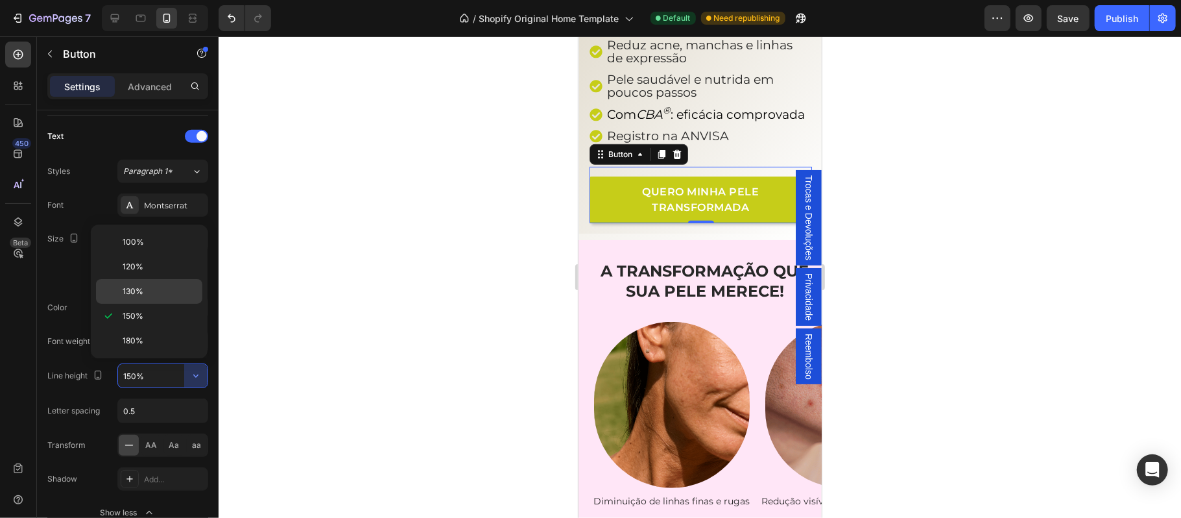
click at [143, 284] on div "130%" at bounding box center [149, 291] width 106 height 25
type input "130%"
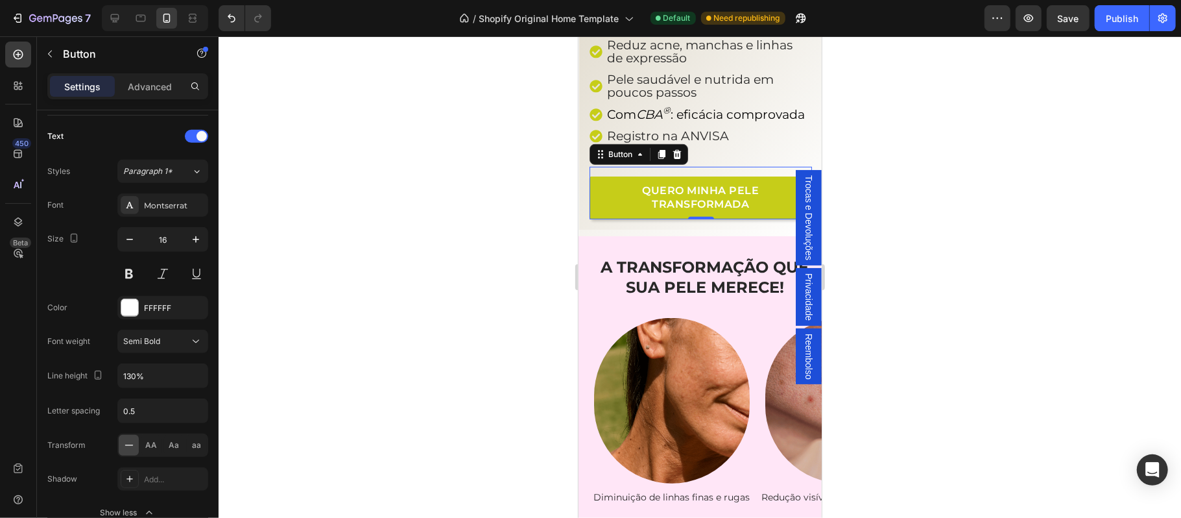
click at [995, 283] on div at bounding box center [700, 276] width 963 height 481
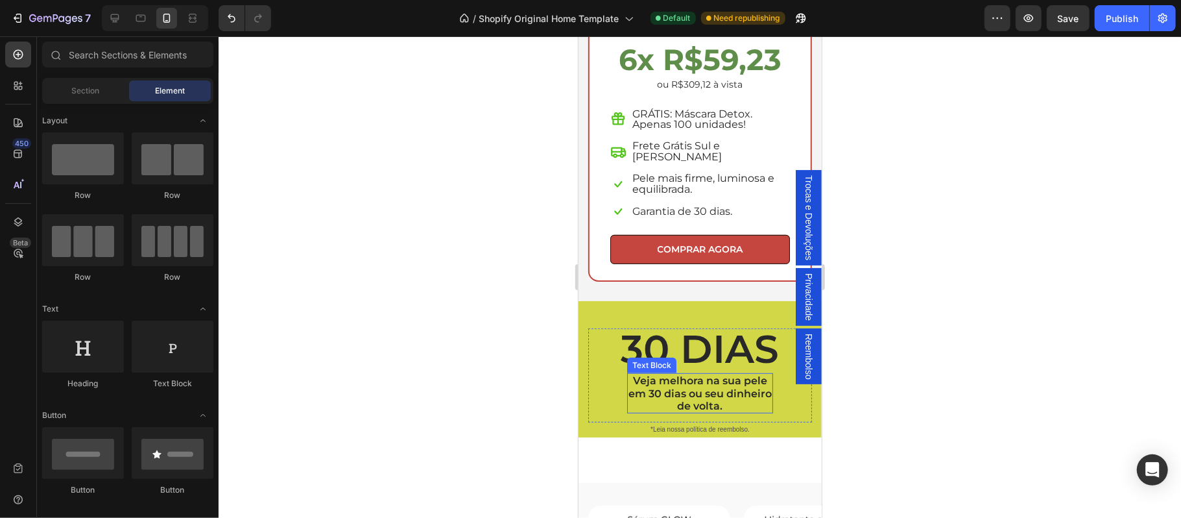
scroll to position [3949, 0]
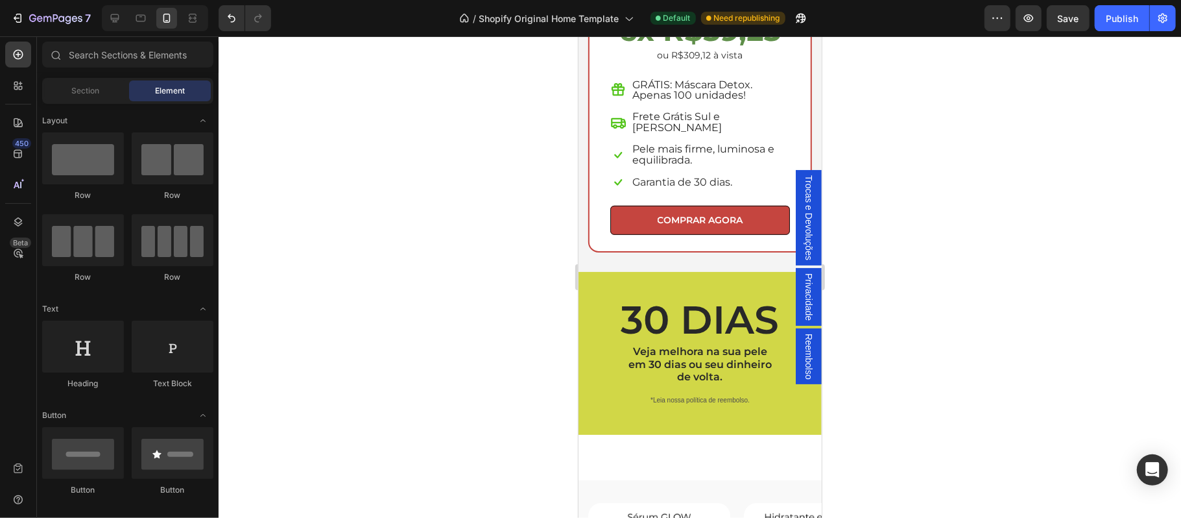
click at [975, 385] on div at bounding box center [700, 276] width 963 height 481
click at [590, 363] on div "30 DIAS Heading Veja melhora na sua pele em 30 dias ou seu dinheiro de volta. T…" at bounding box center [700, 352] width 224 height 108
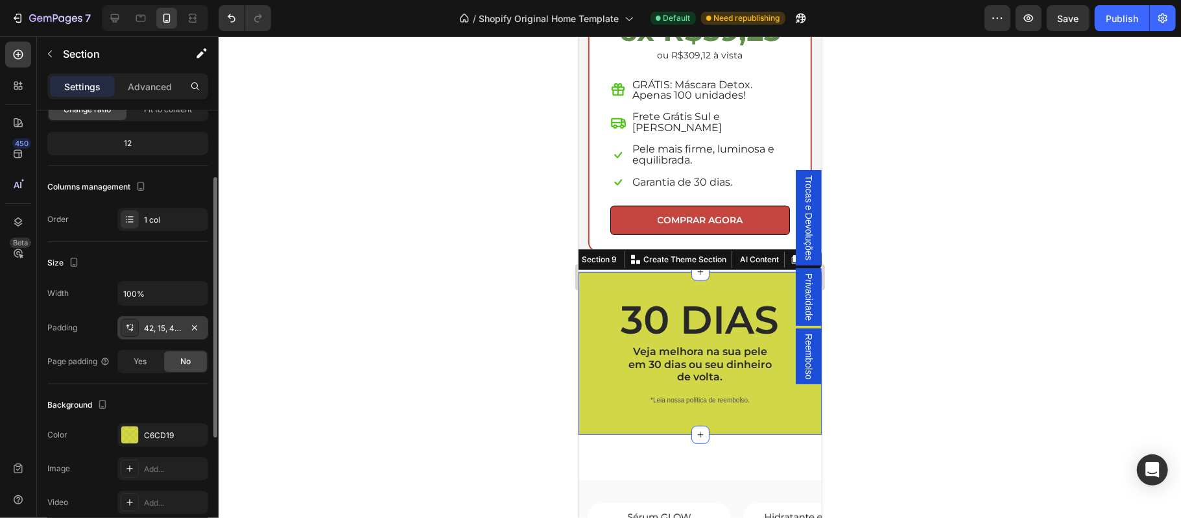
scroll to position [228, 0]
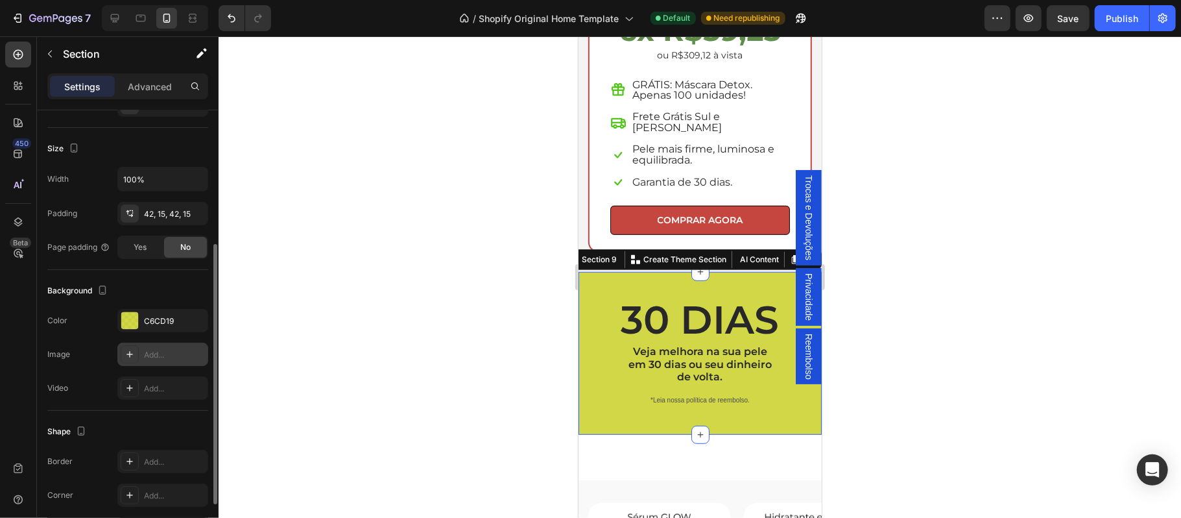
click at [158, 358] on div "Add..." at bounding box center [174, 355] width 61 height 12
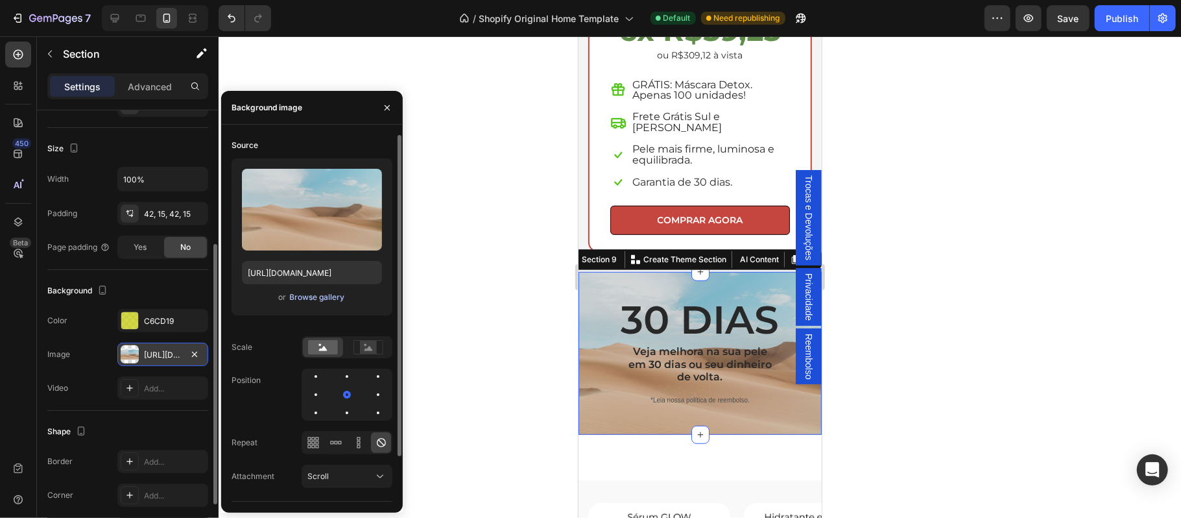
click at [329, 293] on div "Browse gallery" at bounding box center [317, 297] width 55 height 12
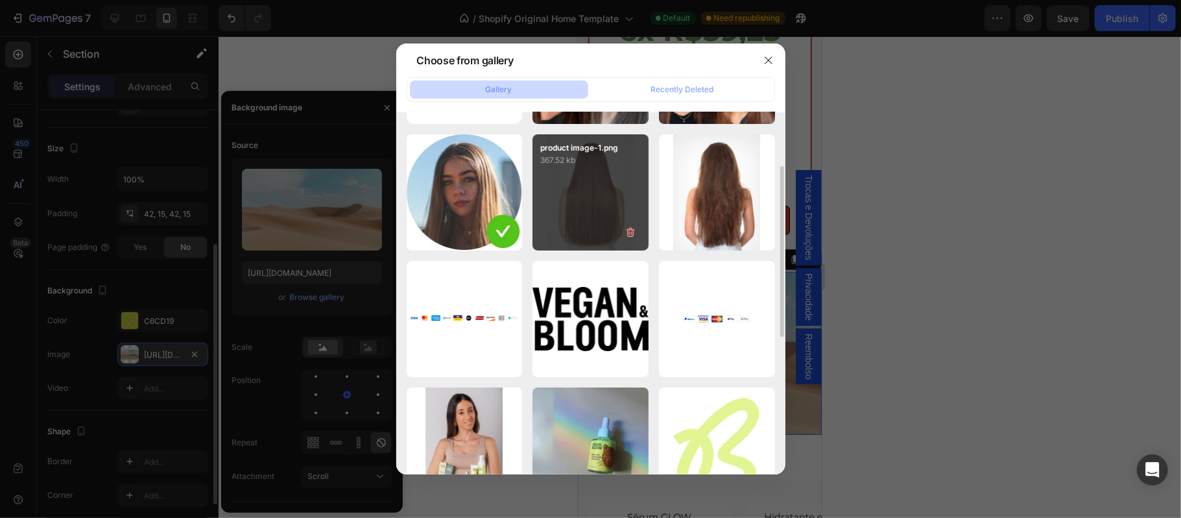
scroll to position [257, 0]
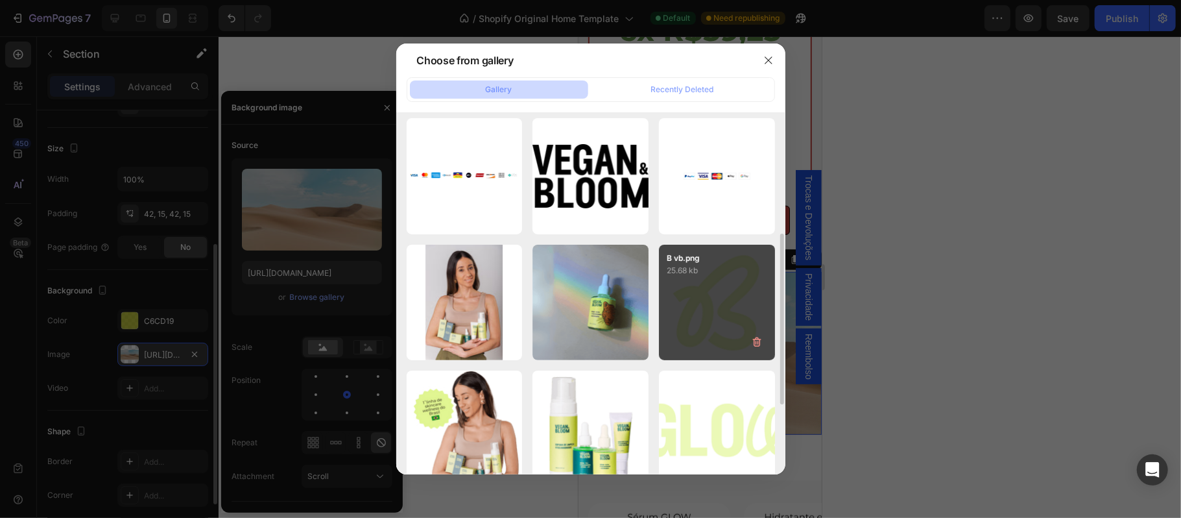
click at [735, 335] on div "B vb.png 25.68 kb" at bounding box center [717, 303] width 116 height 116
type input "https://cdn.shopify.com/s/files/1/0697/0838/2374/files/gempages_585818588426797…"
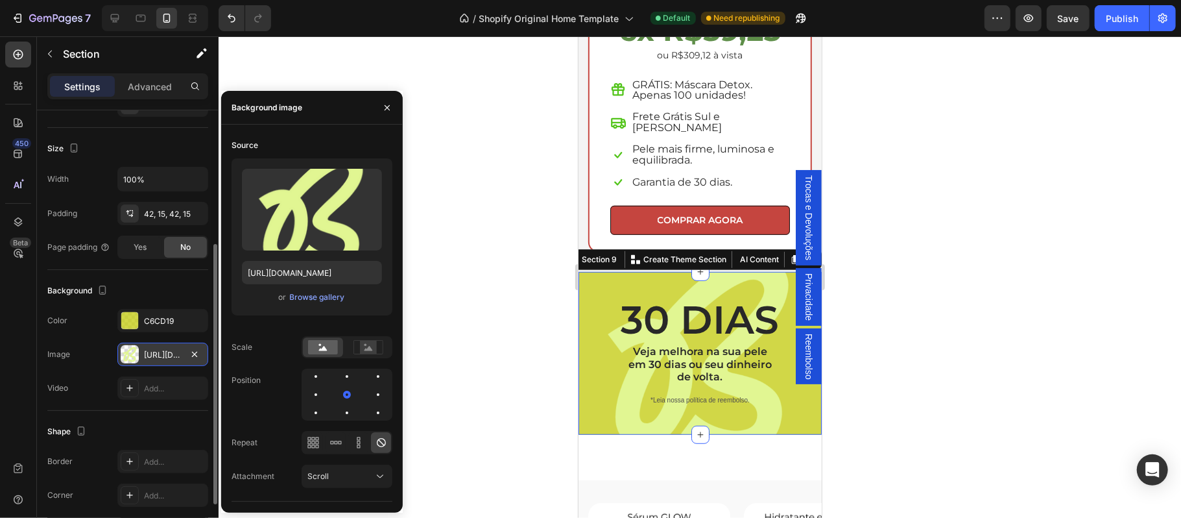
click at [1039, 354] on div at bounding box center [700, 276] width 963 height 481
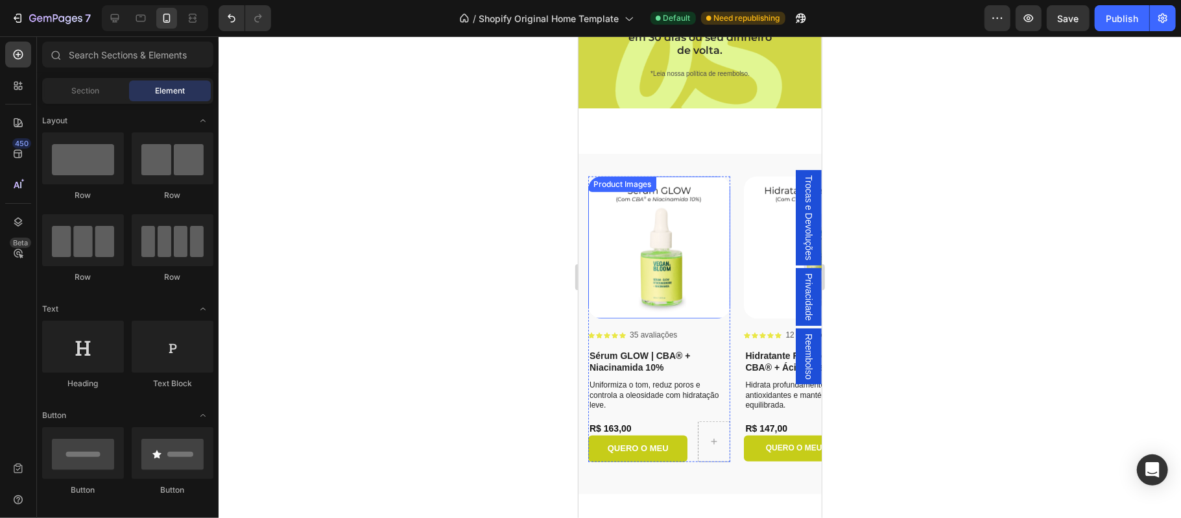
scroll to position [4209, 0]
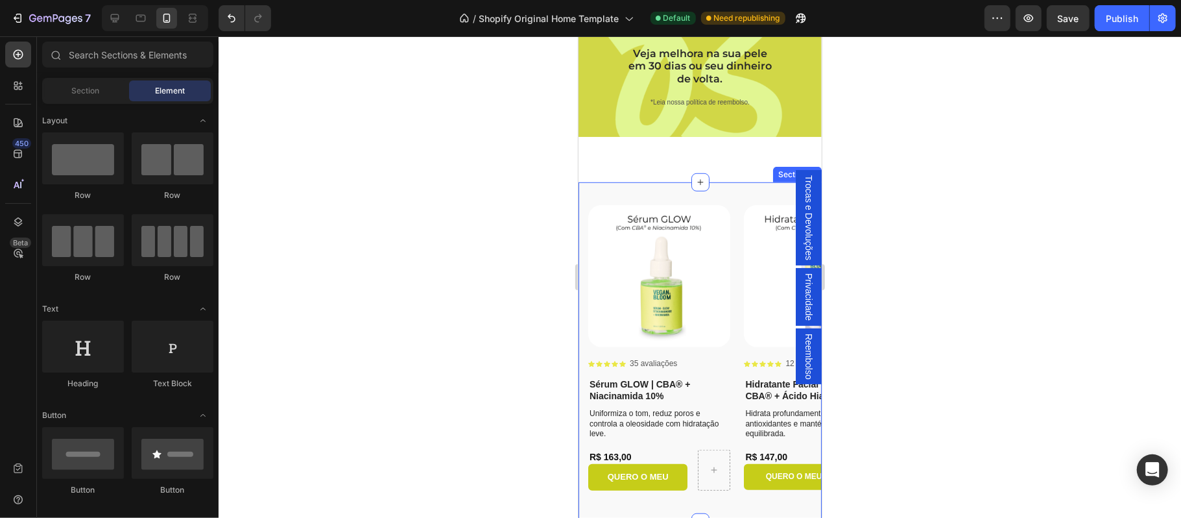
click at [662, 193] on div "Product Images Icon Icon Icon Icon Icon Icon List 35 avaliações Text Block Row …" at bounding box center [699, 352] width 243 height 340
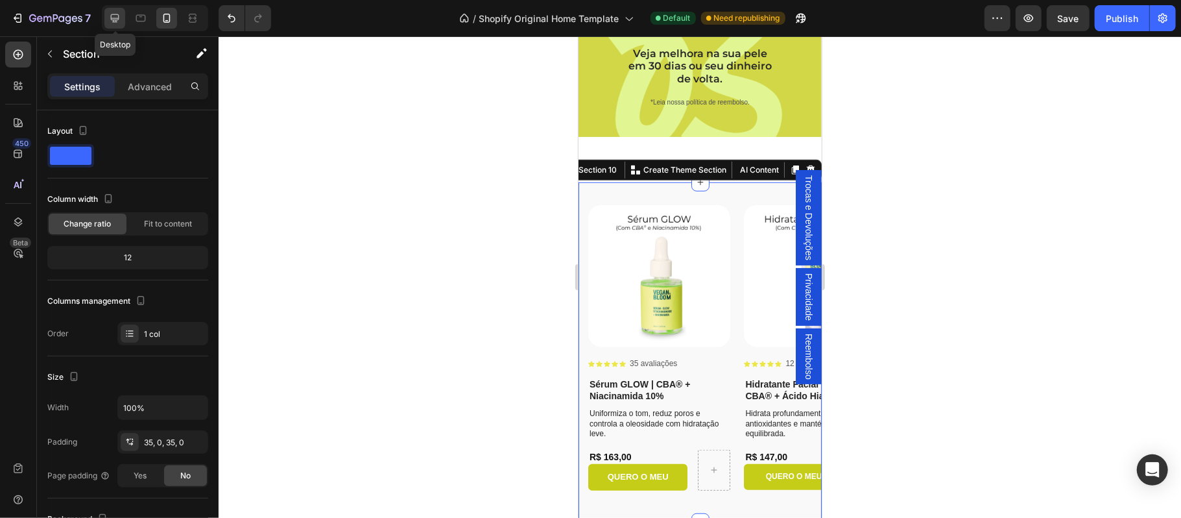
click at [118, 14] on icon at bounding box center [114, 18] width 13 height 13
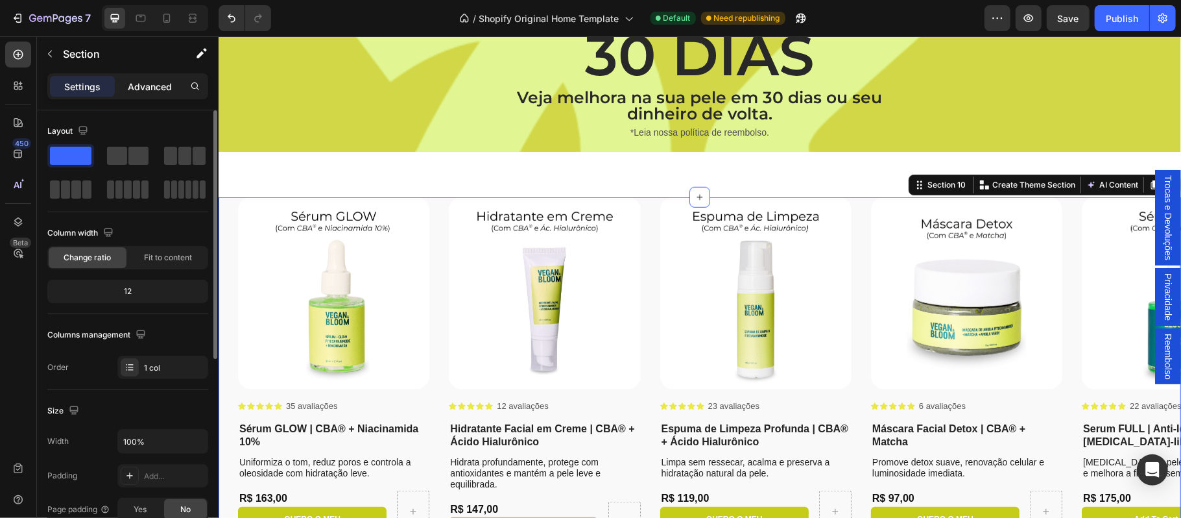
click at [151, 88] on p "Advanced" at bounding box center [150, 87] width 44 height 14
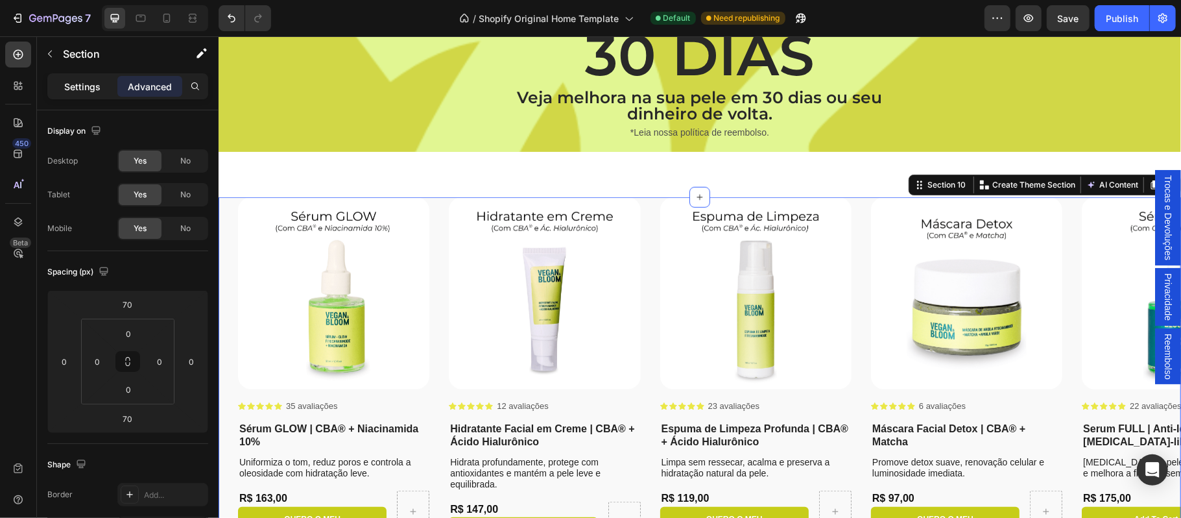
click at [90, 92] on p "Settings" at bounding box center [82, 87] width 36 height 14
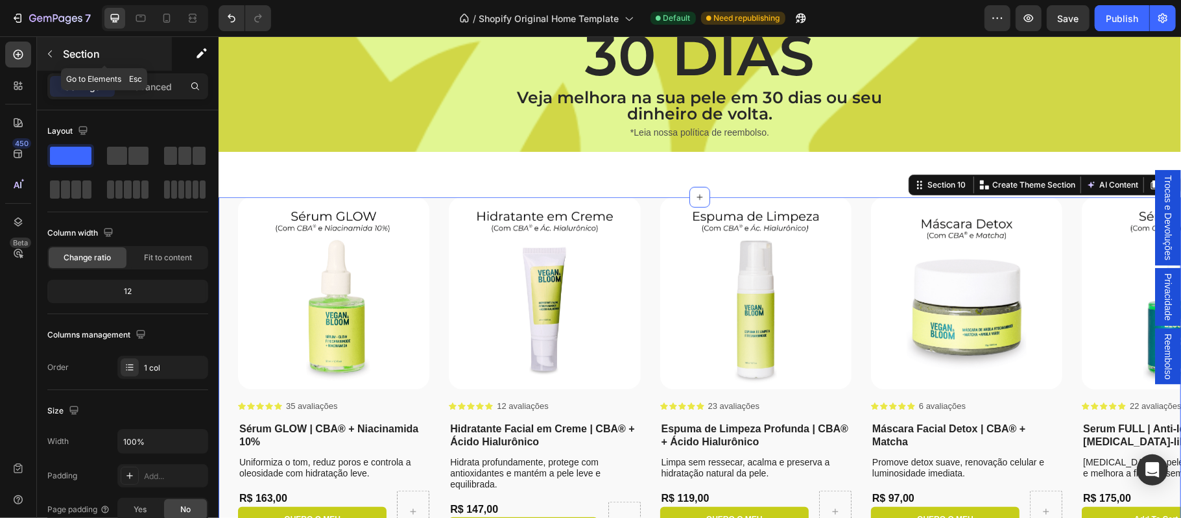
click at [53, 58] on icon "button" at bounding box center [50, 54] width 10 height 10
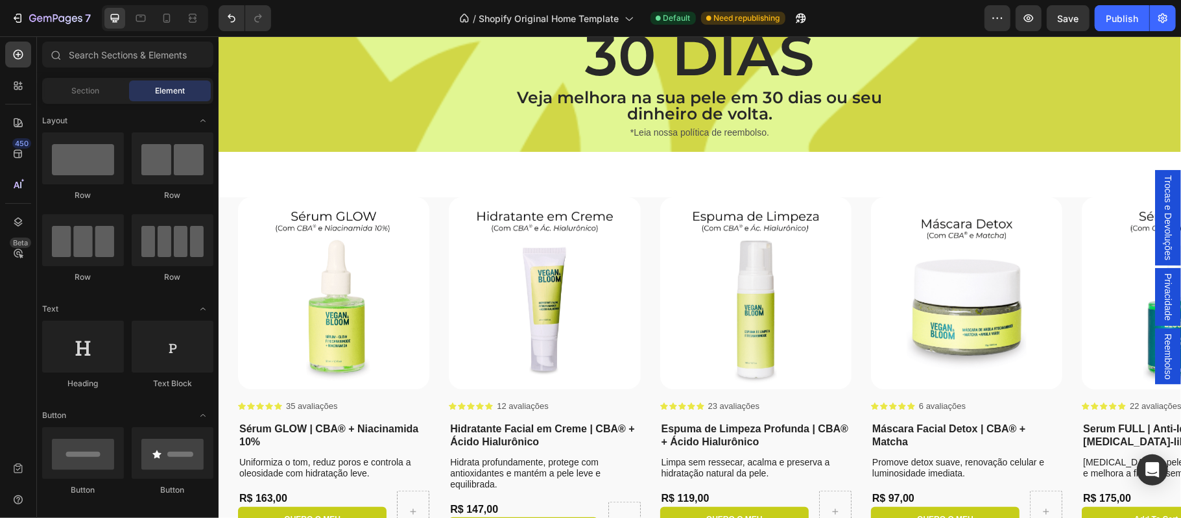
scroll to position [57, 0]
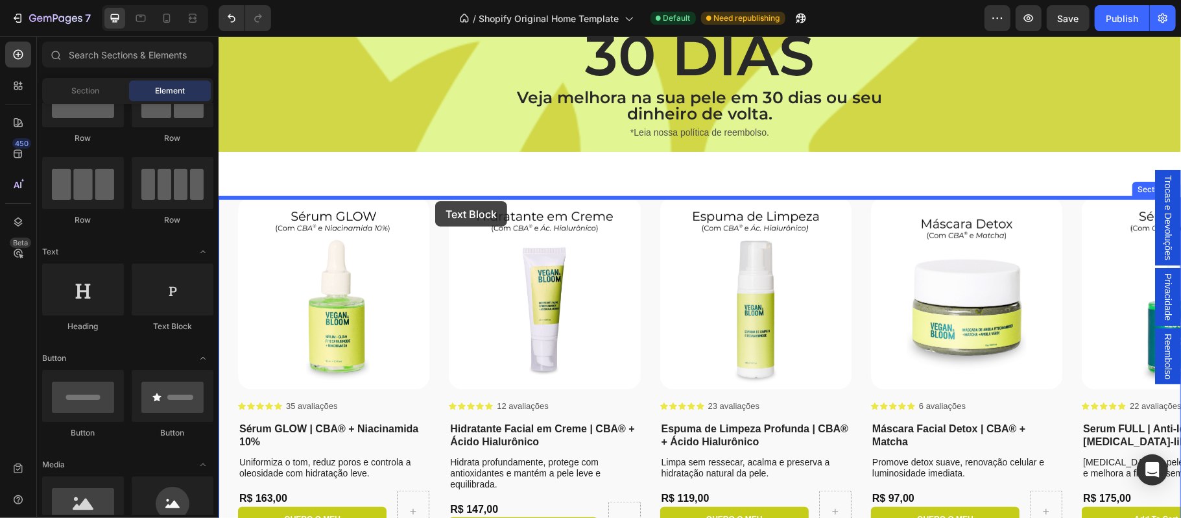
drag, startPoint x: 385, startPoint y: 328, endPoint x: 435, endPoint y: 200, distance: 136.3
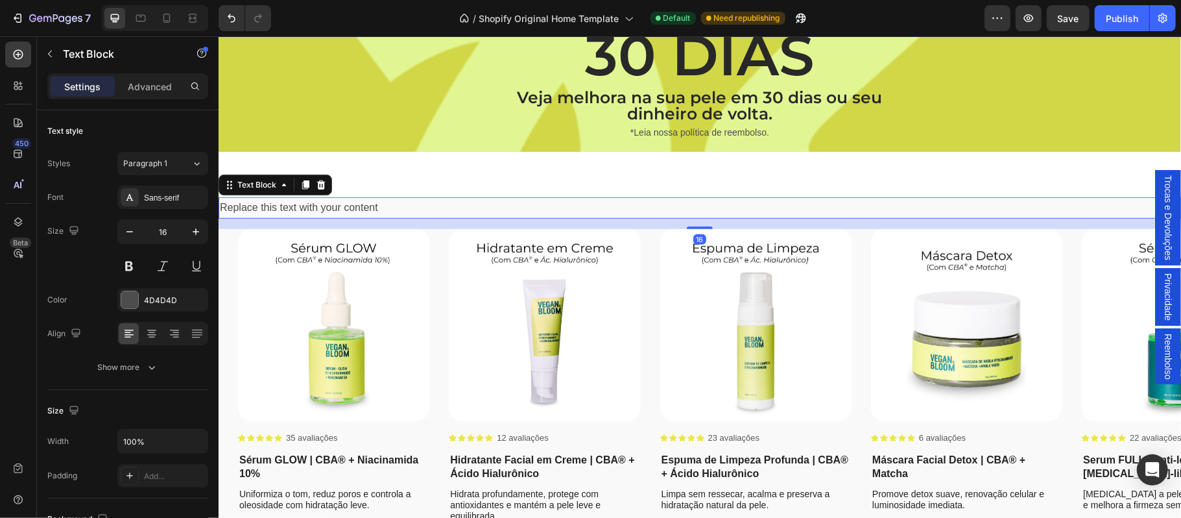
click at [372, 207] on div "Replace this text with your content" at bounding box center [699, 207] width 963 height 21
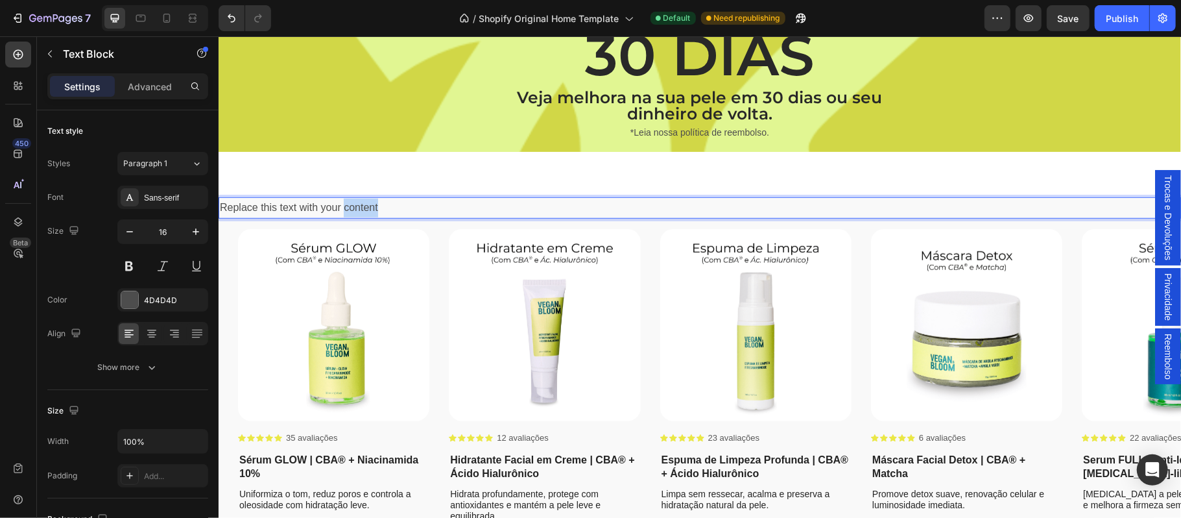
click at [372, 207] on p "Replace this text with your content" at bounding box center [699, 207] width 960 height 19
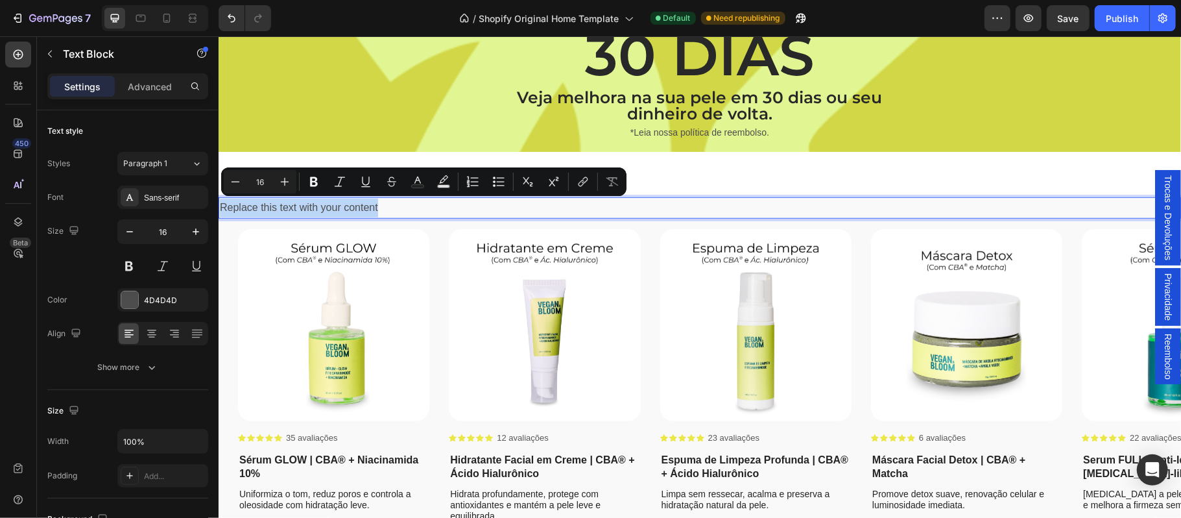
click at [372, 207] on p "Replace this text with your content" at bounding box center [699, 207] width 960 height 19
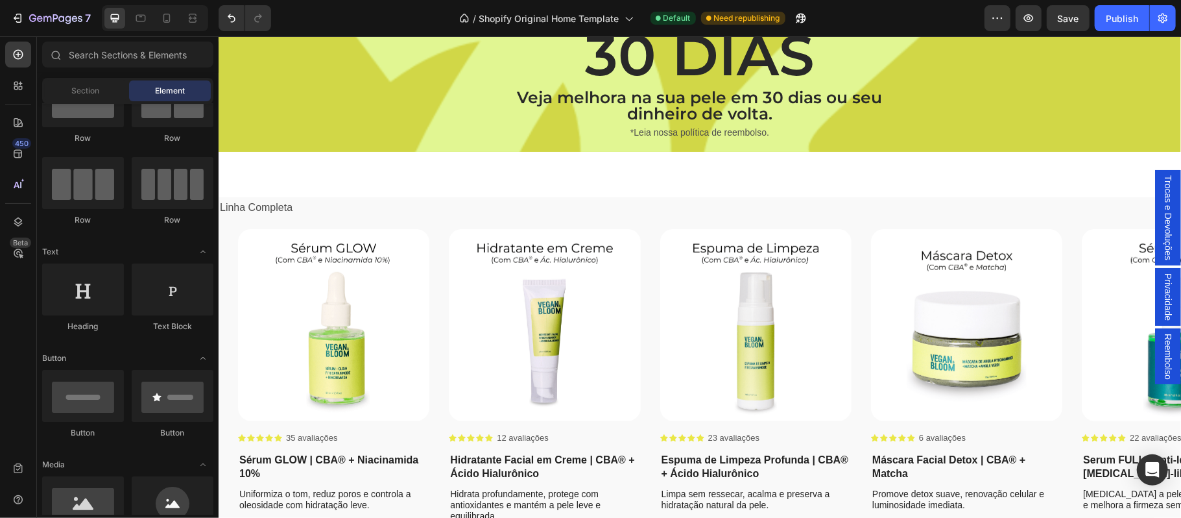
click at [285, 202] on p "Linha Completa" at bounding box center [699, 207] width 960 height 19
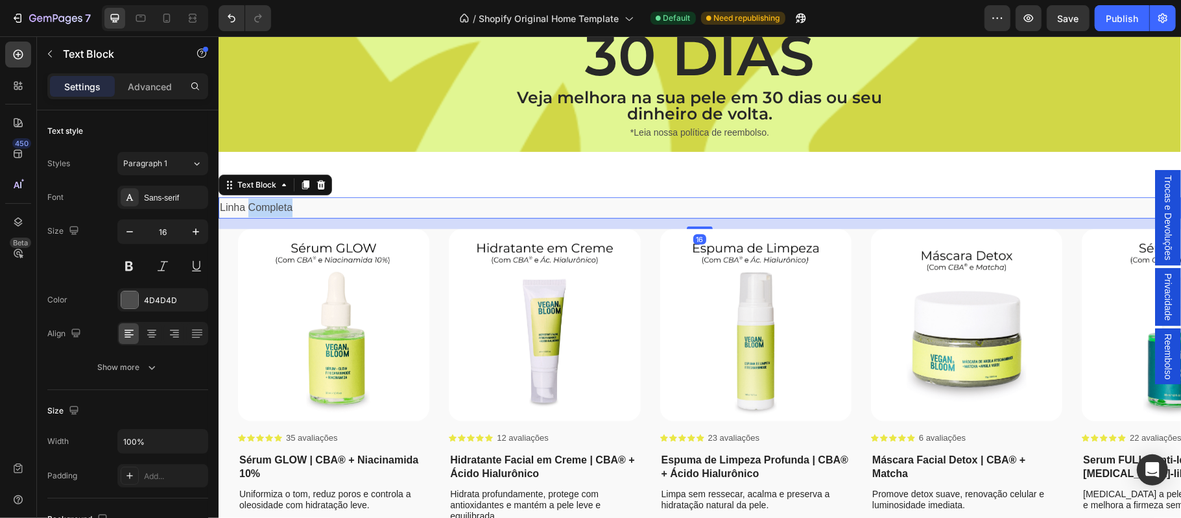
click at [272, 210] on p "Linha Completa" at bounding box center [699, 207] width 960 height 19
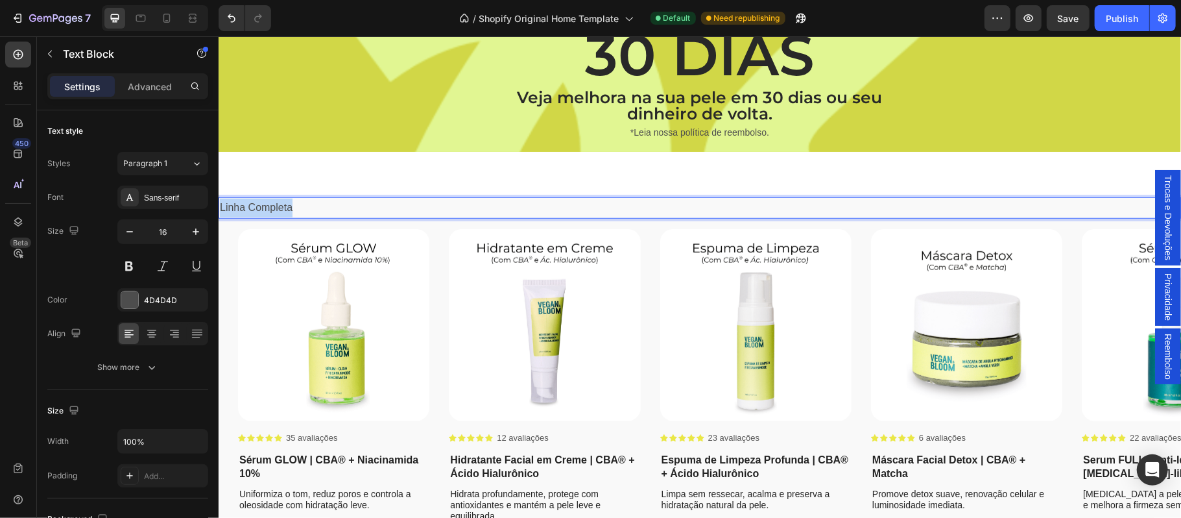
click at [272, 210] on p "Linha Completa" at bounding box center [699, 207] width 960 height 19
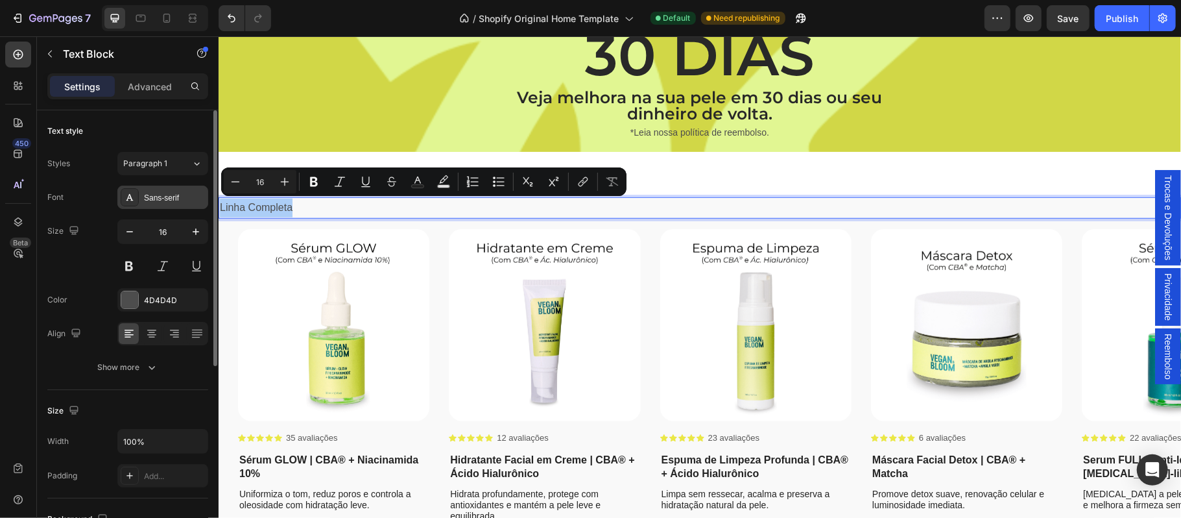
click at [171, 206] on div "Sans-serif" at bounding box center [162, 196] width 91 height 23
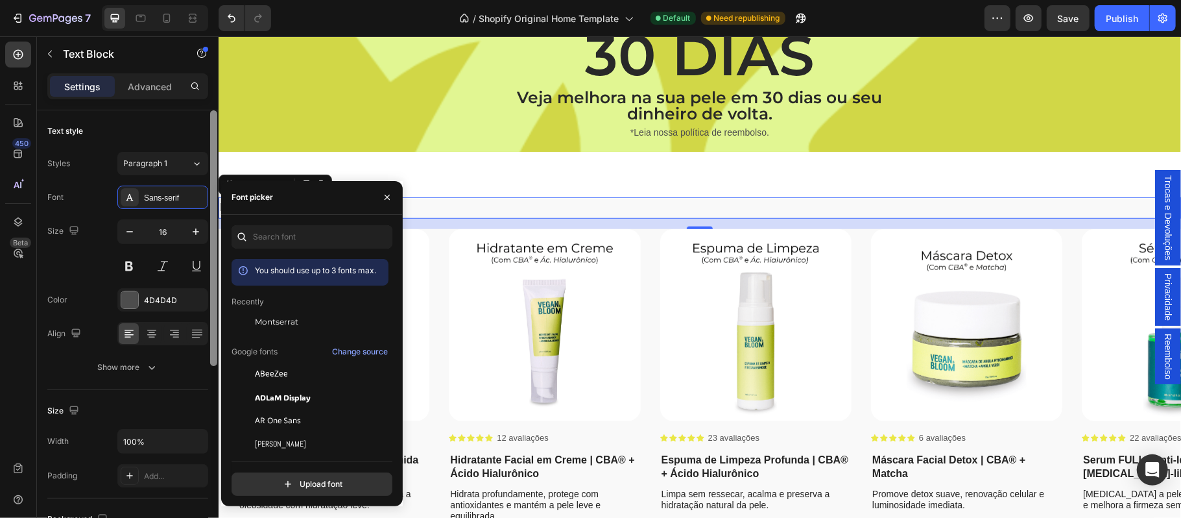
drag, startPoint x: 270, startPoint y: 326, endPoint x: 215, endPoint y: 263, distance: 83.2
click at [269, 326] on span "Montserrat" at bounding box center [276, 322] width 43 height 12
click at [190, 231] on icon "button" at bounding box center [195, 231] width 13 height 13
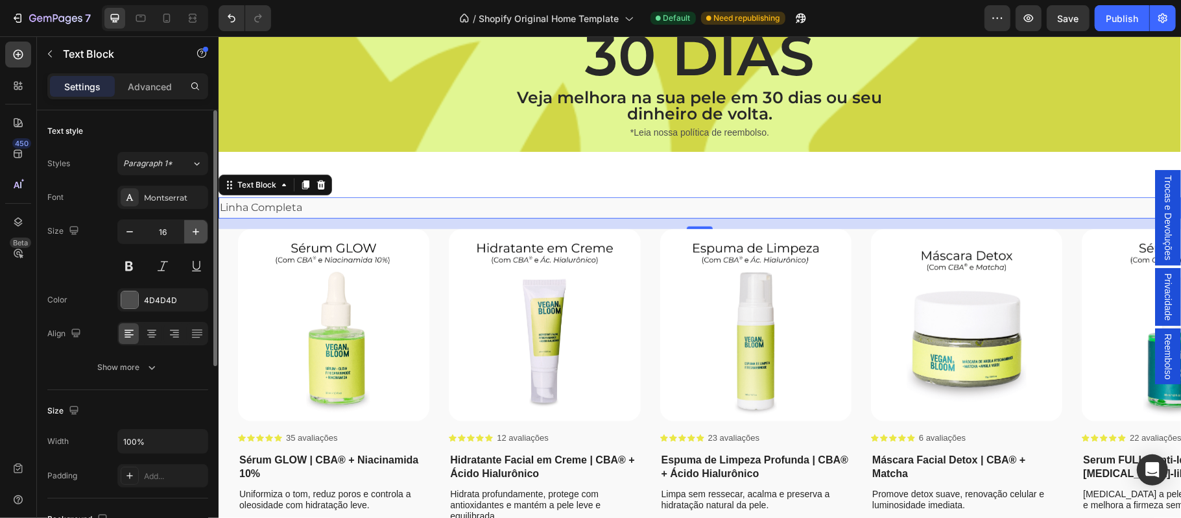
click at [190, 231] on icon "button" at bounding box center [195, 231] width 13 height 13
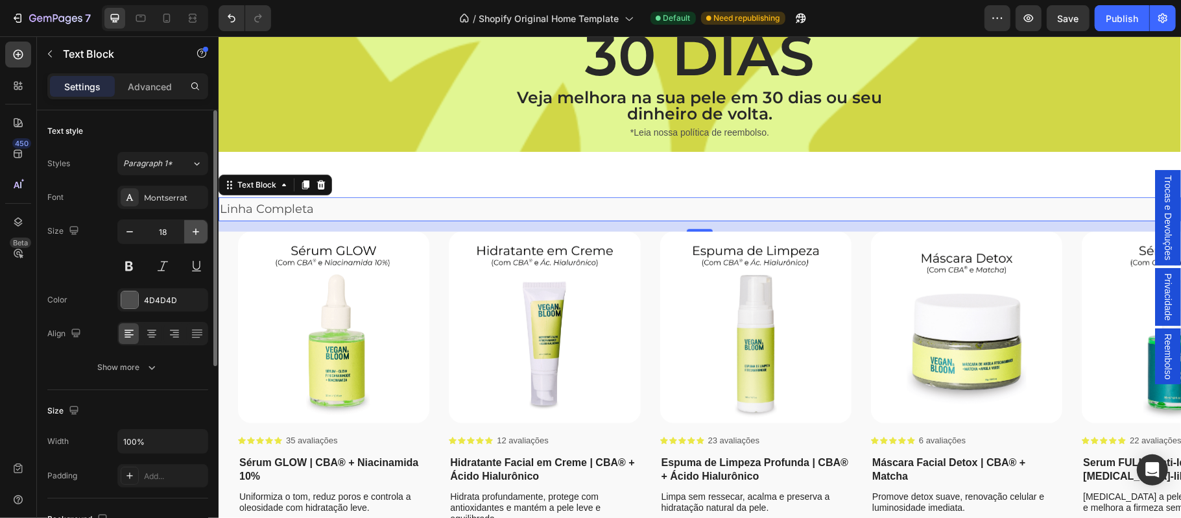
click at [190, 231] on icon "button" at bounding box center [195, 231] width 13 height 13
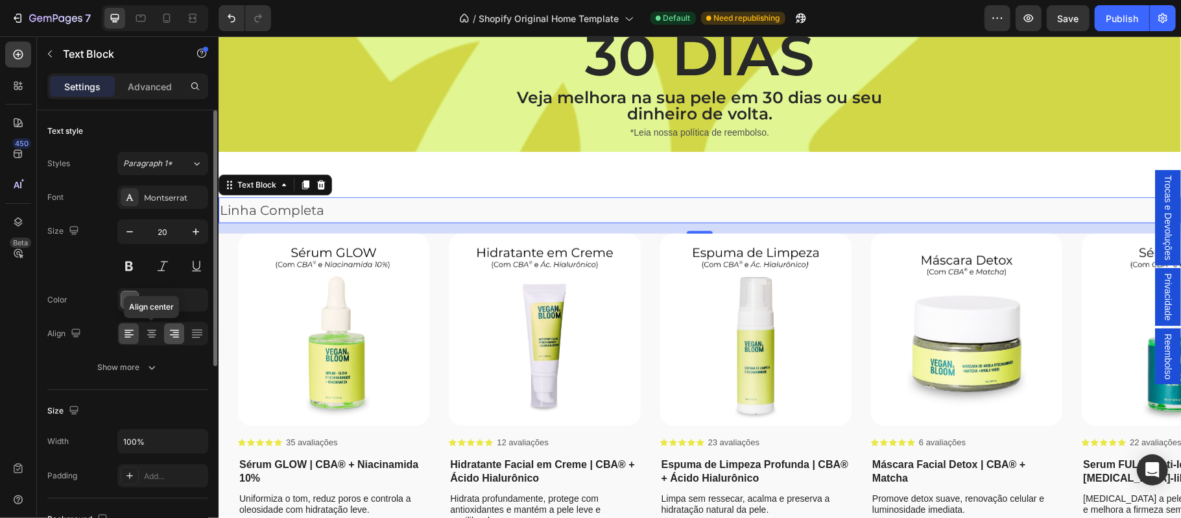
click at [148, 333] on icon at bounding box center [151, 333] width 13 height 13
click at [197, 232] on icon "button" at bounding box center [196, 231] width 6 height 6
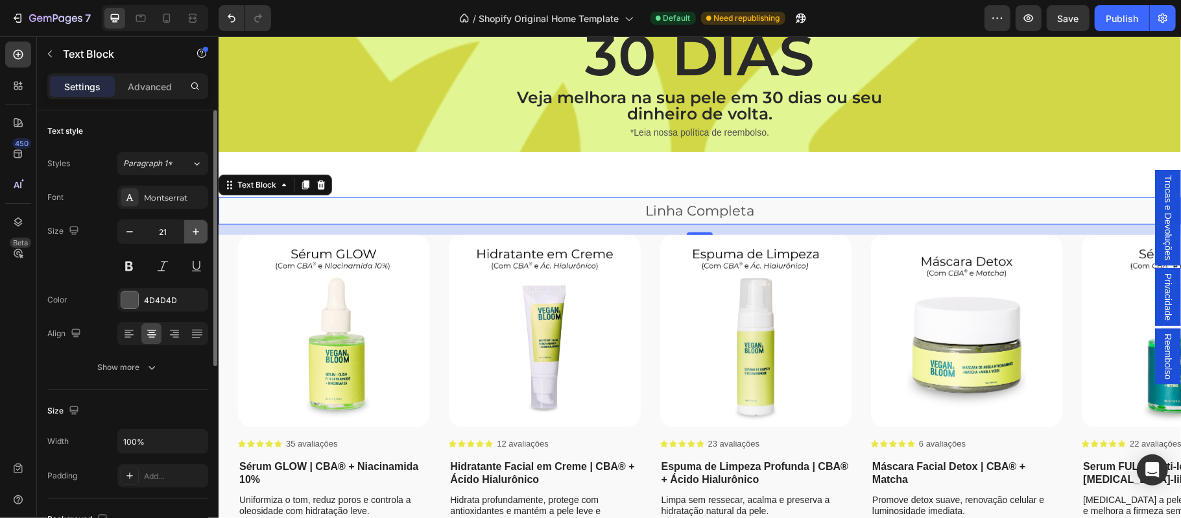
click at [197, 232] on icon "button" at bounding box center [196, 231] width 6 height 6
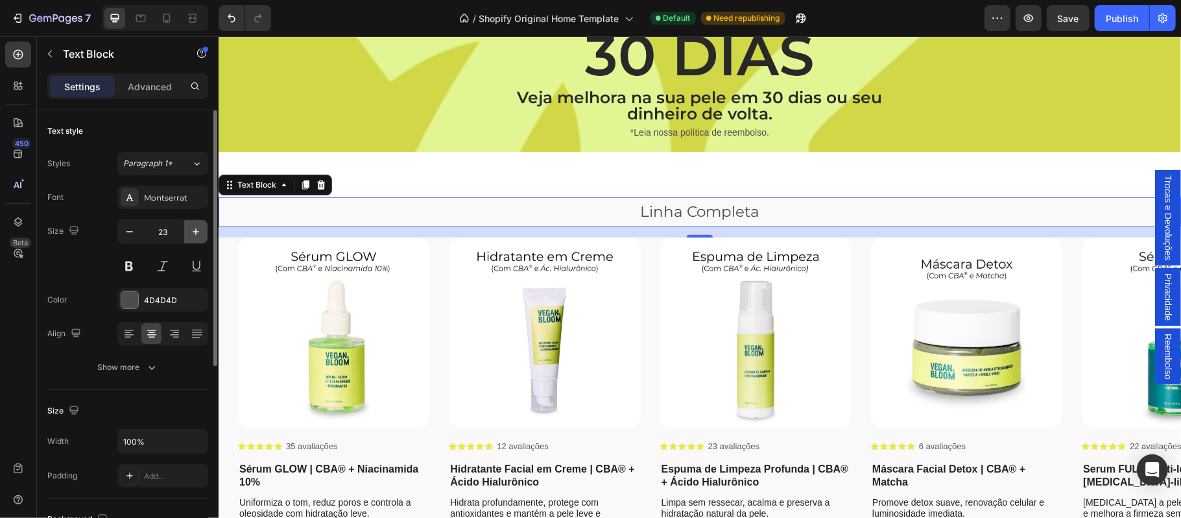
click at [197, 232] on icon "button" at bounding box center [196, 231] width 6 height 6
type input "25"
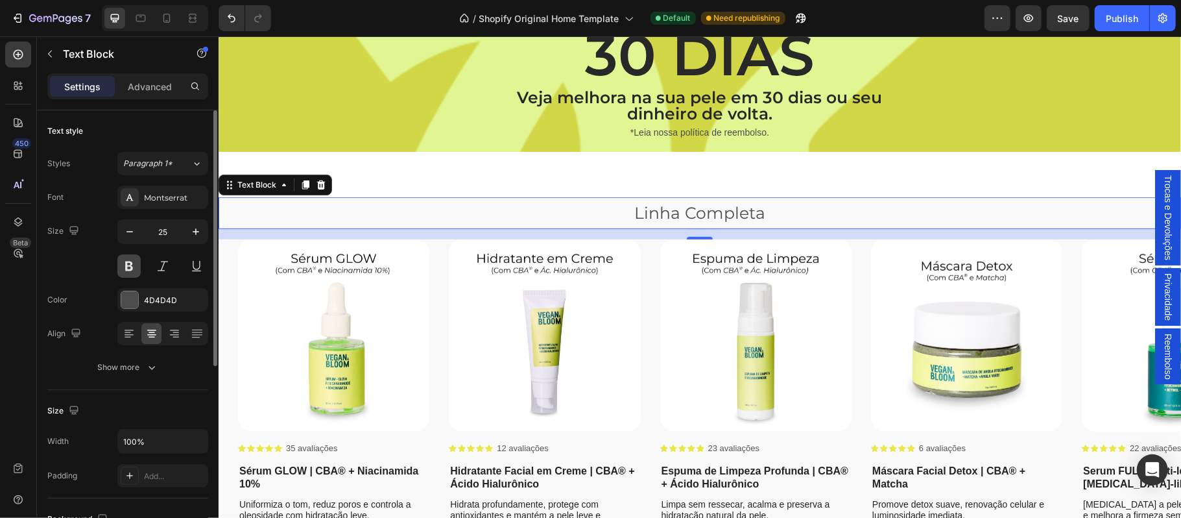
click at [128, 267] on button at bounding box center [128, 265] width 23 height 23
click at [163, 300] on div "4D4D4D" at bounding box center [163, 300] width 38 height 12
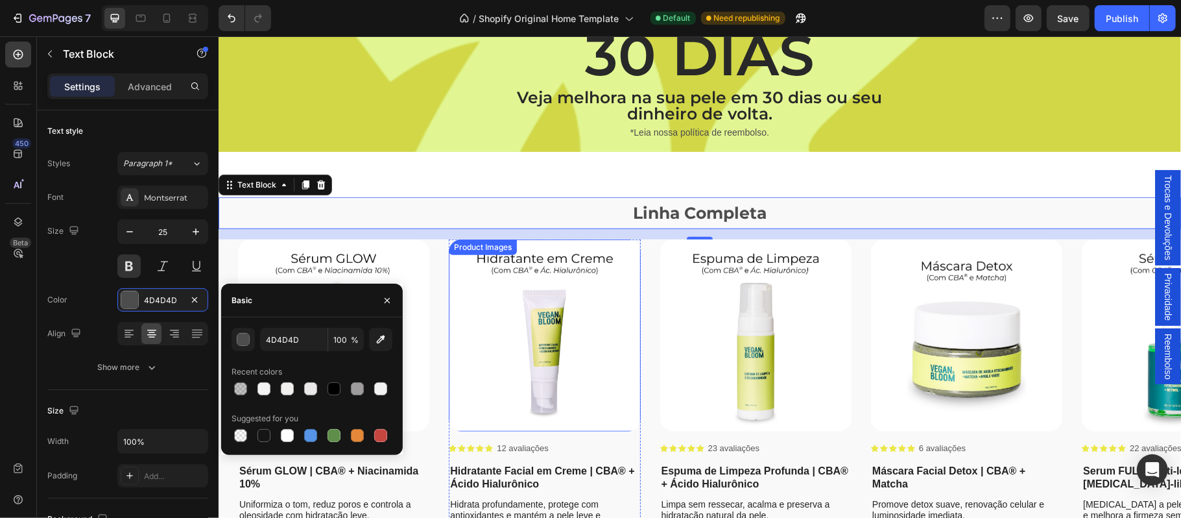
click at [506, 272] on img at bounding box center [543, 334] width 191 height 191
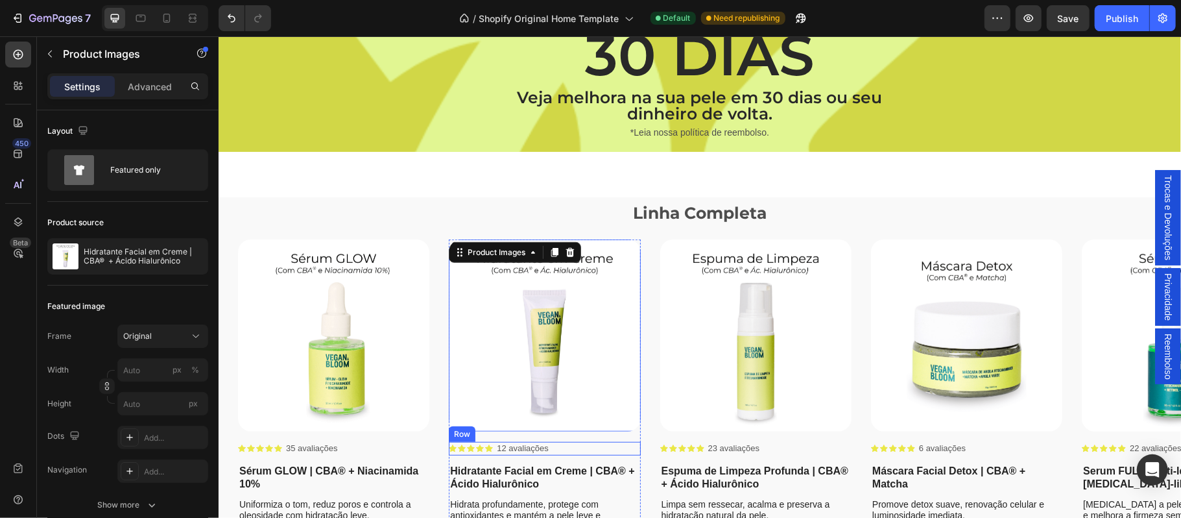
click at [485, 472] on h1 "Hidratante Facial em Creme | CBA® + Ácido Hialurônico" at bounding box center [543, 477] width 191 height 30
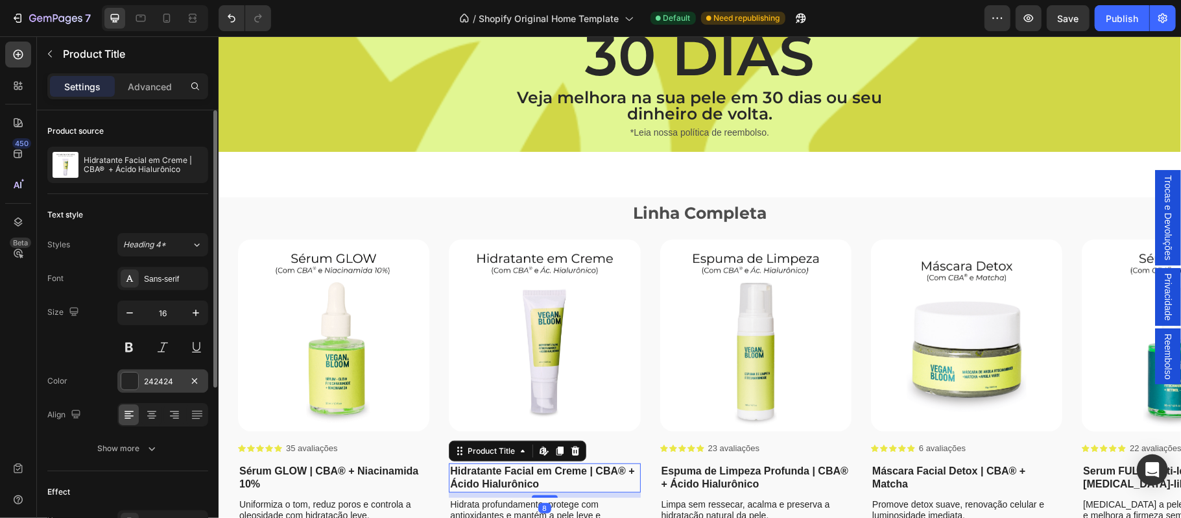
click at [154, 380] on div "242424" at bounding box center [163, 382] width 38 height 12
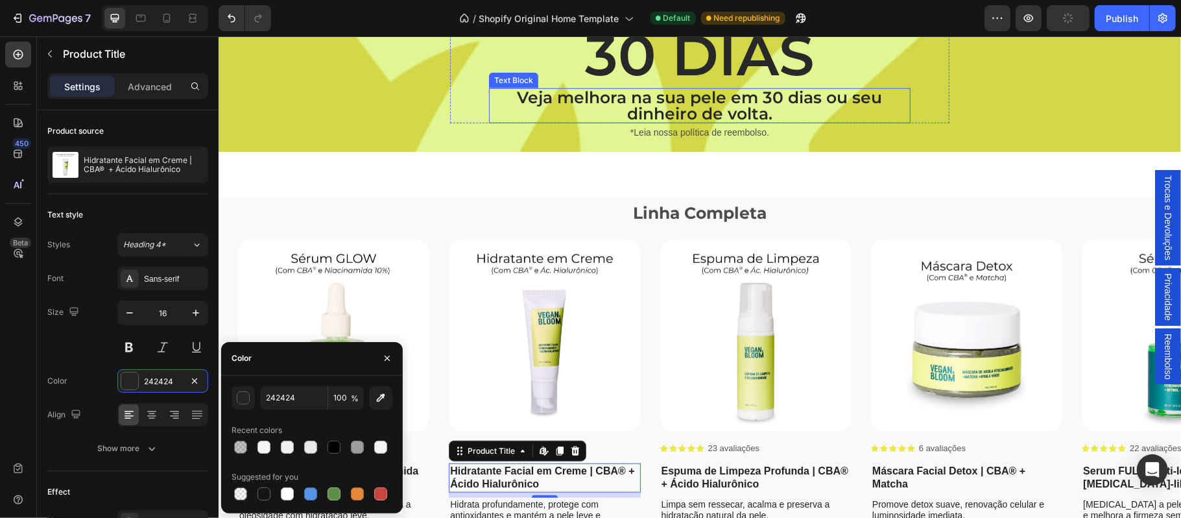
click at [640, 99] on p "Veja melhora na sua pele em 30 dias ou seu dinheiro de volta." at bounding box center [699, 105] width 419 height 32
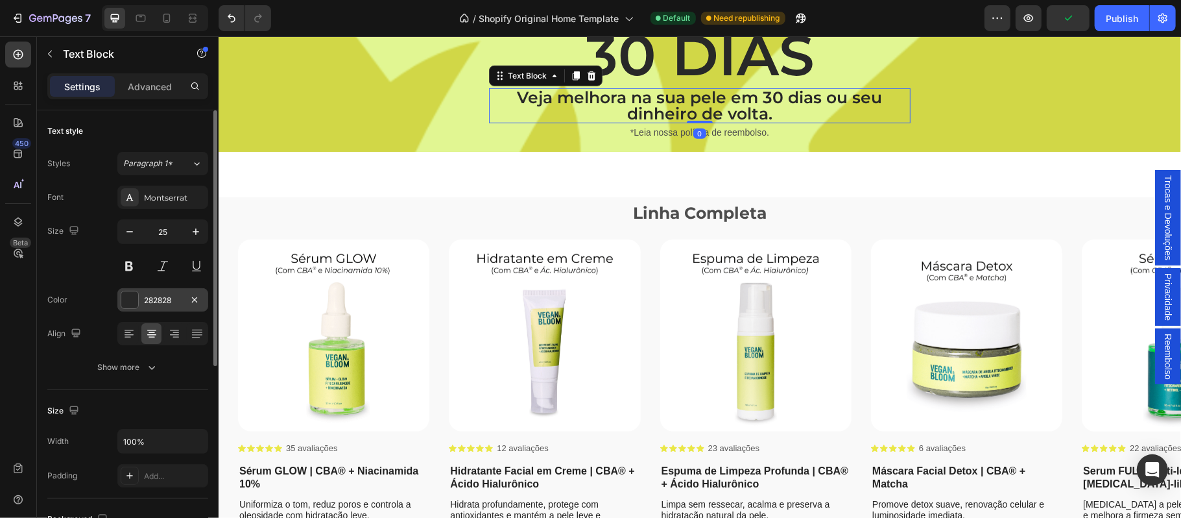
click at [159, 299] on div "282828" at bounding box center [163, 300] width 38 height 12
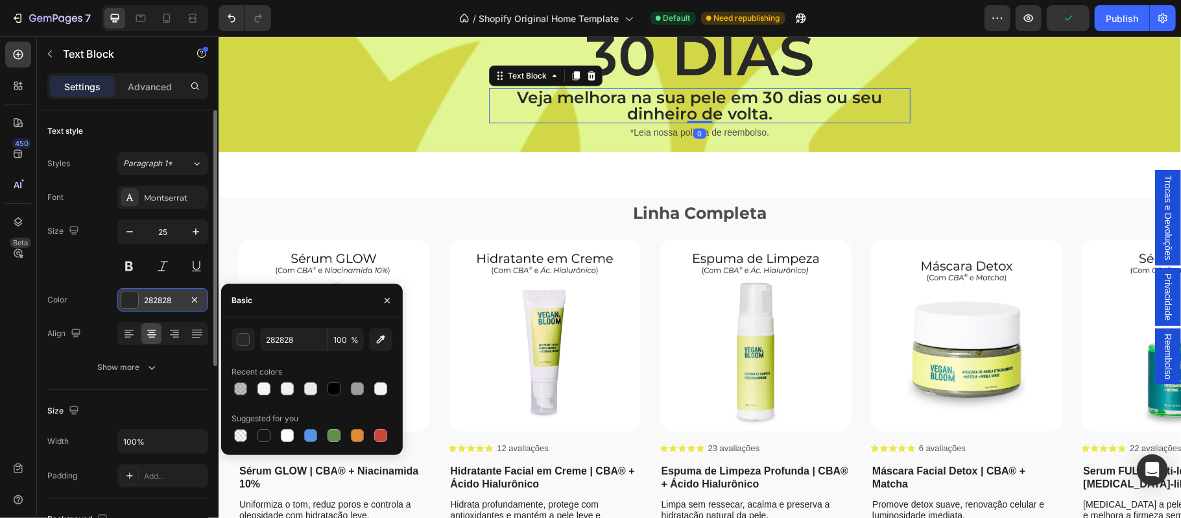
click at [159, 299] on div "282828" at bounding box center [163, 300] width 38 height 12
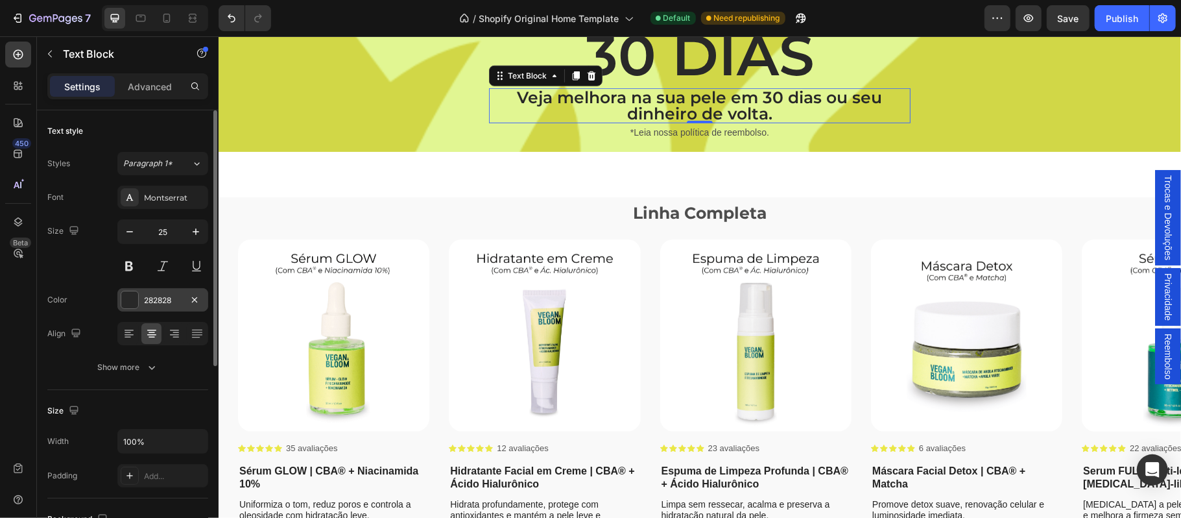
click at [162, 298] on div "282828" at bounding box center [163, 300] width 38 height 12
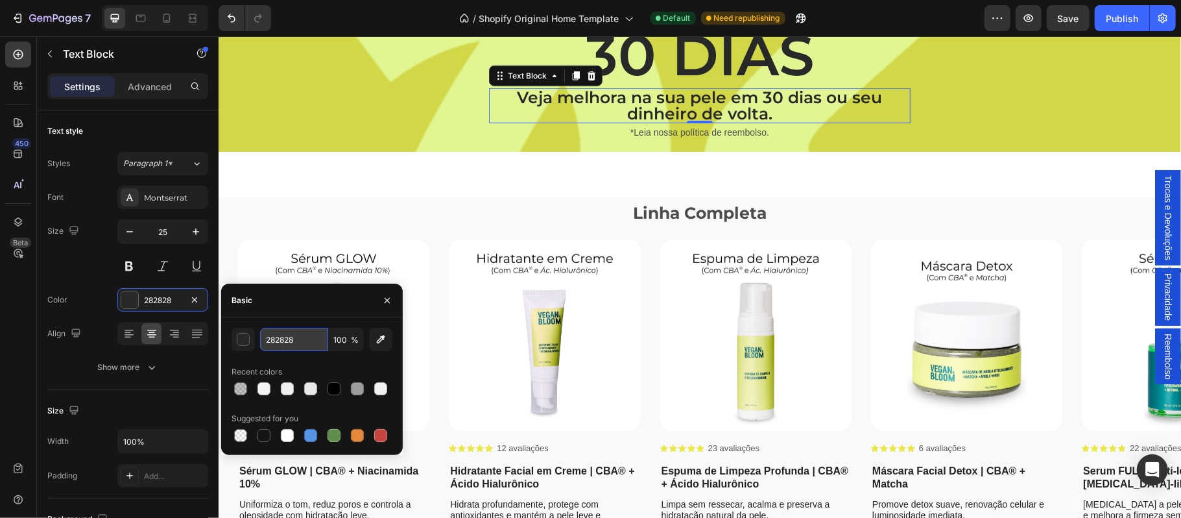
click at [291, 341] on input "282828" at bounding box center [293, 339] width 67 height 23
click at [673, 212] on p "Linha Completa" at bounding box center [699, 212] width 960 height 29
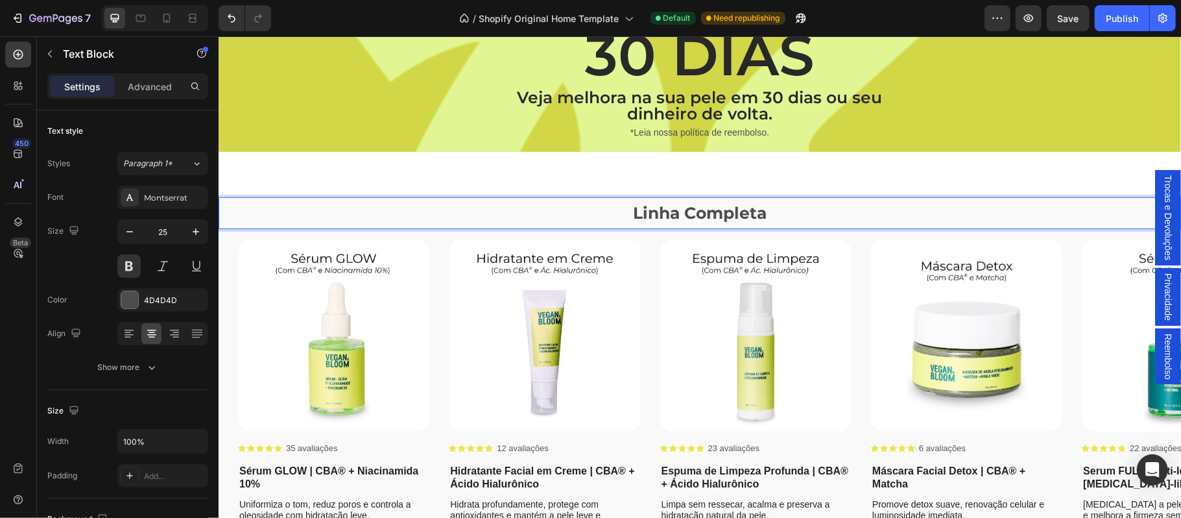
click at [673, 212] on p "Linha Completa" at bounding box center [699, 212] width 960 height 29
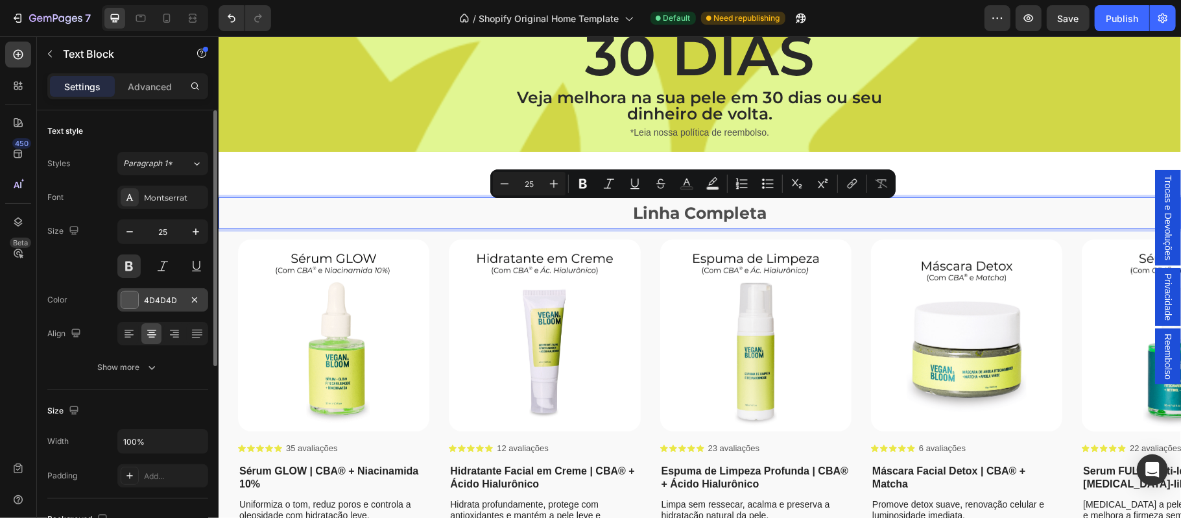
click at [175, 299] on div "4D4D4D" at bounding box center [163, 300] width 38 height 12
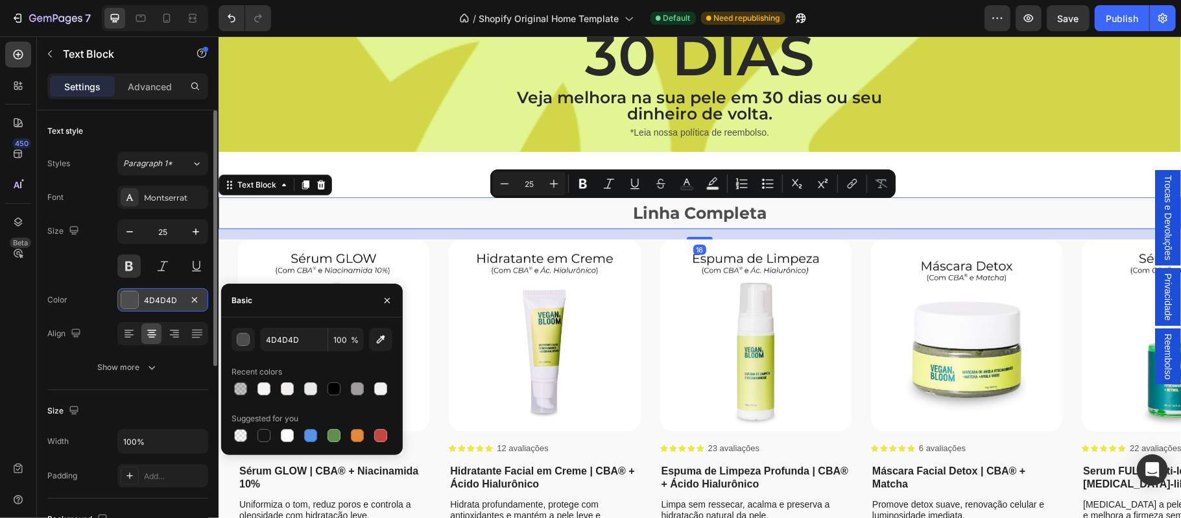
click at [175, 299] on div "4D4D4D" at bounding box center [163, 300] width 38 height 12
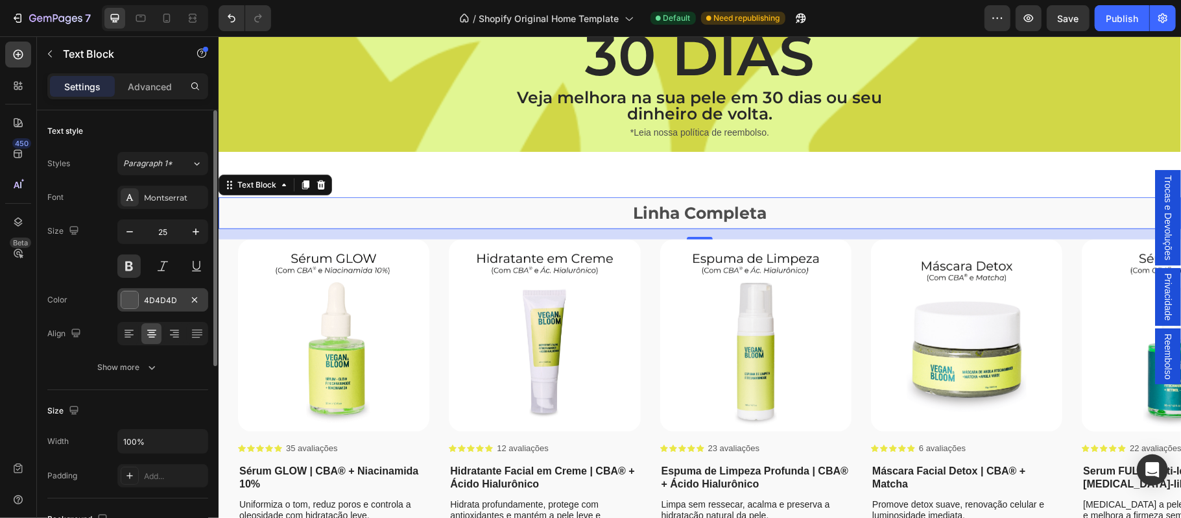
click at [159, 305] on div "4D4D4D" at bounding box center [163, 300] width 38 height 12
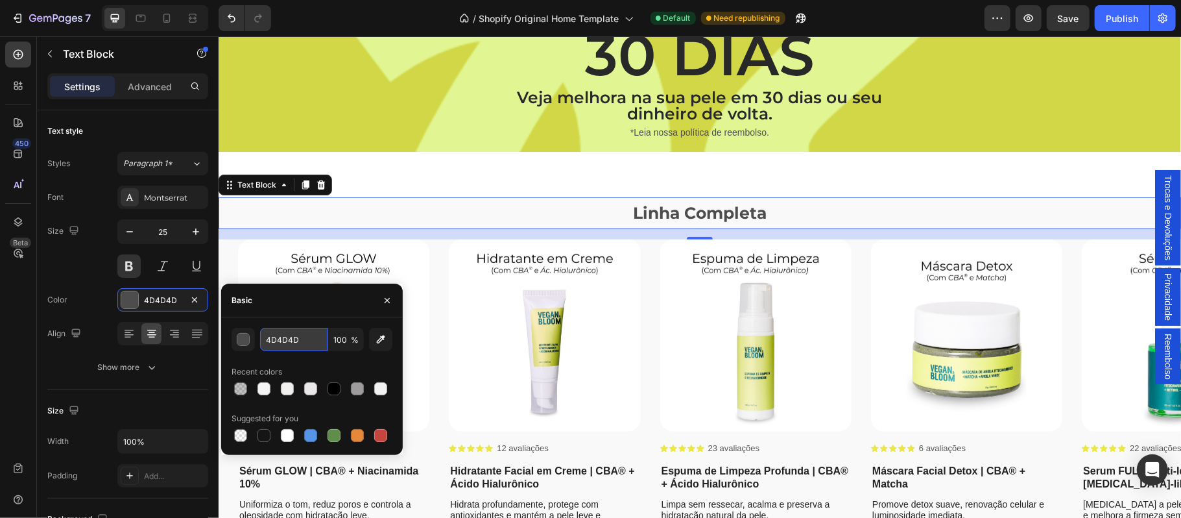
click at [289, 340] on input "4D4D4D" at bounding box center [293, 339] width 67 height 23
paste input "282828"
type input "282828"
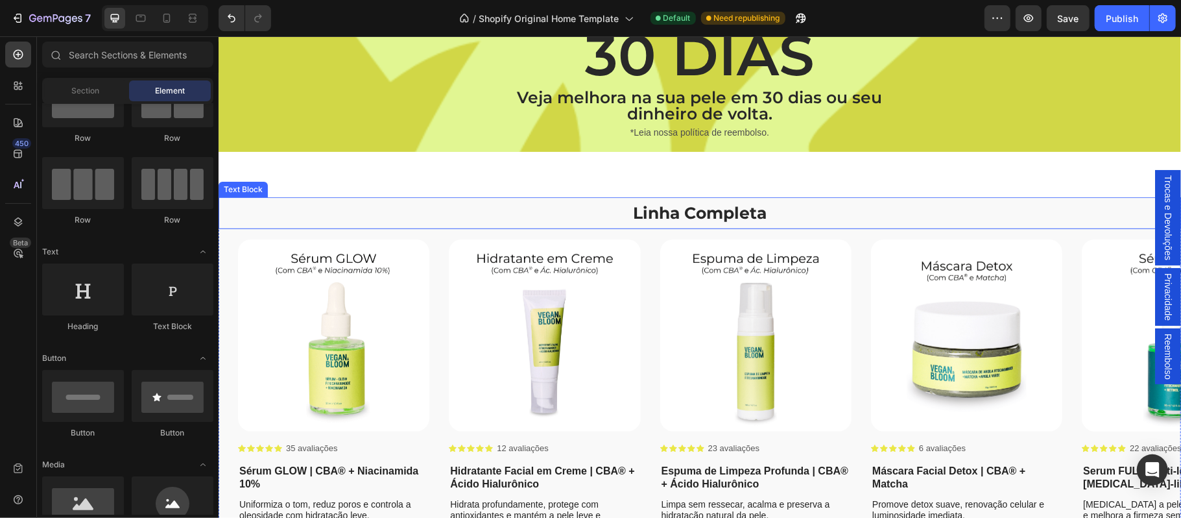
click at [597, 216] on p "Linha Completa" at bounding box center [699, 212] width 960 height 29
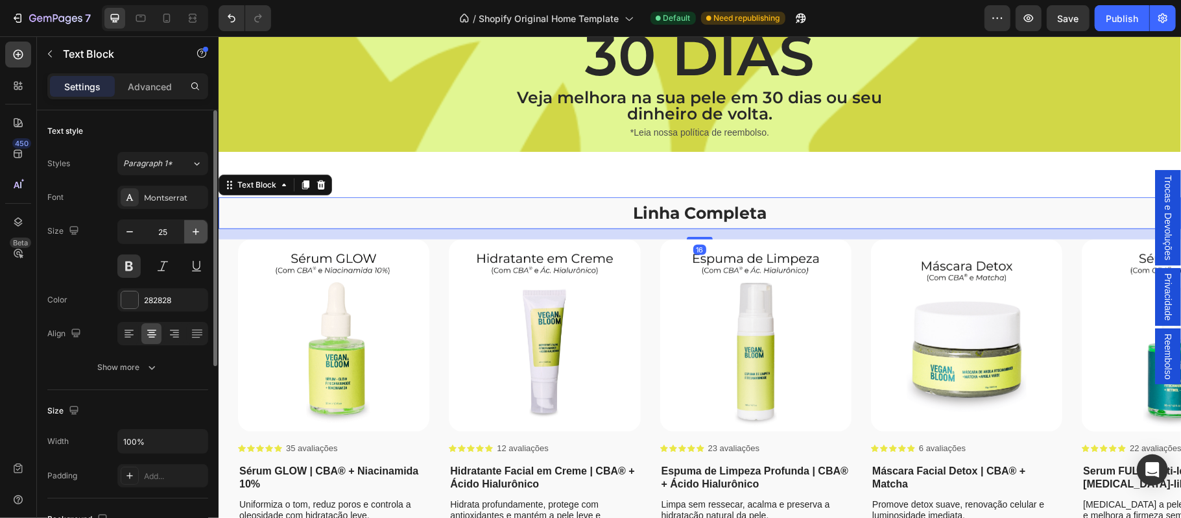
click at [197, 235] on icon "button" at bounding box center [195, 231] width 13 height 13
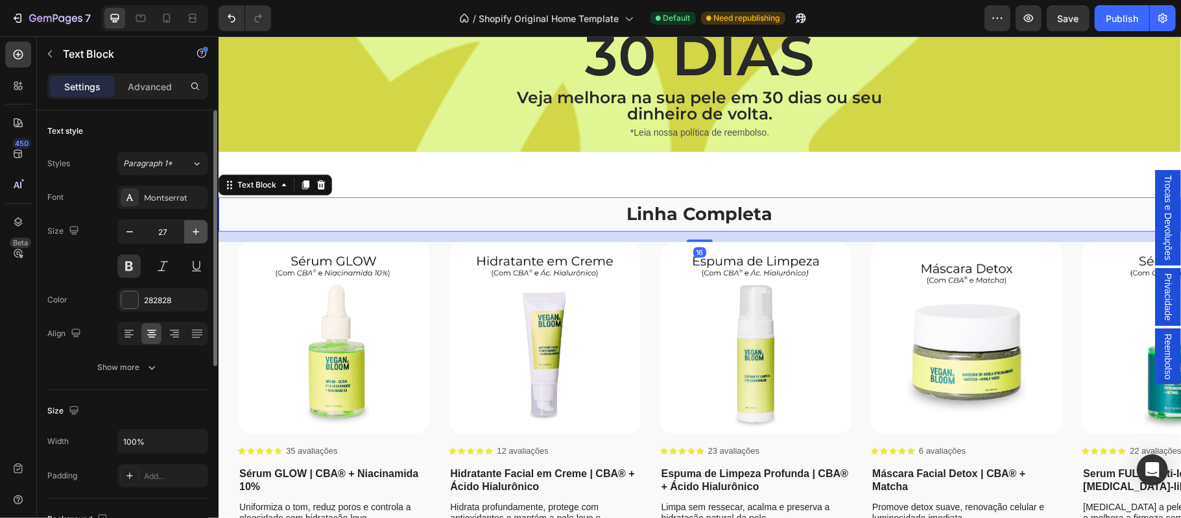
click at [197, 235] on icon "button" at bounding box center [195, 231] width 13 height 13
type input "28"
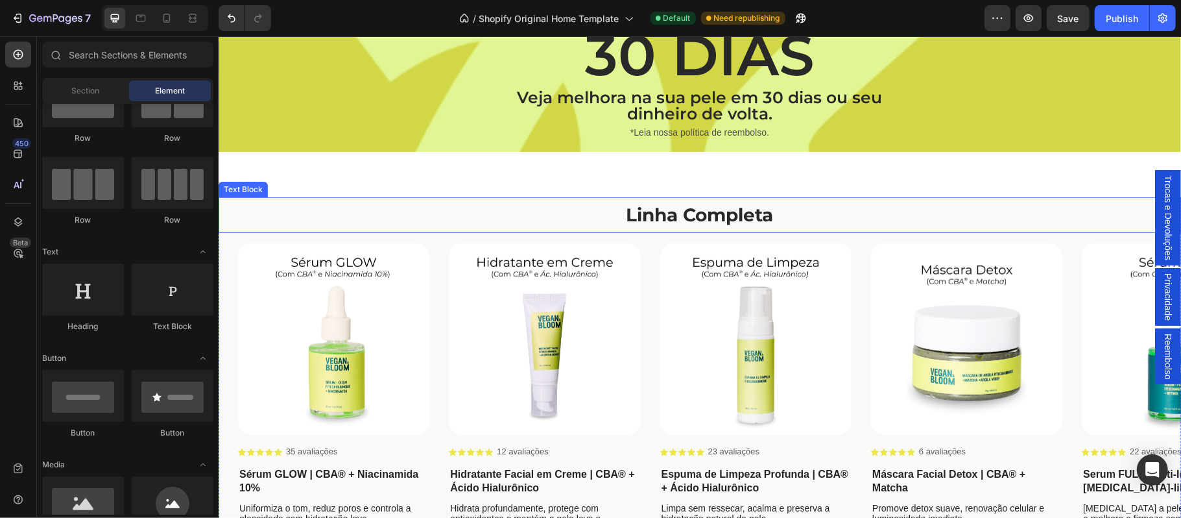
click at [667, 220] on p "Linha Completa" at bounding box center [699, 214] width 960 height 32
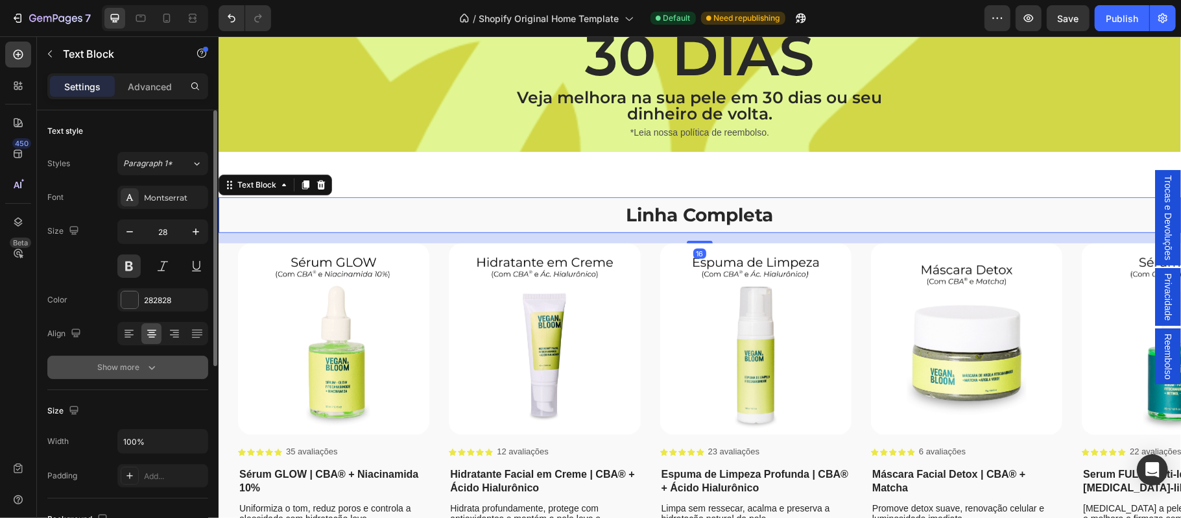
click at [136, 365] on div "Show more" at bounding box center [128, 367] width 60 height 13
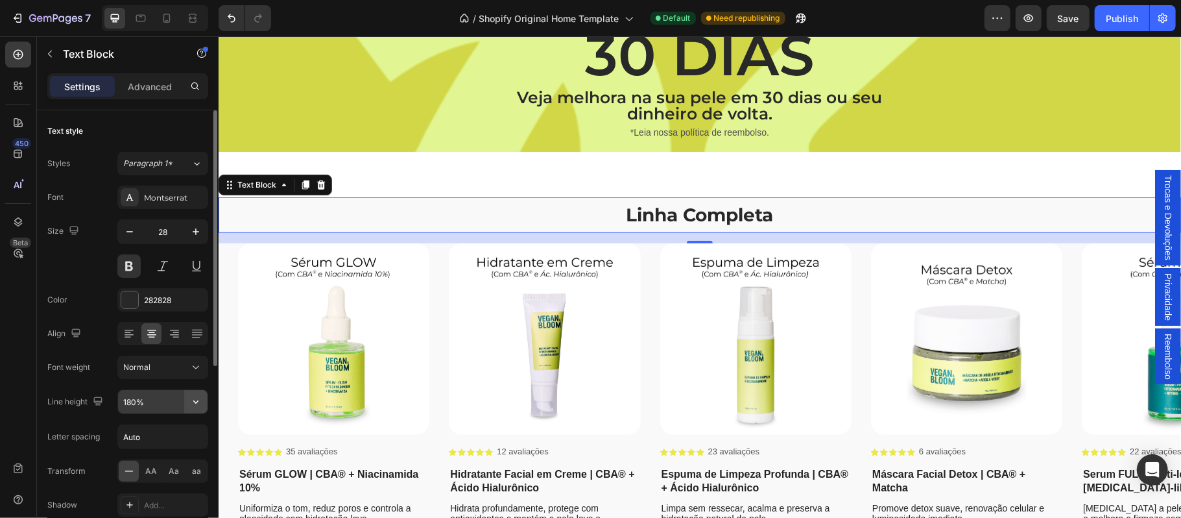
click at [193, 405] on icon "button" at bounding box center [195, 401] width 13 height 13
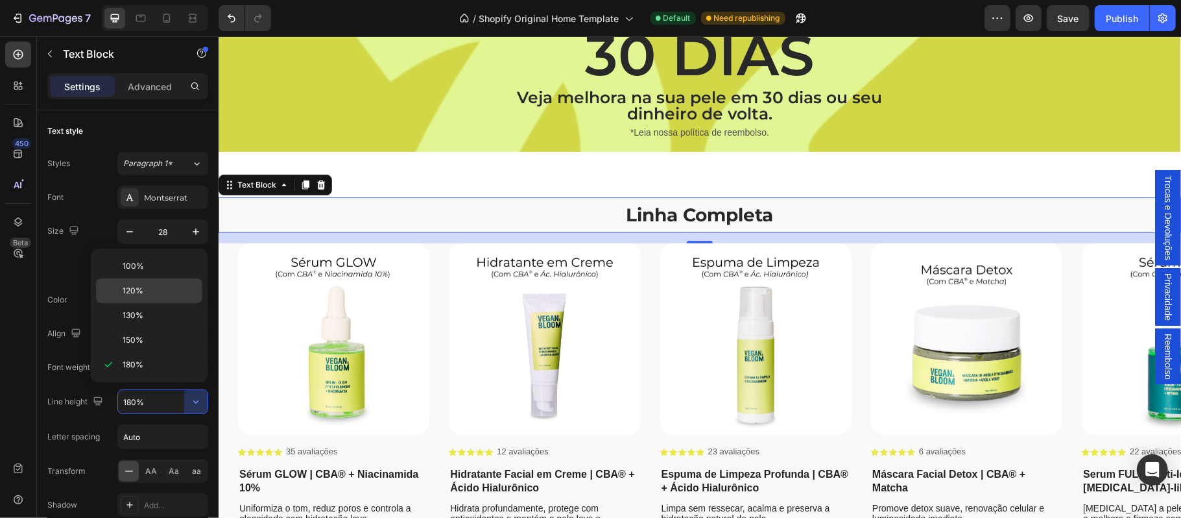
click at [140, 291] on span "120%" at bounding box center [133, 291] width 21 height 12
type input "120%"
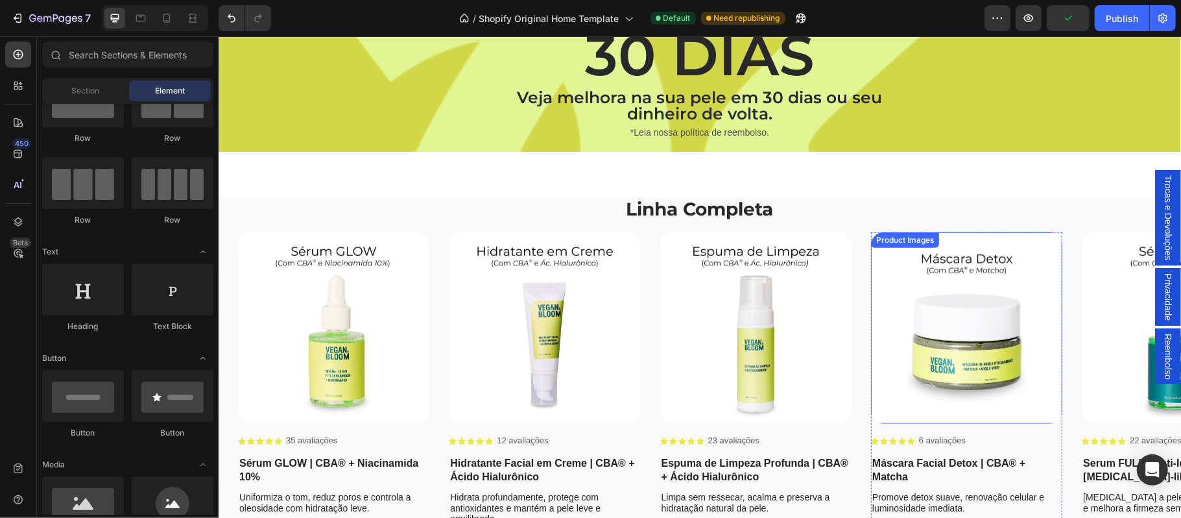
scroll to position [4253, 0]
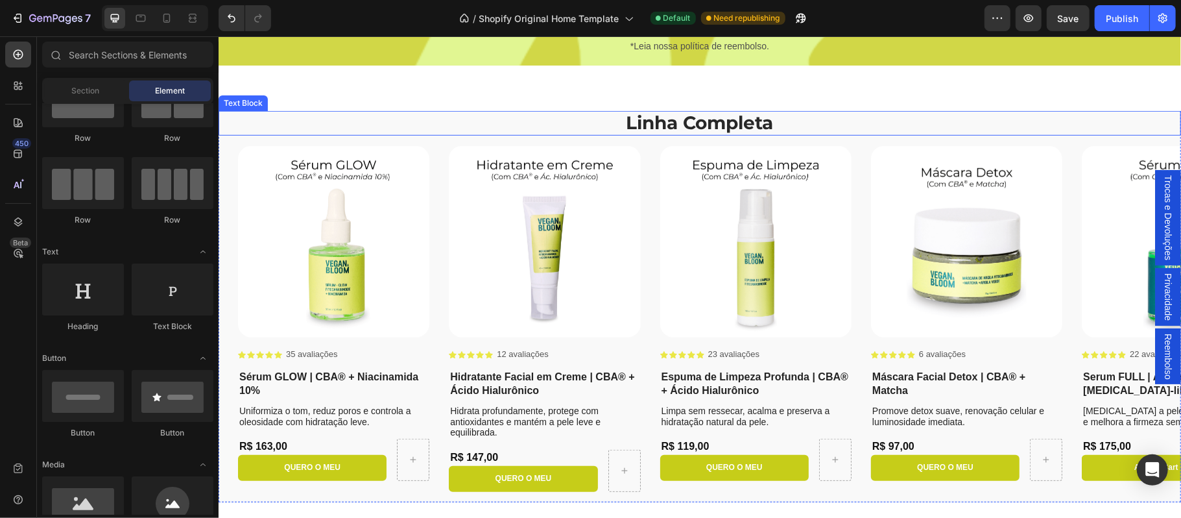
click at [595, 115] on p "Linha Completa" at bounding box center [699, 123] width 960 height 22
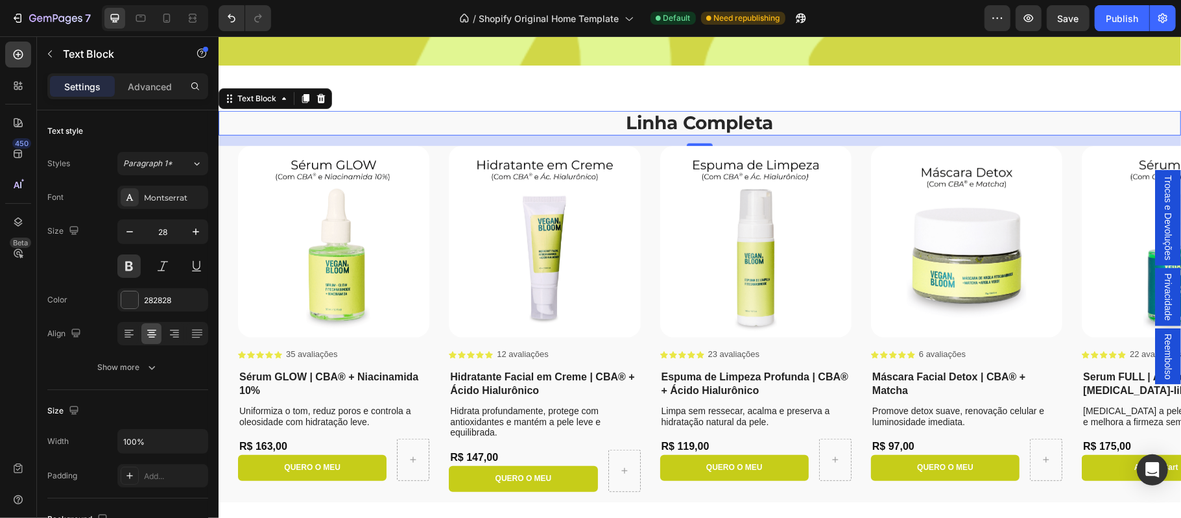
scroll to position [4339, 0]
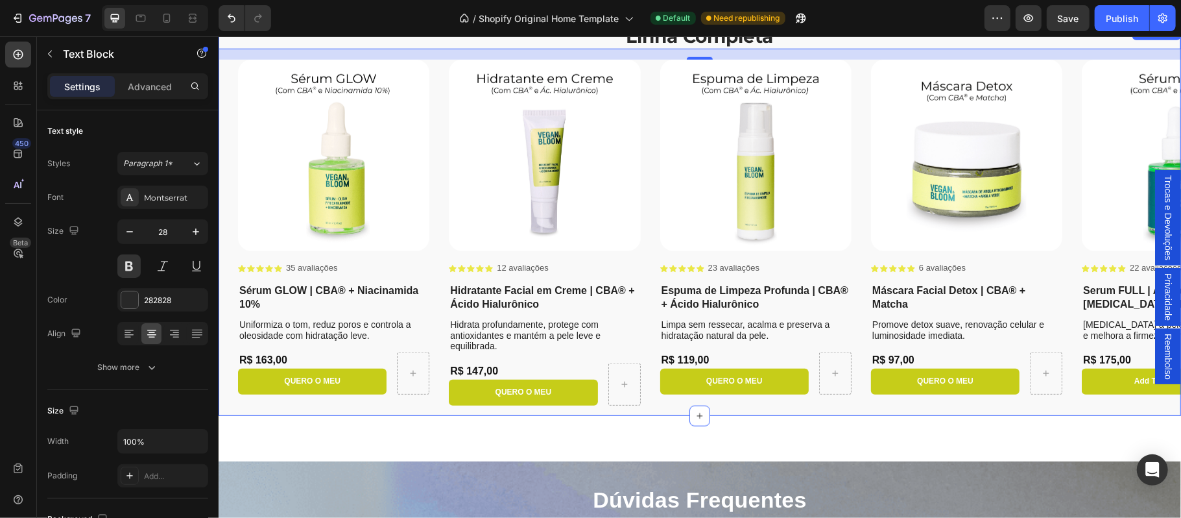
click at [381, 412] on div "Product Images Icon Icon Icon Icon Icon Icon List 35 avaliações Text Block Row …" at bounding box center [699, 237] width 963 height 356
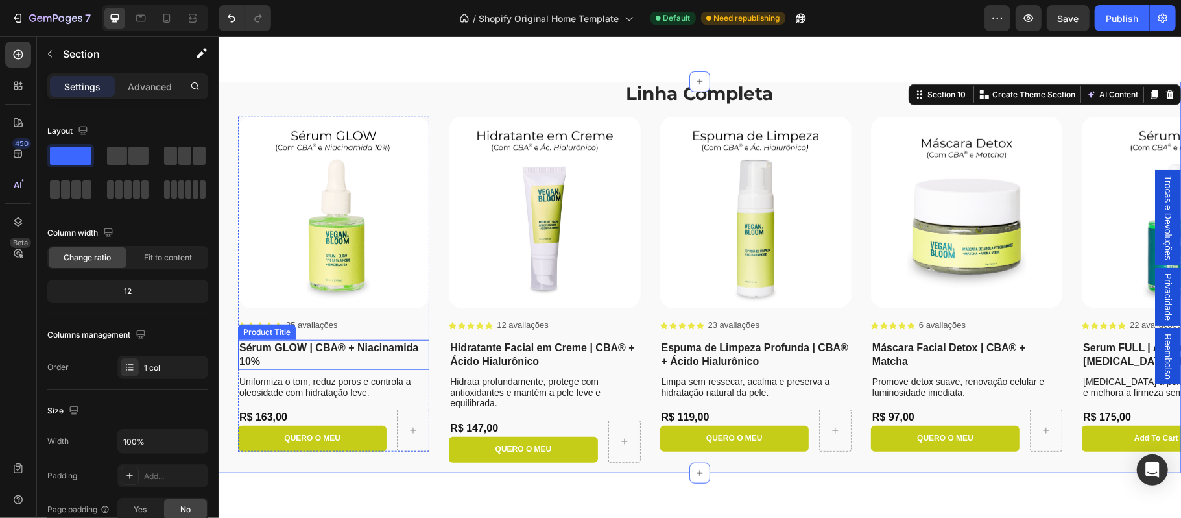
scroll to position [4196, 0]
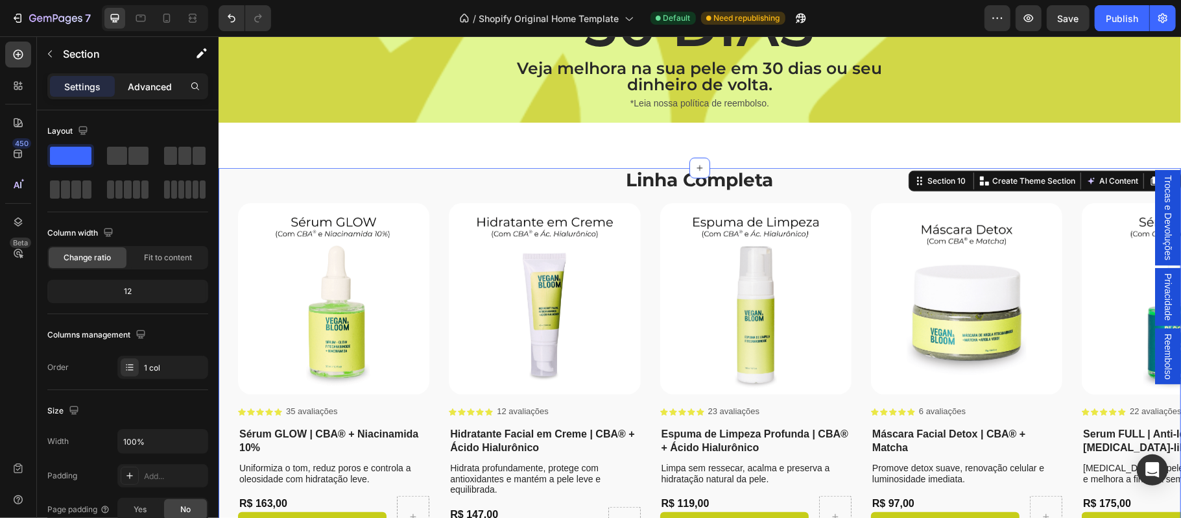
click at [156, 91] on p "Advanced" at bounding box center [150, 87] width 44 height 14
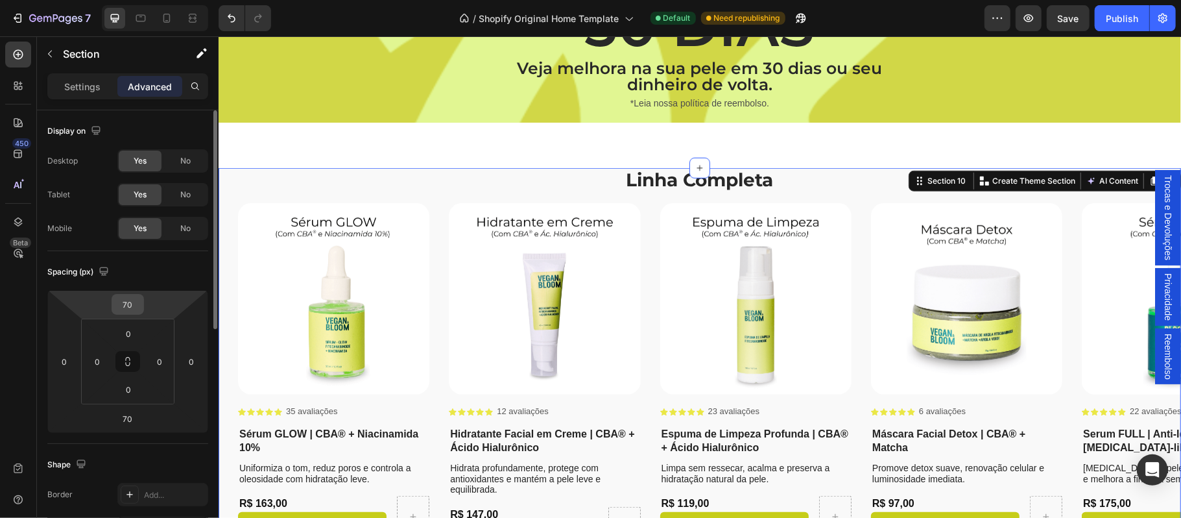
click at [131, 304] on input "70" at bounding box center [128, 303] width 26 height 19
type input "5"
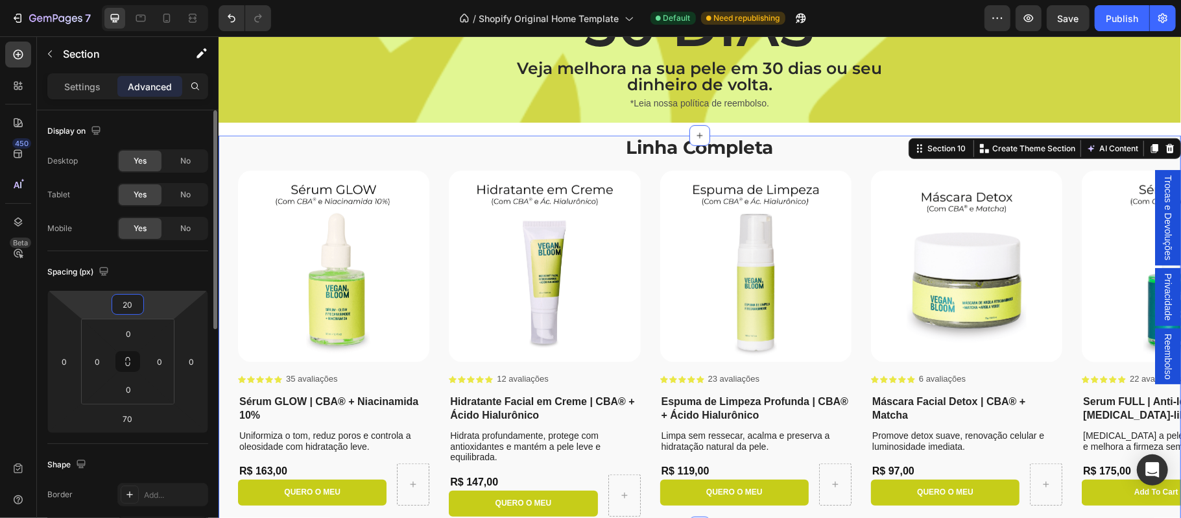
type input "2"
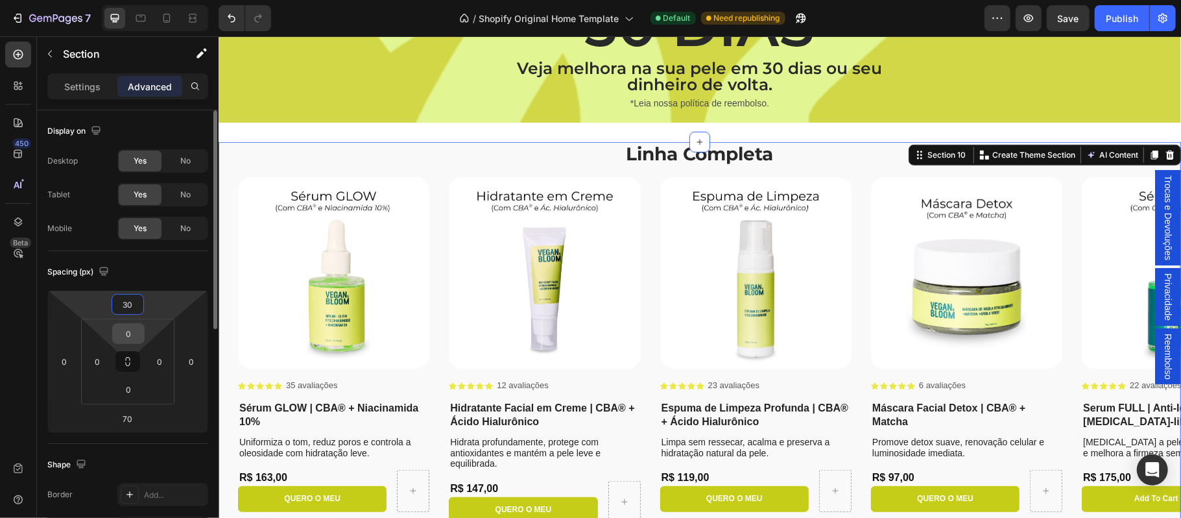
type input "30"
click at [131, 333] on input "0" at bounding box center [128, 333] width 26 height 19
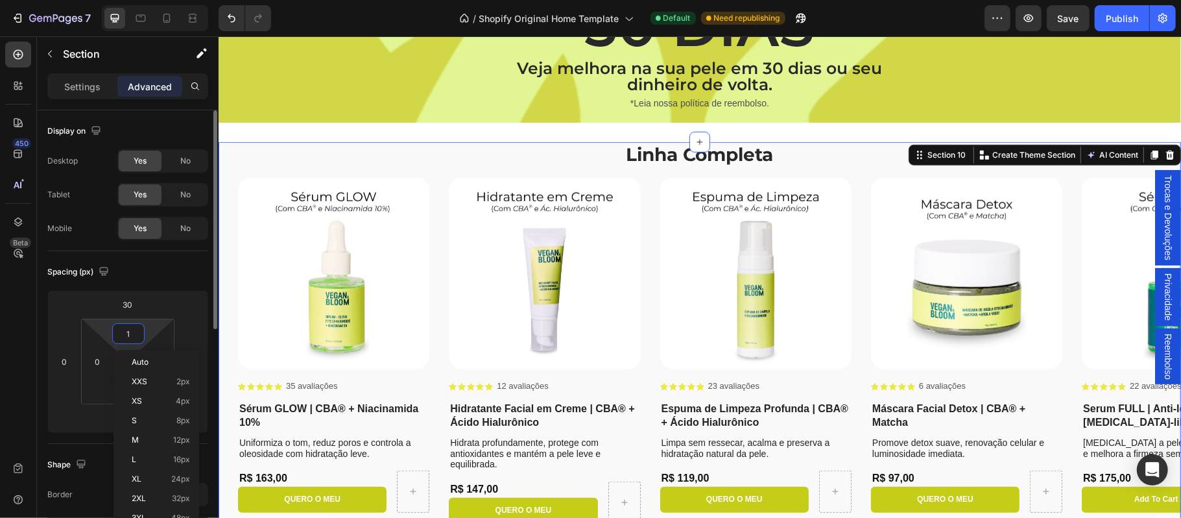
type input "15"
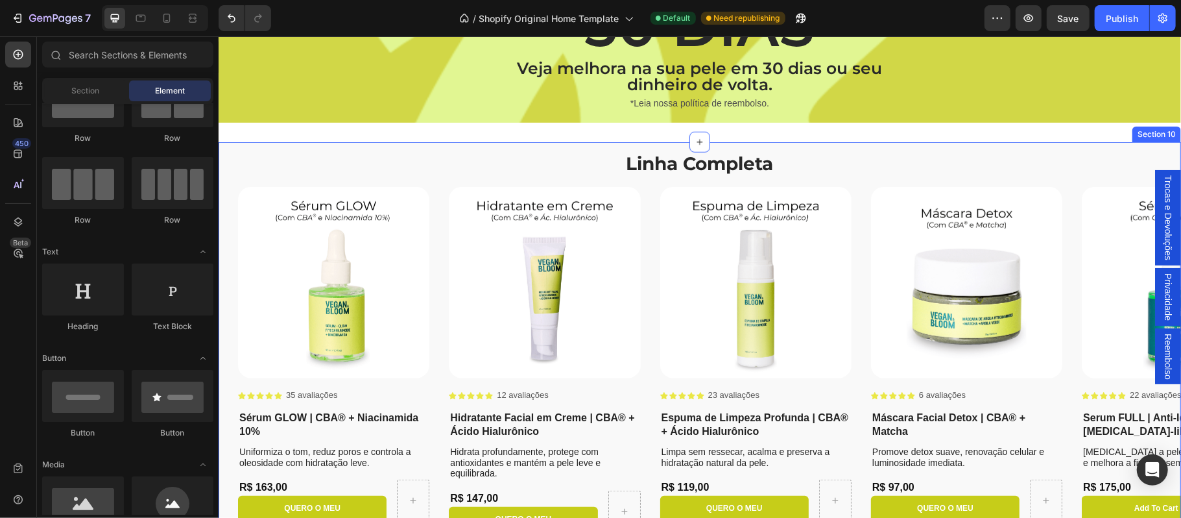
click at [538, 145] on div "Linha Completa Text Block Product Images Icon Icon Icon Icon Icon Icon List 35 …" at bounding box center [699, 341] width 963 height 400
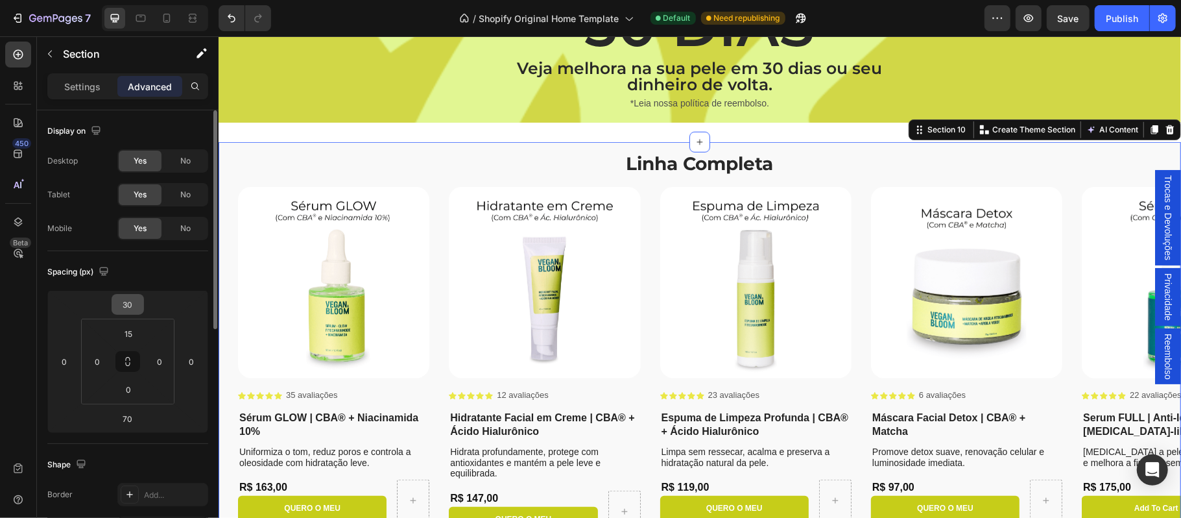
click at [133, 309] on input "30" at bounding box center [128, 303] width 26 height 19
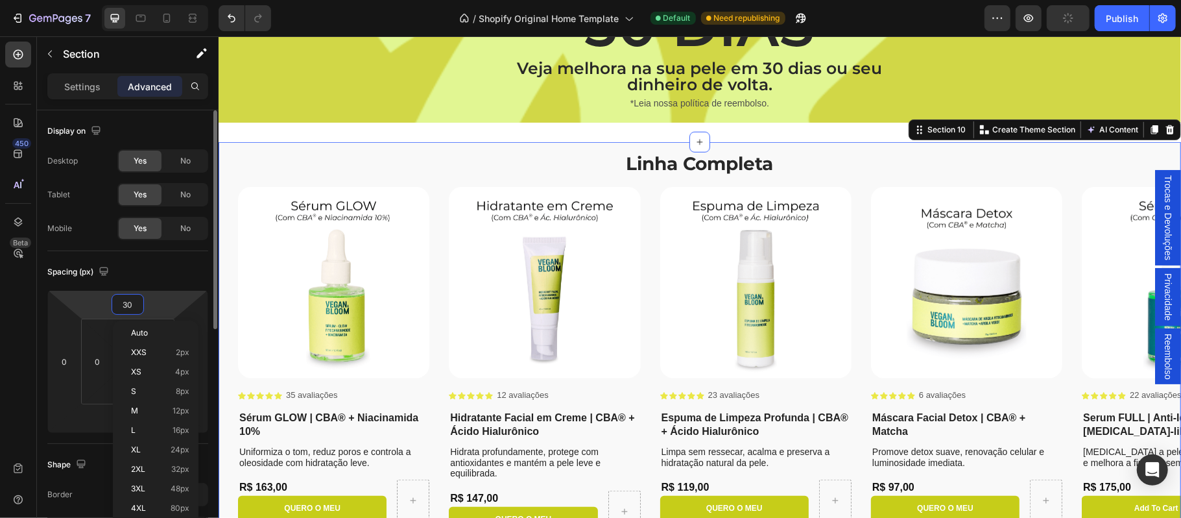
click at [133, 309] on input "30" at bounding box center [128, 303] width 26 height 19
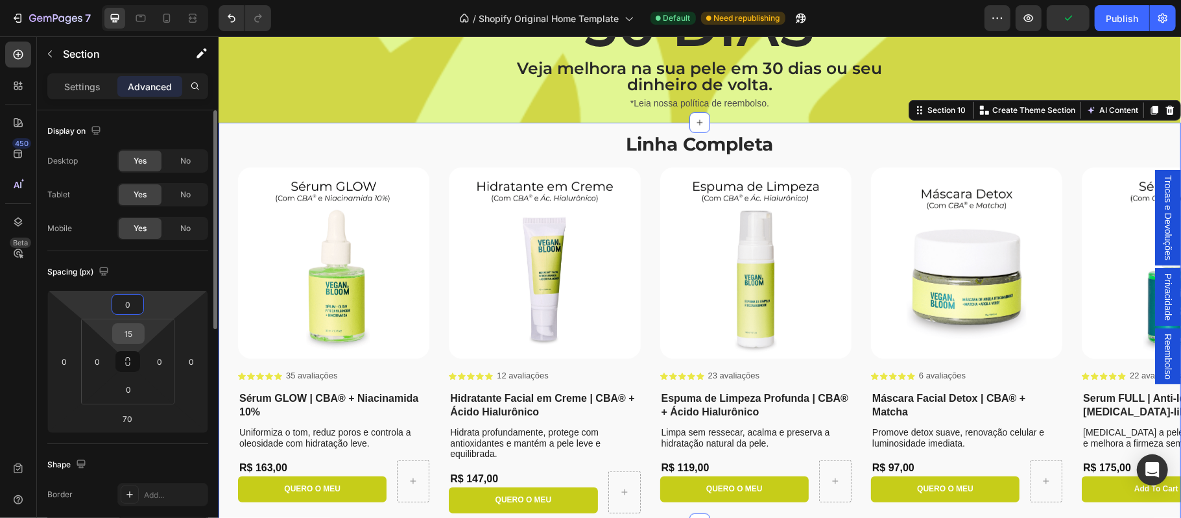
type input "0"
click at [130, 335] on input "15" at bounding box center [128, 333] width 26 height 19
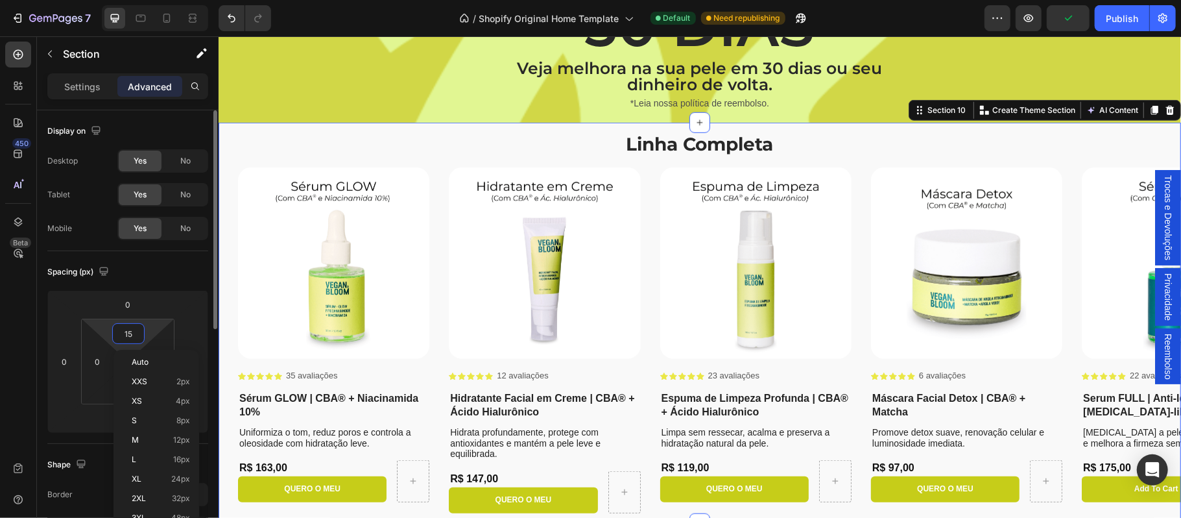
type input "0"
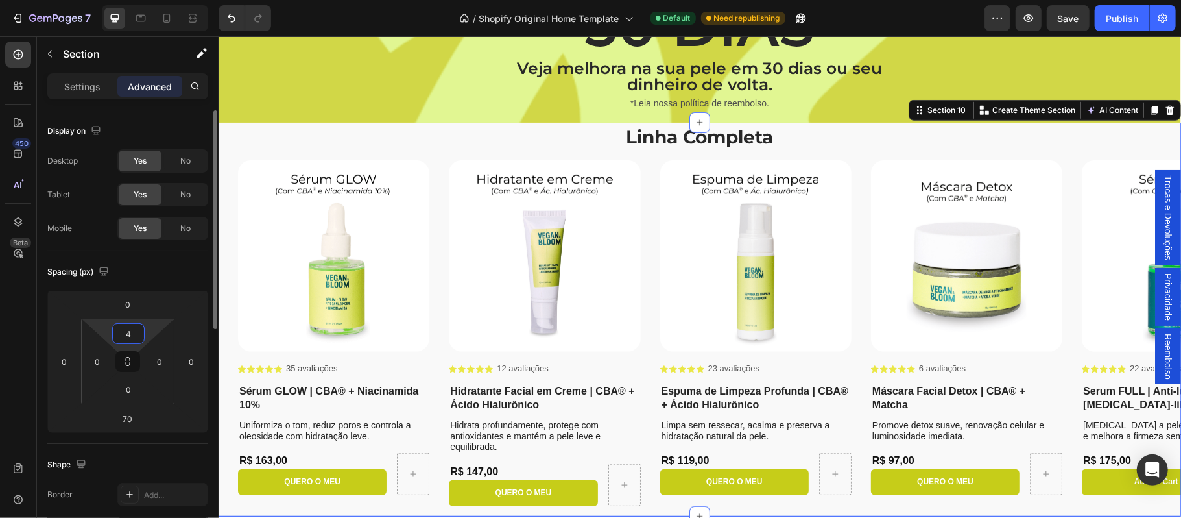
type input "40"
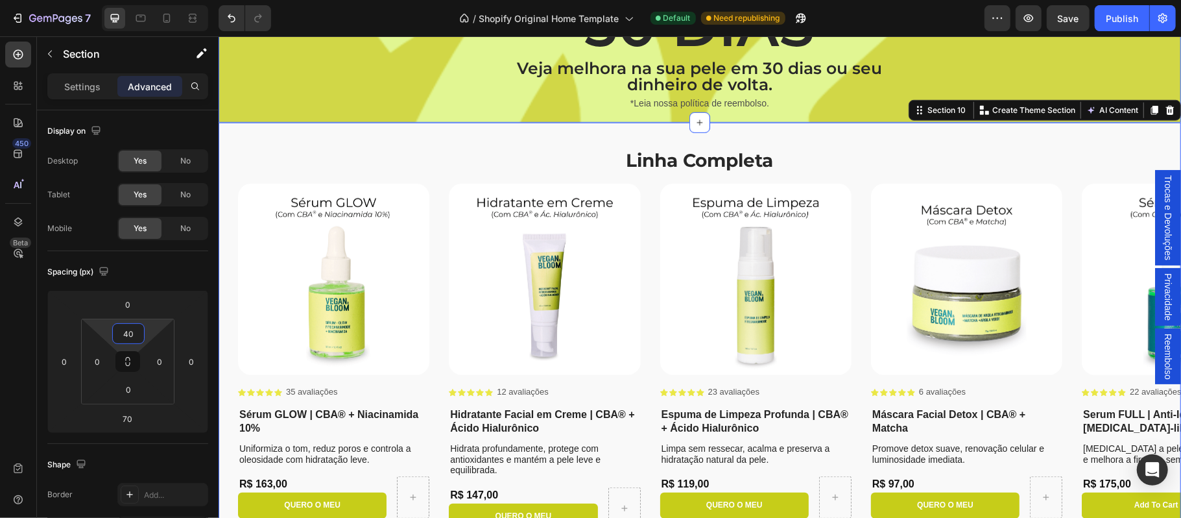
click at [416, 110] on div "30 DIAS Heading Veja melhora na sua pele em 30 dias ou seu dinheiro de volta. T…" at bounding box center [699, 54] width 943 height 116
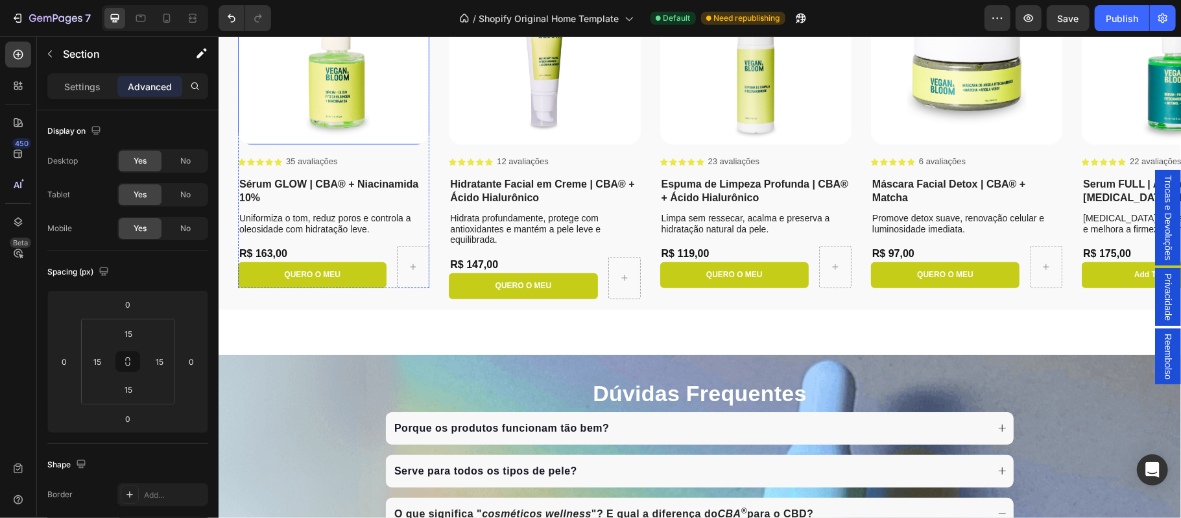
scroll to position [4541, 0]
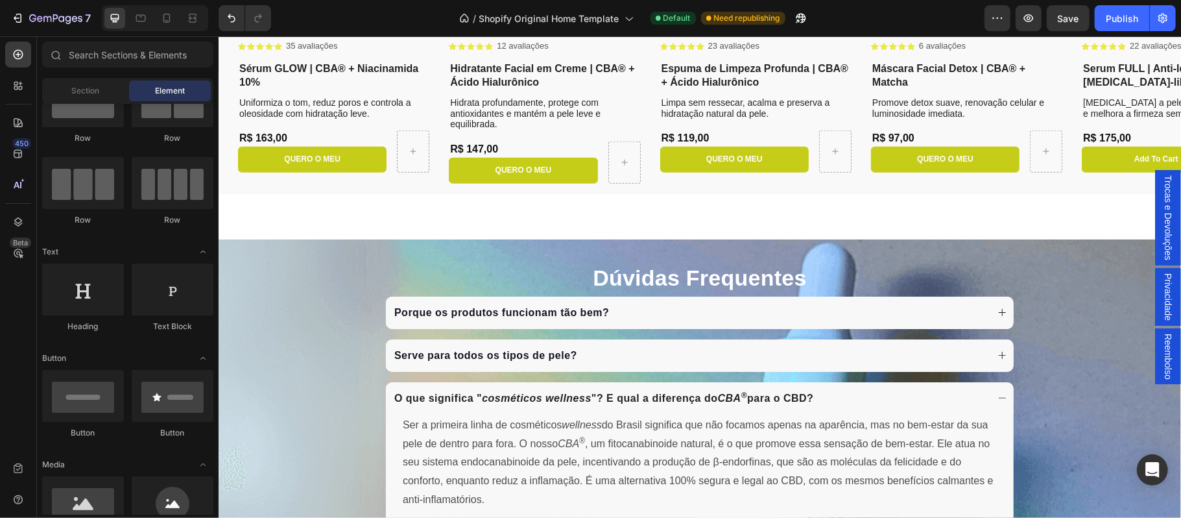
click at [374, 191] on div "Product Images Icon Icon Icon Icon Icon Icon List 35 avaliações Text Block Row …" at bounding box center [699, 15] width 963 height 356
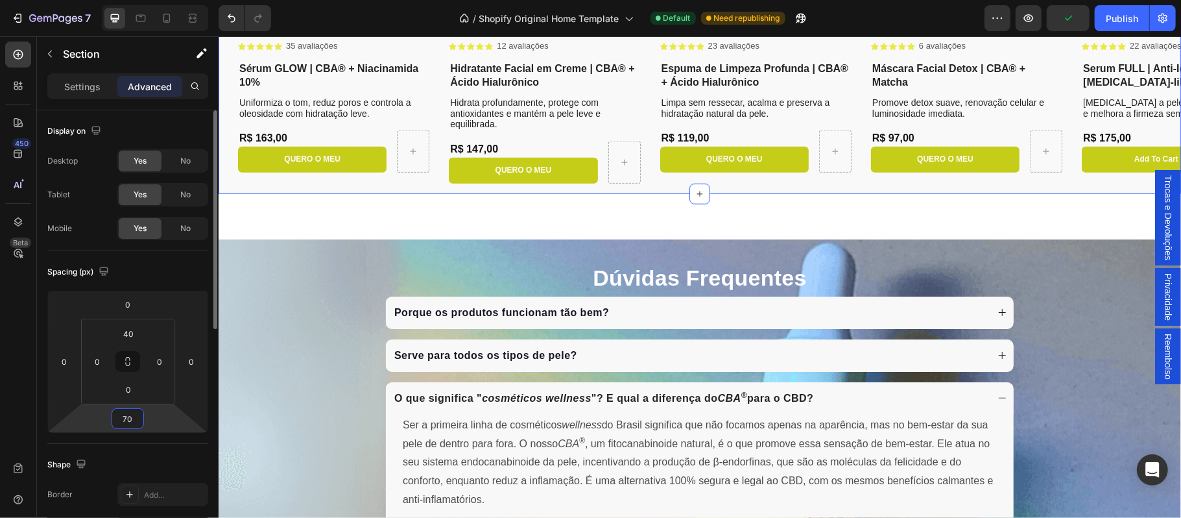
click at [133, 421] on input "70" at bounding box center [128, 418] width 26 height 19
click at [132, 421] on input "70" at bounding box center [128, 418] width 26 height 19
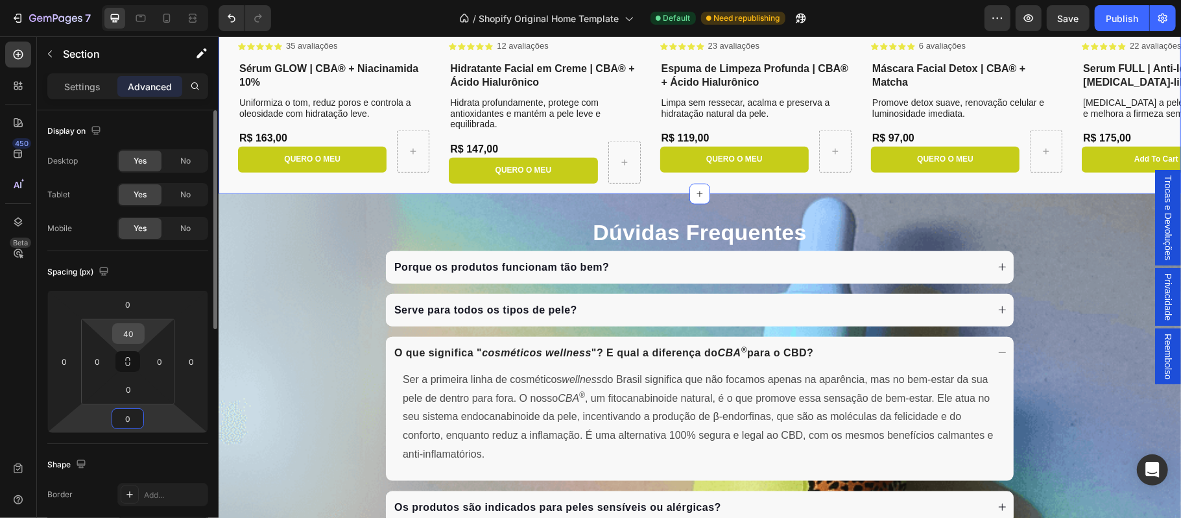
type input "0"
click at [133, 337] on input "40" at bounding box center [128, 333] width 26 height 19
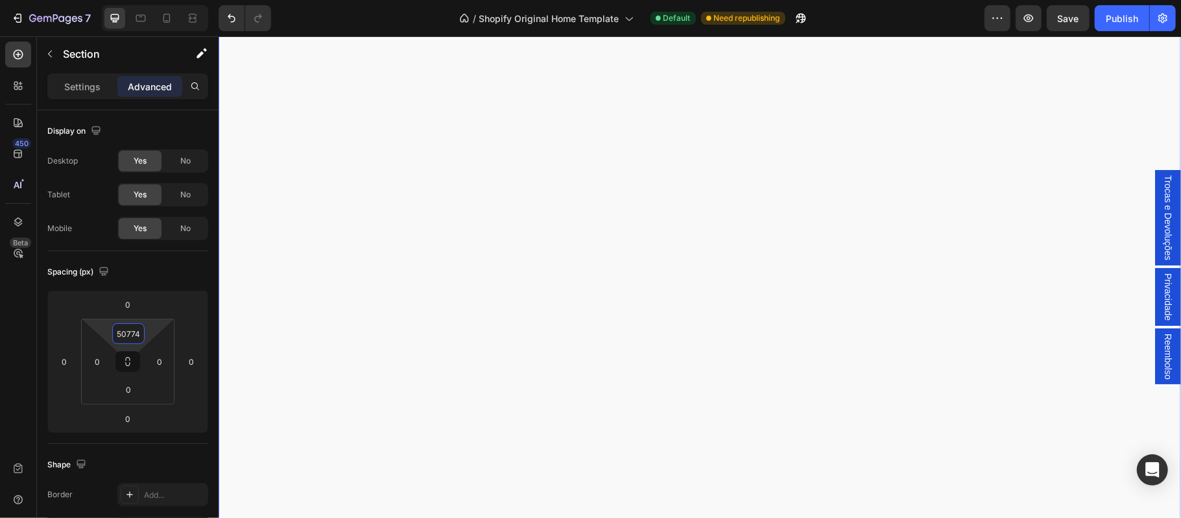
scroll to position [0, 0]
type input "5"
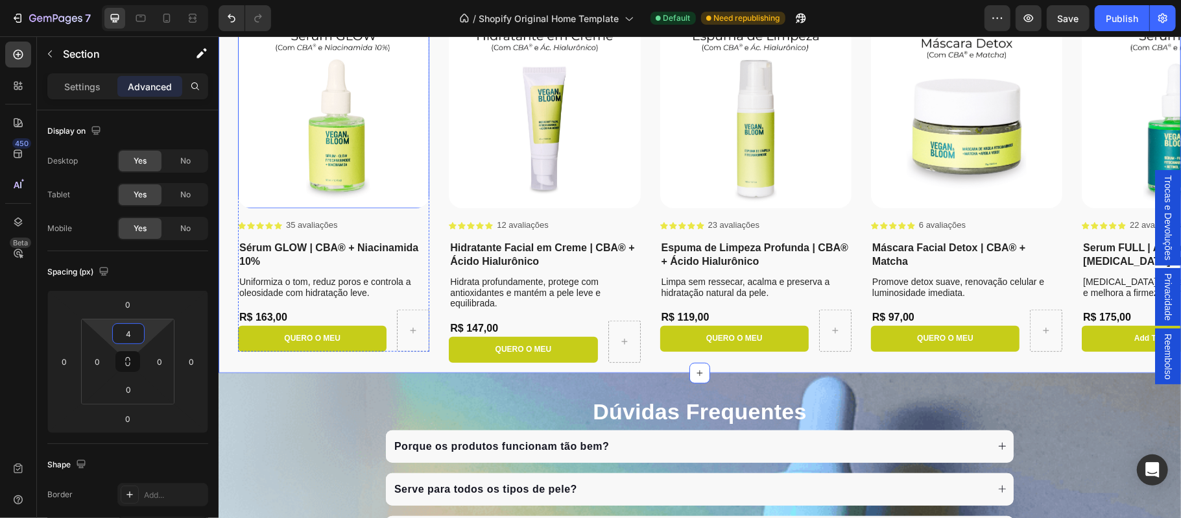
type input "45"
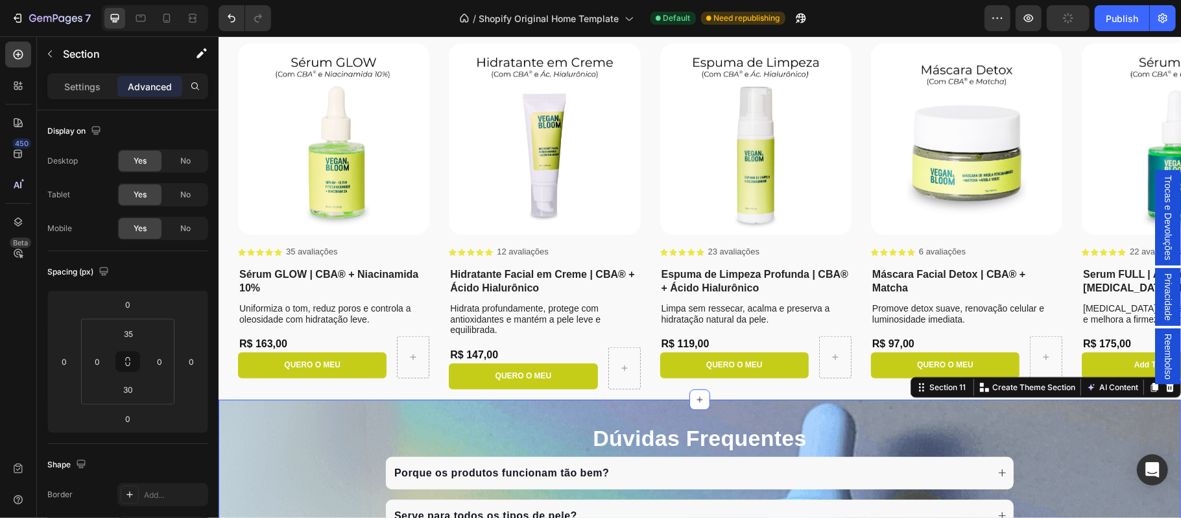
scroll to position [4426, 0]
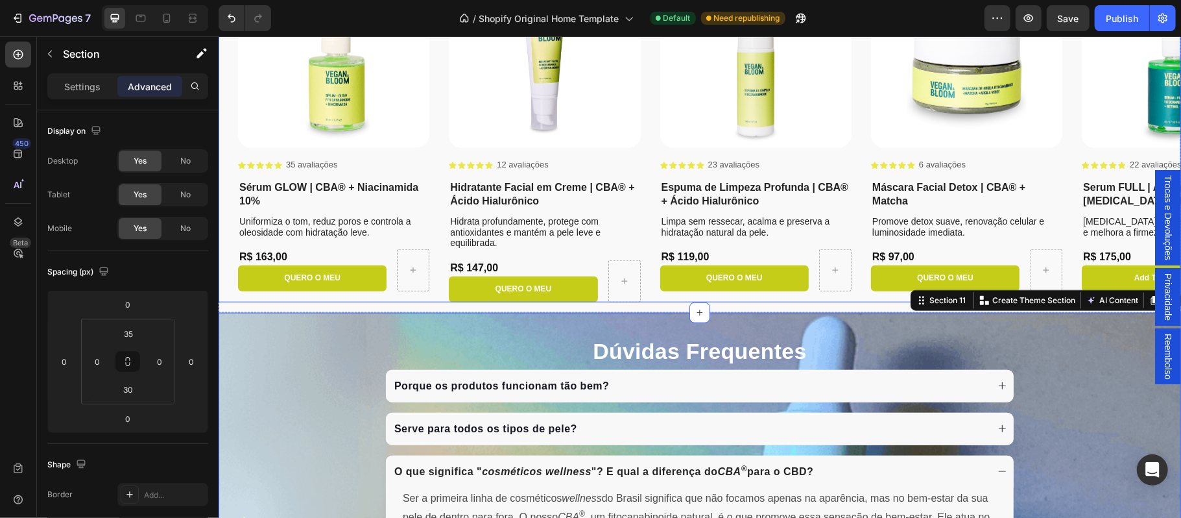
click at [320, 298] on div "Product Images Icon Icon Icon Icon Icon Icon List 35 avaliações Text Block Row …" at bounding box center [332, 129] width 191 height 346
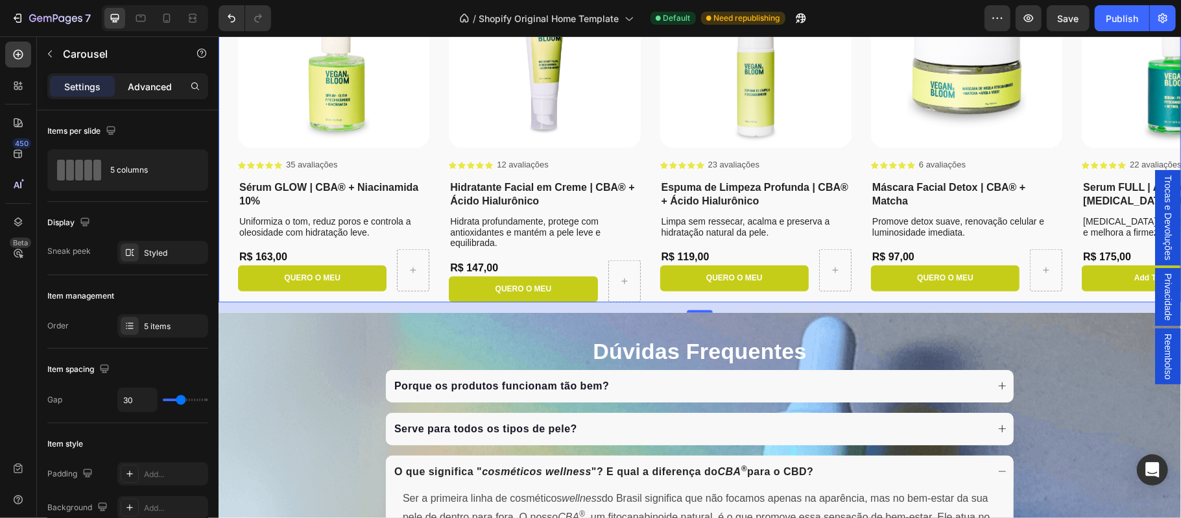
click at [160, 86] on p "Advanced" at bounding box center [150, 87] width 44 height 14
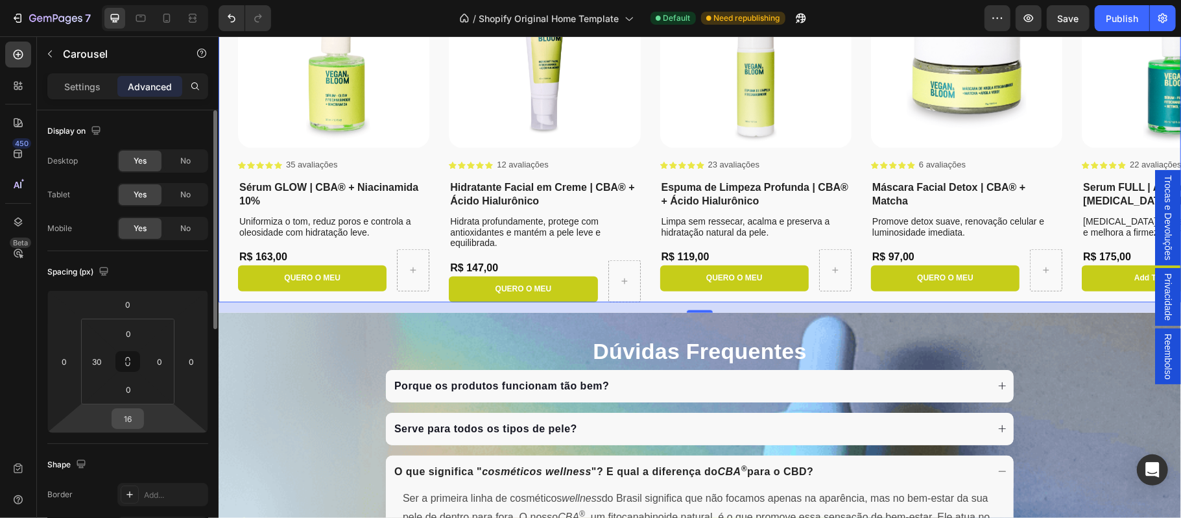
click at [133, 420] on input "16" at bounding box center [128, 418] width 26 height 19
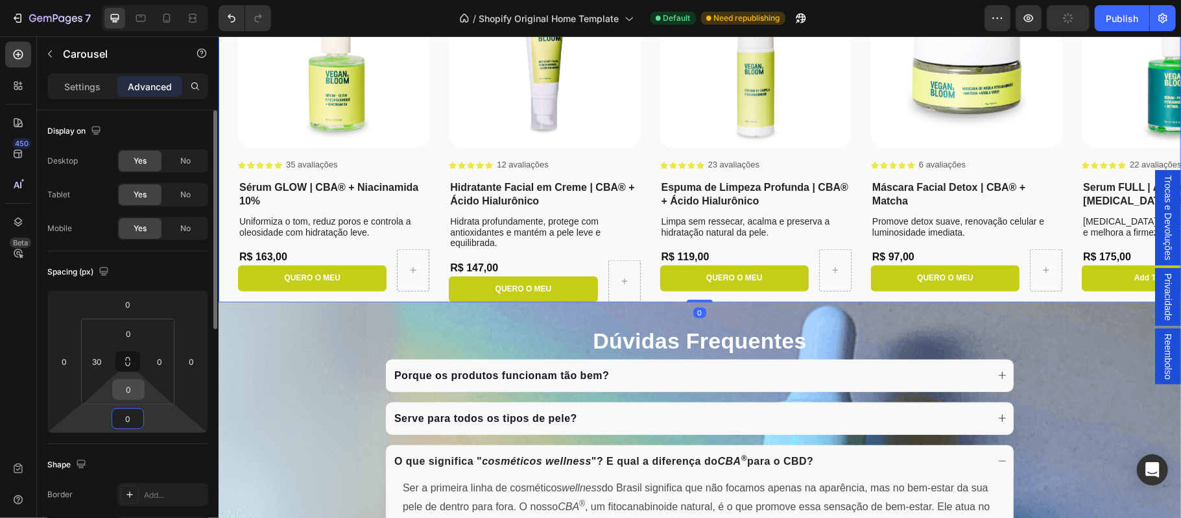
type input "0"
click at [133, 392] on input "0" at bounding box center [128, 388] width 26 height 19
type input "45"
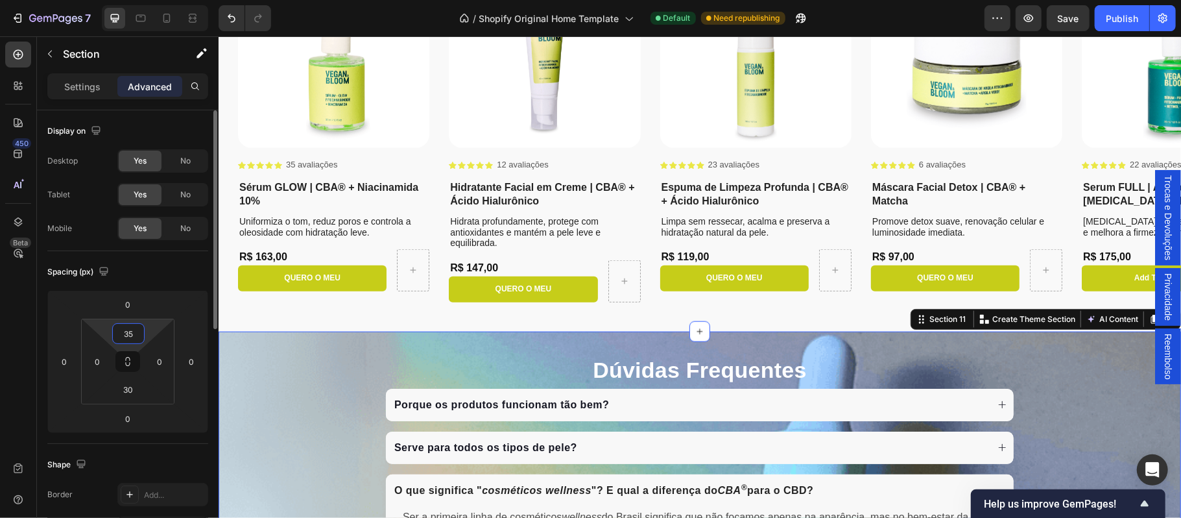
click at [128, 336] on input "35" at bounding box center [128, 333] width 26 height 19
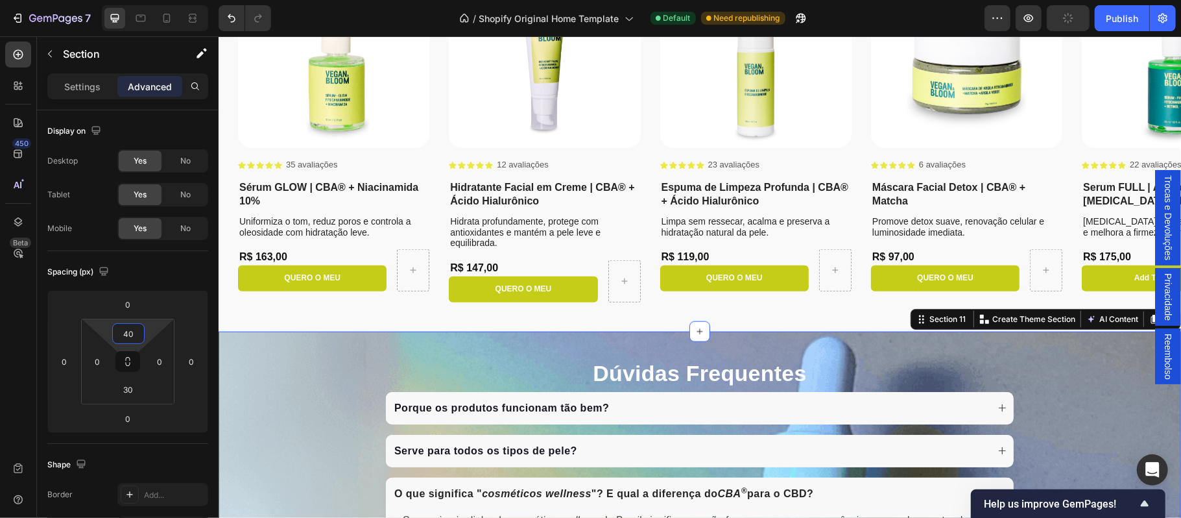
type input "40"
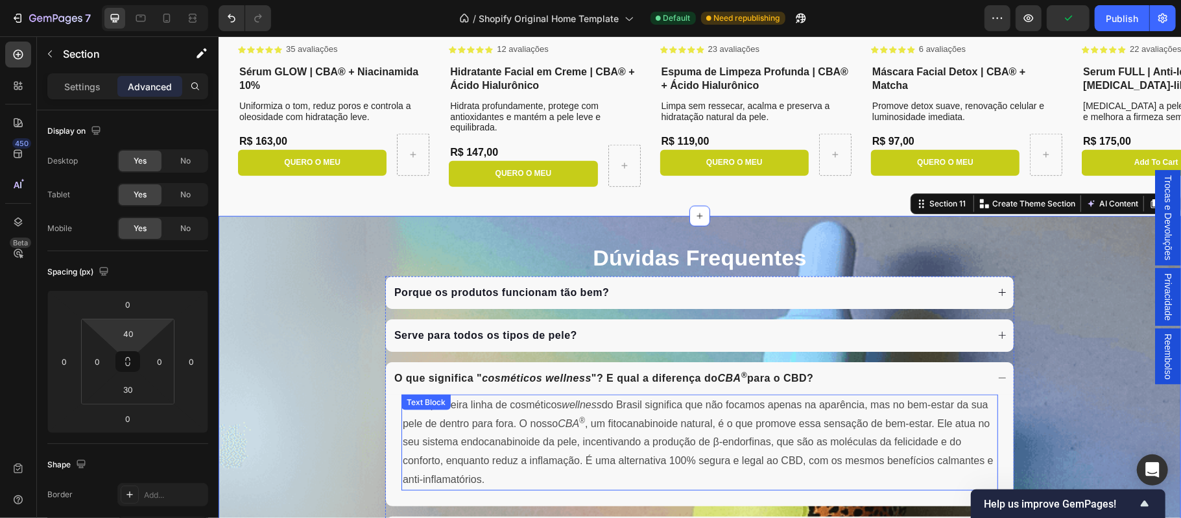
scroll to position [4685, 0]
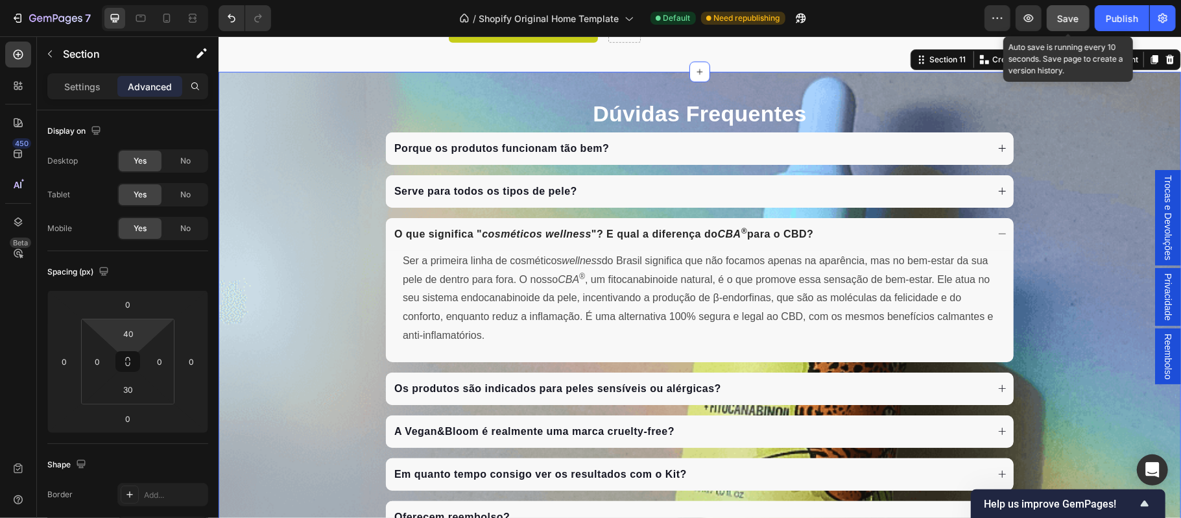
drag, startPoint x: 1068, startPoint y: 19, endPoint x: 823, endPoint y: 71, distance: 249.8
click at [1068, 19] on span "Save" at bounding box center [1068, 18] width 21 height 11
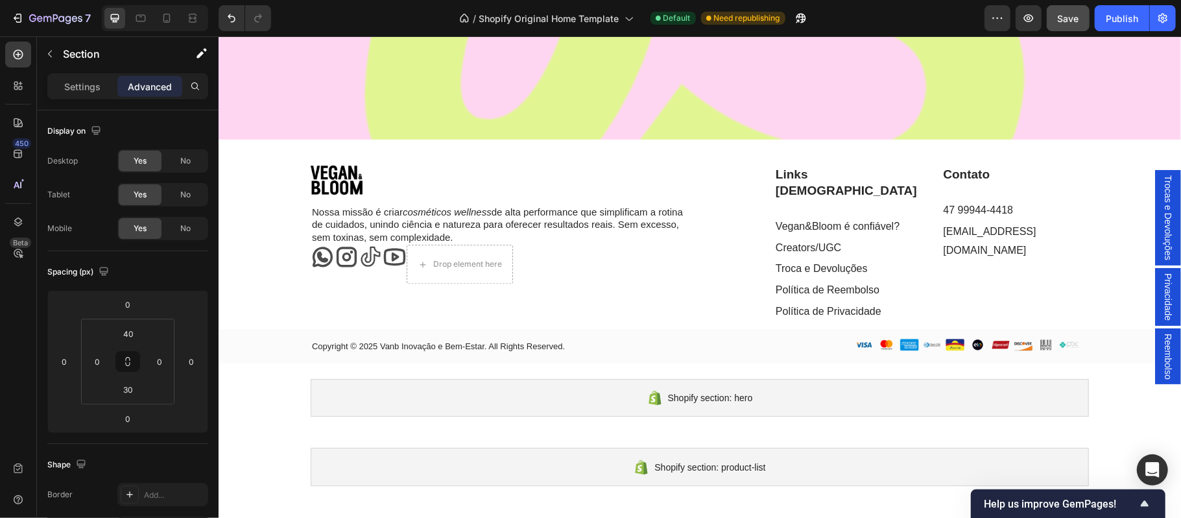
scroll to position [5636, 0]
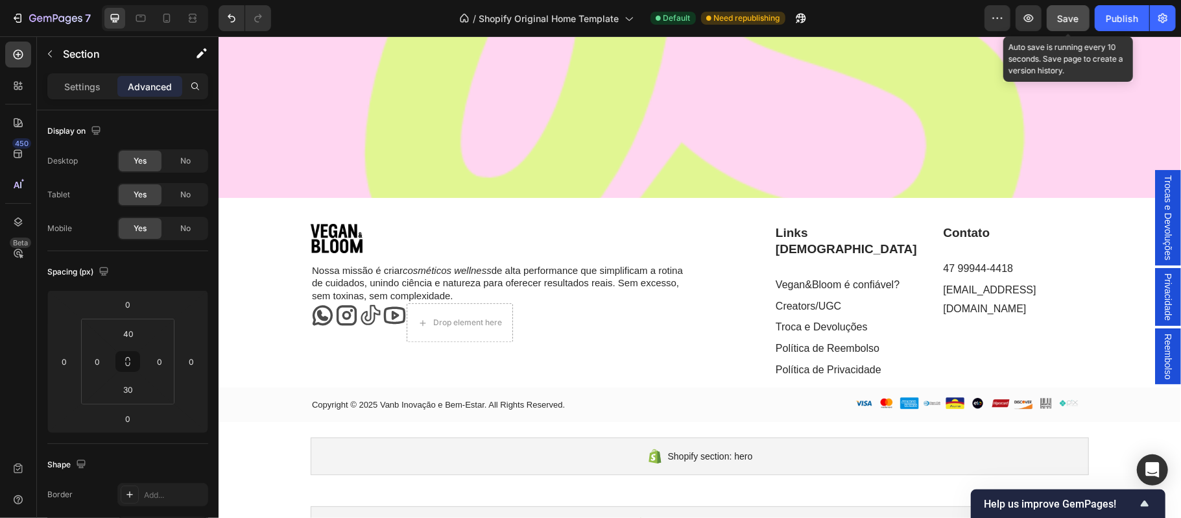
click at [1060, 19] on span "Save" at bounding box center [1068, 18] width 21 height 11
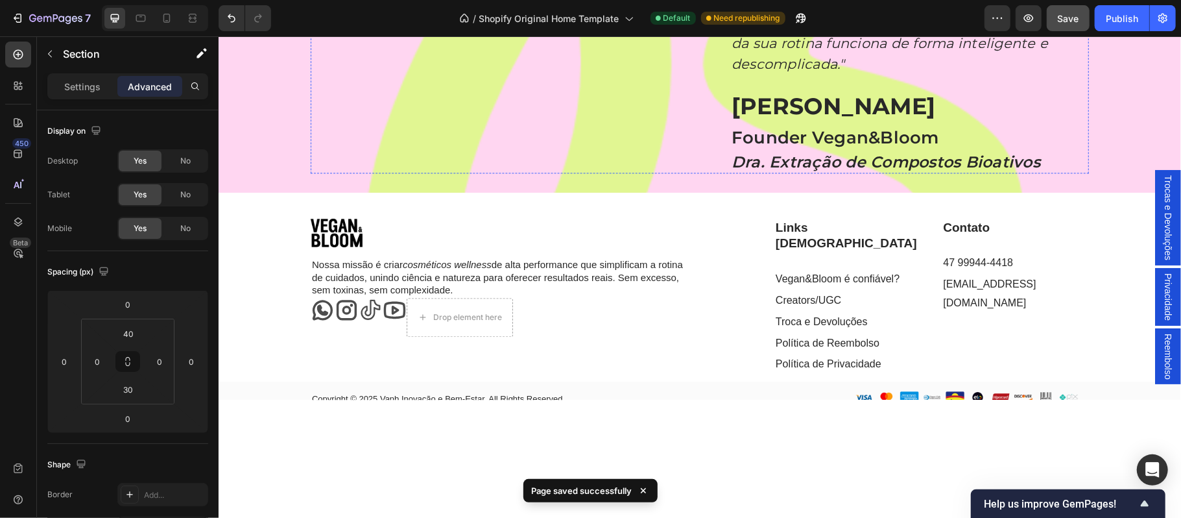
scroll to position [5608, 0]
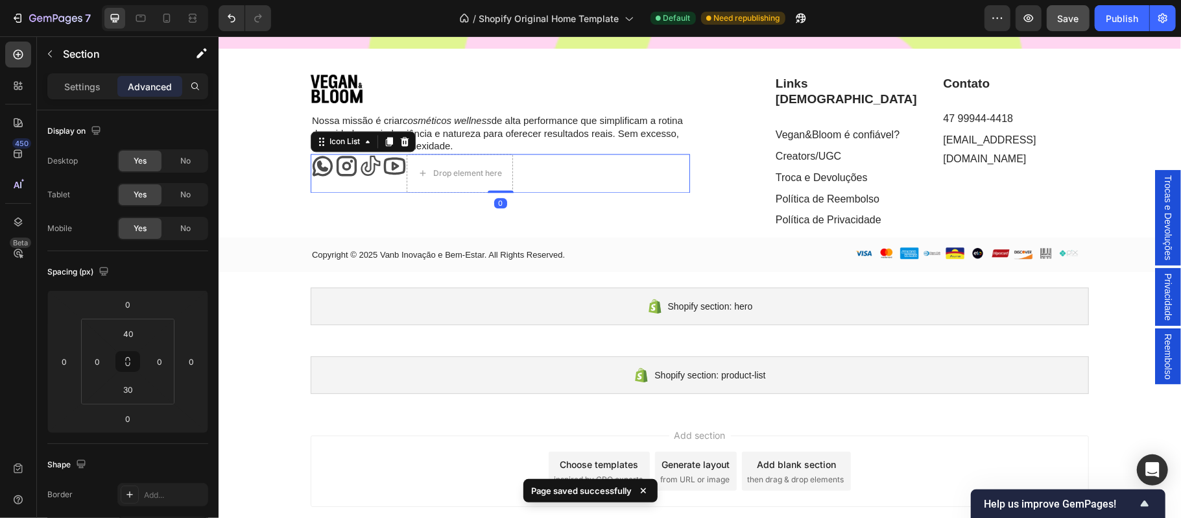
click at [335, 192] on div "Icon Icon Icon Icon Drop element here" at bounding box center [499, 172] width 379 height 39
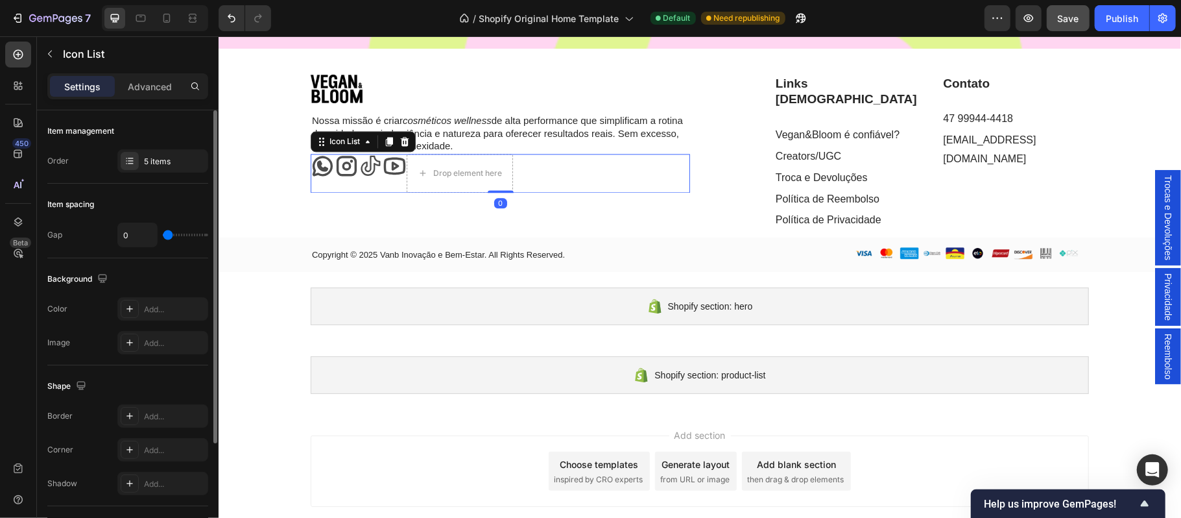
type input "1"
type input "2"
type input "4"
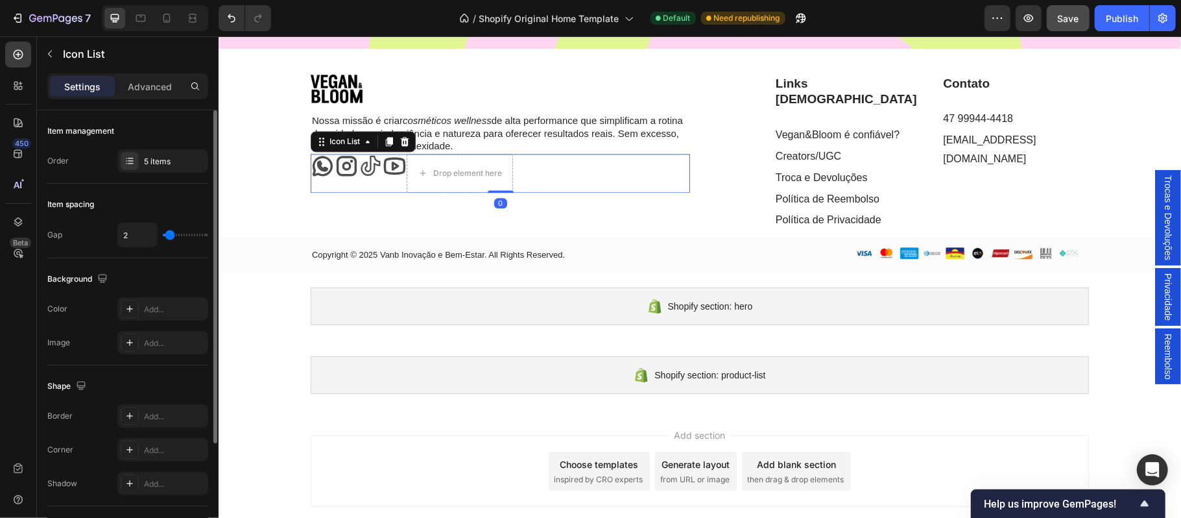
type input "4"
type input "5"
type input "6"
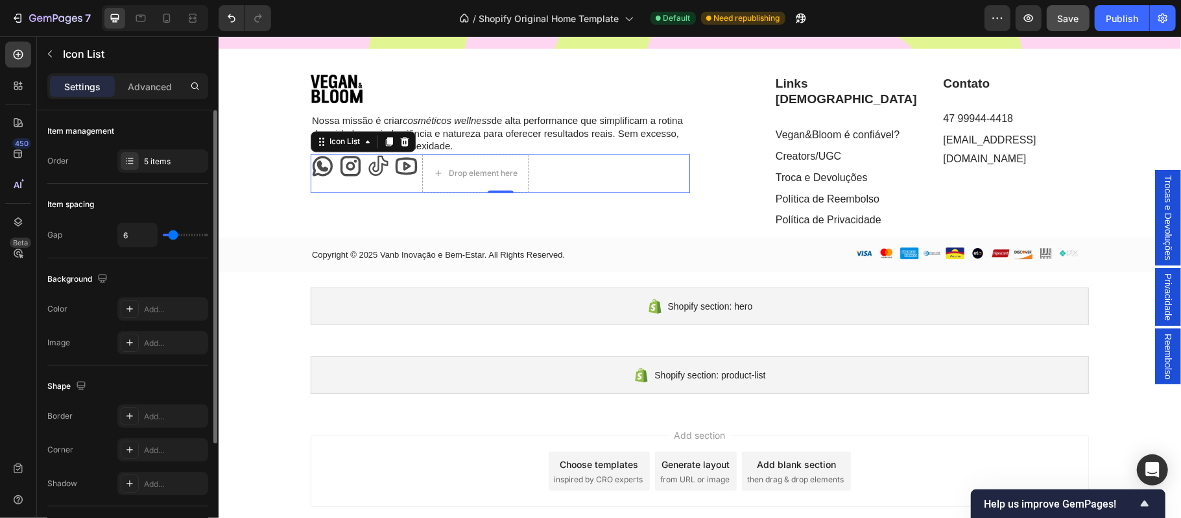
type input "7"
type input "8"
type input "9"
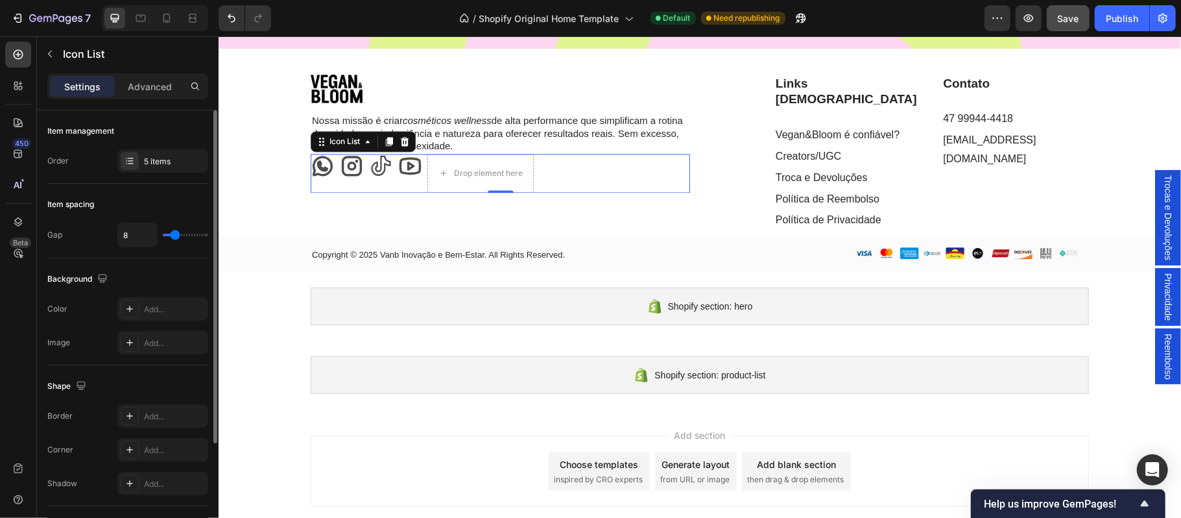
type input "9"
type input "10"
type input "11"
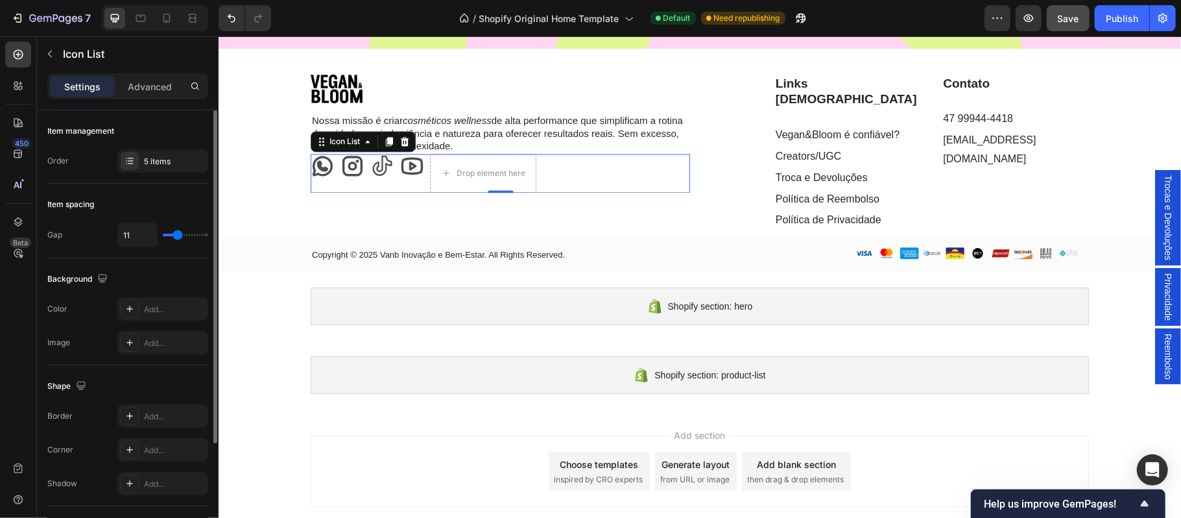
type input "12"
type input "11"
drag, startPoint x: 167, startPoint y: 232, endPoint x: 177, endPoint y: 232, distance: 10.4
type input "11"
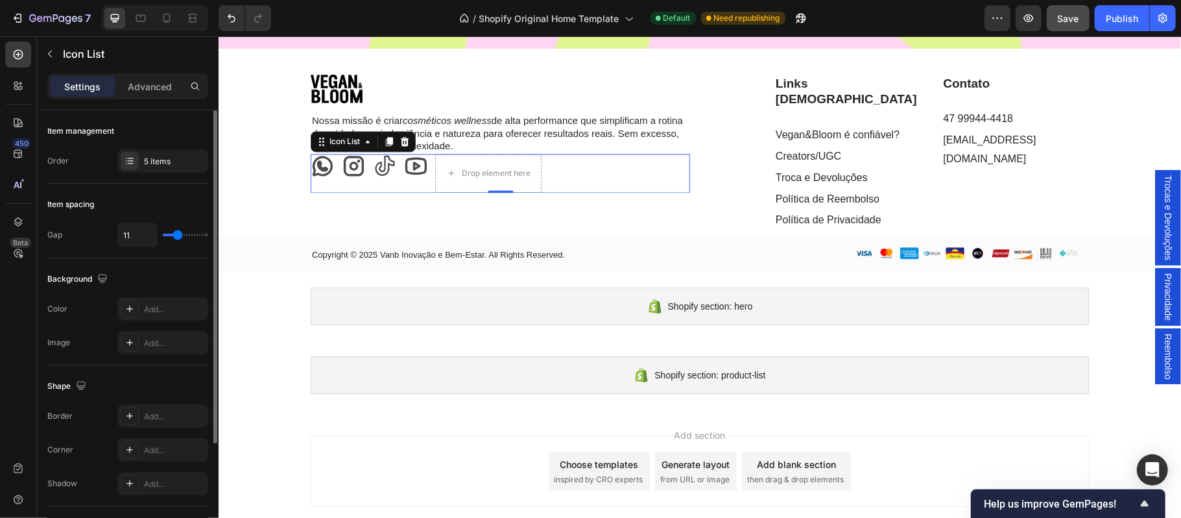
click at [177, 233] on input "range" at bounding box center [185, 234] width 45 height 3
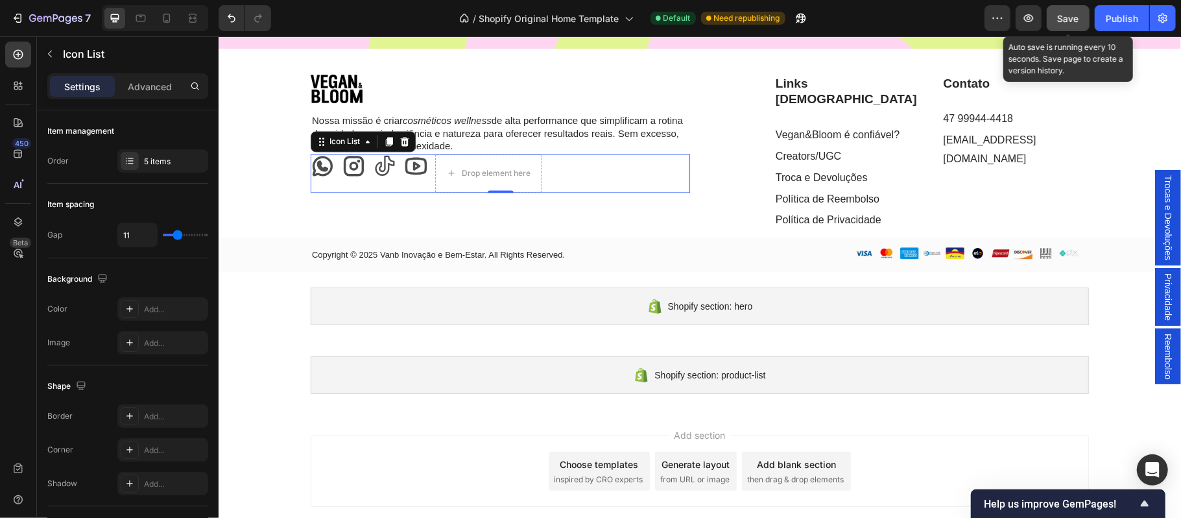
click at [1053, 19] on button "Save" at bounding box center [1068, 18] width 43 height 26
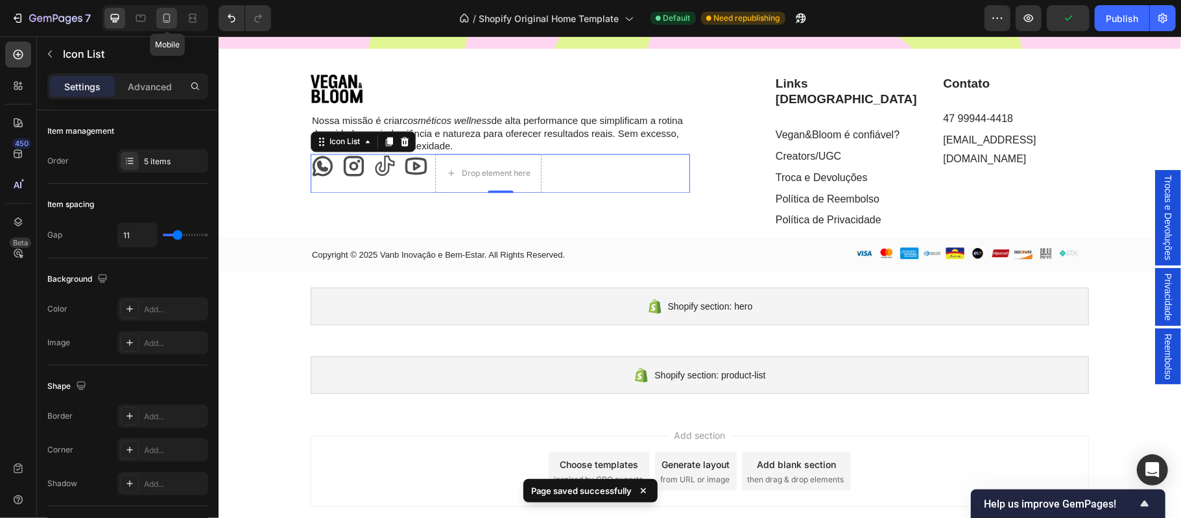
click at [169, 21] on icon at bounding box center [166, 18] width 13 height 13
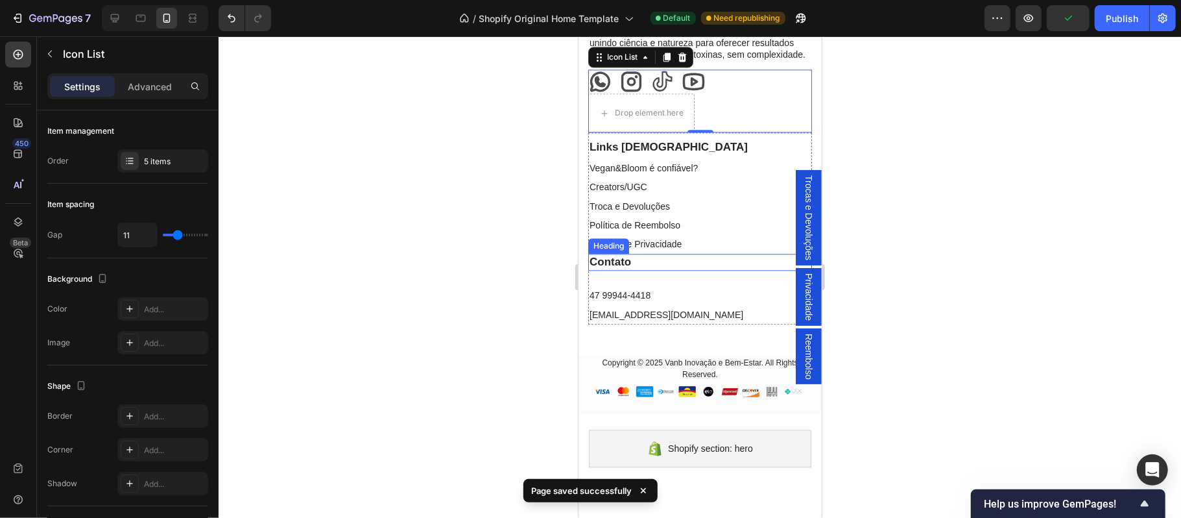
scroll to position [5653, 0]
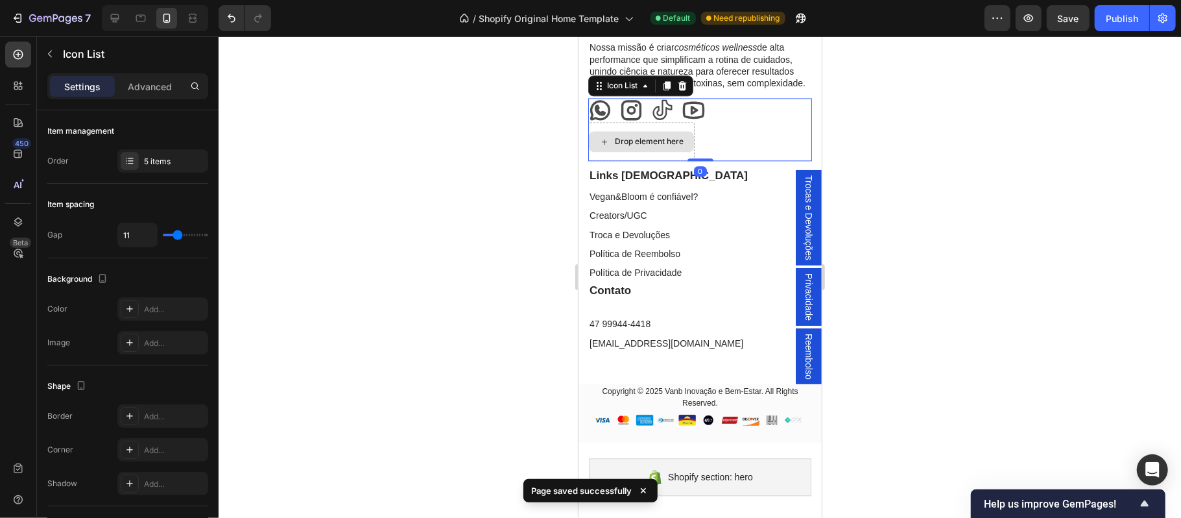
drag, startPoint x: 695, startPoint y: 172, endPoint x: 685, endPoint y: 134, distance: 38.9
click at [685, 134] on div "Icon Icon Icon Icon Drop element here Icon List 0" at bounding box center [700, 128] width 224 height 63
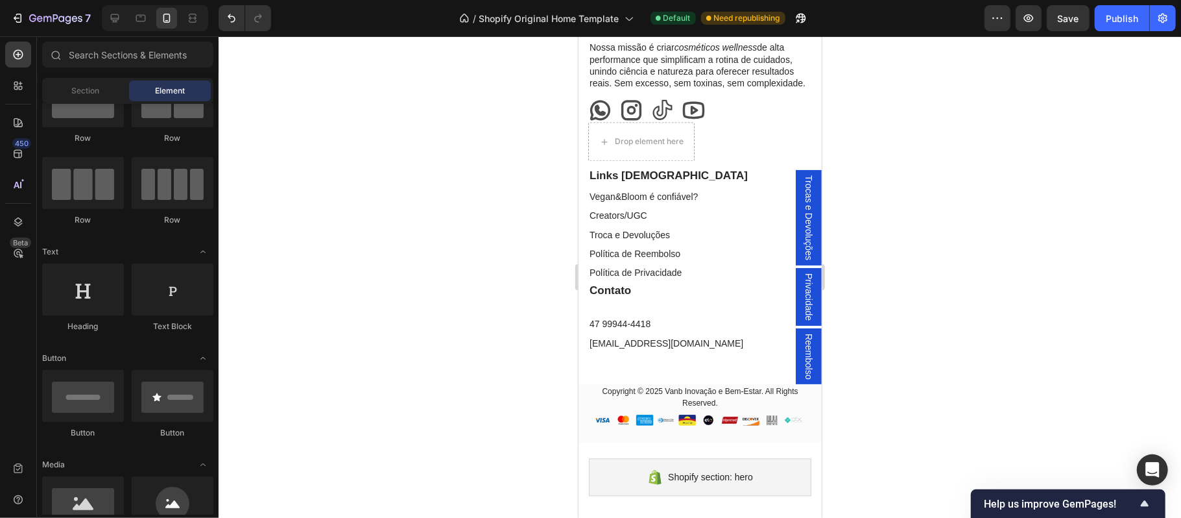
click at [563, 161] on div at bounding box center [700, 276] width 963 height 481
click at [960, 275] on div at bounding box center [700, 276] width 963 height 481
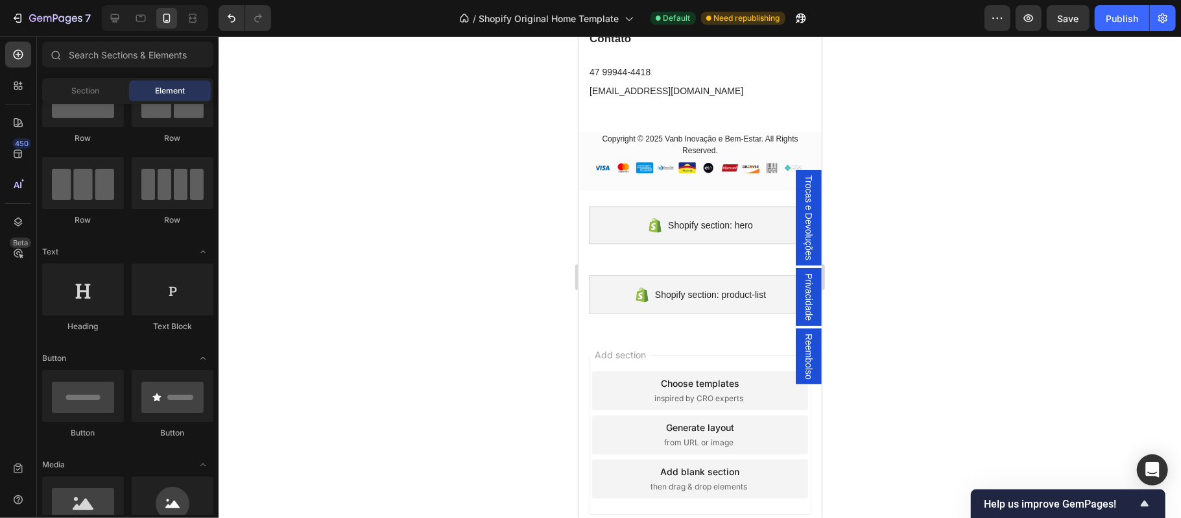
scroll to position [6352, 0]
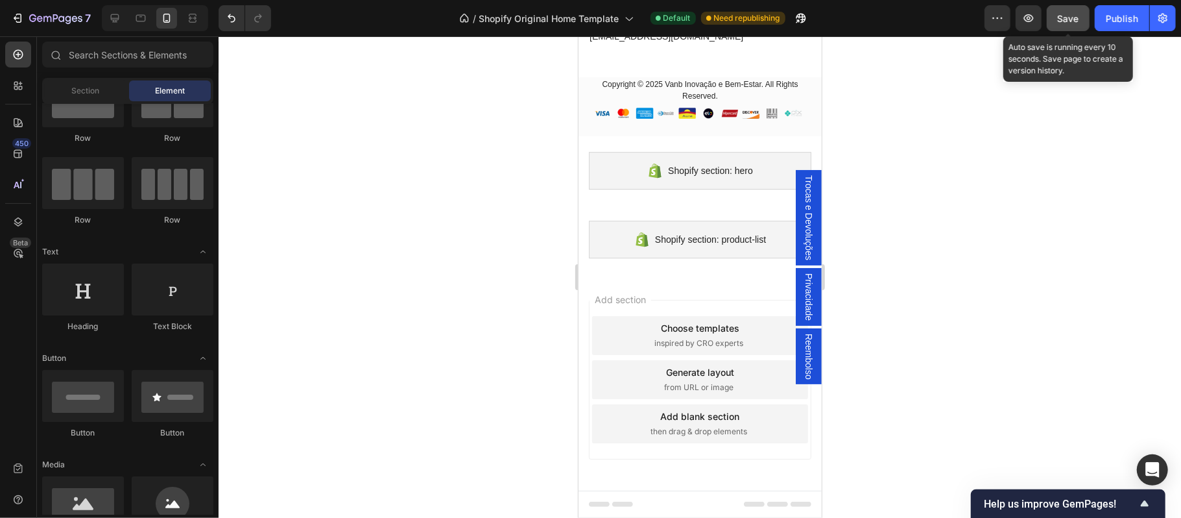
click at [1071, 27] on button "Save" at bounding box center [1068, 18] width 43 height 26
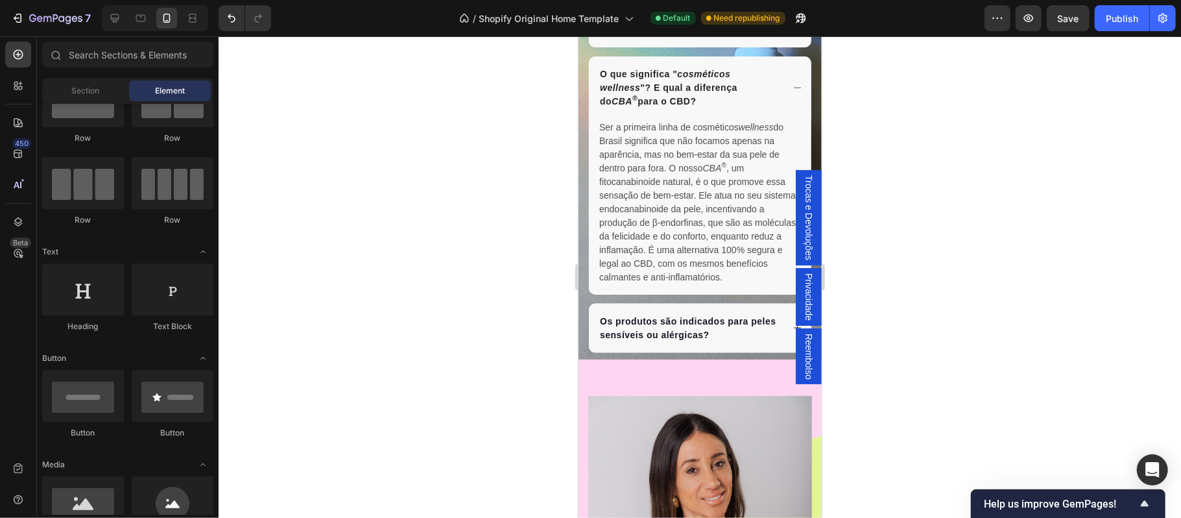
scroll to position [4767, 0]
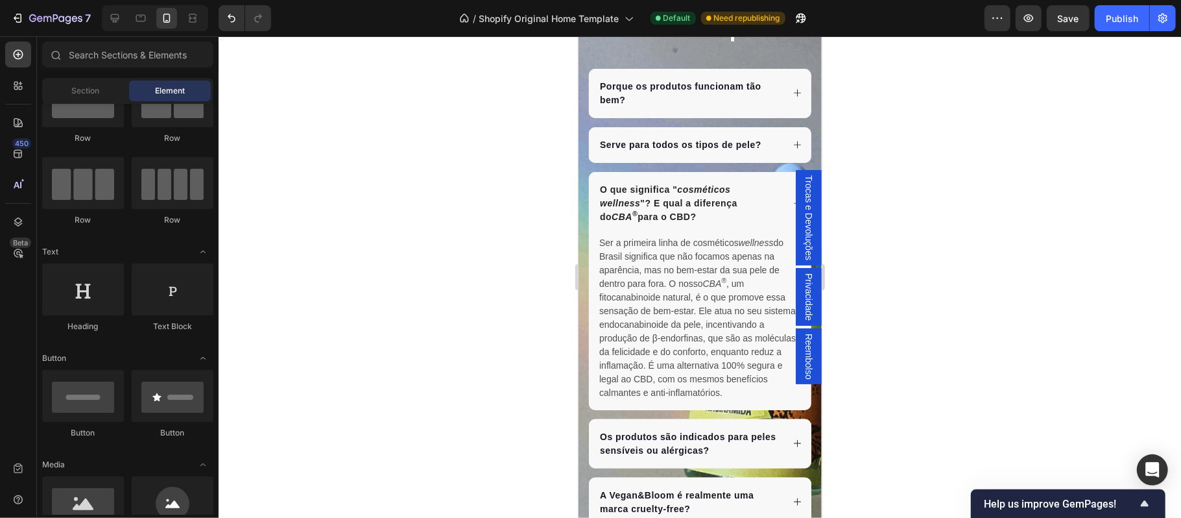
click at [792, 208] on icon at bounding box center [797, 203] width 10 height 10
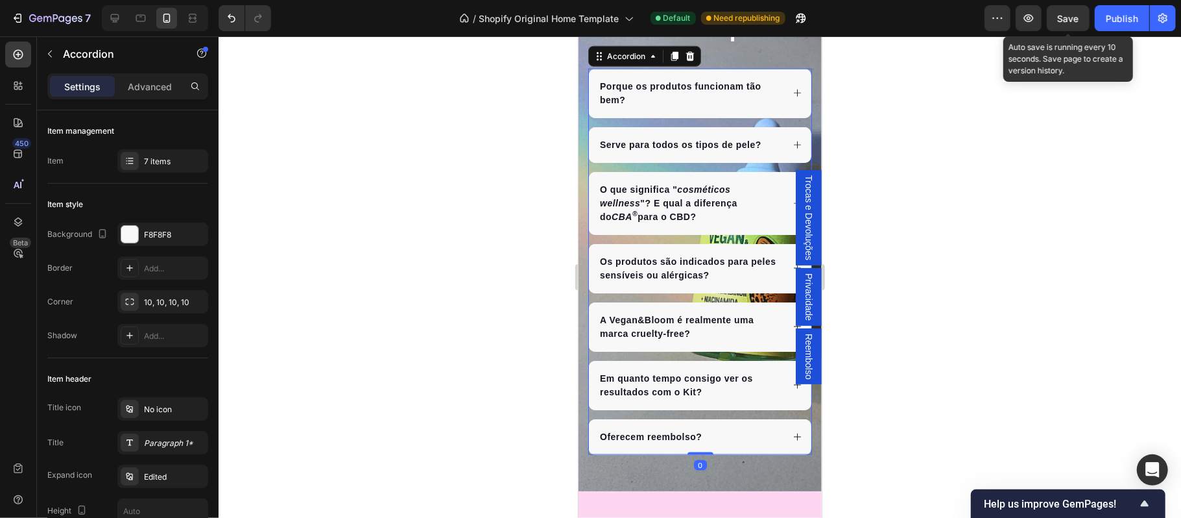
click at [1070, 14] on span "Save" at bounding box center [1068, 18] width 21 height 11
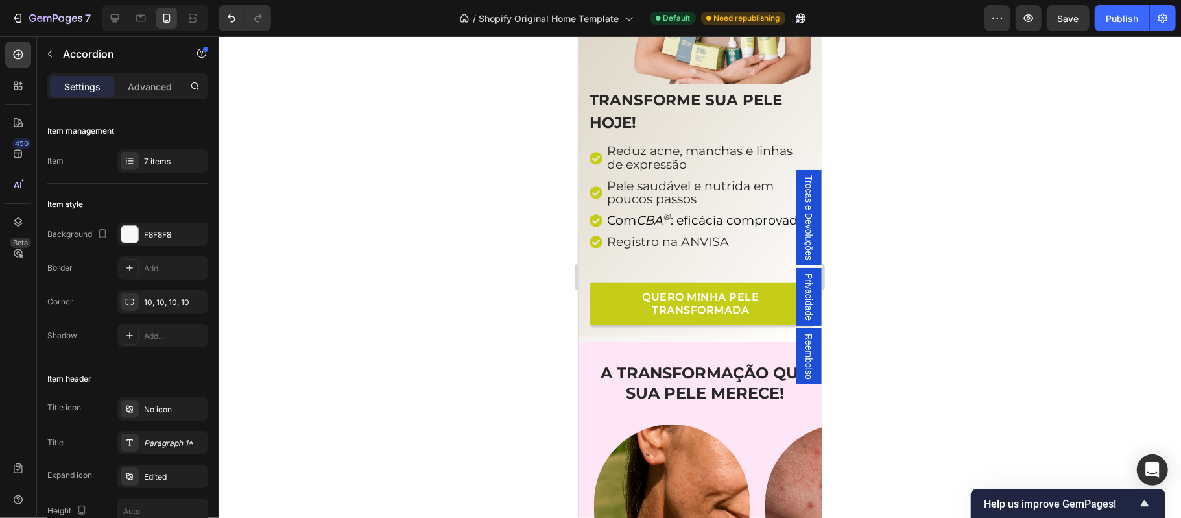
scroll to position [241, 0]
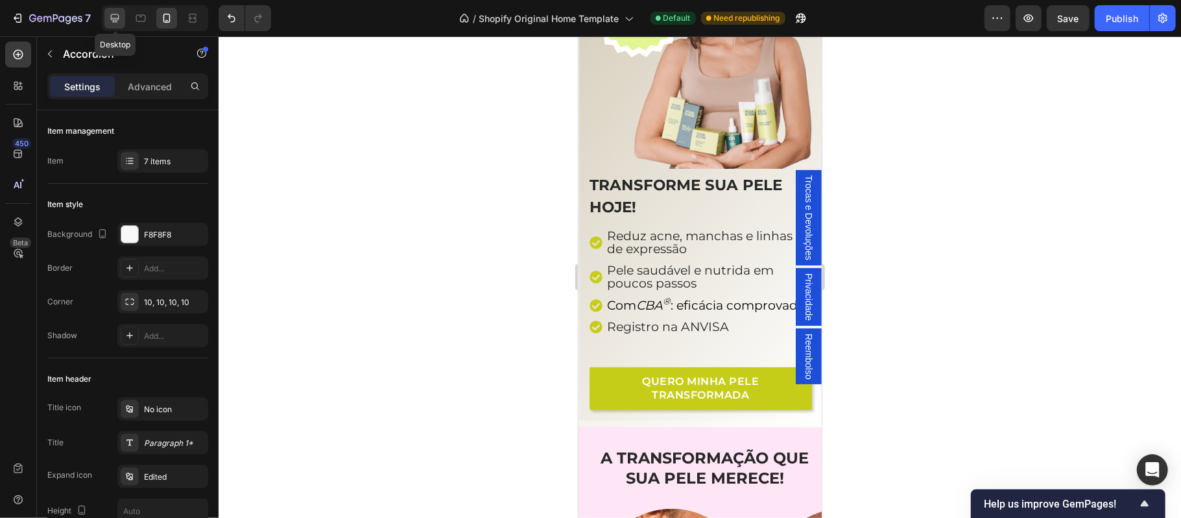
click at [115, 21] on icon at bounding box center [114, 18] width 13 height 13
type input "16"
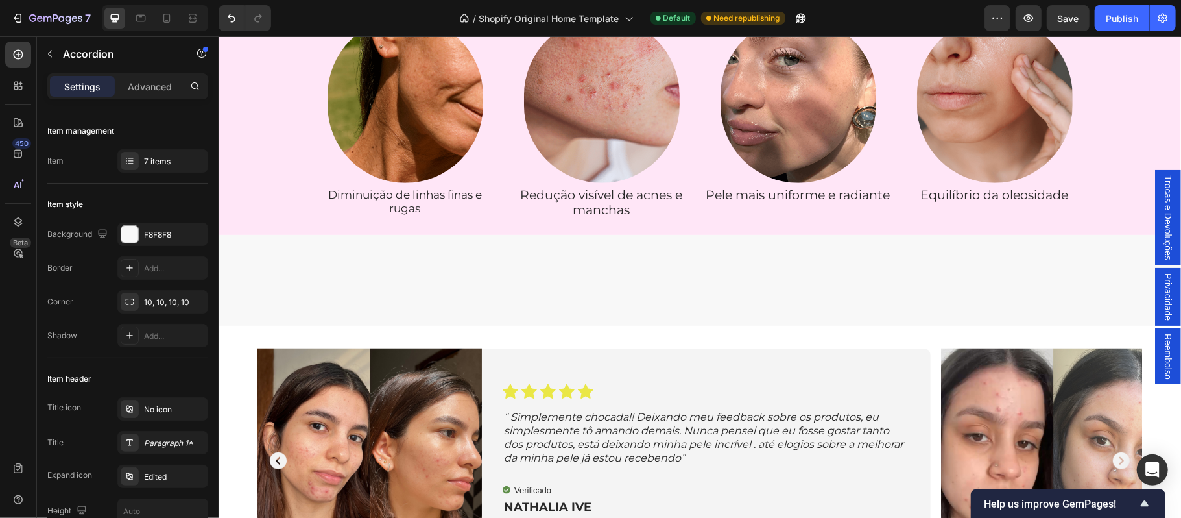
scroll to position [676, 0]
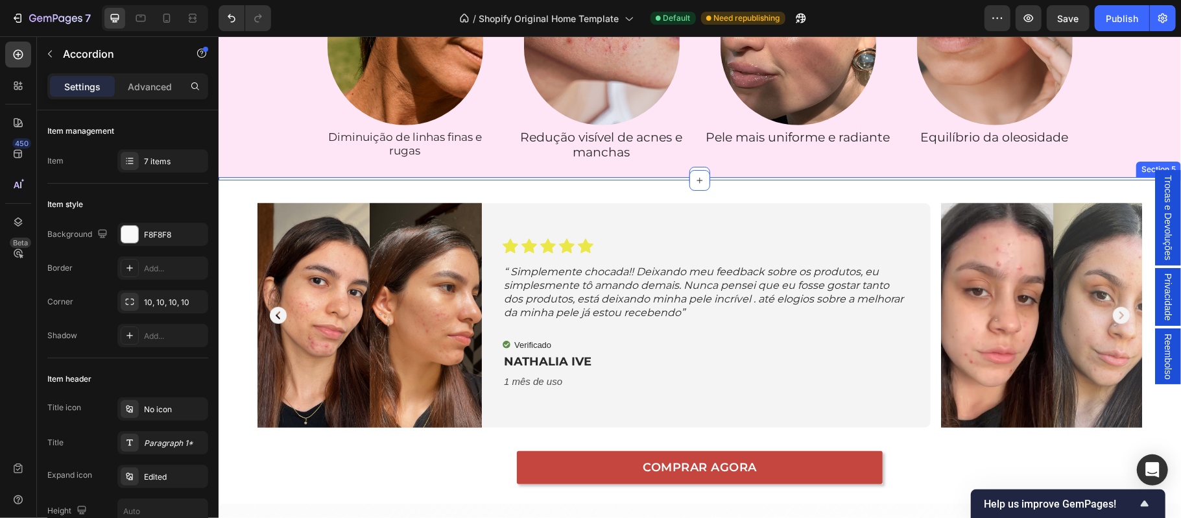
click at [273, 180] on div "Image Image Image Image Image Image Carousel Row" at bounding box center [699, 180] width 963 height 0
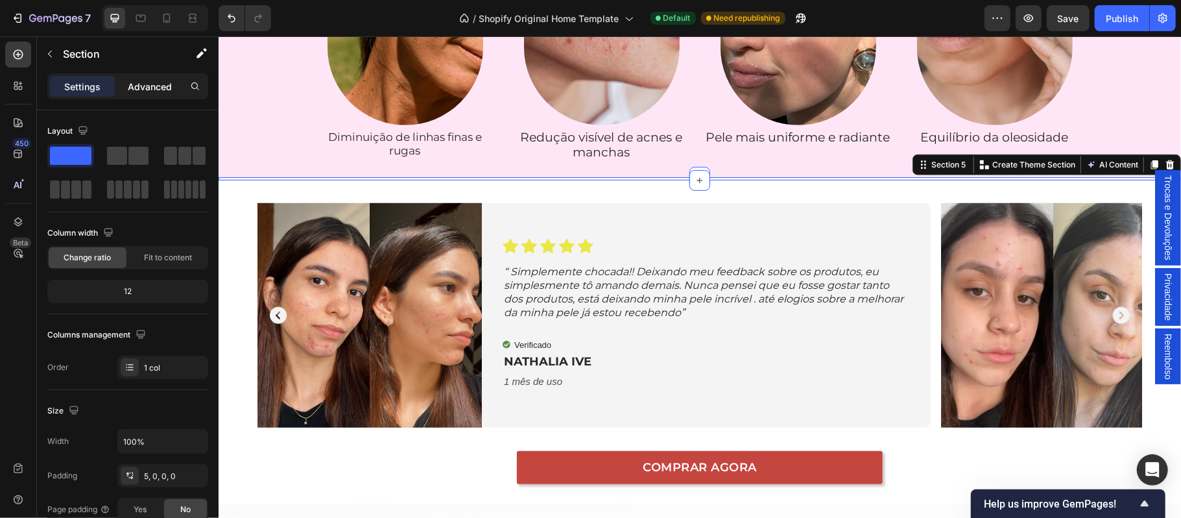
click at [167, 87] on p "Advanced" at bounding box center [150, 87] width 44 height 14
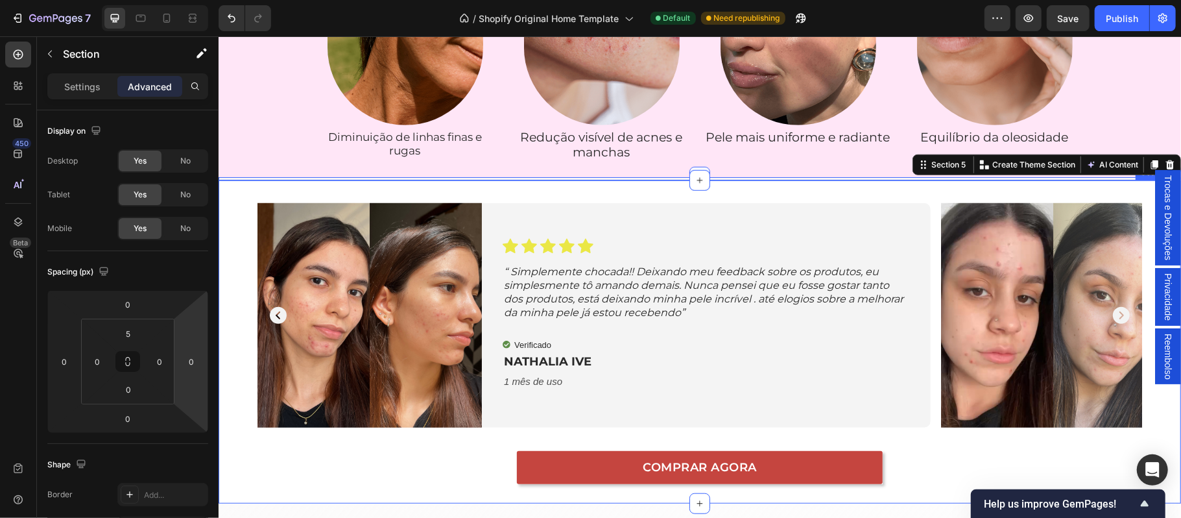
click at [239, 324] on div "Image Icon Icon Icon Icon Icon Icon List “ Simplemente chocada!! Deixando meu f…" at bounding box center [699, 341] width 963 height 323
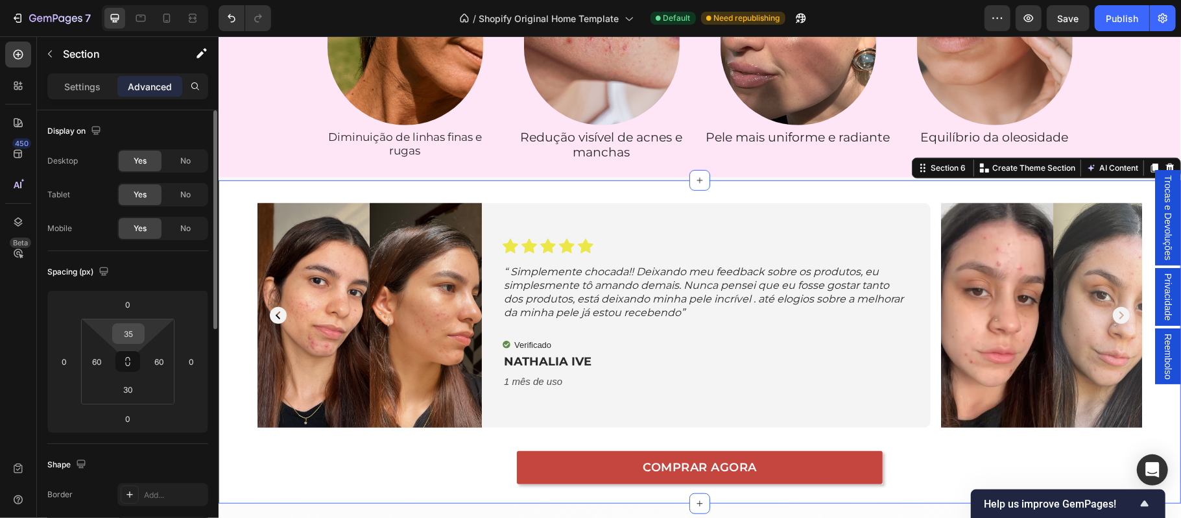
click at [135, 338] on input "35" at bounding box center [128, 333] width 26 height 19
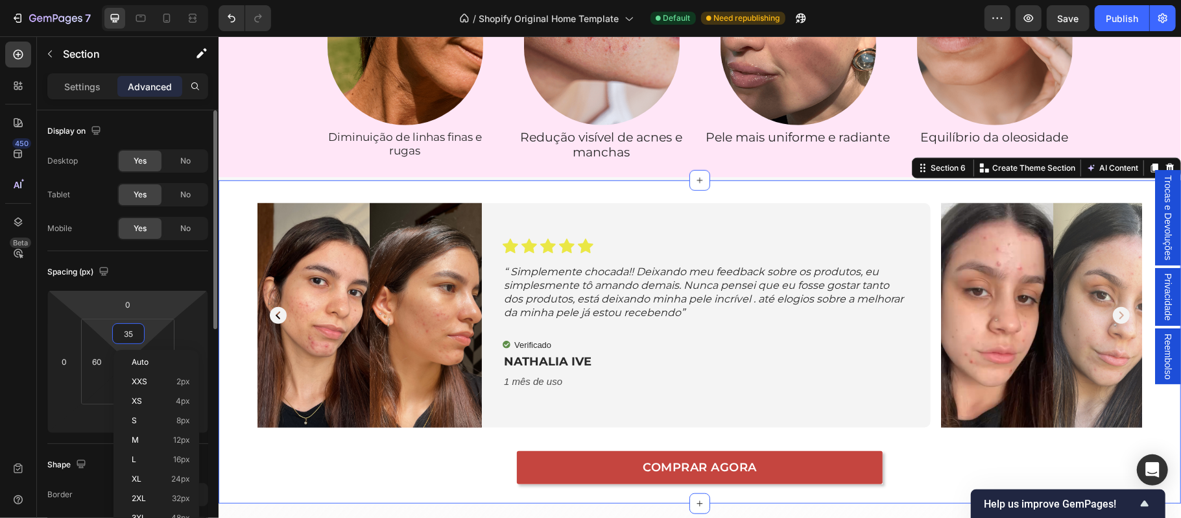
type input "0"
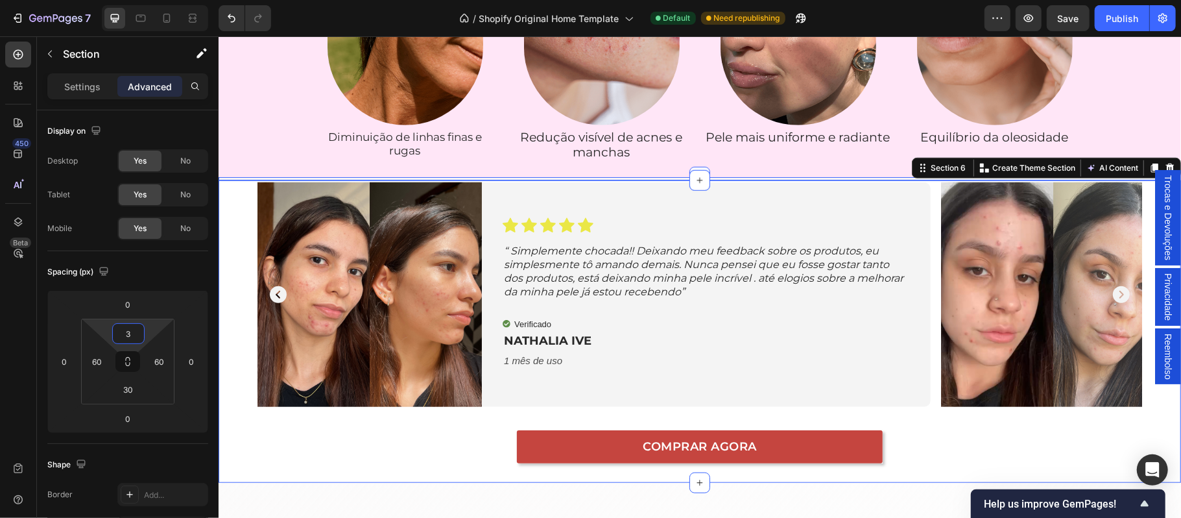
type input "35"
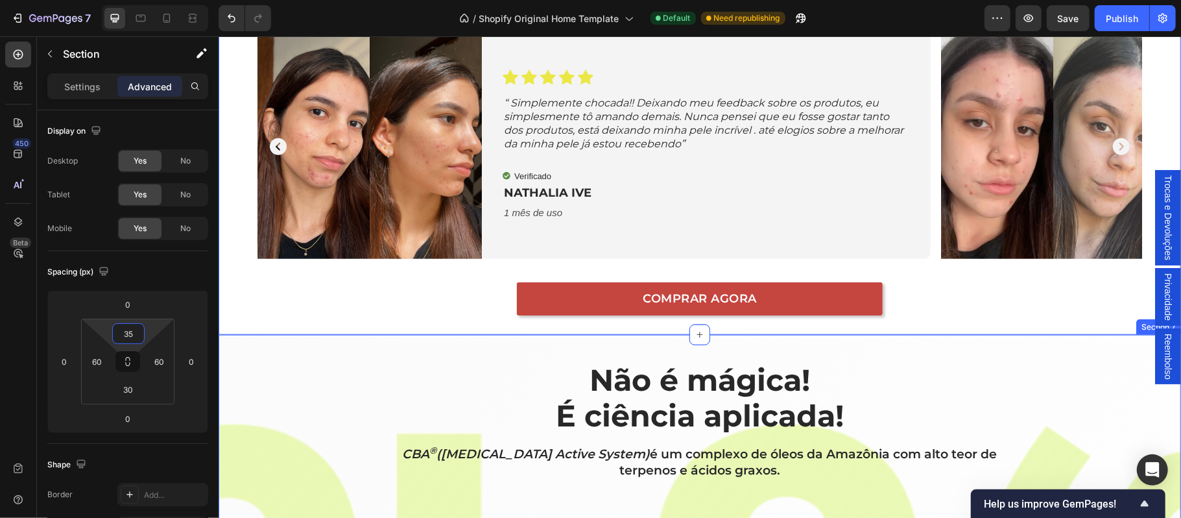
scroll to position [1079, 0]
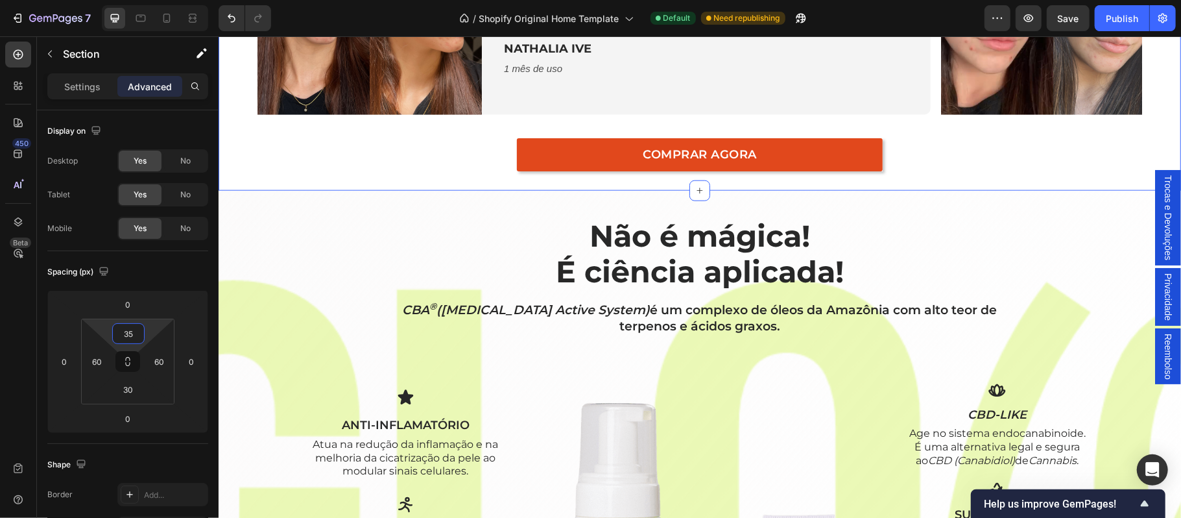
drag, startPoint x: 449, startPoint y: 171, endPoint x: 796, endPoint y: 145, distance: 347.9
click at [449, 171] on div "COMPRAR AGORA Button" at bounding box center [699, 148] width 885 height 46
click at [839, 162] on link "COMPRAR AGORA" at bounding box center [699, 154] width 366 height 33
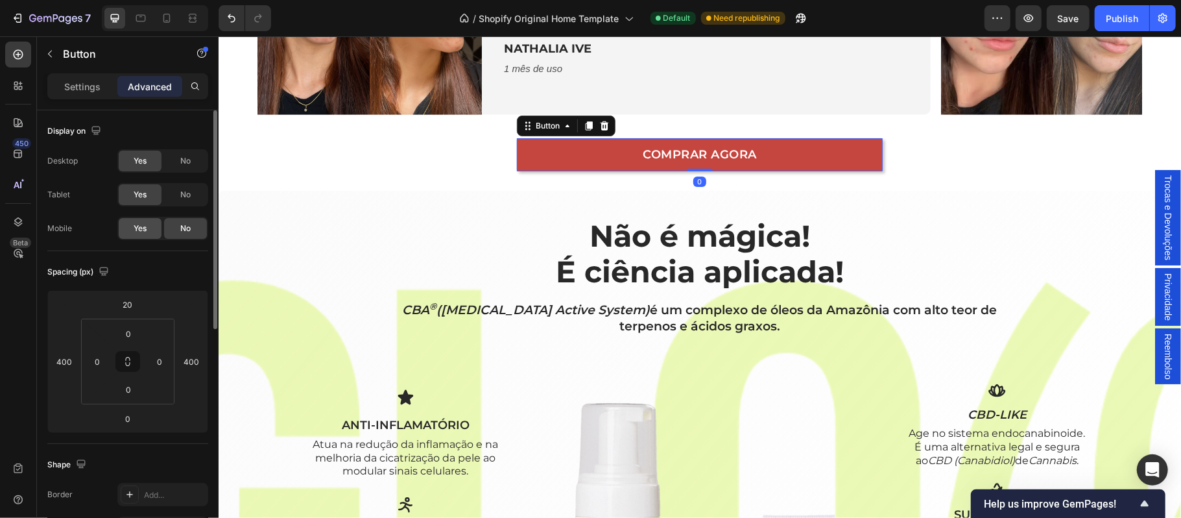
click at [140, 230] on span "Yes" at bounding box center [140, 228] width 13 height 12
click at [162, 21] on icon at bounding box center [166, 18] width 13 height 13
type input "0"
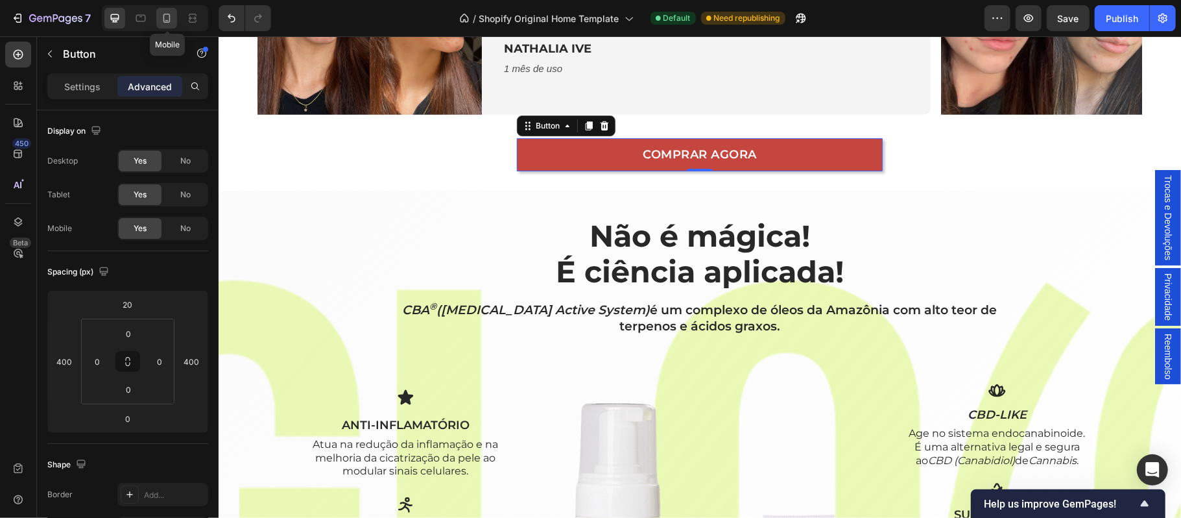
type input "15"
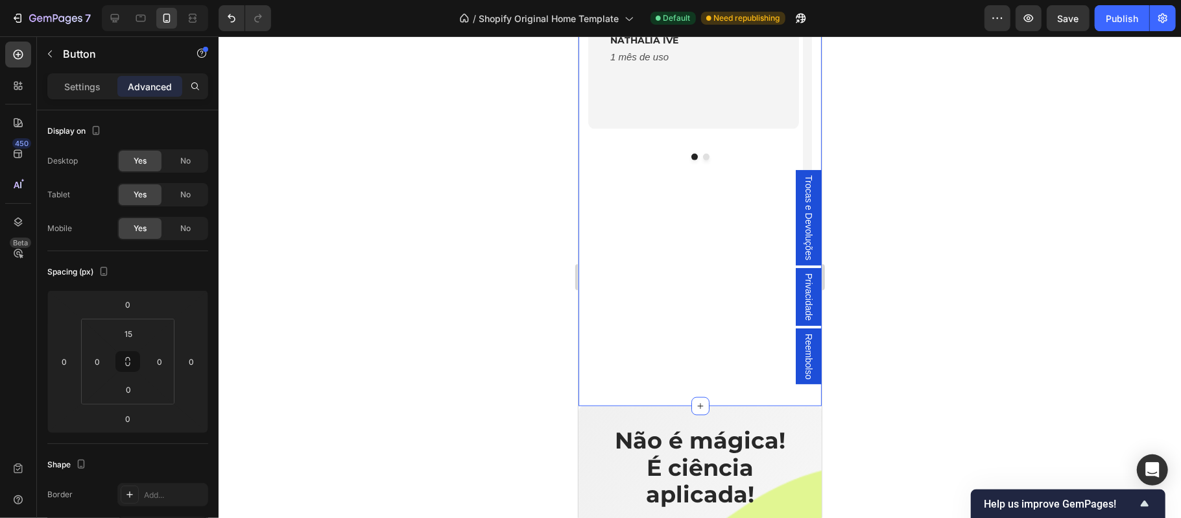
scroll to position [1412, 0]
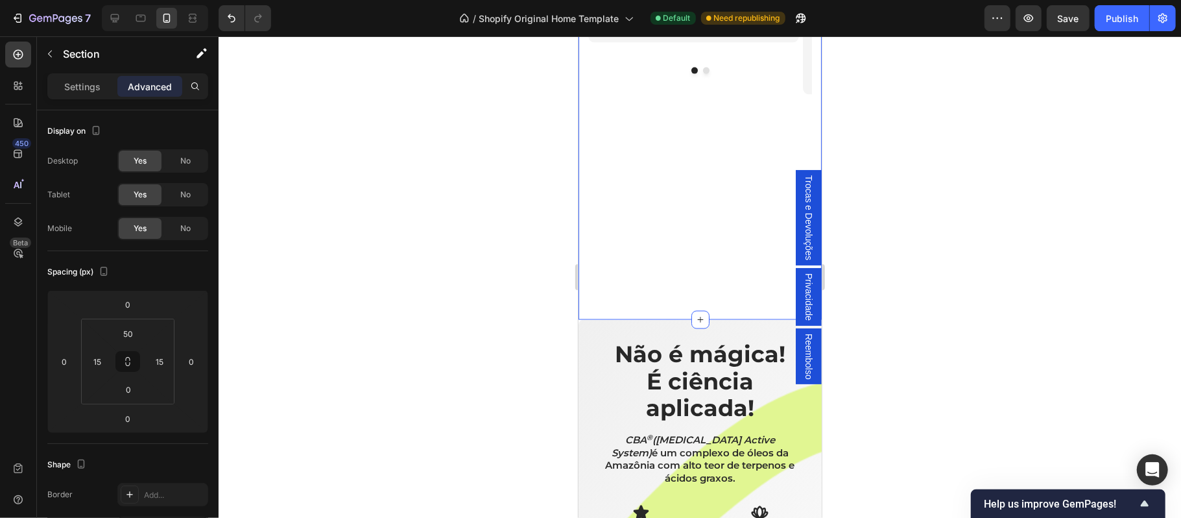
click at [671, 236] on div "COMPRAR AGORA Button 0" at bounding box center [700, 206] width 224 height 225
click at [233, 19] on icon "Undo/Redo" at bounding box center [231, 18] width 13 height 13
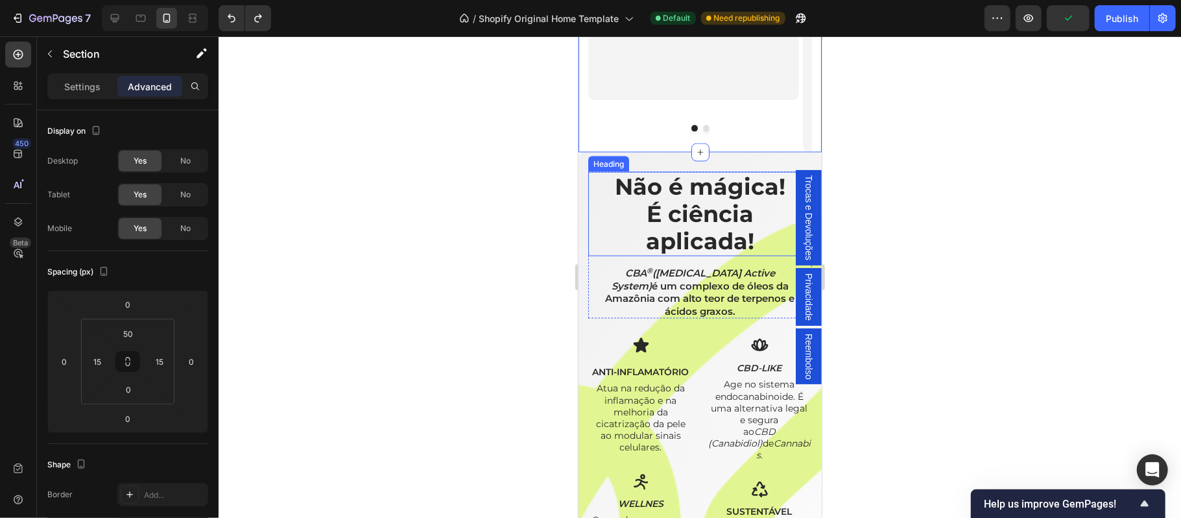
scroll to position [1239, 0]
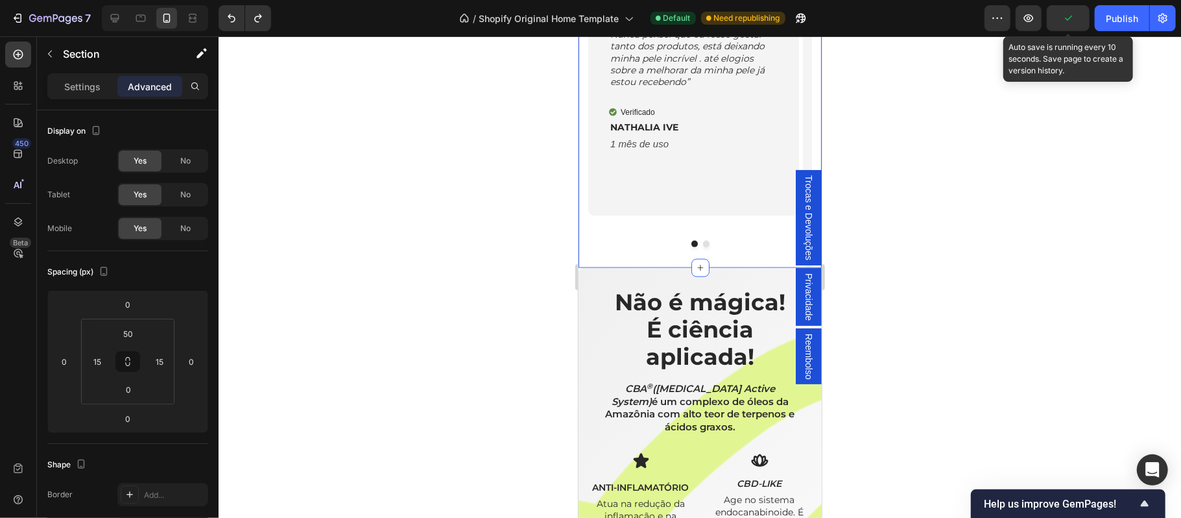
click at [1072, 19] on icon "button" at bounding box center [1068, 18] width 13 height 13
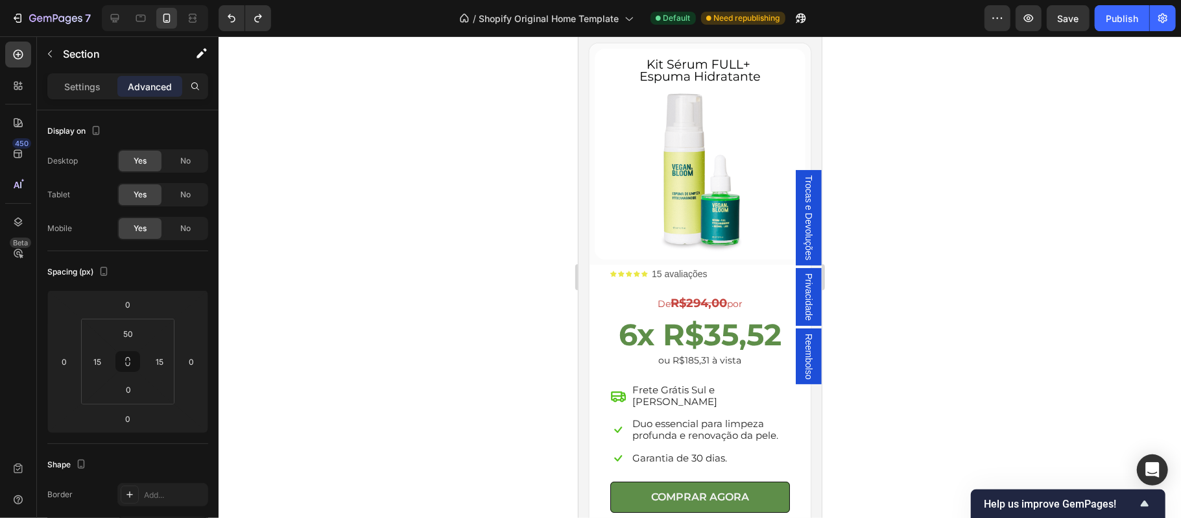
scroll to position [3055, 0]
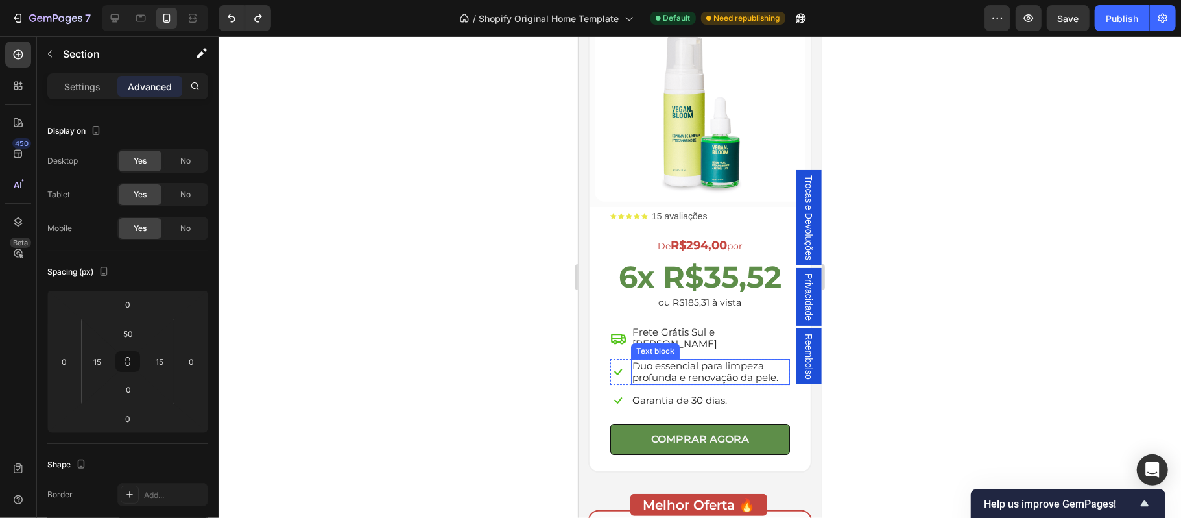
click at [668, 359] on p "Duo essencial para limpeza profunda e renovação da pele." at bounding box center [710, 370] width 156 height 23
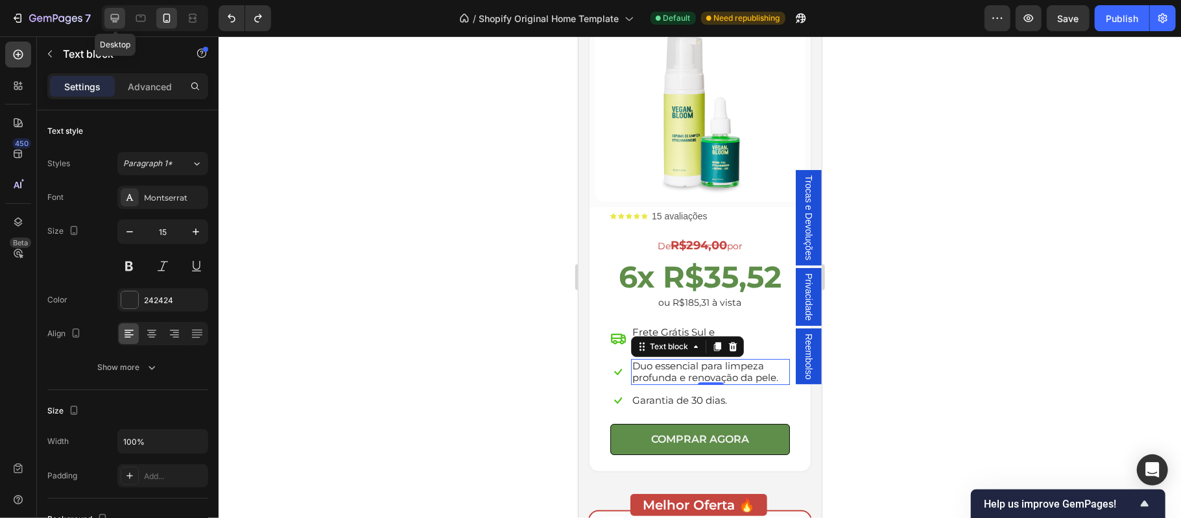
click at [117, 19] on icon at bounding box center [114, 18] width 13 height 13
type input "16"
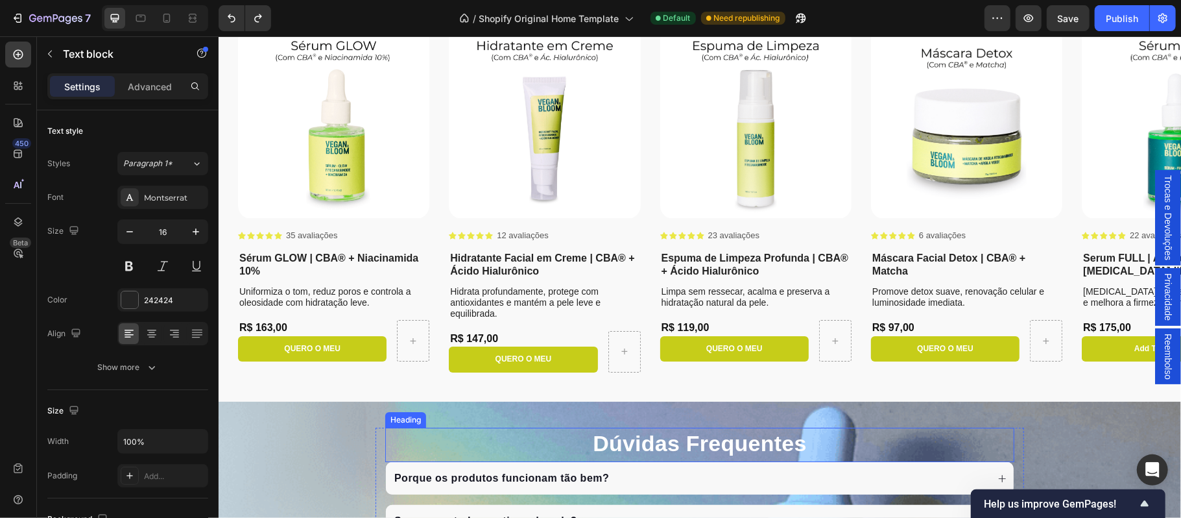
scroll to position [3161, 0]
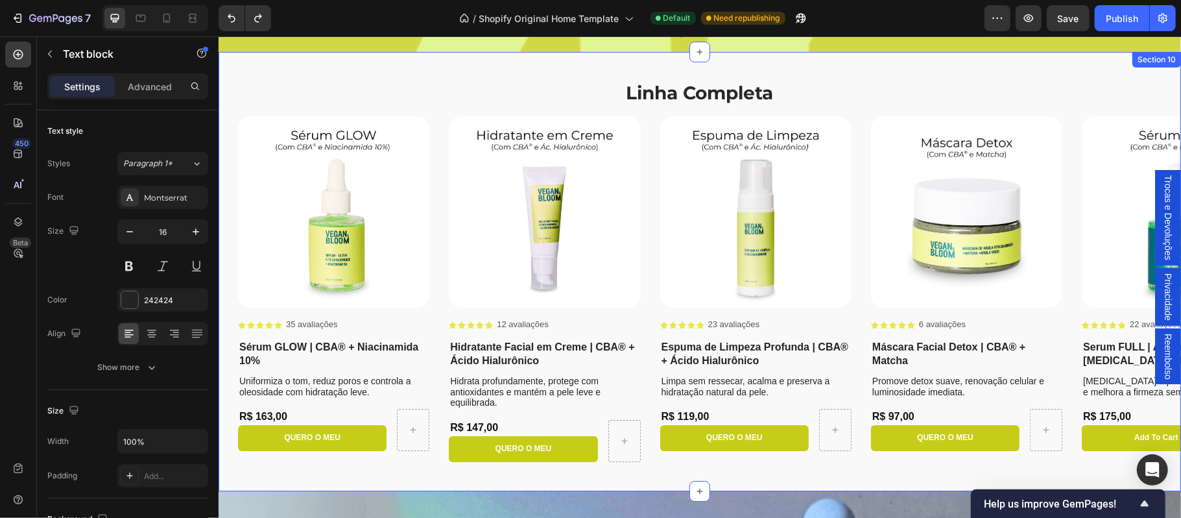
click at [475, 65] on div "Linha Completa Text Block Product Images Icon Icon Icon Icon Icon Icon List 35 …" at bounding box center [699, 270] width 963 height 438
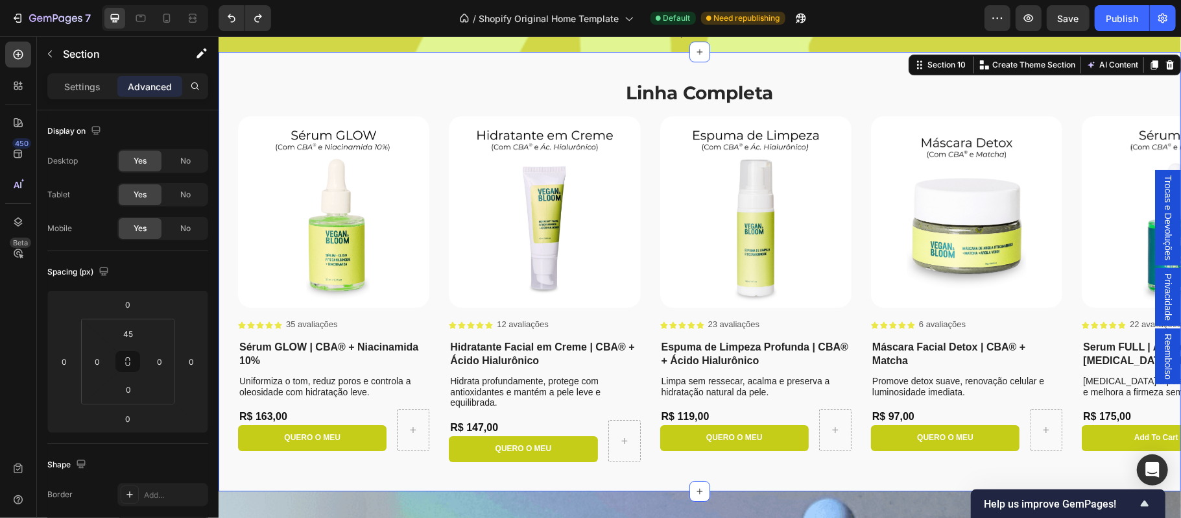
click at [143, 91] on p "Advanced" at bounding box center [150, 87] width 44 height 14
click at [138, 335] on input "45" at bounding box center [128, 333] width 26 height 19
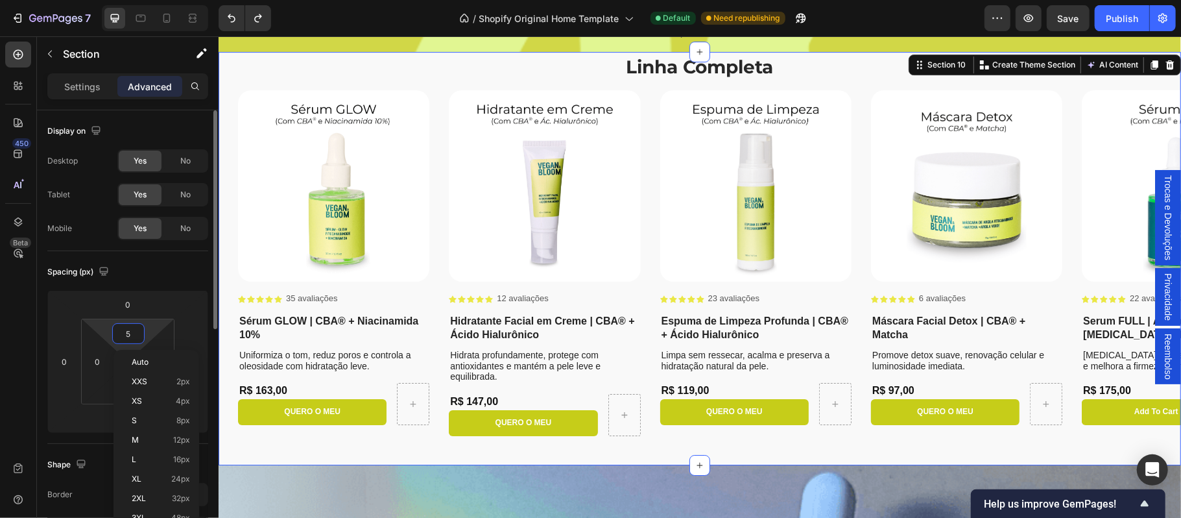
type input "55"
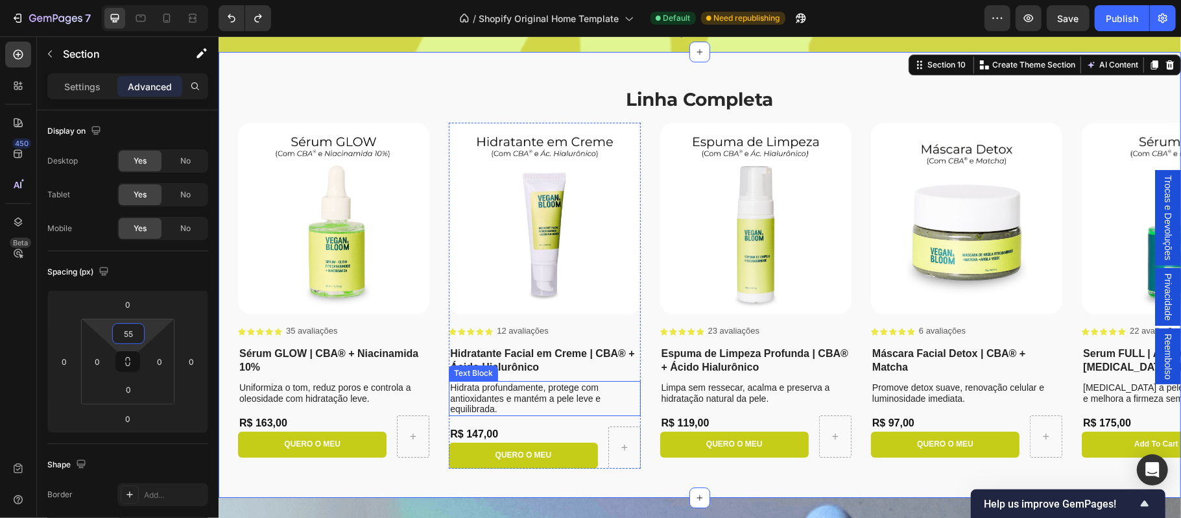
scroll to position [3247, 0]
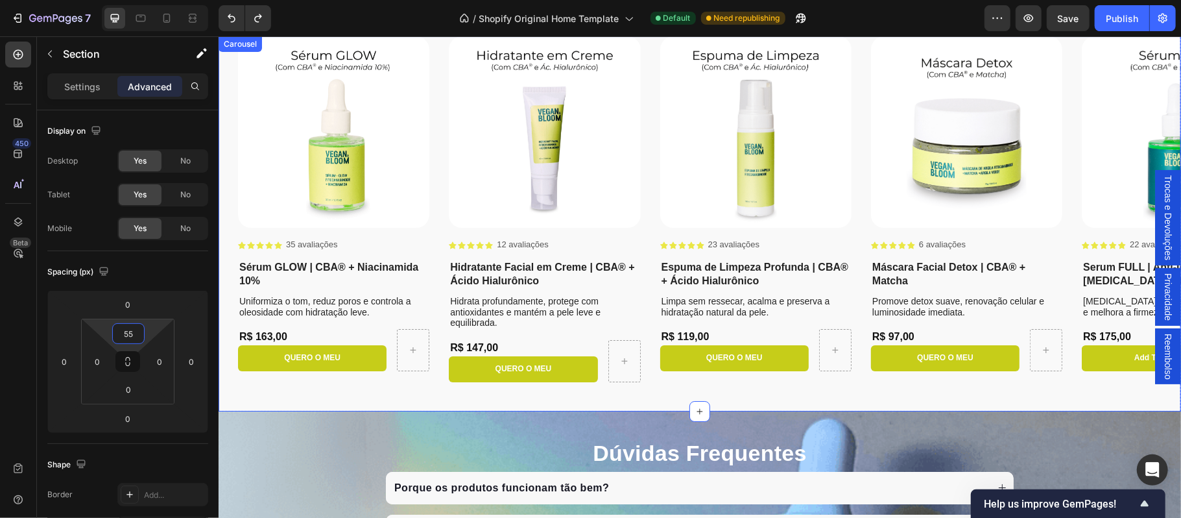
click at [597, 403] on div "Product Images Icon Icon Icon Icon Icon Icon List 35 avaliações Text Block Row …" at bounding box center [699, 223] width 963 height 375
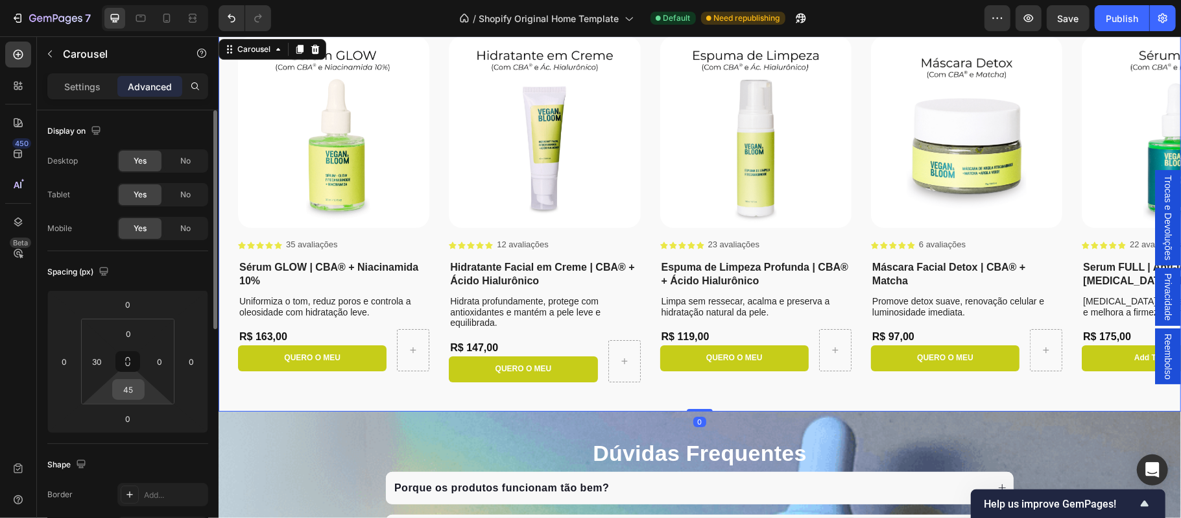
click at [134, 393] on input "45" at bounding box center [128, 388] width 26 height 19
type input "55"
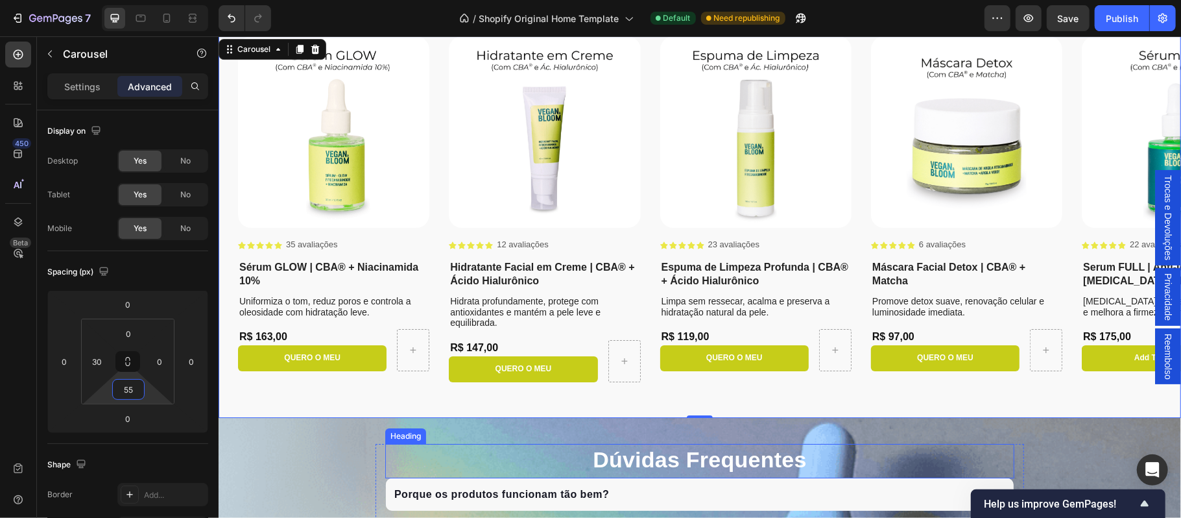
click at [405, 447] on h2 "Dúvidas Frequentes" at bounding box center [699, 458] width 629 height 31
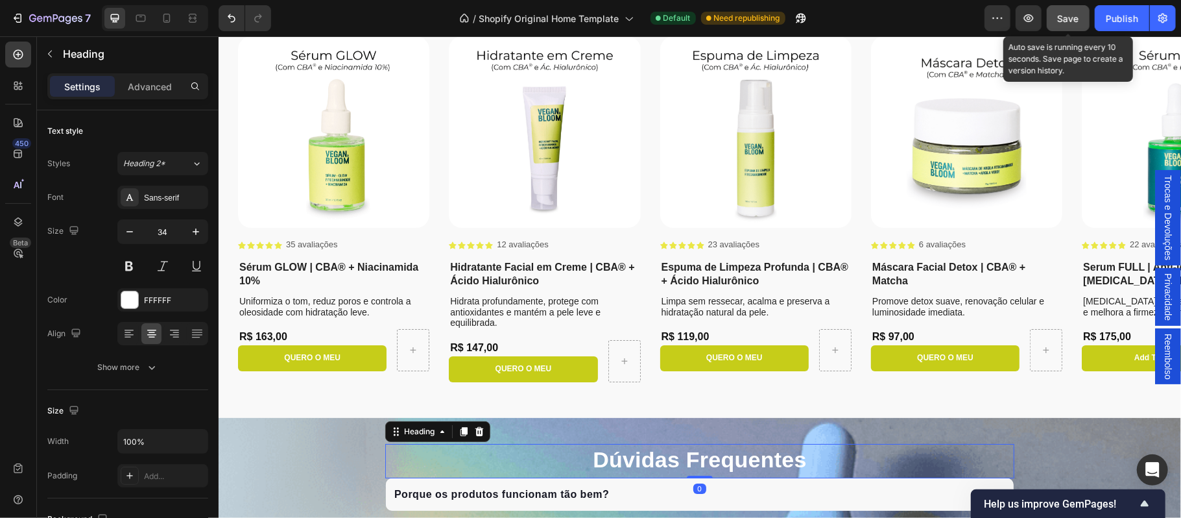
click at [1064, 26] on button "Save" at bounding box center [1068, 18] width 43 height 26
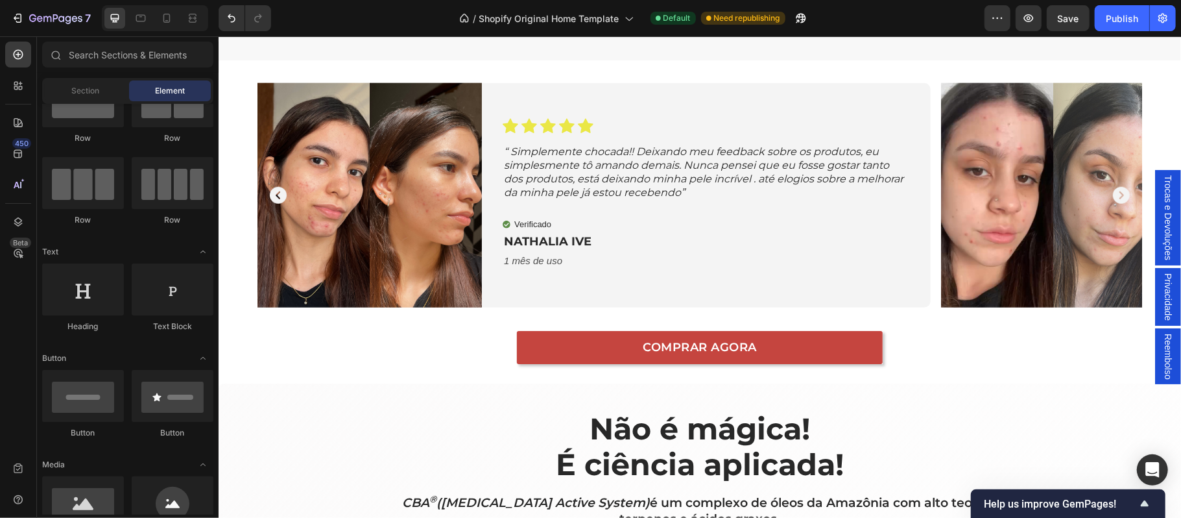
scroll to position [951, 0]
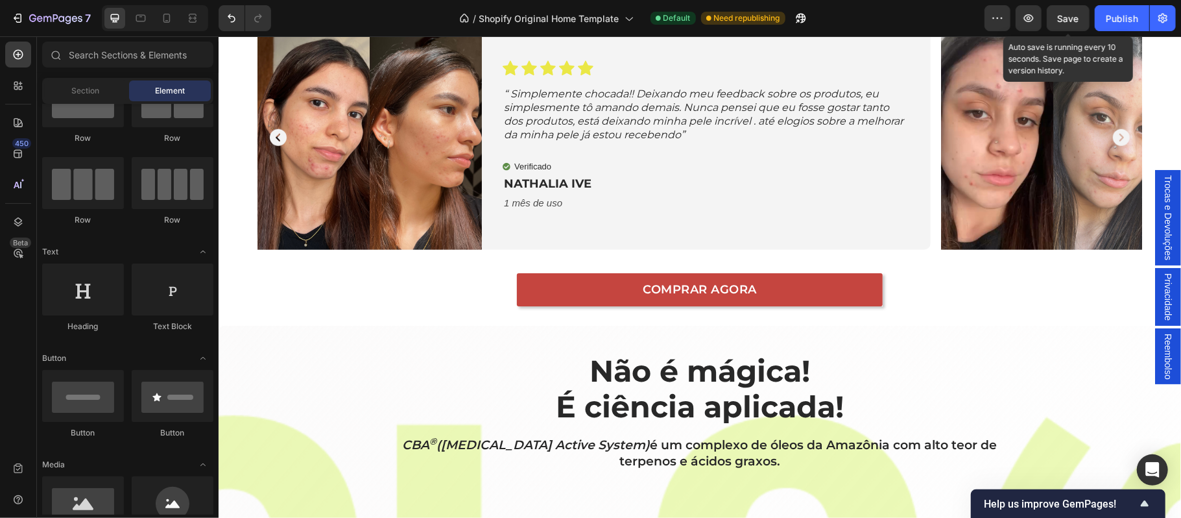
click at [1062, 22] on span "Save" at bounding box center [1068, 18] width 21 height 11
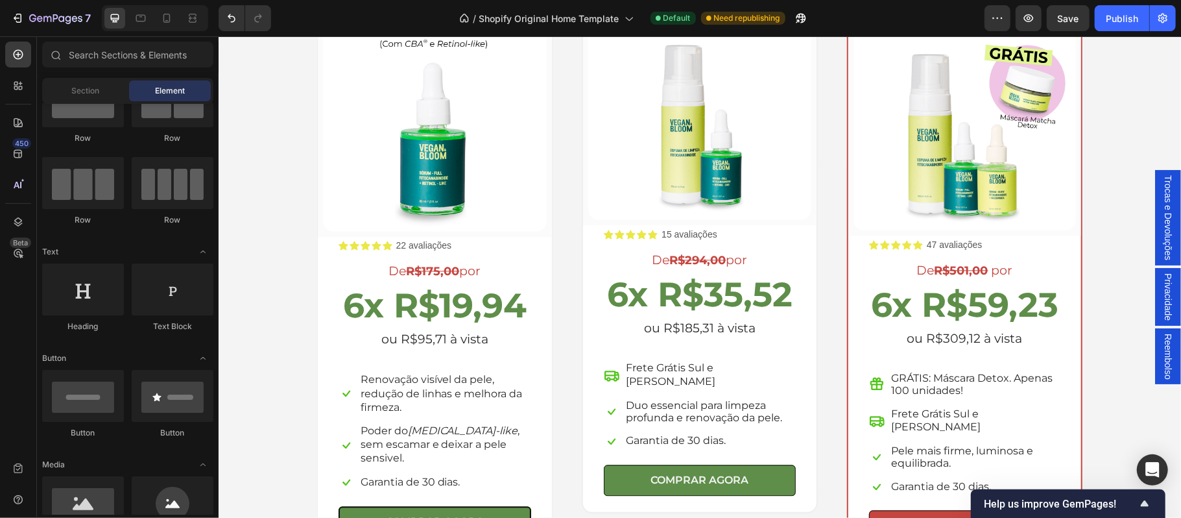
scroll to position [2104, 0]
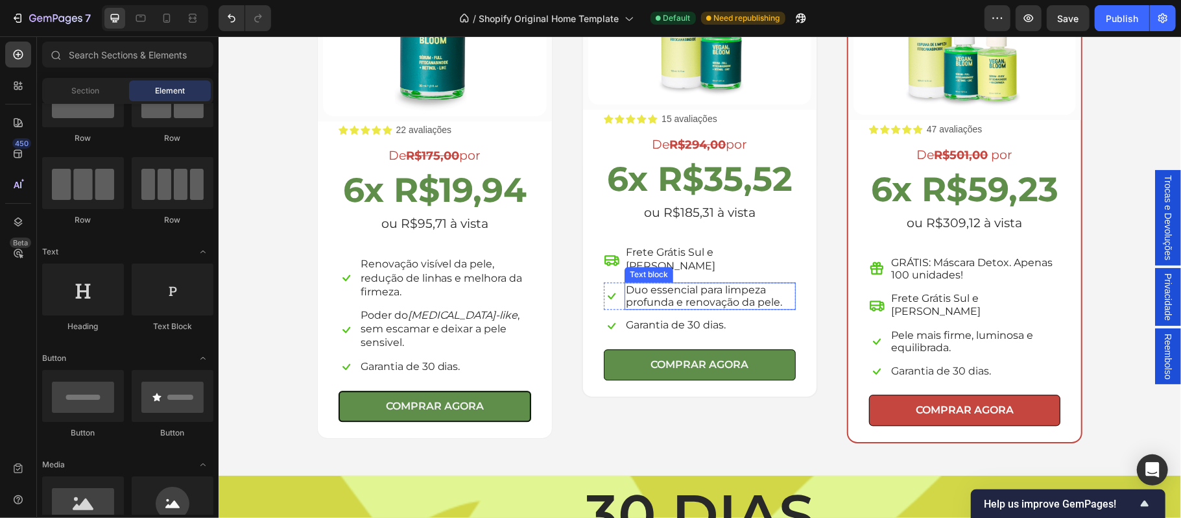
click at [717, 285] on p "Duo essencial para limpeza profunda e renovação da pele." at bounding box center [709, 295] width 169 height 25
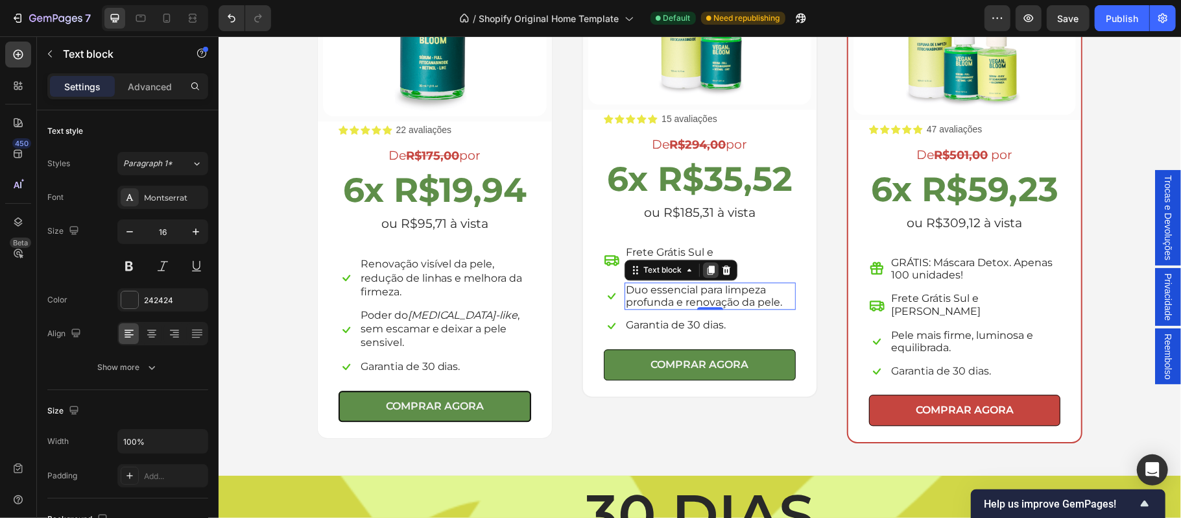
click at [705, 264] on icon at bounding box center [710, 269] width 10 height 10
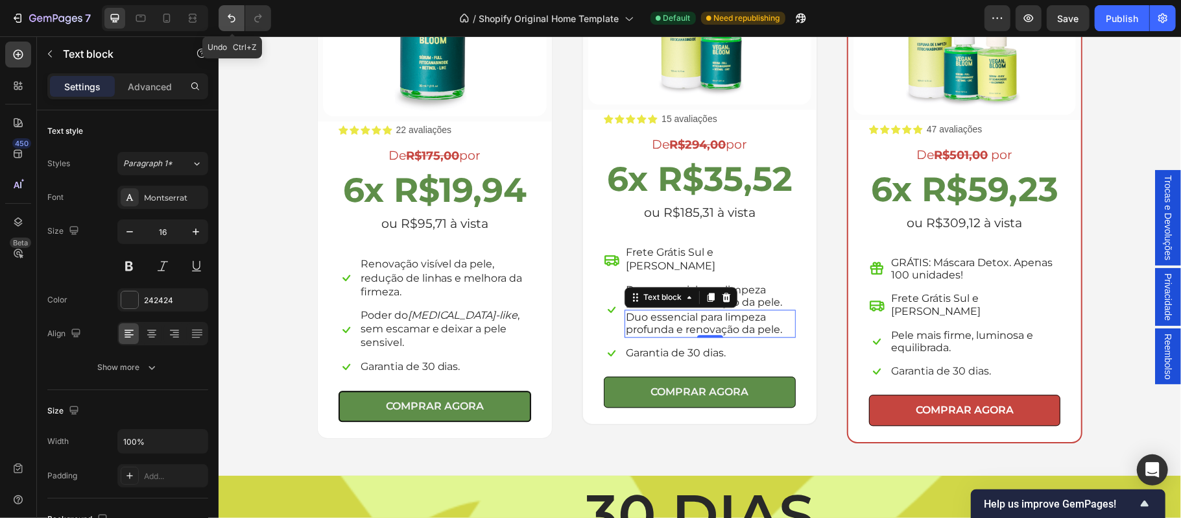
click at [234, 13] on icon "Undo/Redo" at bounding box center [231, 18] width 13 height 13
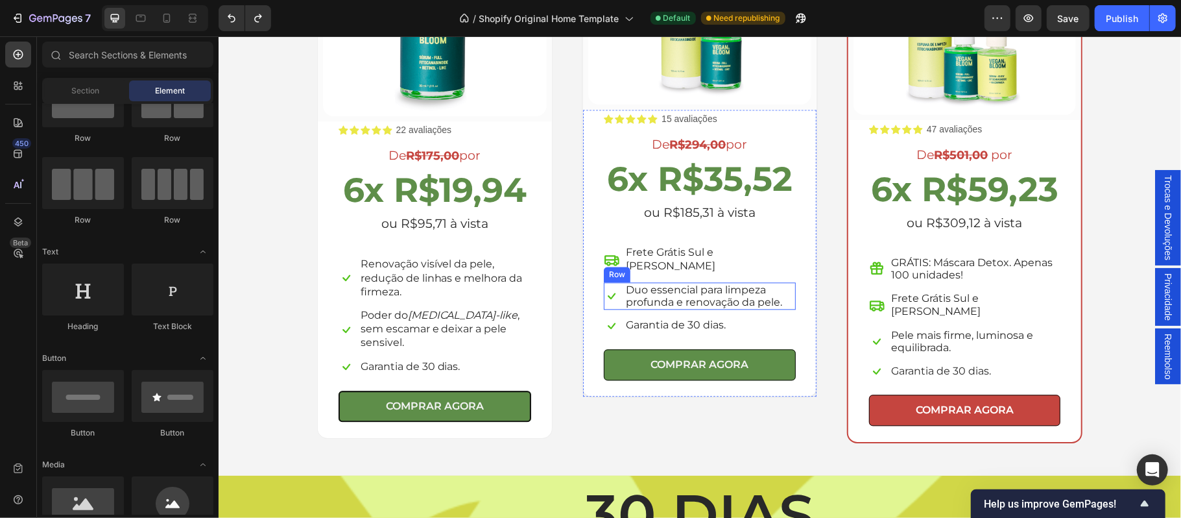
click at [604, 291] on div "Icon" at bounding box center [611, 294] width 16 height 27
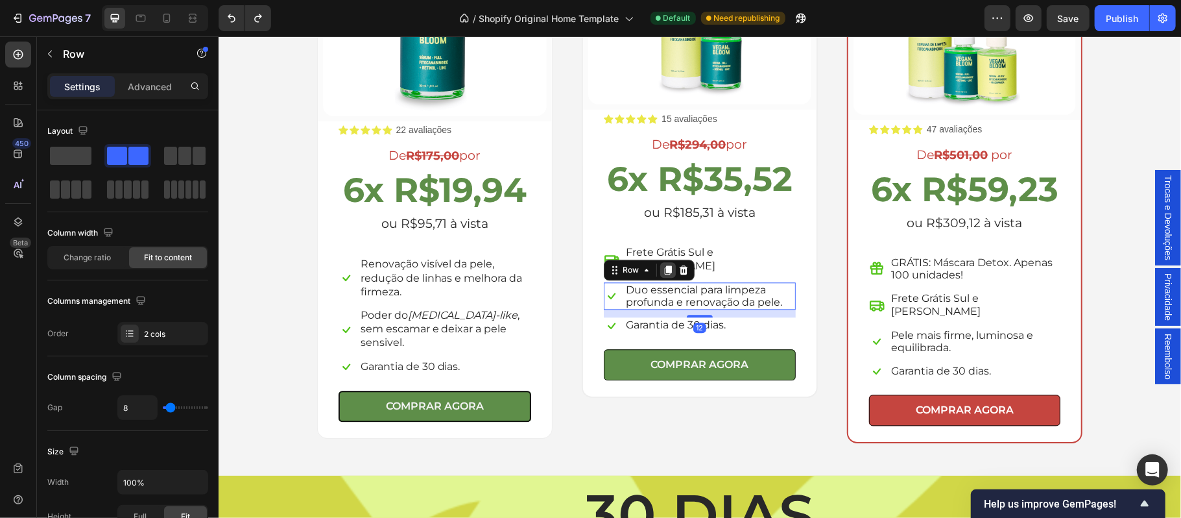
click at [664, 265] on icon at bounding box center [667, 269] width 7 height 9
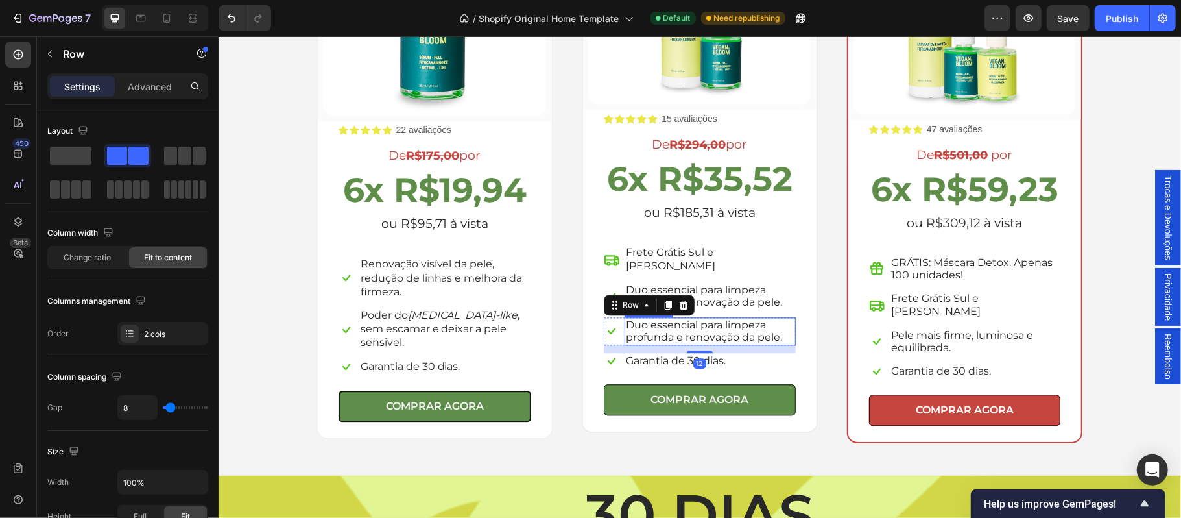
click at [657, 318] on p "Duo essencial para limpeza profunda e renovação da pele." at bounding box center [709, 330] width 169 height 25
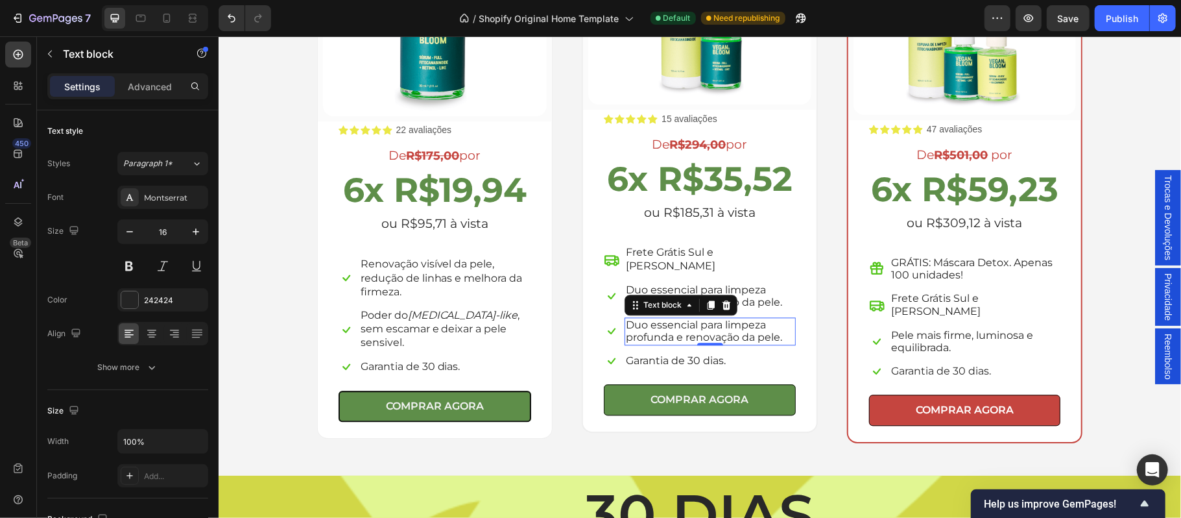
click at [657, 318] on p "Duo essencial para limpeza profunda e renovação da pele." at bounding box center [709, 330] width 169 height 25
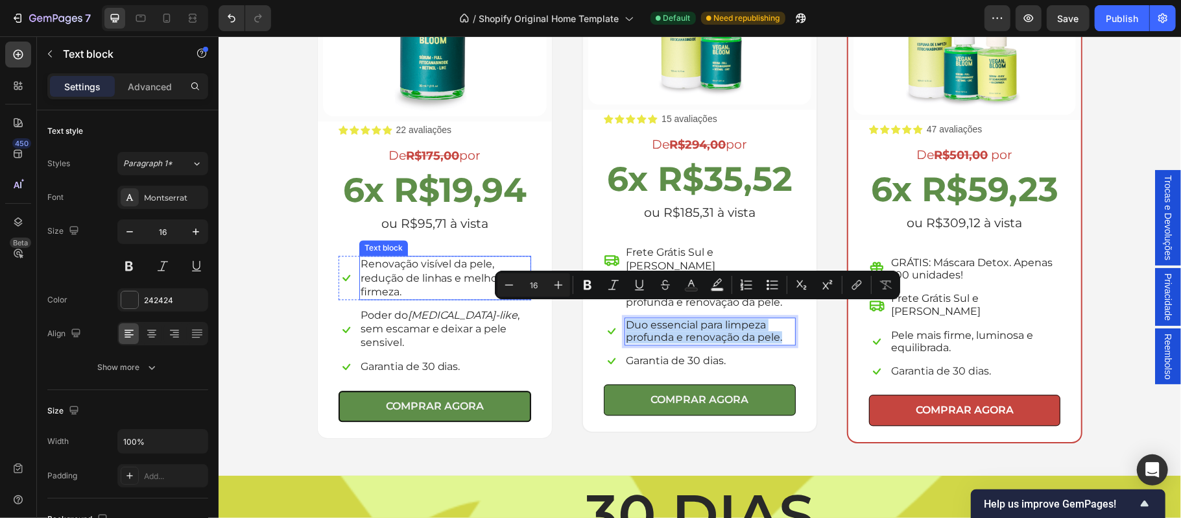
click at [369, 280] on span "Renovação visível da pele, redução de linhas e melhora da firmeza." at bounding box center [441, 277] width 162 height 40
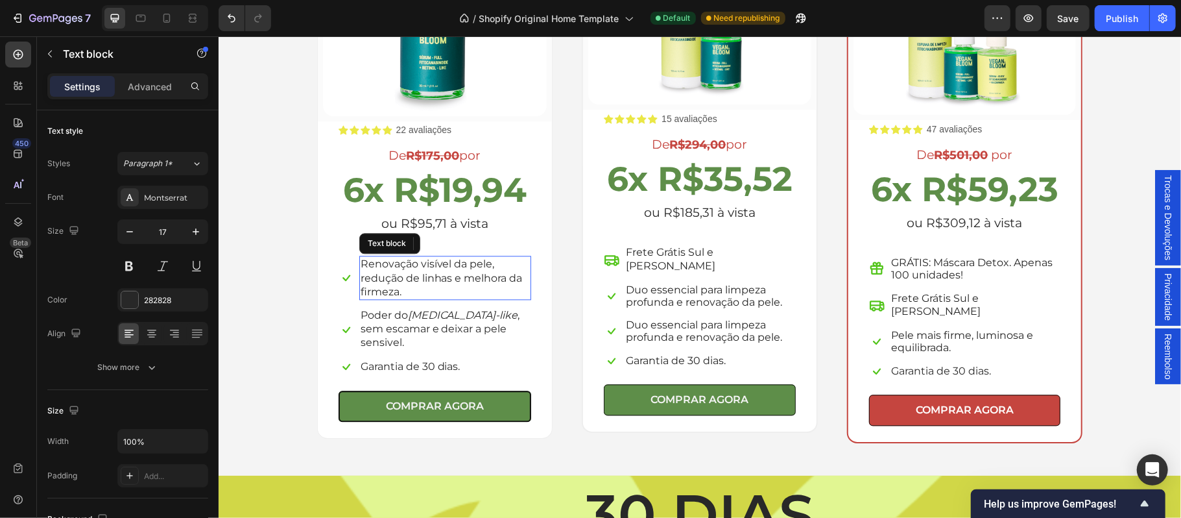
click at [369, 280] on span "Renovação visível da pele, redução de linhas e melhora da firmeza." at bounding box center [441, 277] width 162 height 40
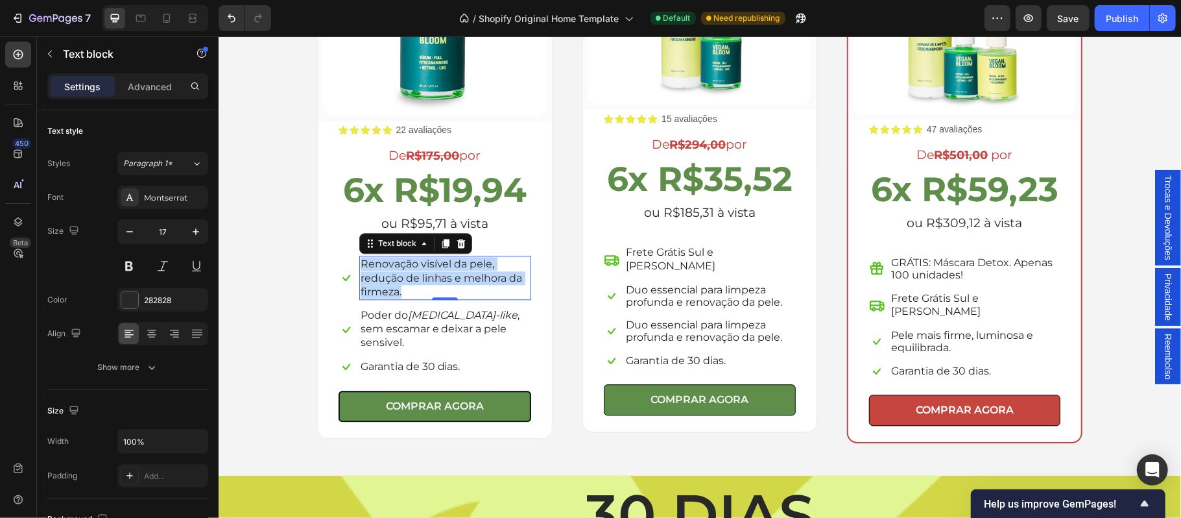
click at [369, 280] on span "Renovação visível da pele, redução de linhas e melhora da firmeza." at bounding box center [441, 277] width 162 height 40
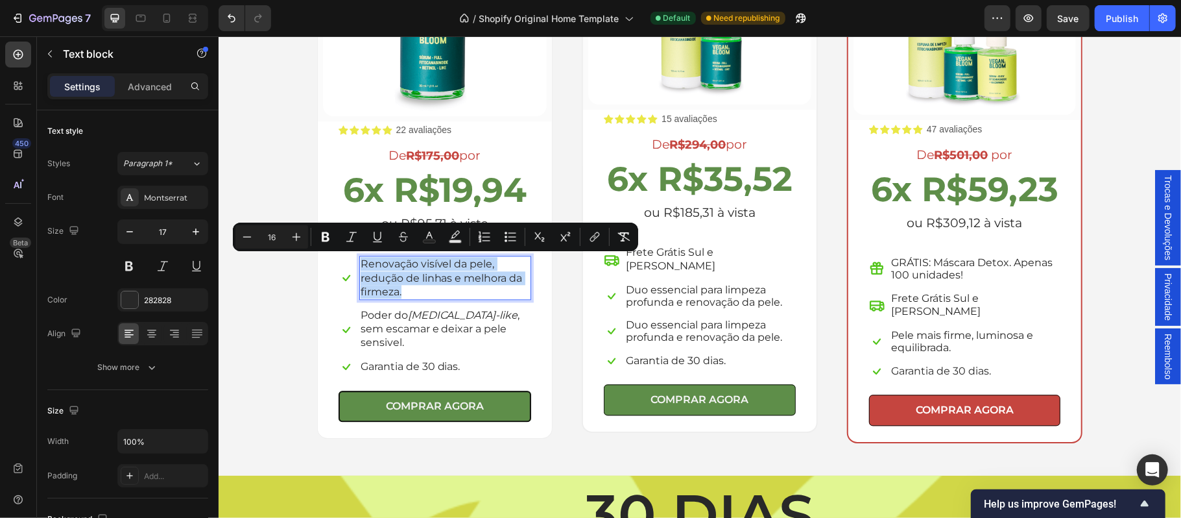
copy span "Renovação visível da pele, redução de linhas e melhora da firmeza."
click at [724, 318] on p "Duo essencial para limpeza profunda e renovação da pele." at bounding box center [709, 330] width 169 height 25
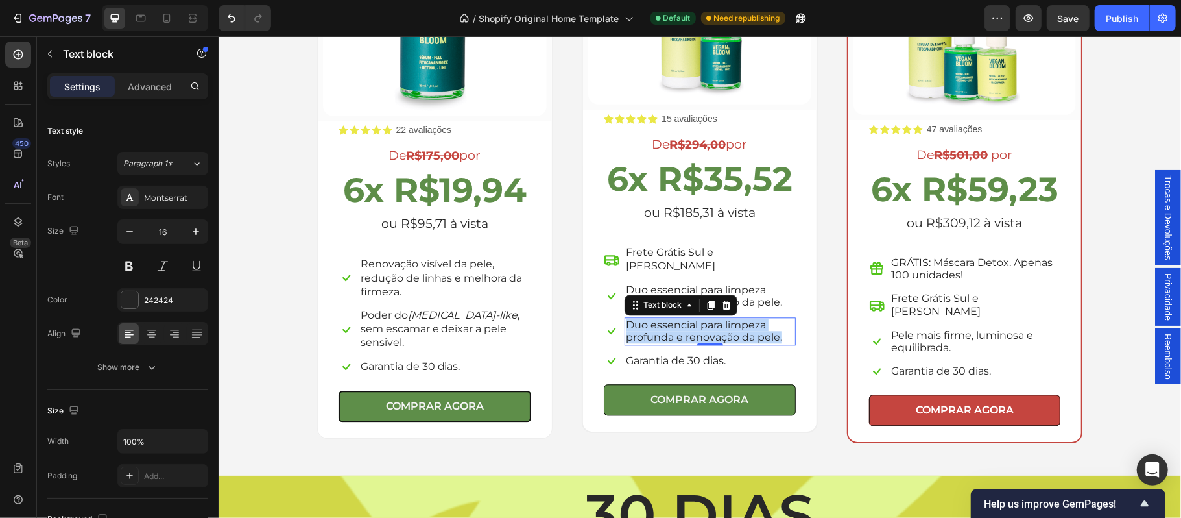
click at [724, 318] on p "Duo essencial para limpeza profunda e renovação da pele." at bounding box center [709, 330] width 169 height 25
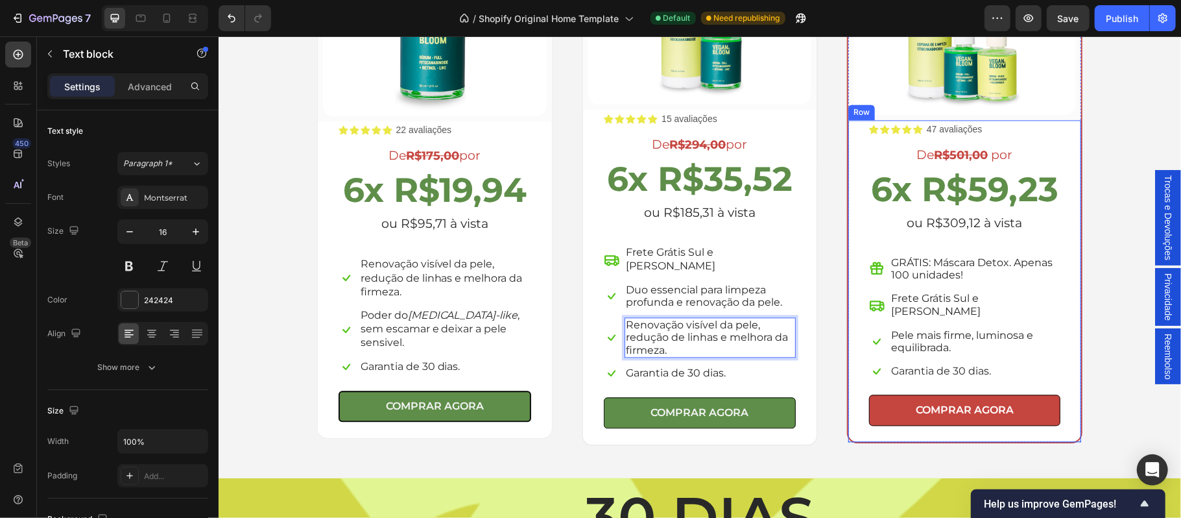
click at [1108, 368] on div "Escolha a sua oferta 🔥 Heading *Ofertas válidas enquanto durarem os estoques. T…" at bounding box center [699, 115] width 943 height 659
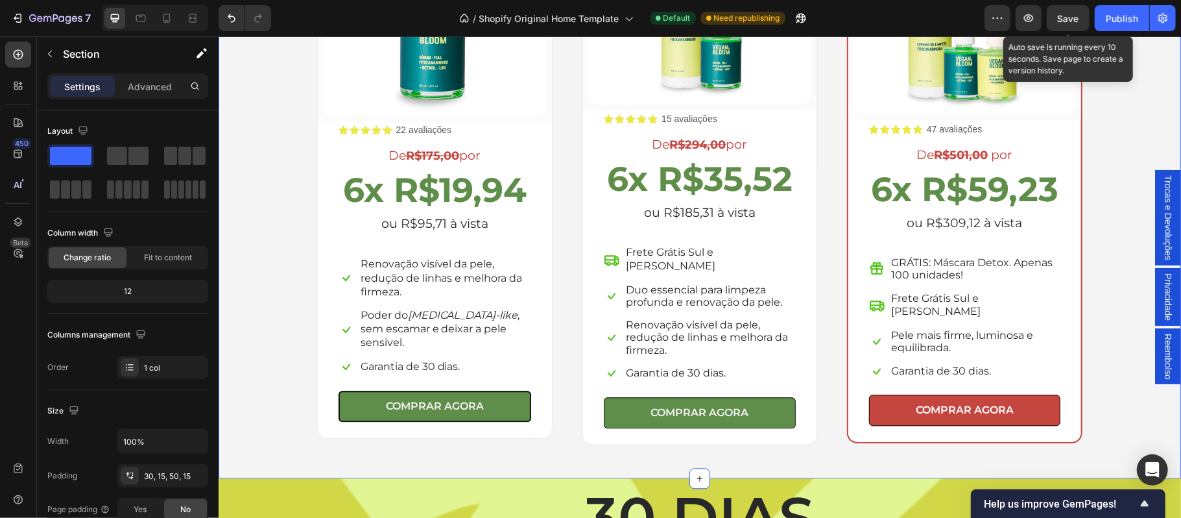
click at [1071, 19] on span "Save" at bounding box center [1068, 18] width 21 height 11
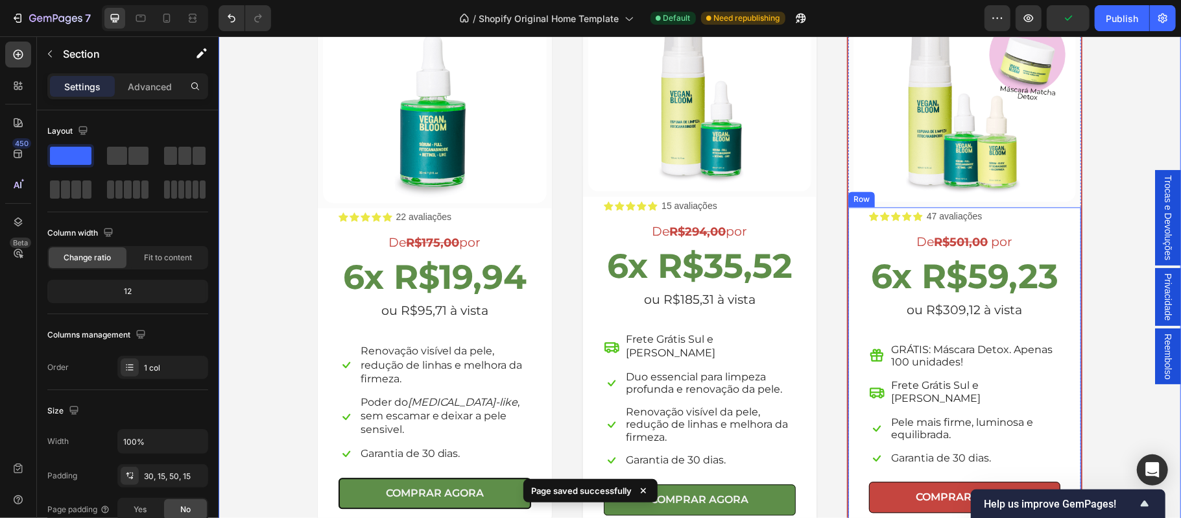
scroll to position [1902, 0]
